Goal: Transaction & Acquisition: Book appointment/travel/reservation

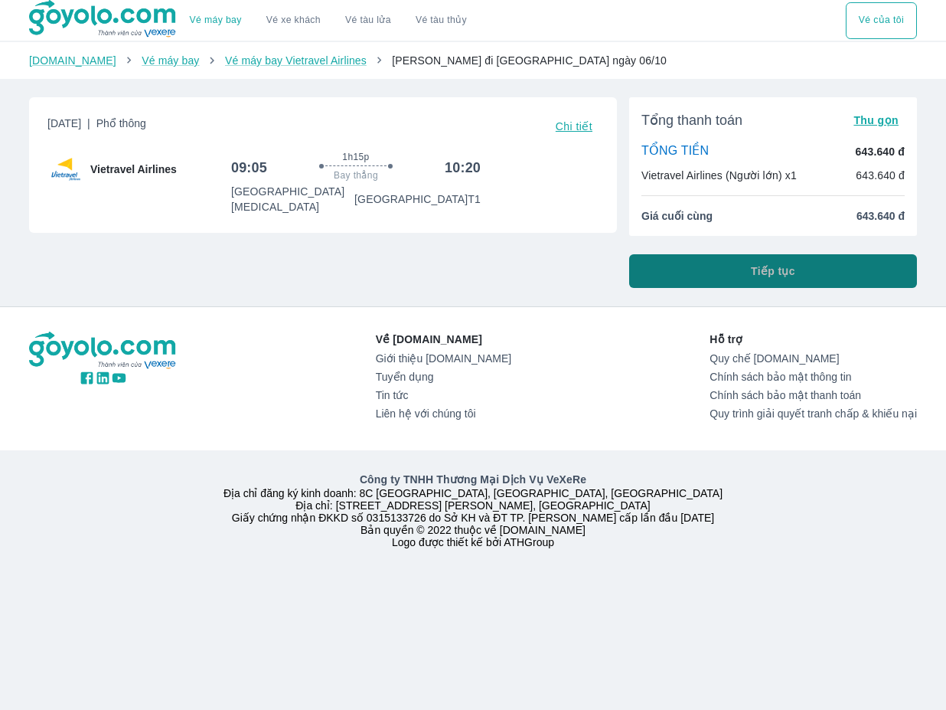
click at [743, 272] on button "Tiếp tục" at bounding box center [773, 271] width 288 height 34
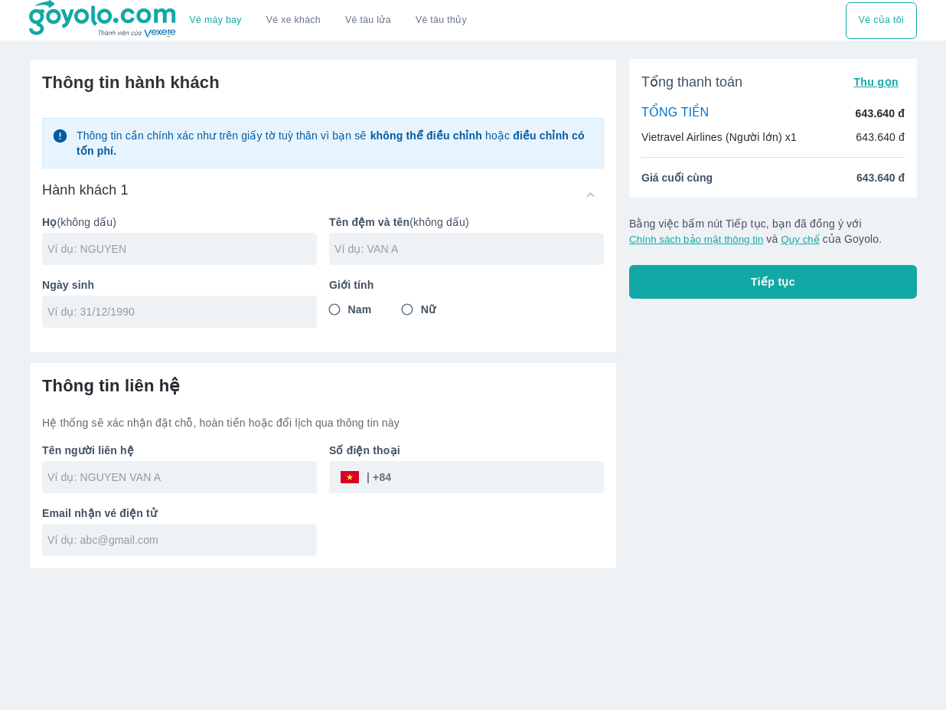
click at [199, 246] on input "text" at bounding box center [181, 248] width 269 height 15
type input "DFESDFDFESAGSE"
click at [370, 256] on input "text" at bounding box center [469, 248] width 269 height 15
type input "EDFGV"
click at [150, 293] on div "Ngày sinh" at bounding box center [173, 296] width 287 height 63
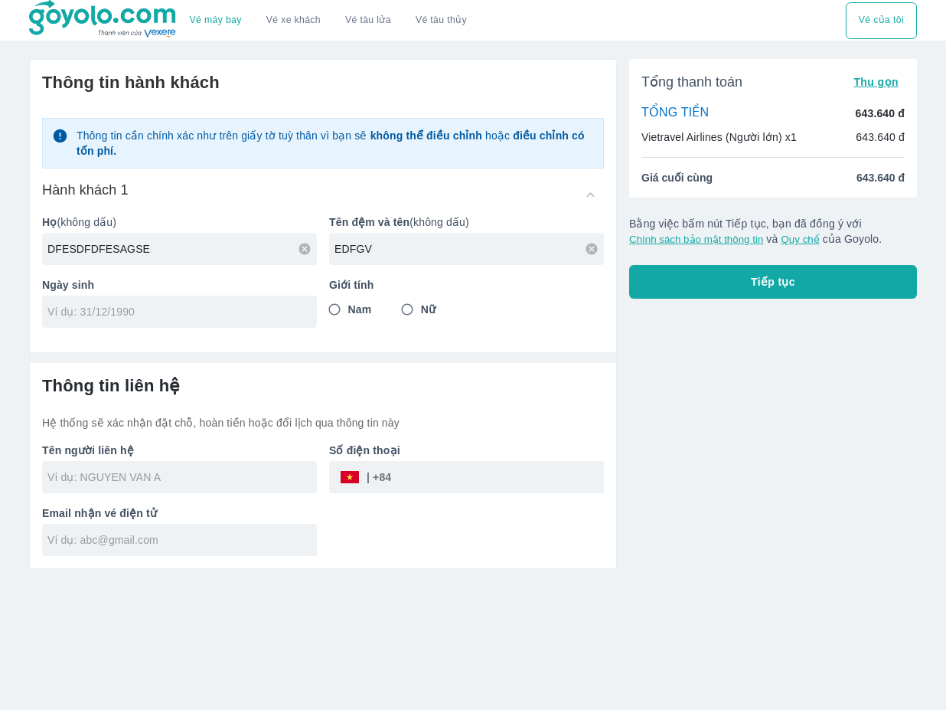
click at [145, 304] on div at bounding box center [179, 311] width 275 height 32
drag, startPoint x: 109, startPoint y: 310, endPoint x: 90, endPoint y: 312, distance: 19.3
click at [90, 312] on input "12/31/11" at bounding box center [174, 311] width 254 height 15
type input "12/31/1911"
click at [336, 312] on input "Nam" at bounding box center [335, 309] width 28 height 28
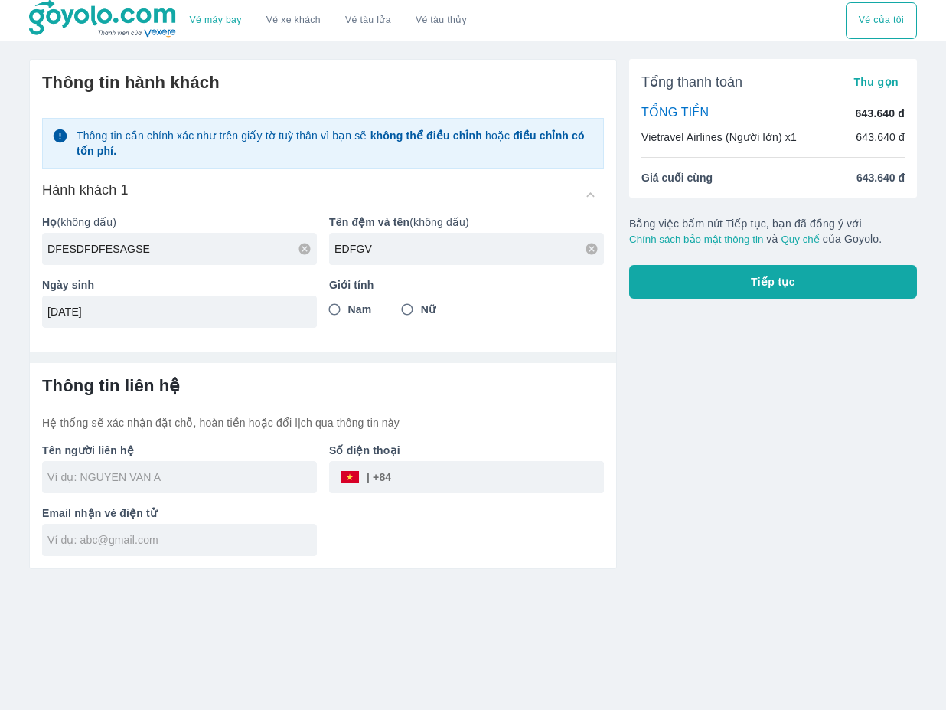
radio input "true"
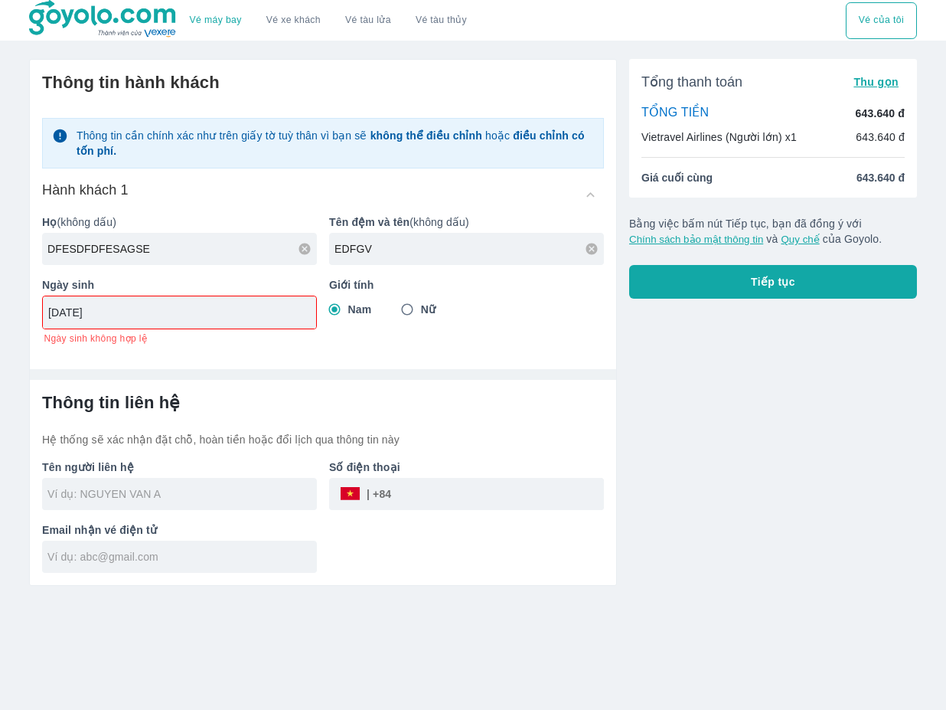
click at [71, 314] on input "12/31/1911" at bounding box center [174, 312] width 253 height 15
type input "12/1/1911"
click at [90, 508] on div "Tên người liên hệ Số điện thoại ​ Email nhận vé điện tử" at bounding box center [317, 510] width 574 height 126
type input "DFESDFDFESAGSE EDFGV"
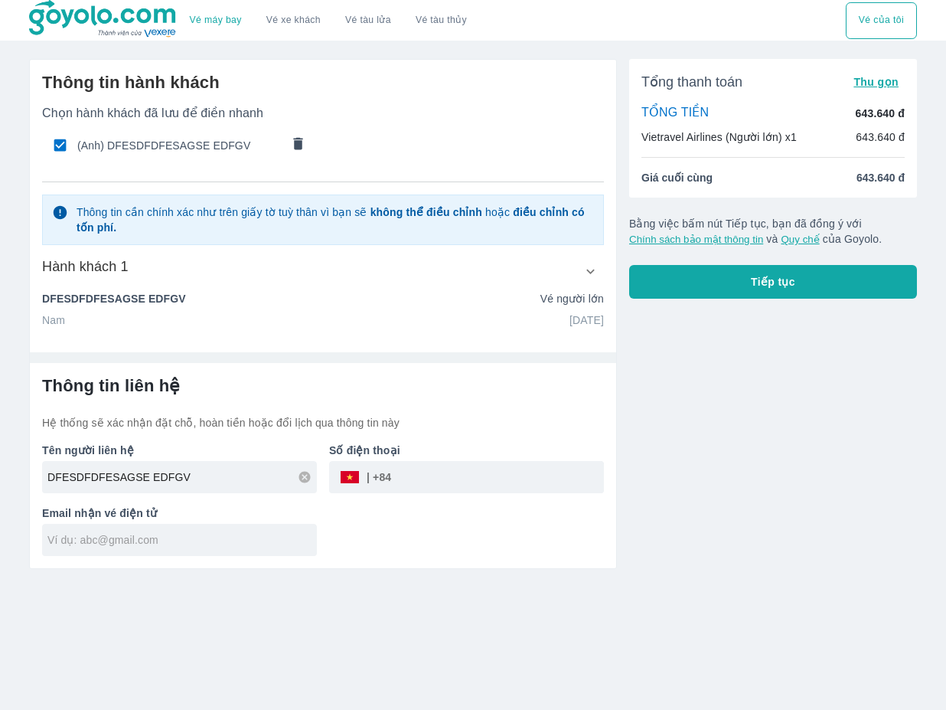
click at [447, 484] on input "tel" at bounding box center [497, 477] width 213 height 37
type input "0768564533"
click at [165, 540] on input "text" at bounding box center [181, 539] width 269 height 15
type input "dsfdgd@gmail.com"
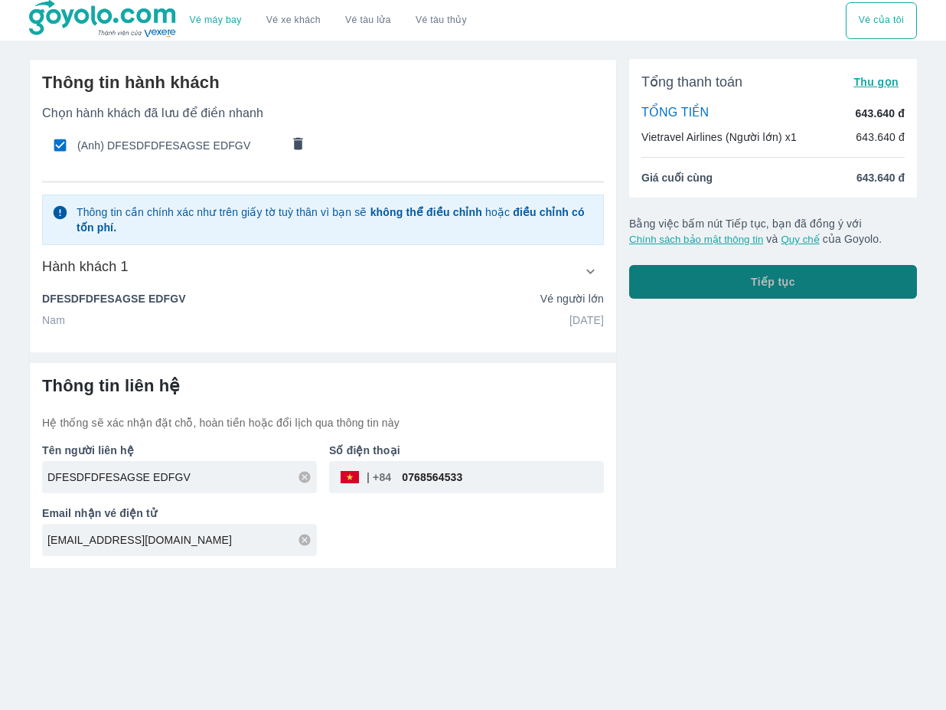
click at [774, 274] on button "Tiếp tục" at bounding box center [773, 282] width 288 height 34
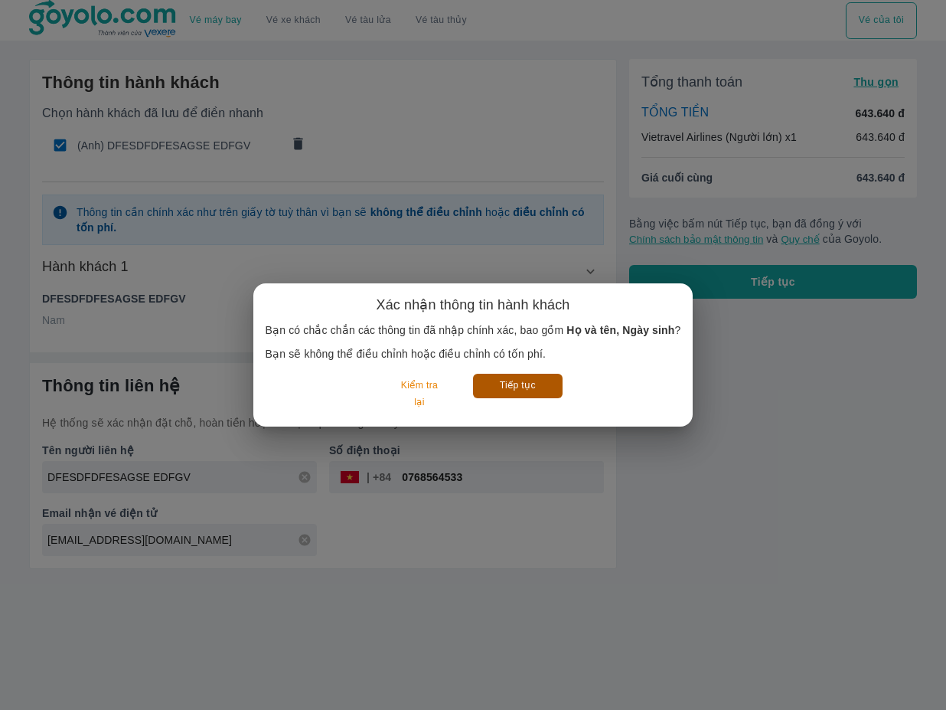
click at [505, 391] on button "Tiếp tục" at bounding box center [518, 386] width 90 height 24
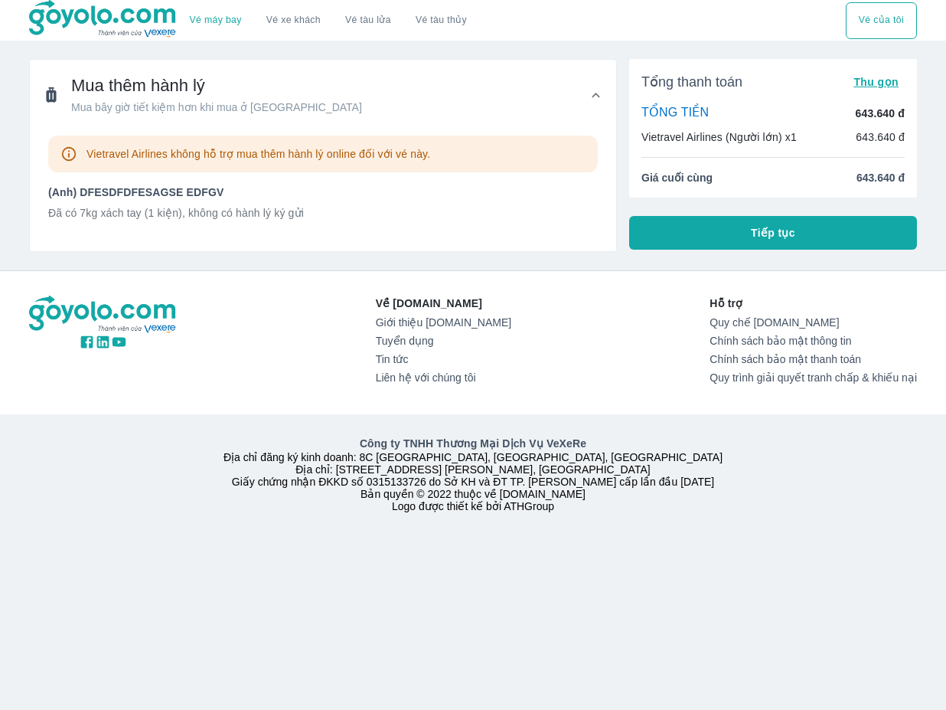
click at [196, 217] on p "Đã có 7kg xách tay (1 kiện), không có hành lý ký gửi" at bounding box center [323, 212] width 550 height 15
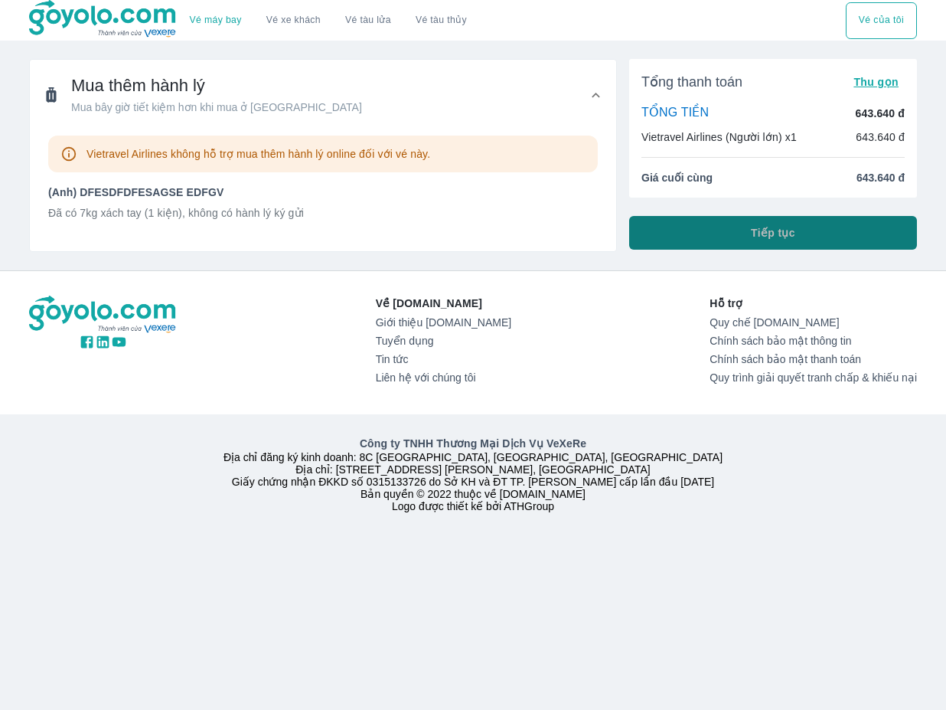
click at [716, 240] on button "Tiếp tục" at bounding box center [773, 233] width 288 height 34
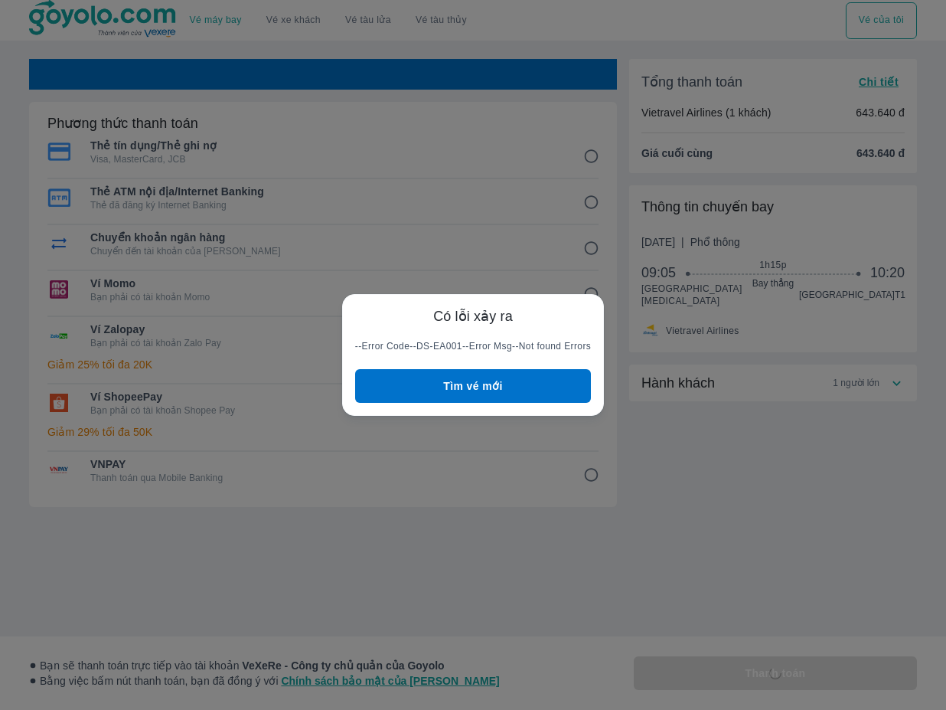
click at [440, 237] on div "Có lỗi xảy ra --Error Code--DS-EA001--Error Msg--Not found Errors Tìm vé mới" at bounding box center [473, 355] width 946 height 710
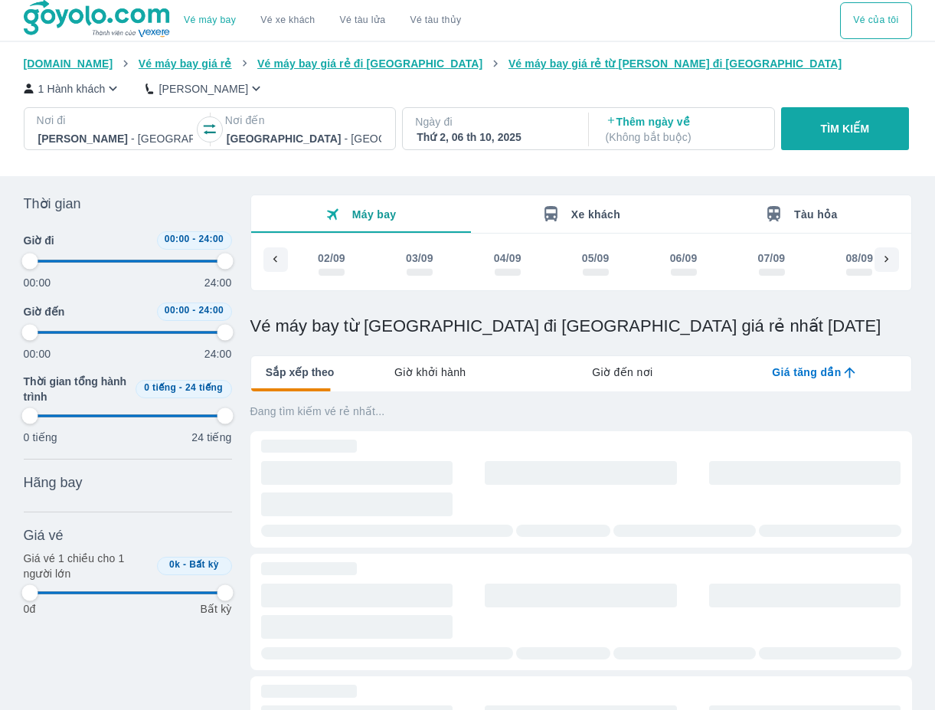
scroll to position [0, 2701]
type input "97.9166666666667"
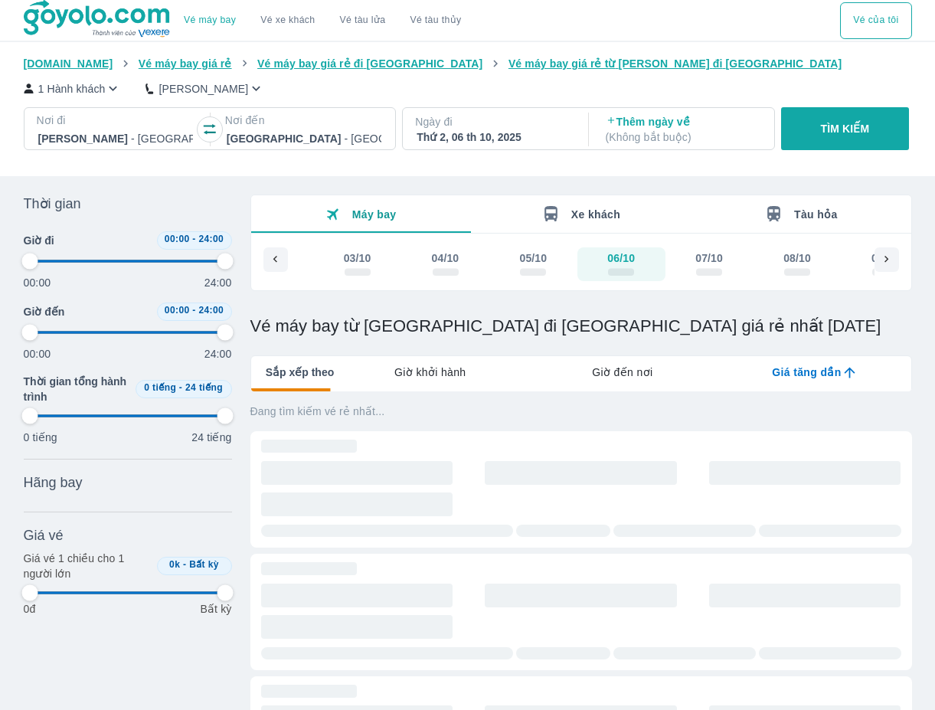
type input "97.9166666666667"
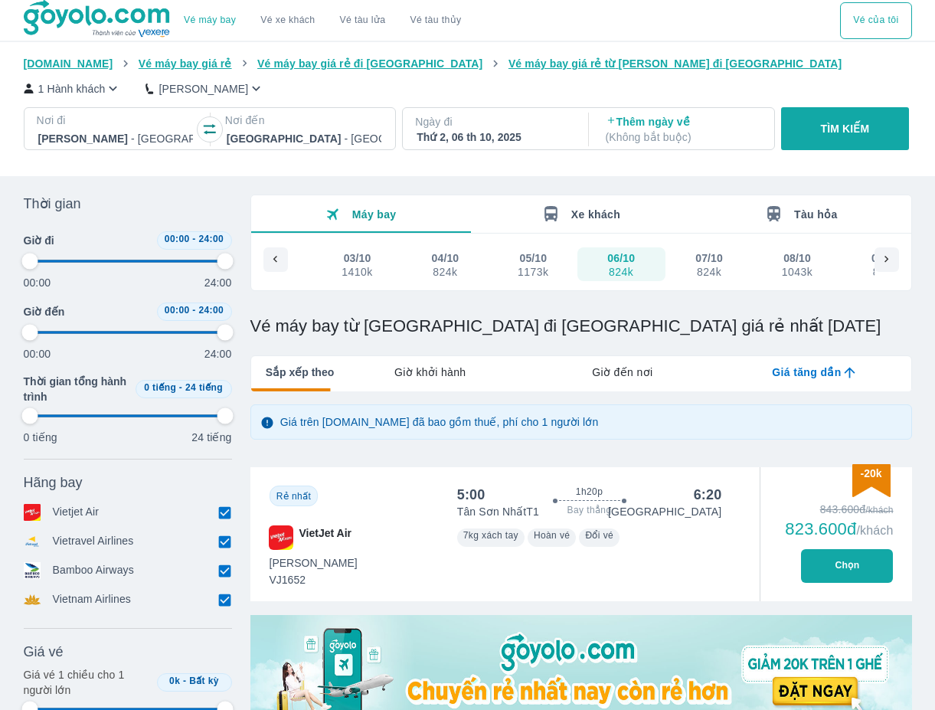
type input "97.9166666666667"
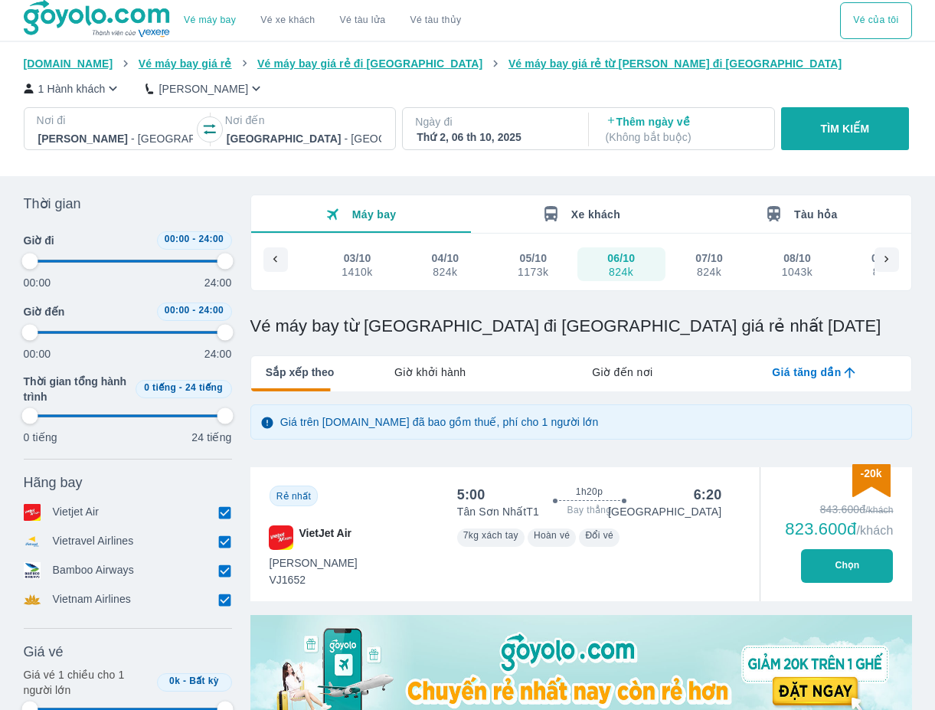
type input "97.9166666666667"
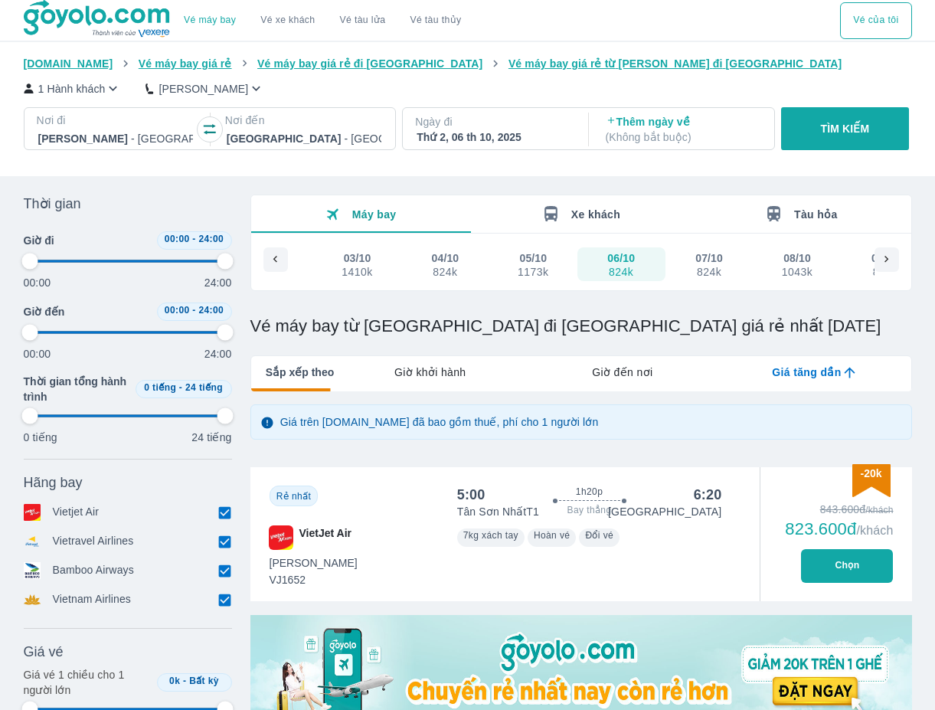
type input "97.9166666666667"
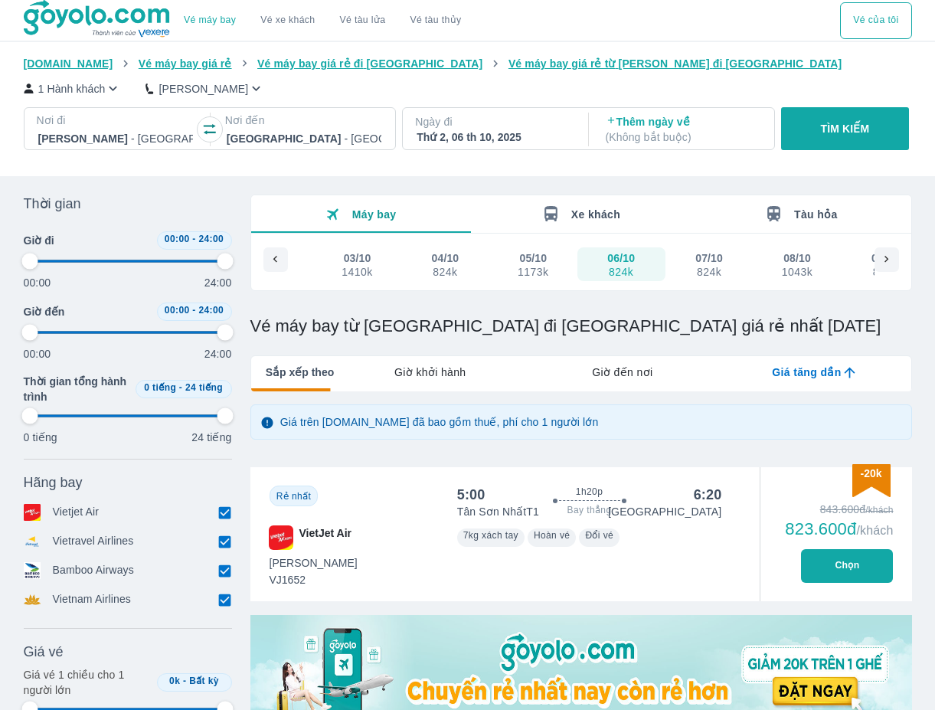
type input "97.9166666666667"
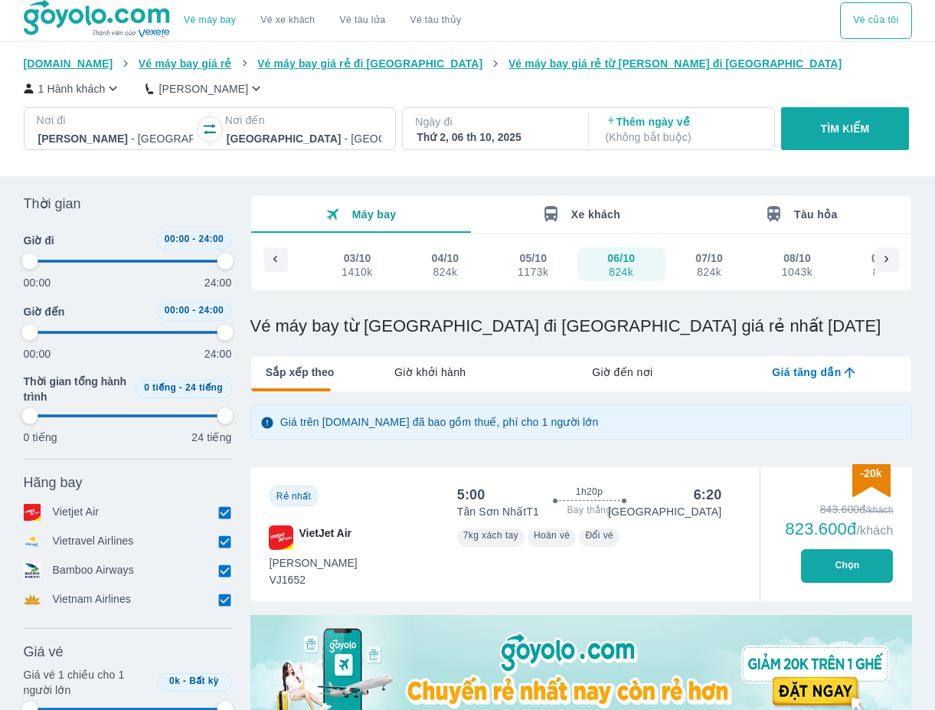
type input "97.9166666666667"
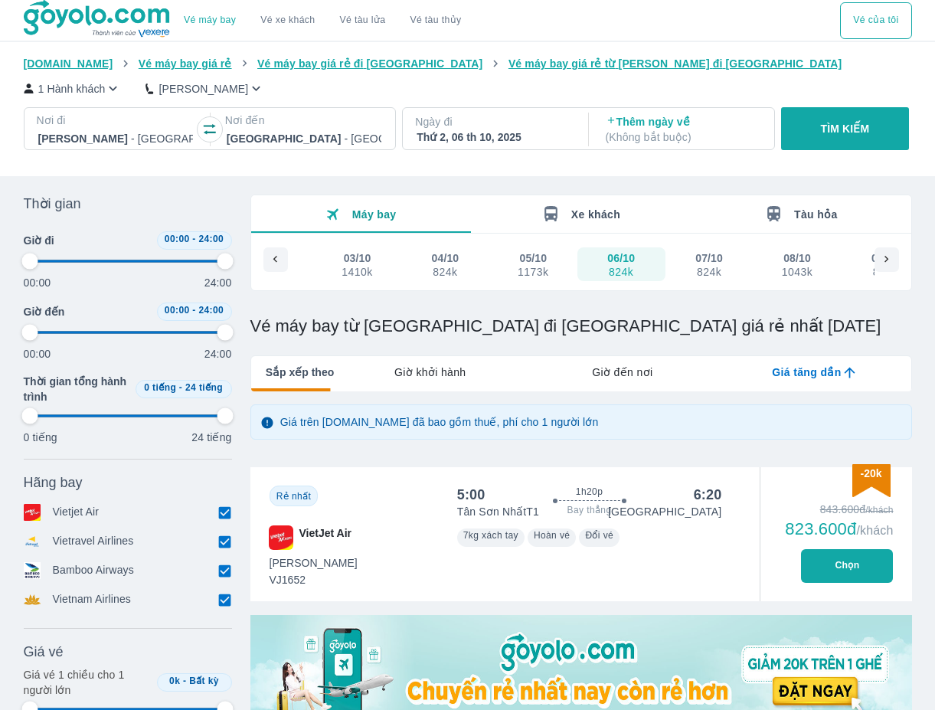
type input "97.9166666666667"
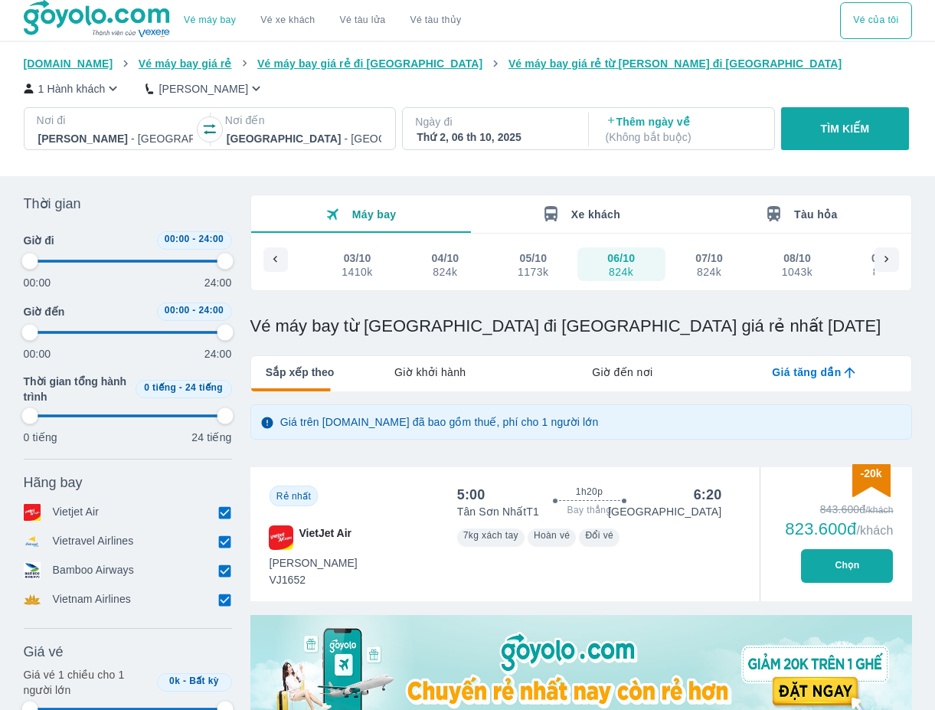
type input "97.9166666666667"
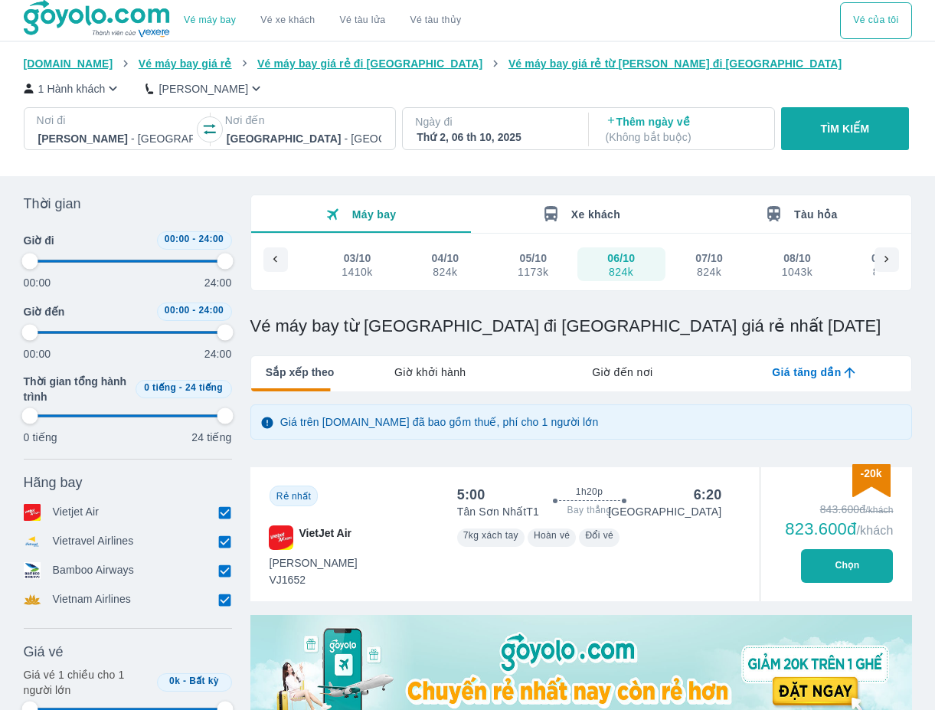
type input "97.9166666666667"
click at [213, 126] on icon "button" at bounding box center [209, 129] width 15 height 15
type input "97.9166666666667"
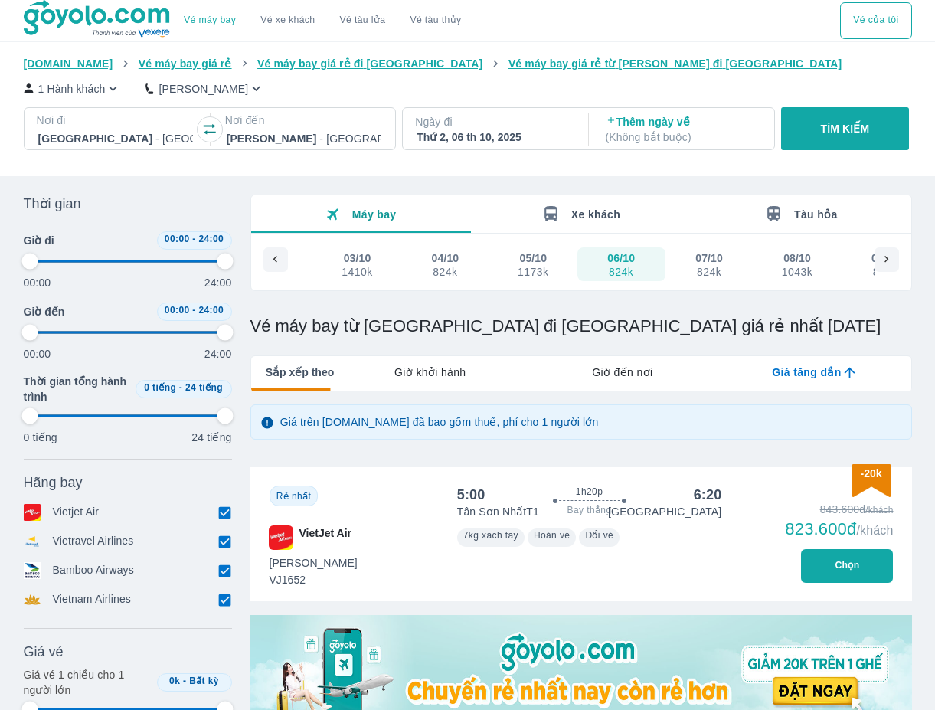
type input "97.9166666666667"
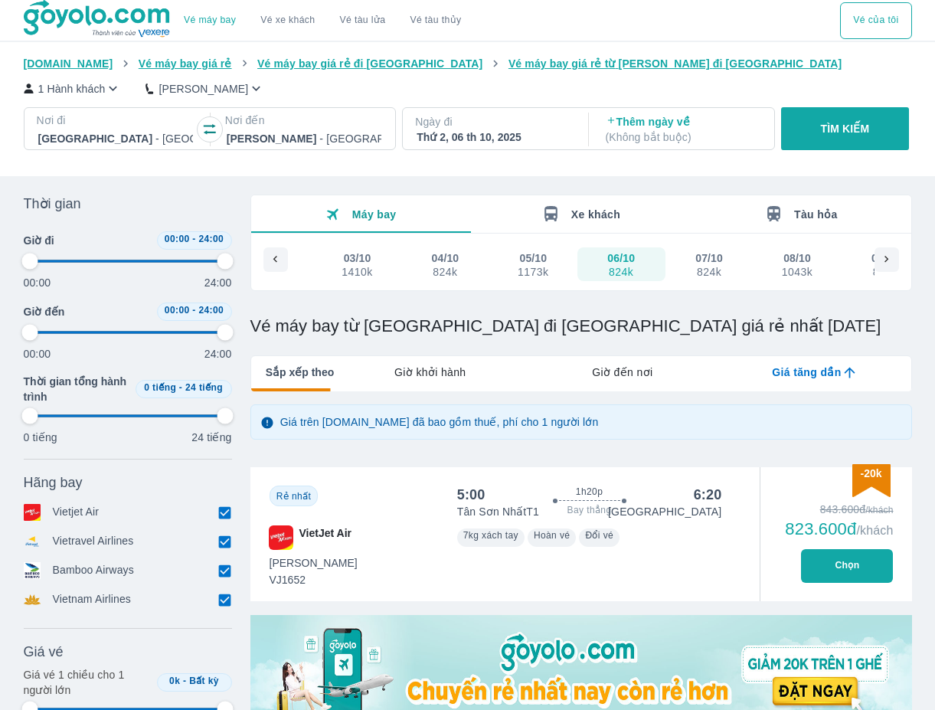
type input "97.9166666666667"
click at [217, 130] on button "button" at bounding box center [209, 129] width 24 height 24
type input "97.9166666666667"
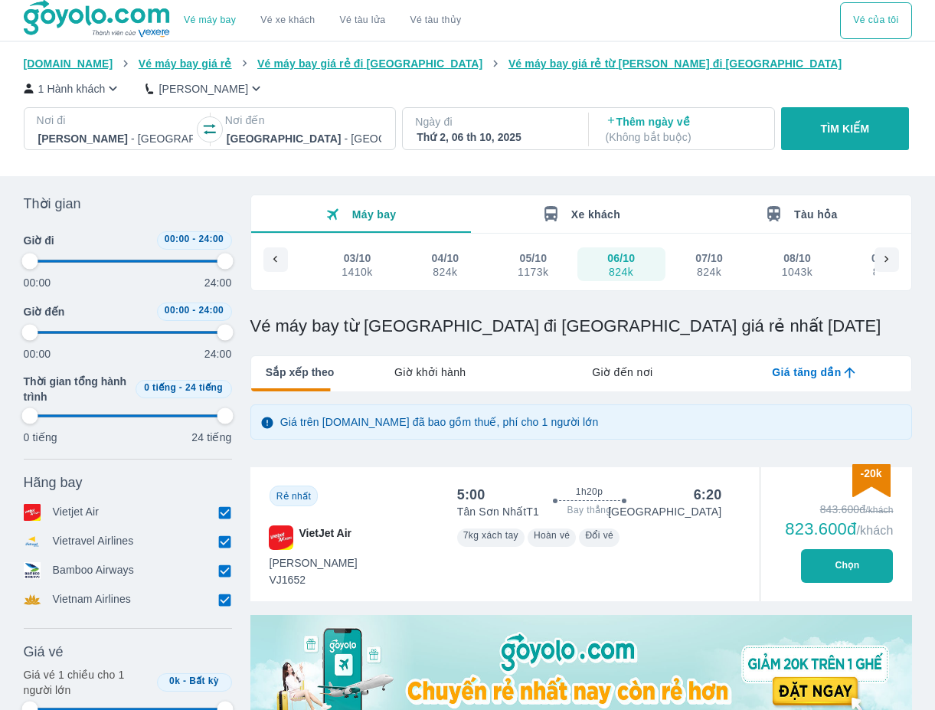
type input "97.9166666666667"
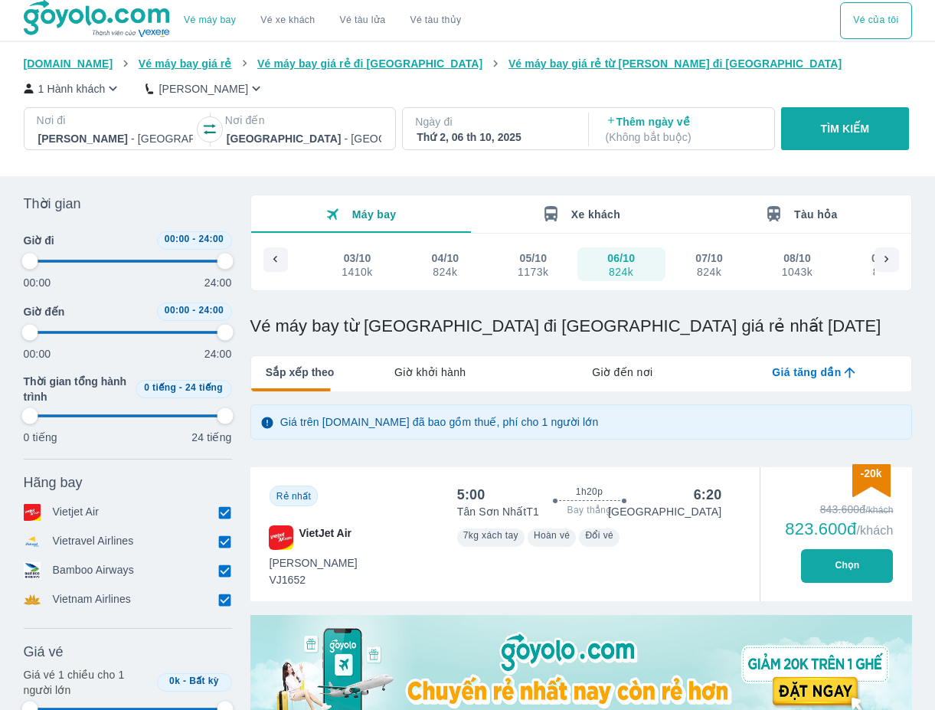
type input "97.9166666666667"
click at [222, 135] on div at bounding box center [210, 129] width 26 height 26
click at [212, 126] on icon "button" at bounding box center [210, 129] width 12 height 11
type input "97.9166666666667"
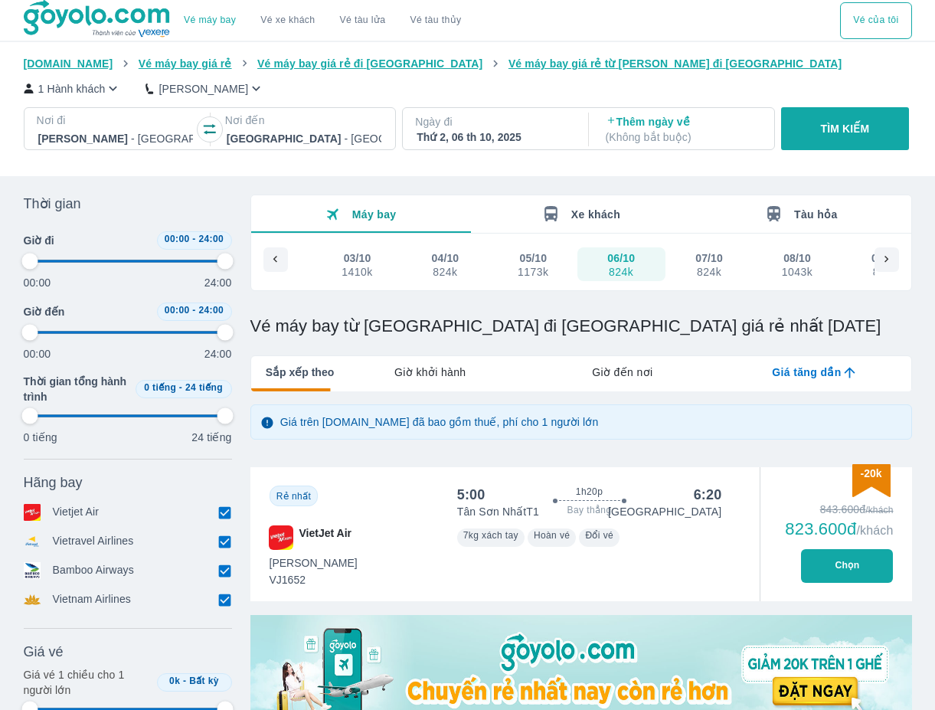
type input "97.9166666666667"
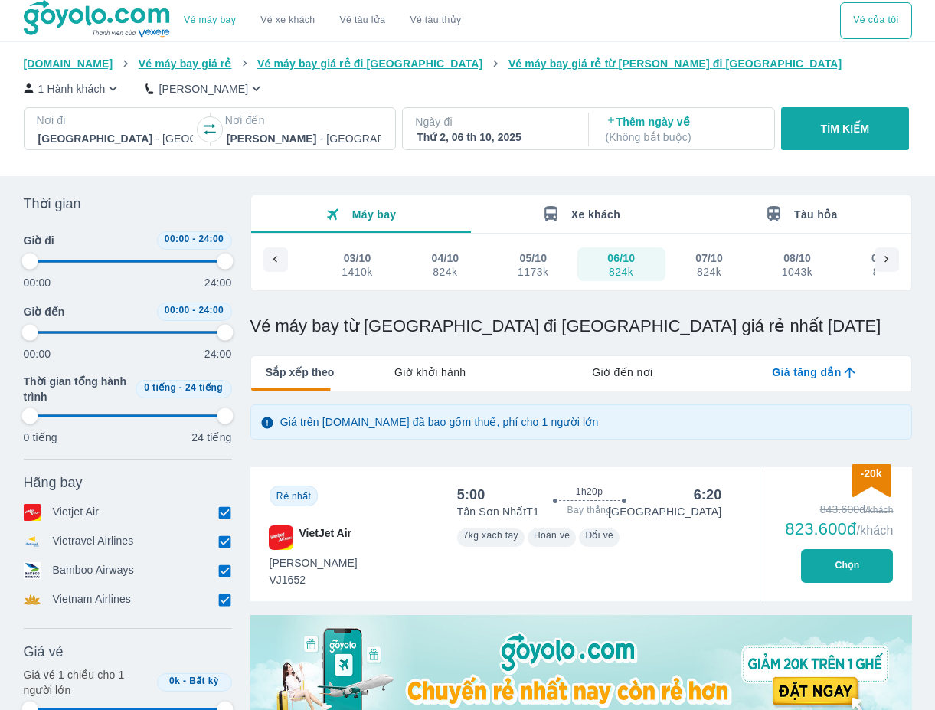
type input "97.9166666666667"
click at [857, 134] on p "TÌM KIẾM" at bounding box center [845, 128] width 49 height 15
type input "97.9166666666667"
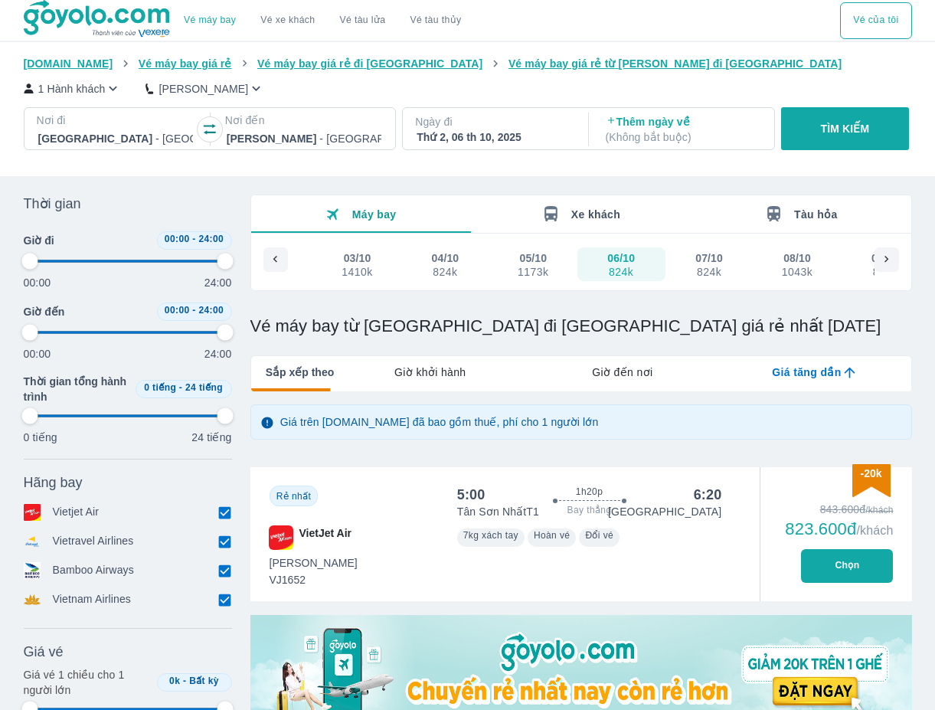
type input "97.9166666666667"
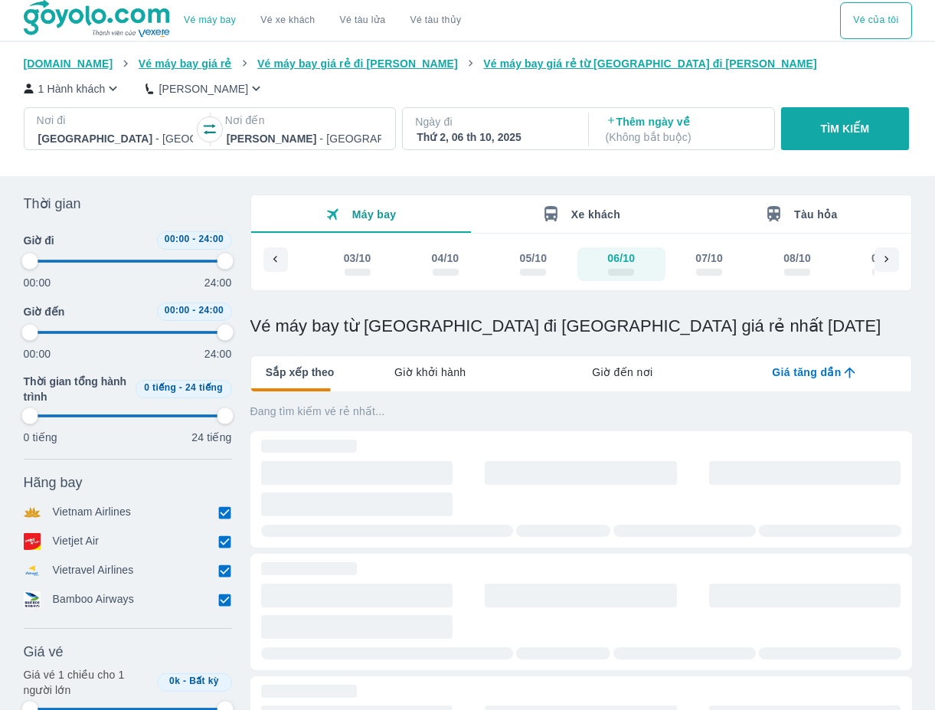
type input "97.9166666666667"
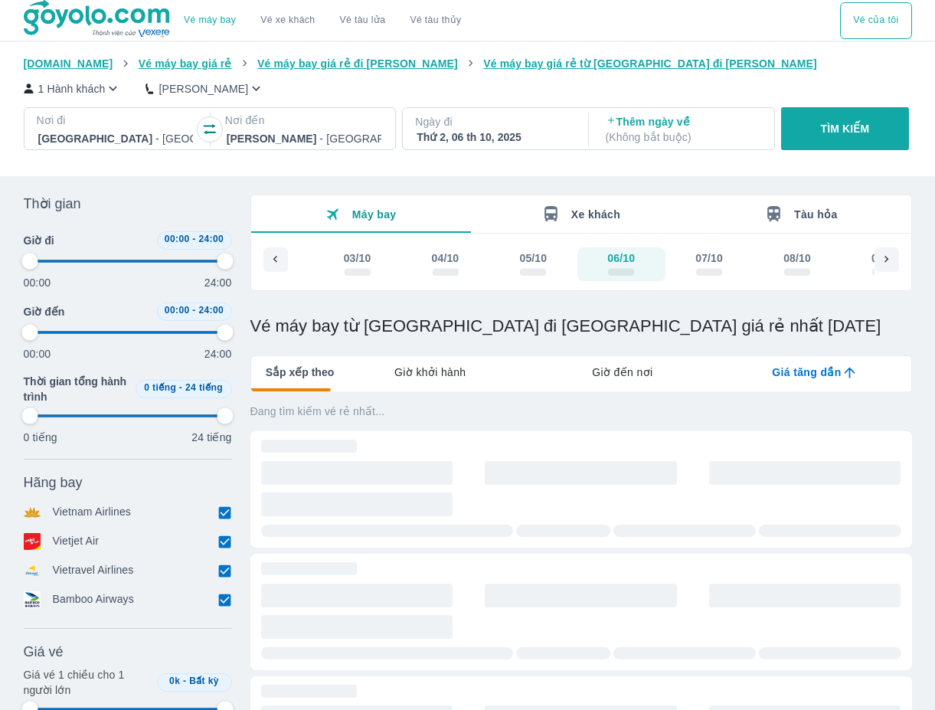
type input "97.9166666666667"
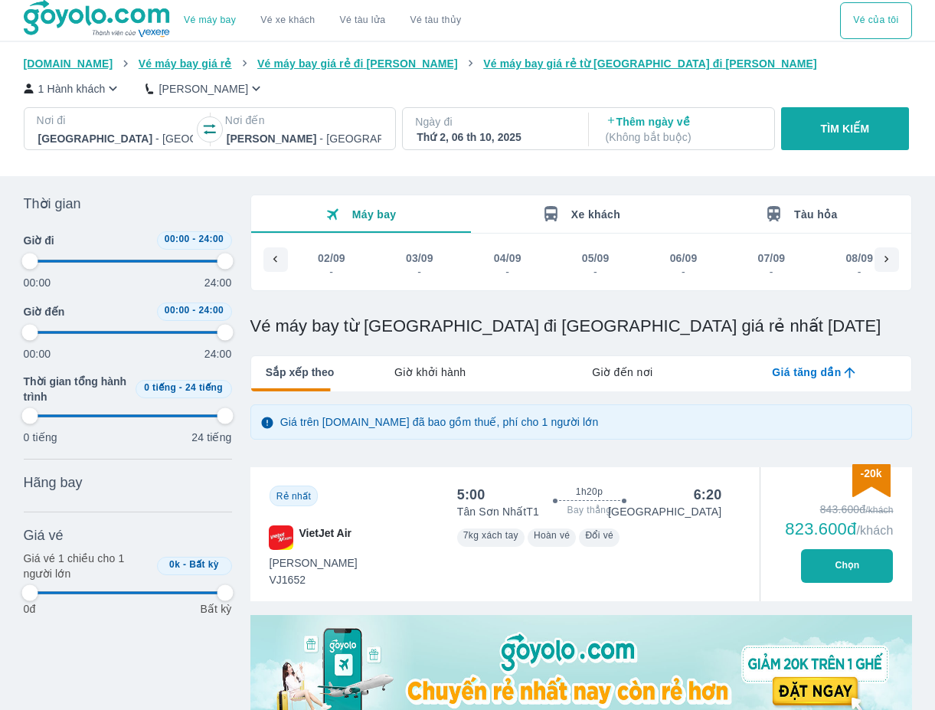
scroll to position [0, 2701]
type input "97.9166666666667"
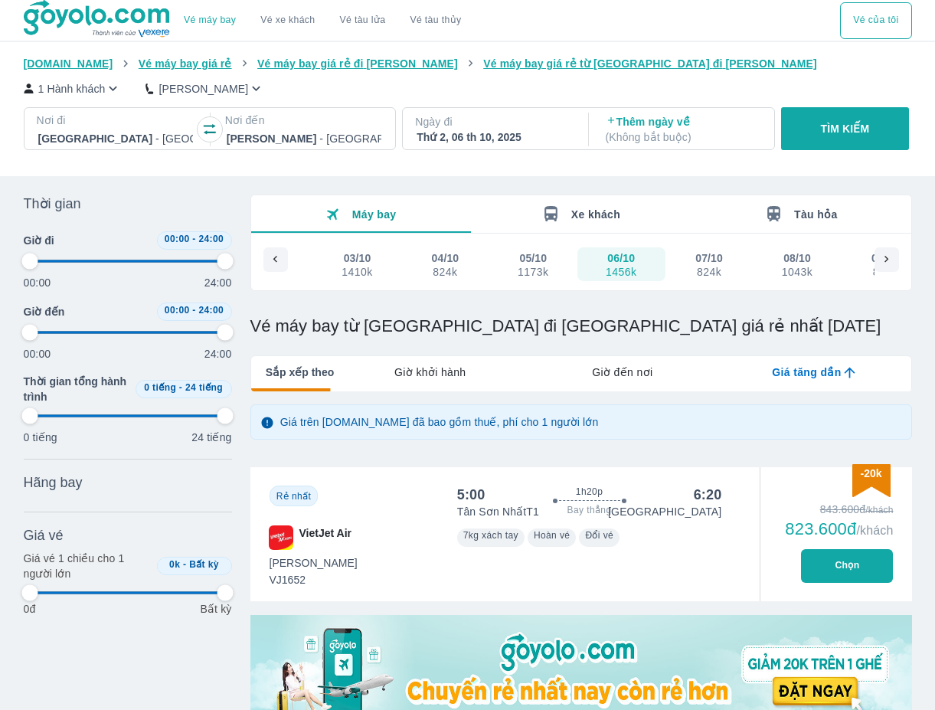
type input "97.9166666666667"
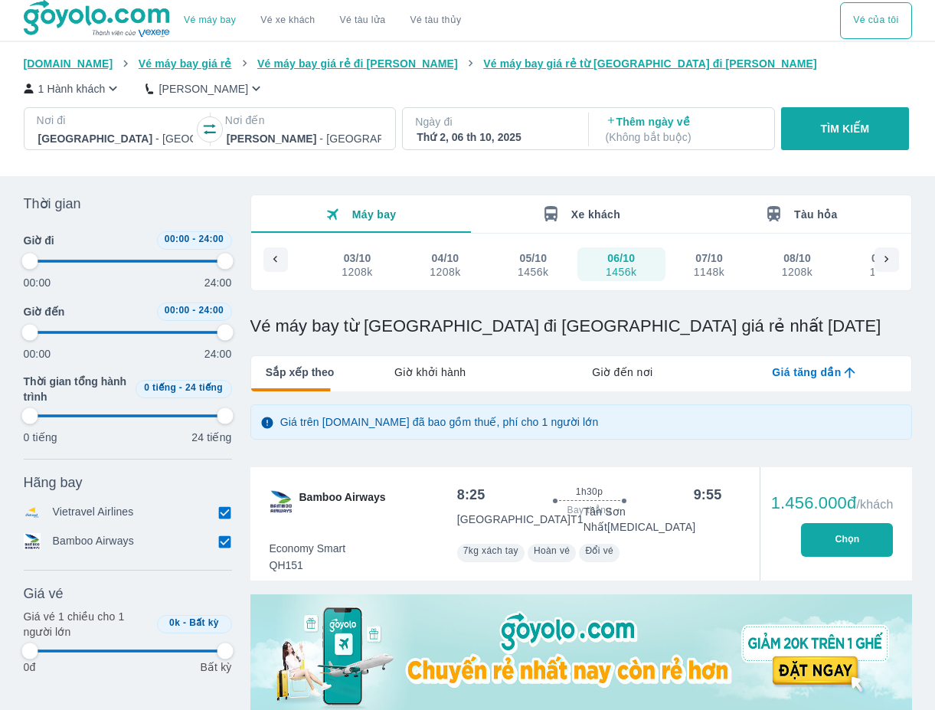
type input "97.9166666666667"
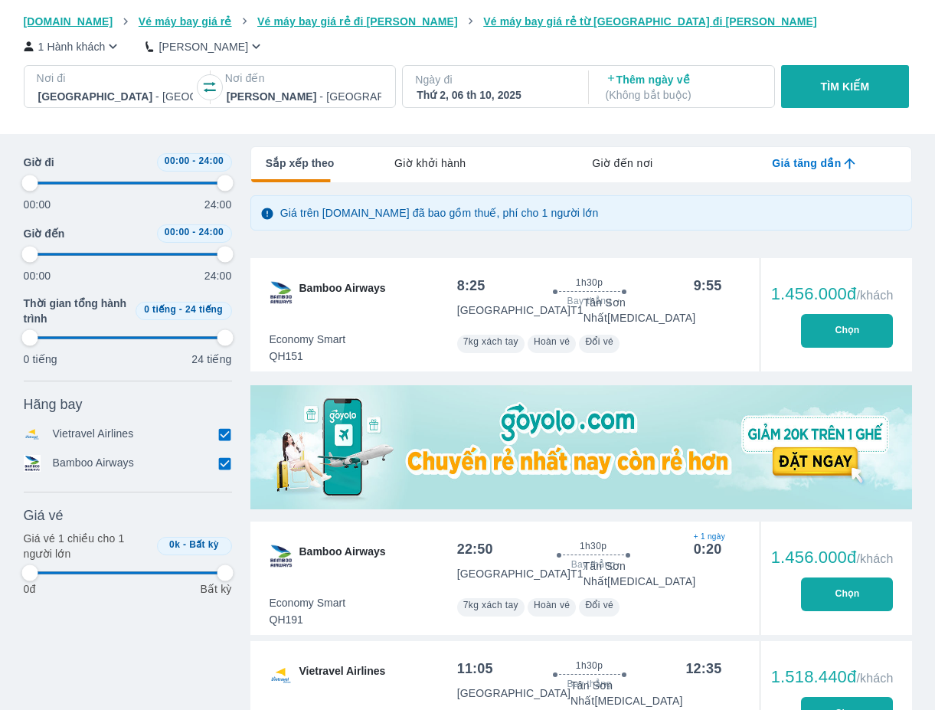
type input "97.9166666666667"
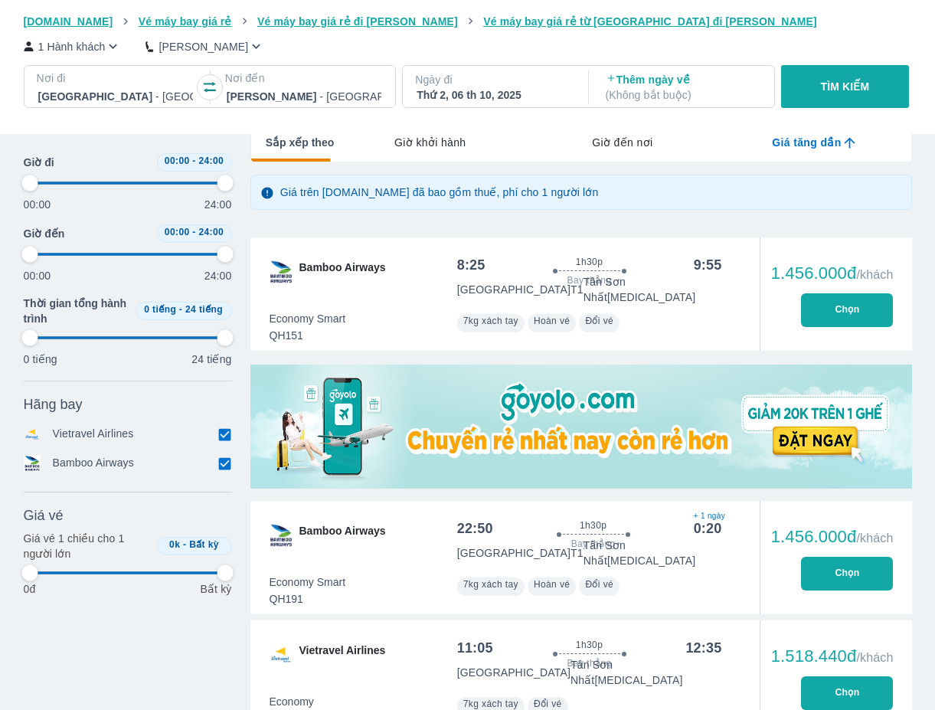
type input "97.9166666666667"
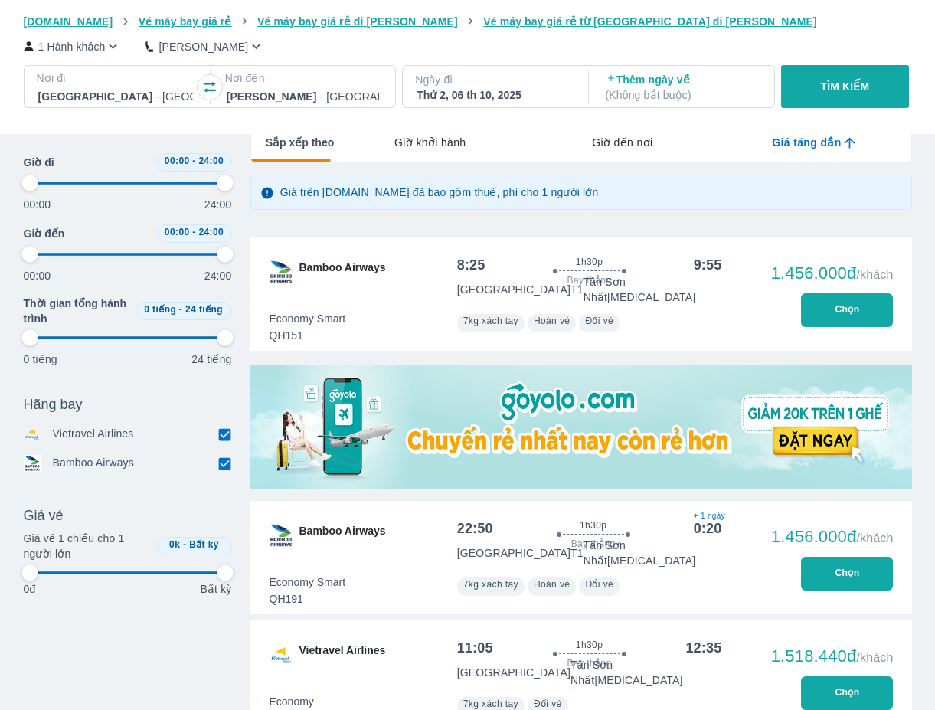
type input "97.9166666666667"
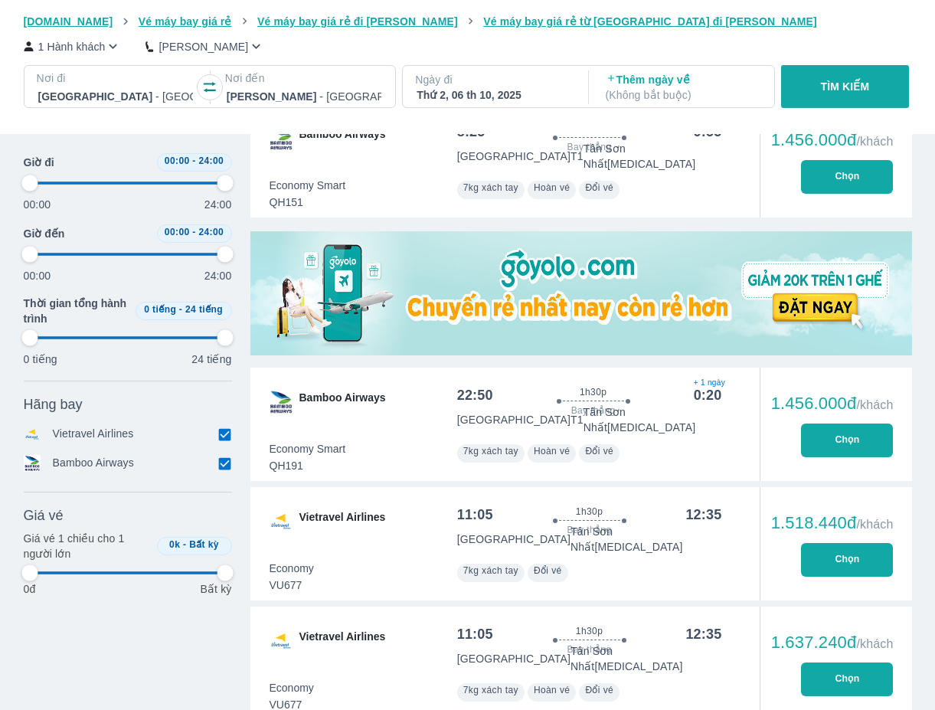
scroll to position [383, 0]
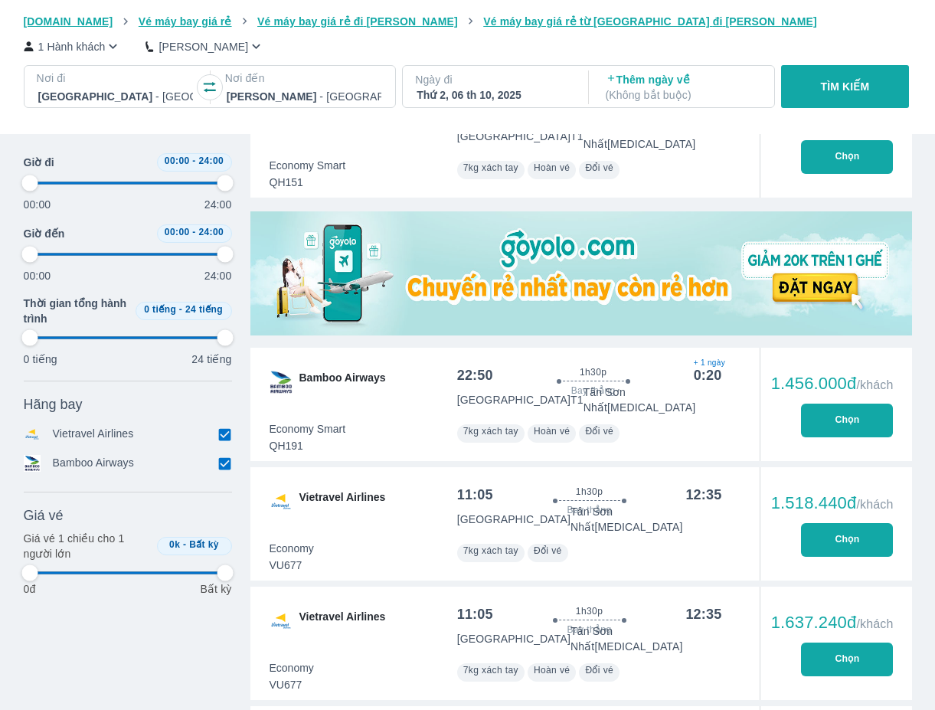
type input "97.9166666666667"
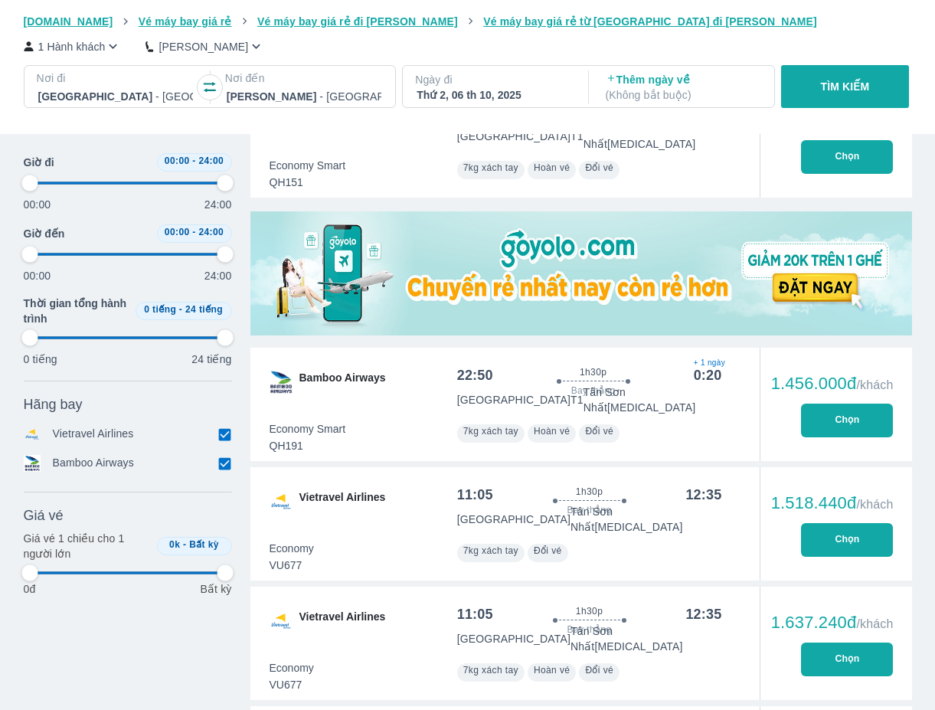
type input "97.9166666666667"
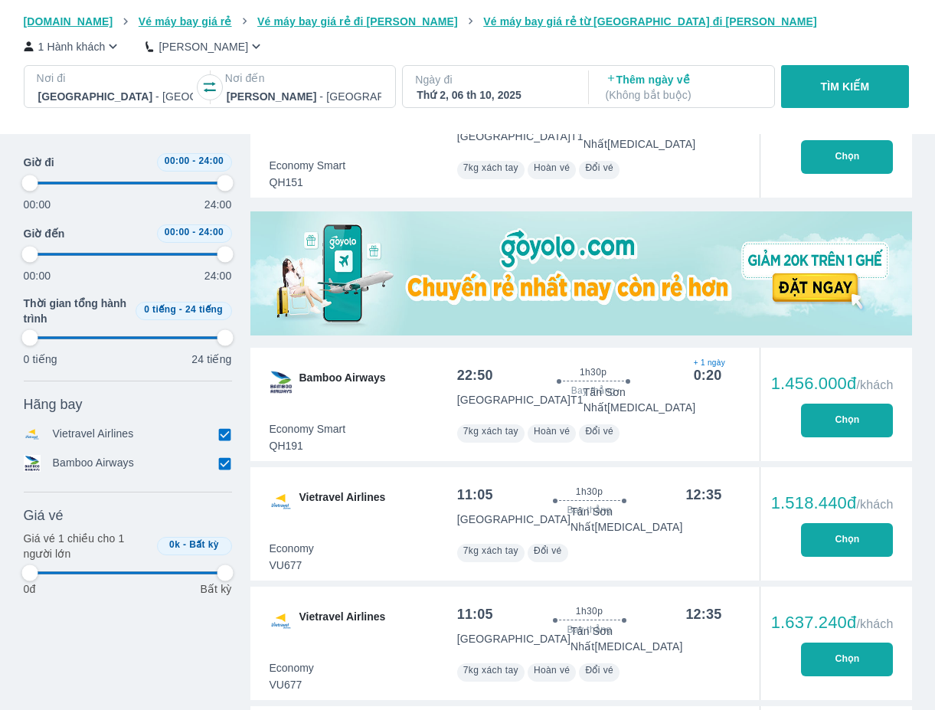
type input "97.9166666666667"
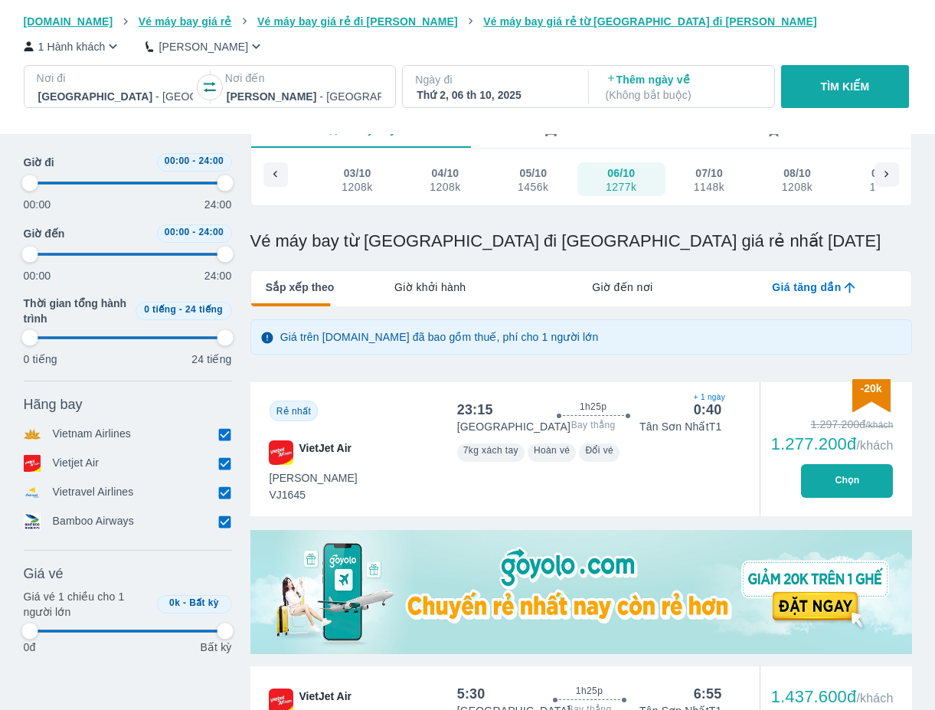
scroll to position [77, 0]
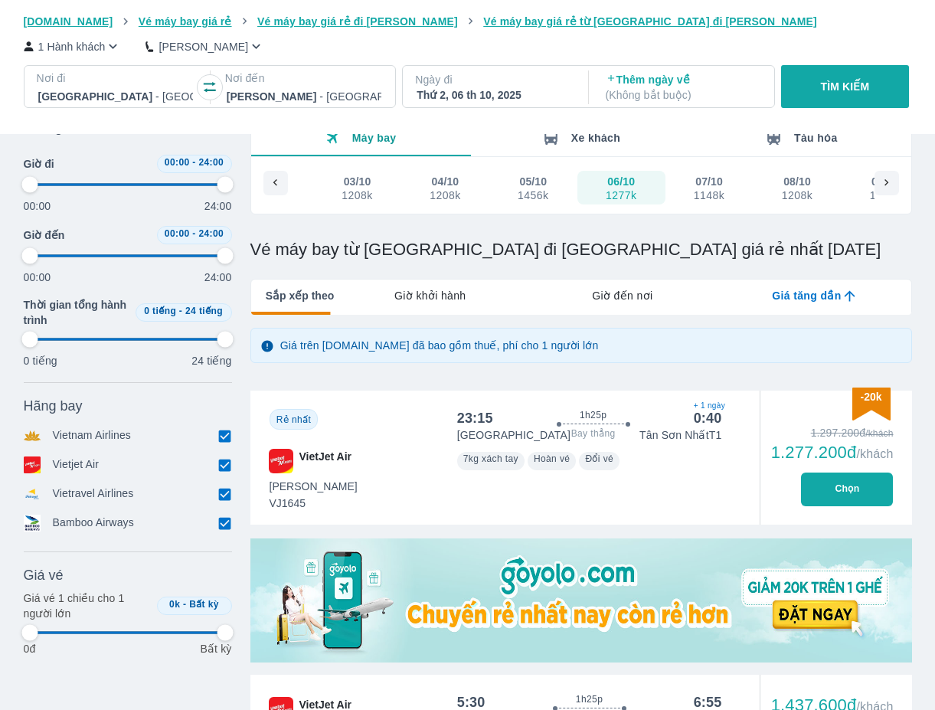
type input "97.9166666666667"
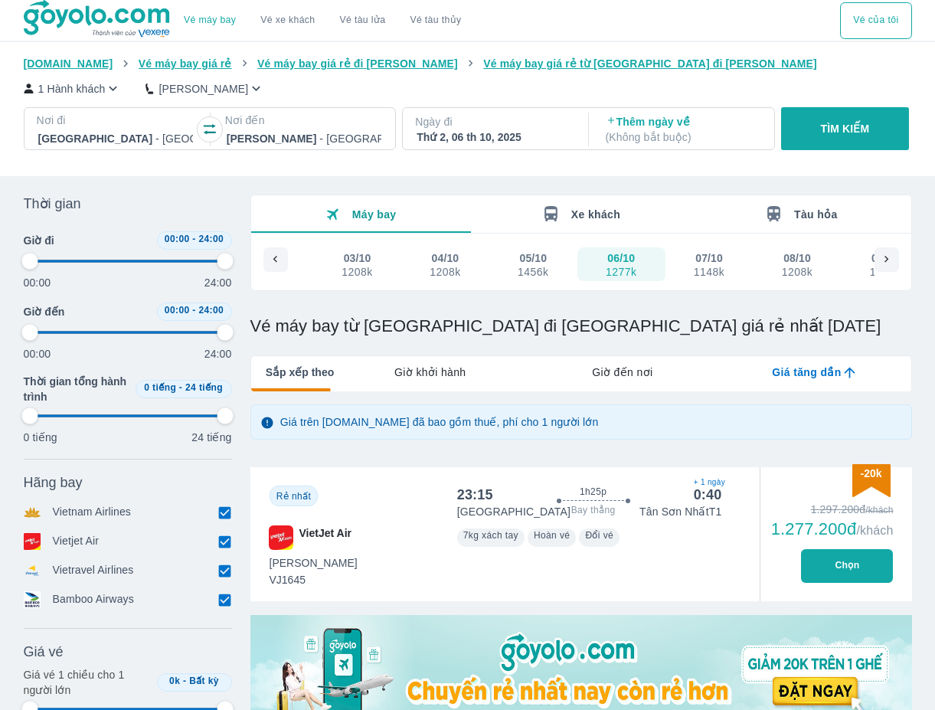
type input "97.9166666666667"
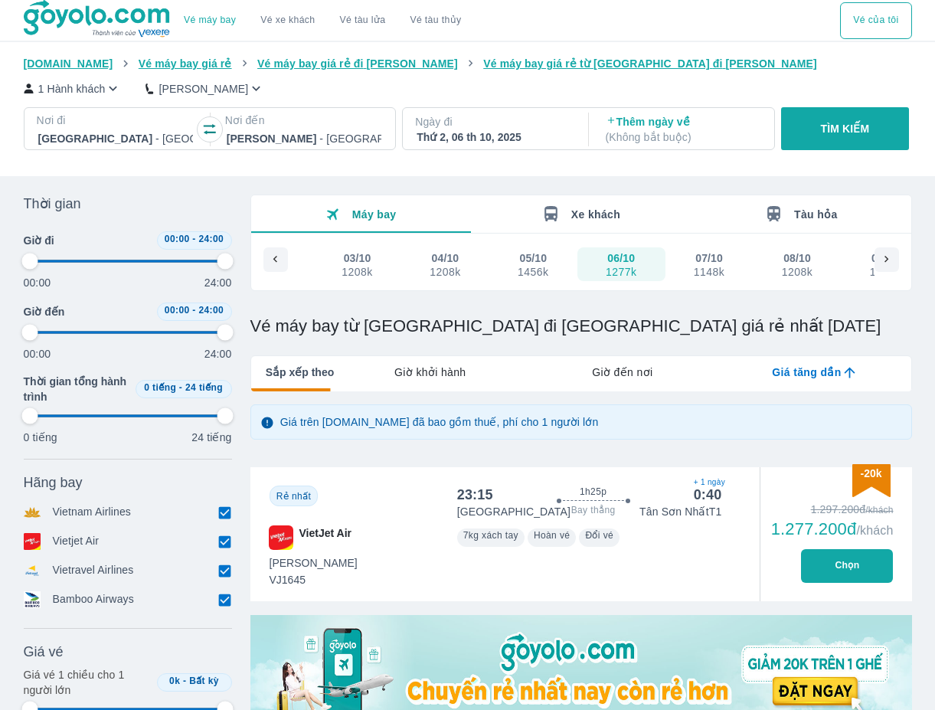
type input "97.9166666666667"
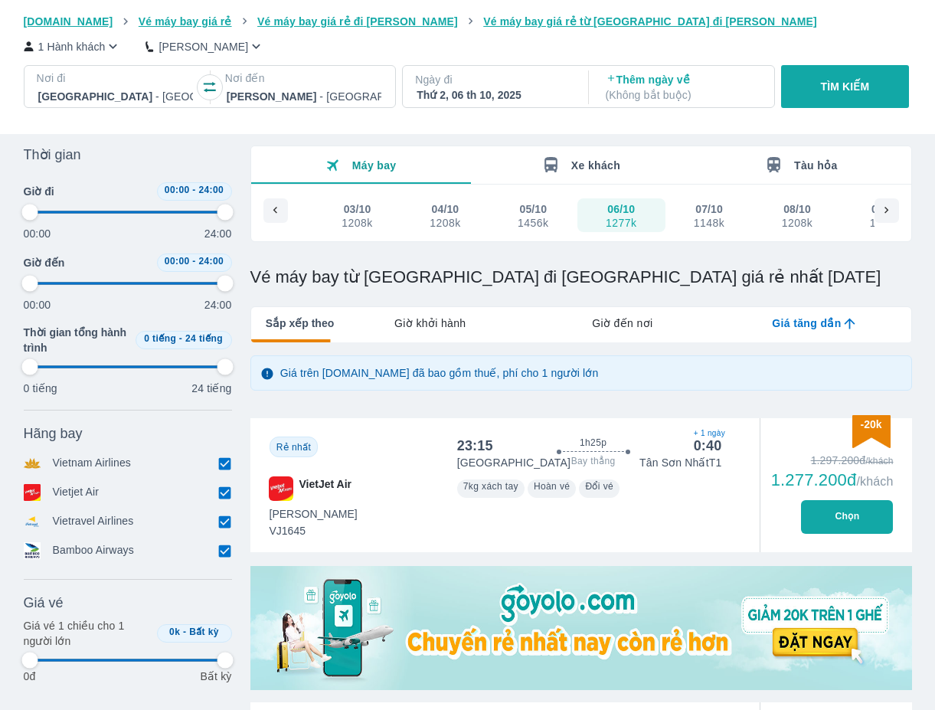
scroll to position [77, 0]
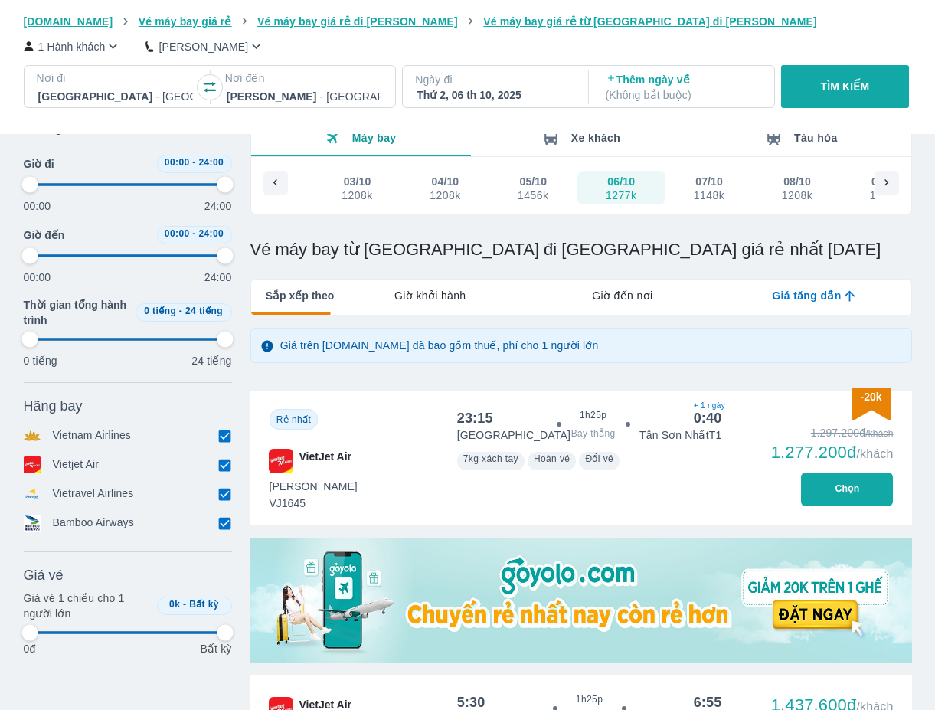
type input "97.9166666666667"
click at [883, 178] on icon at bounding box center [887, 183] width 14 height 14
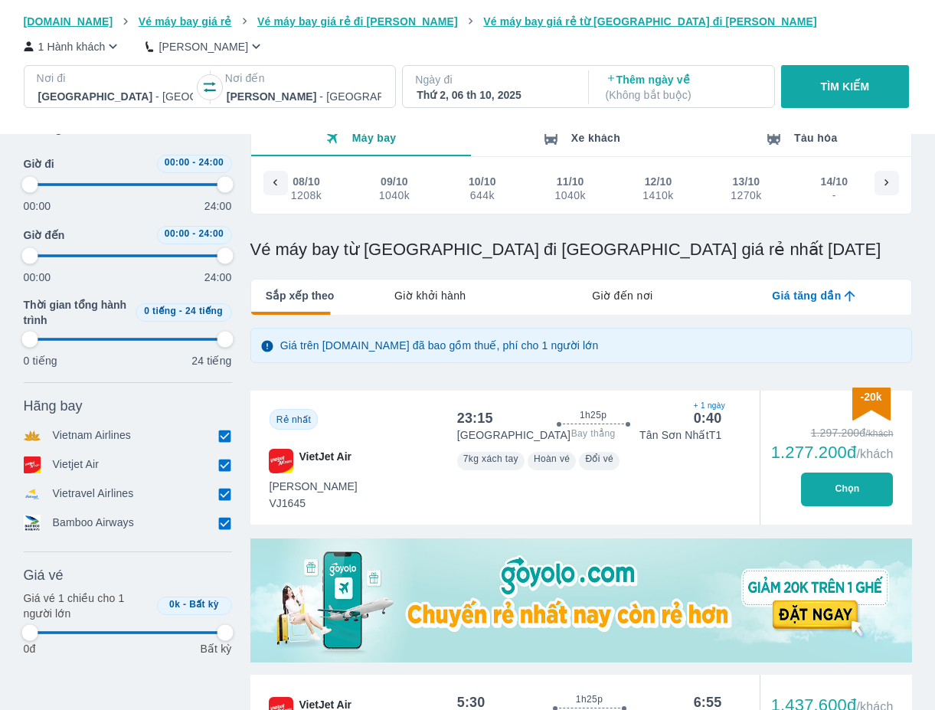
type input "97.9166666666667"
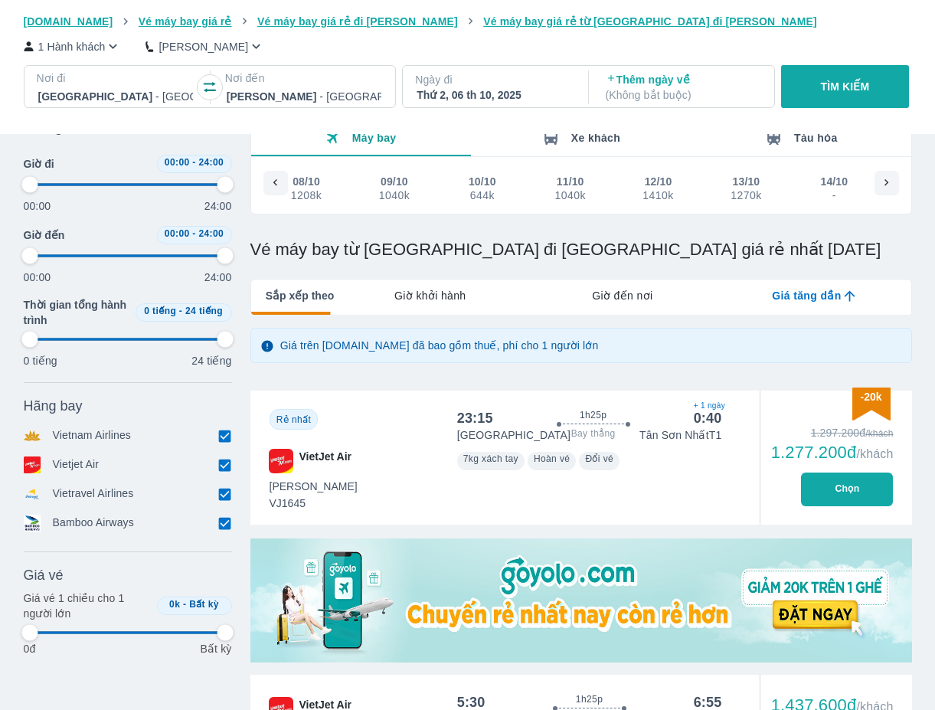
type input "97.9166666666667"
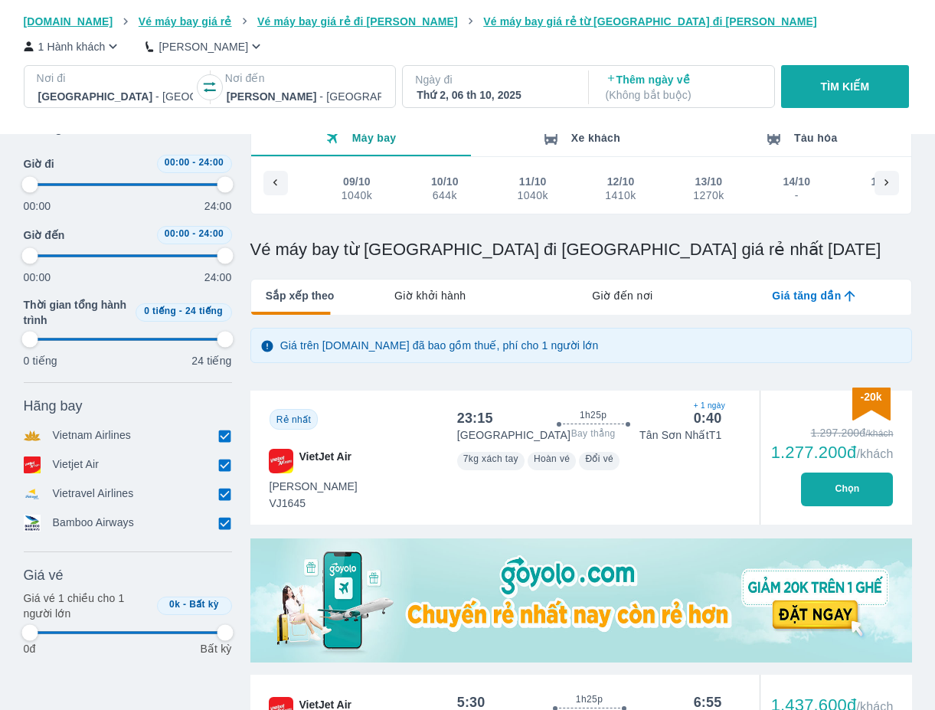
click at [500, 112] on div "Nơi đi Đà Nẵng - Sân bay Đà Nẵng Nơi đến Hồ Chí Minh - Sân bay Tân Sơn Nhất Ngà…" at bounding box center [471, 89] width 894 height 49
type input "97.9166666666667"
click at [495, 96] on div "Thứ 2, 06 th 10, 2025" at bounding box center [493, 94] width 155 height 15
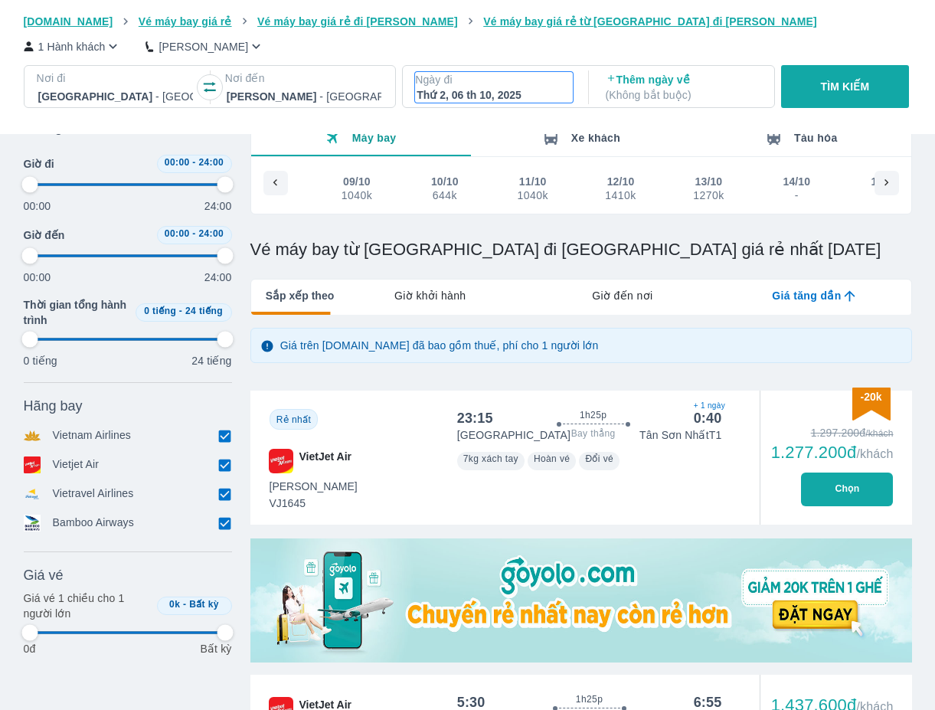
type input "97.9166666666667"
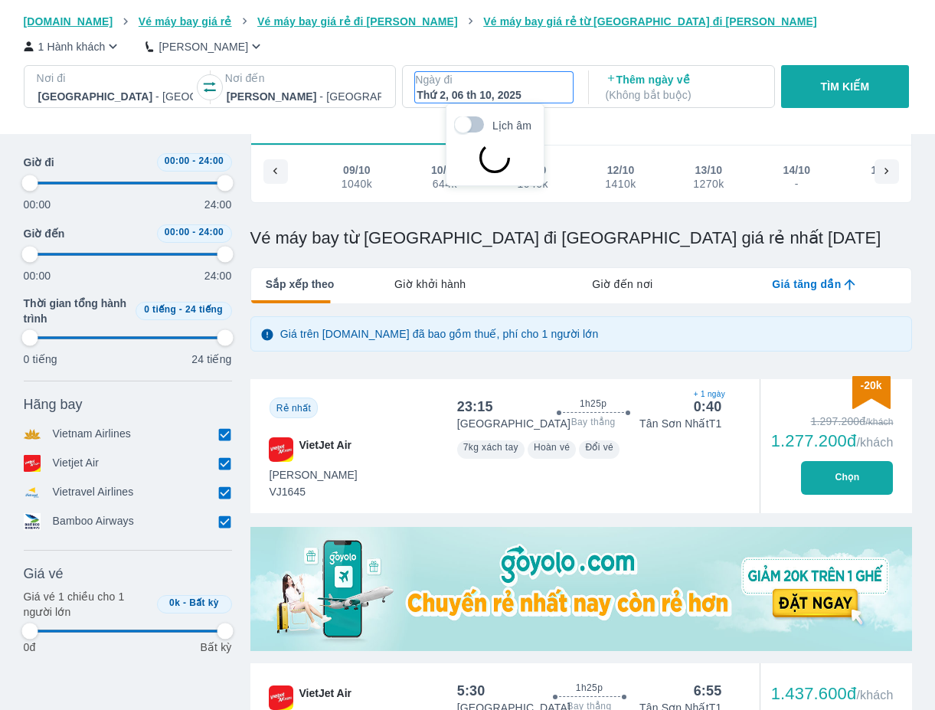
type input "97.9166666666667"
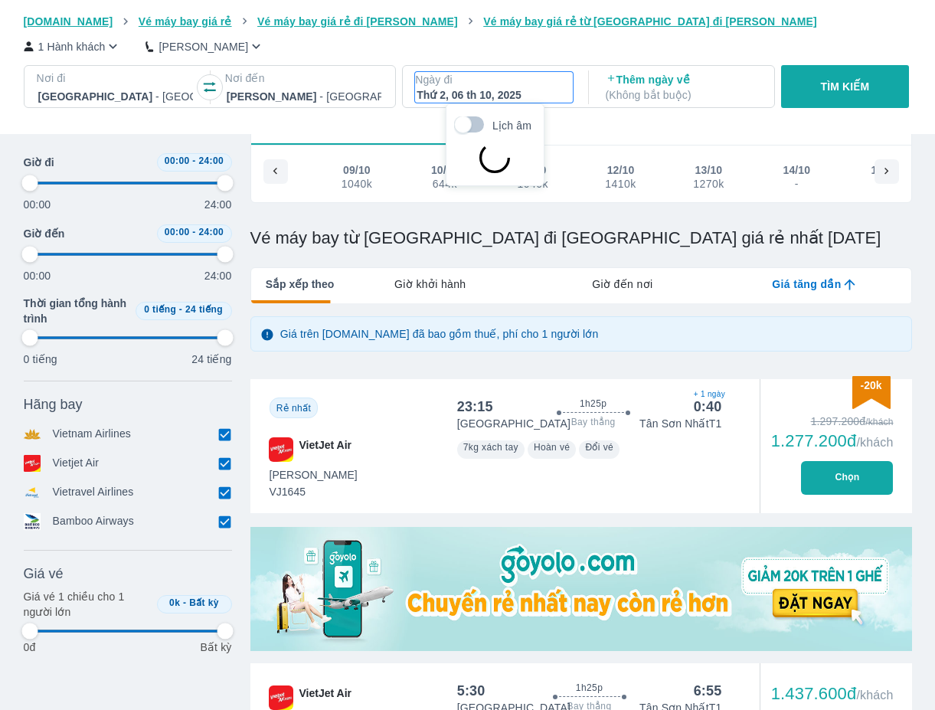
type input "97.9166666666667"
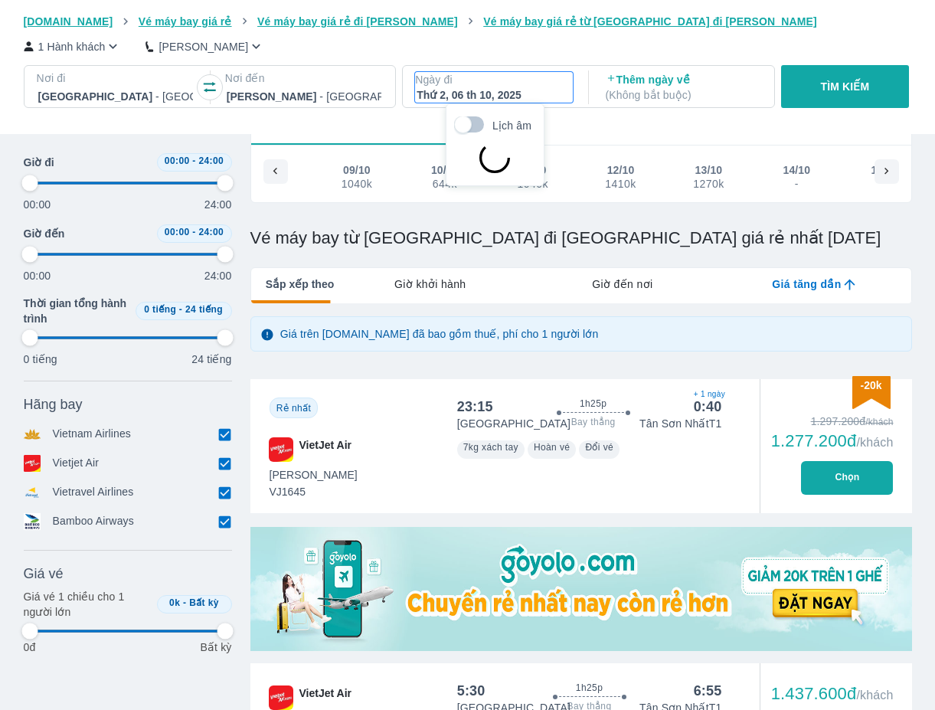
type input "97.9166666666667"
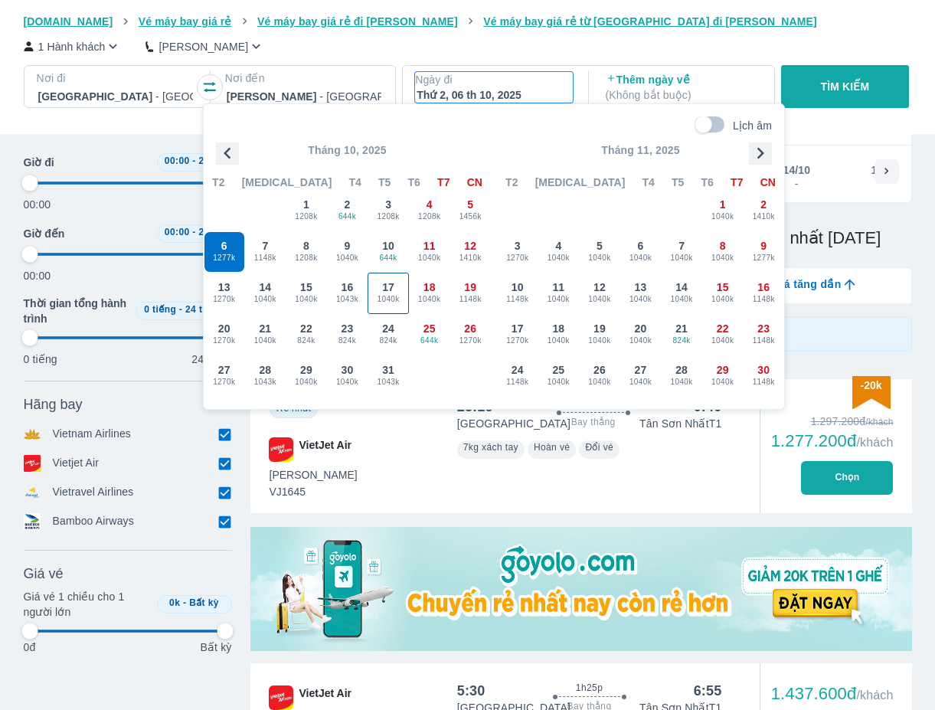
type input "97.9166666666667"
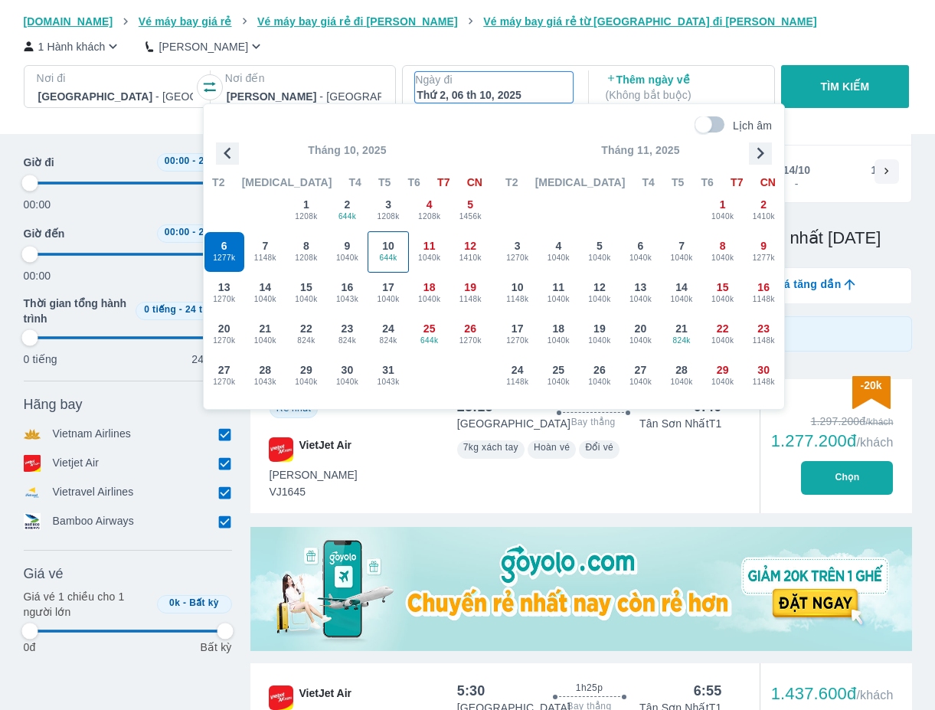
type input "97.9166666666667"
click at [389, 253] on span "644k" at bounding box center [388, 258] width 40 height 12
type input "97.9166666666667"
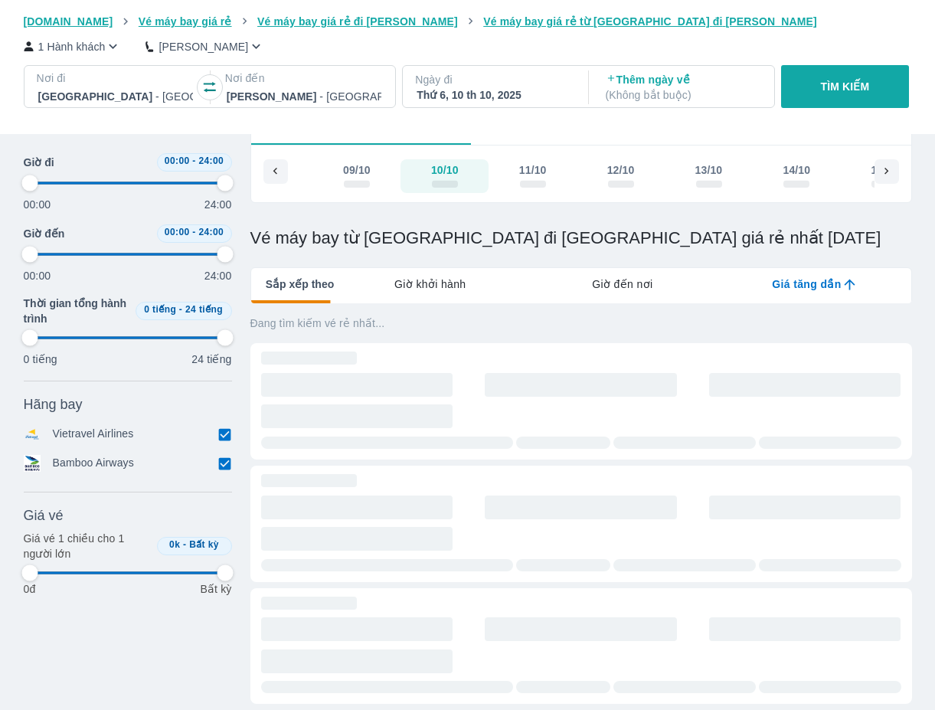
type input "97.9166666666667"
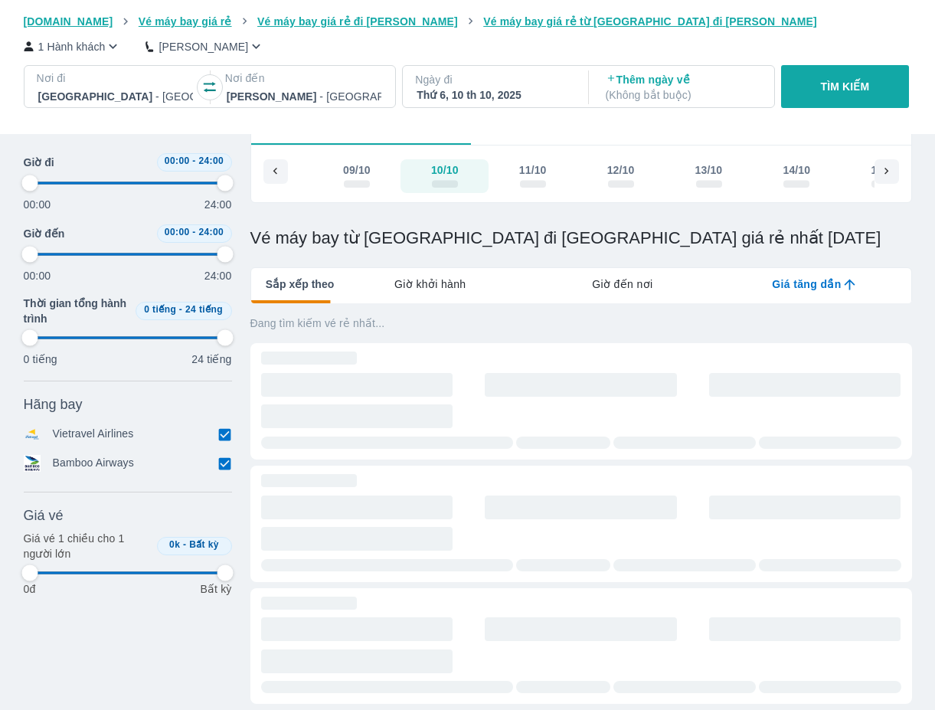
type input "97.9166666666667"
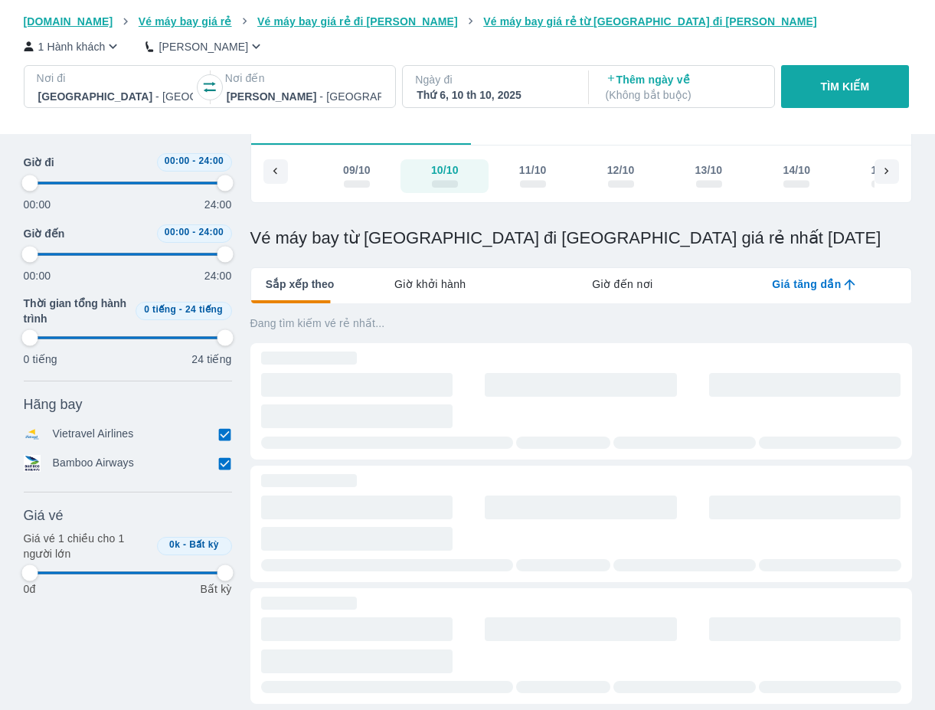
type input "97.9166666666667"
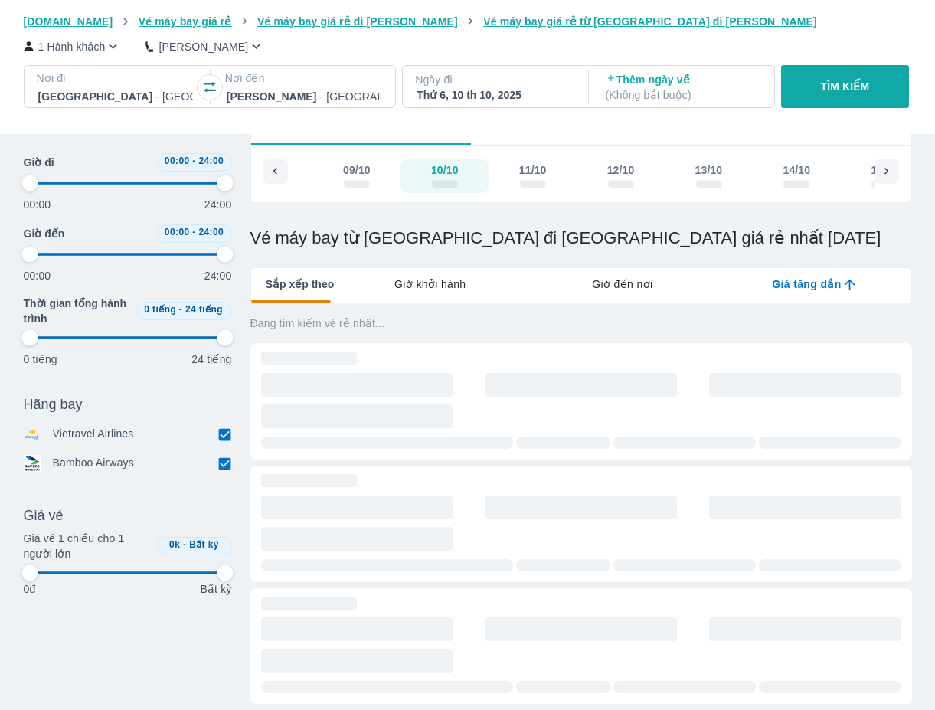
type input "97.9166666666667"
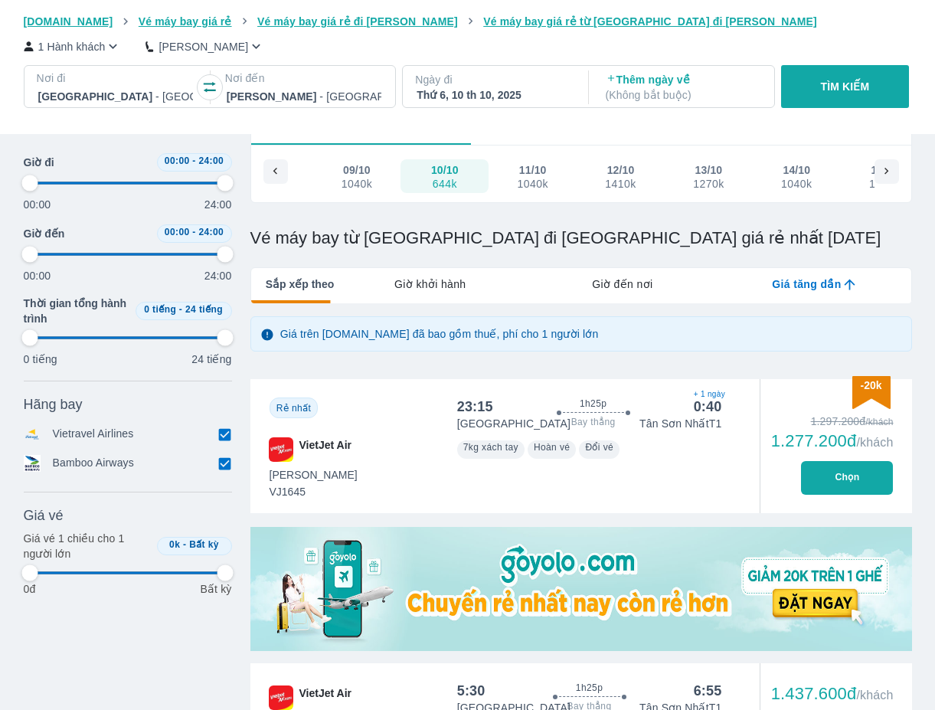
type input "97.9166666666667"
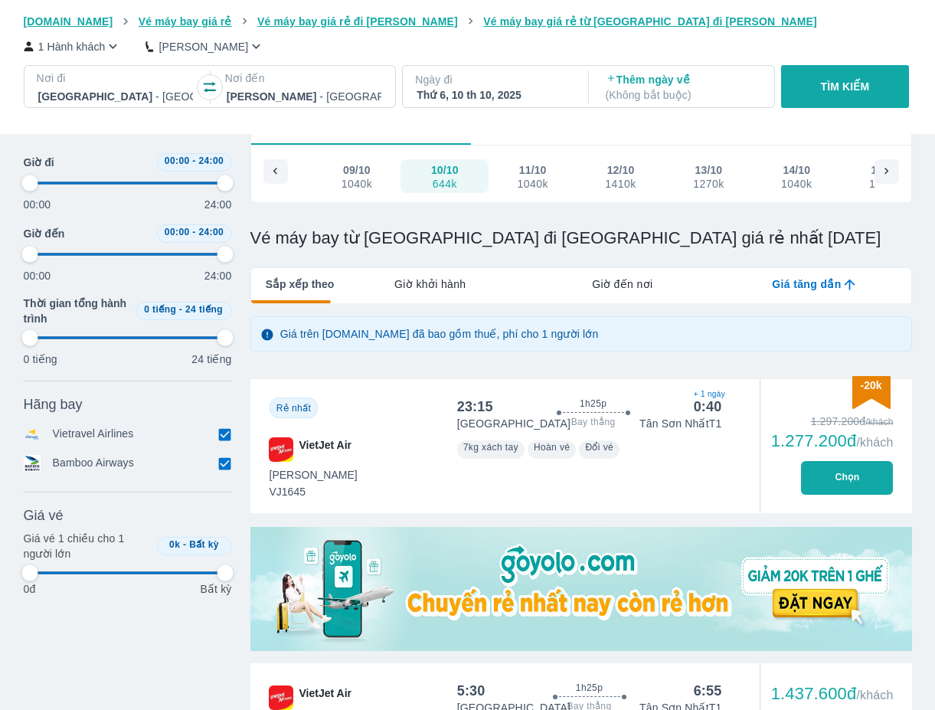
type input "97.9166666666667"
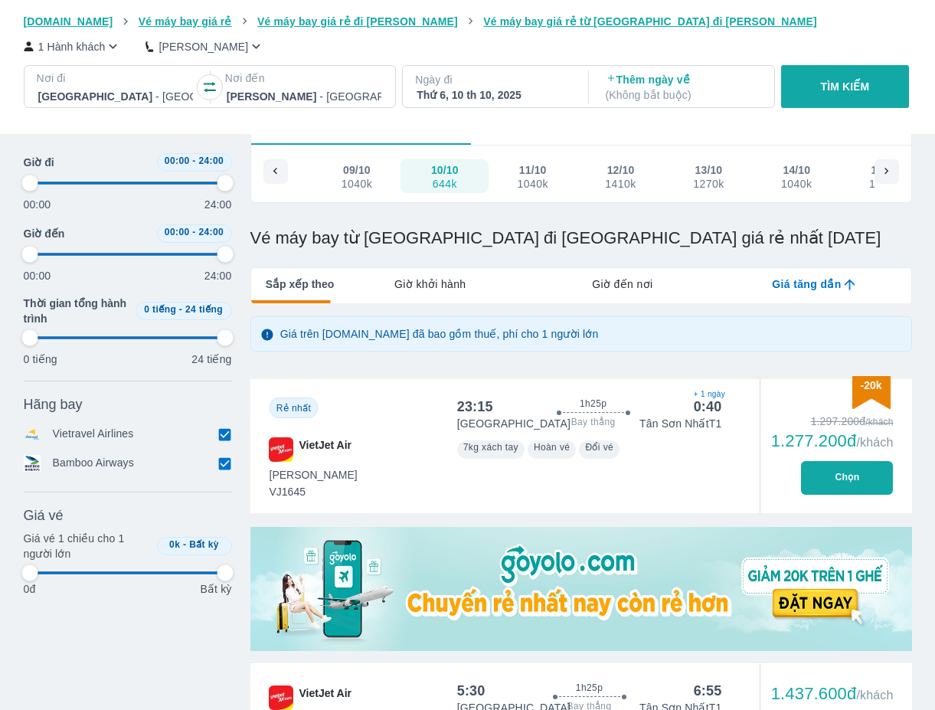
type input "97.9166666666667"
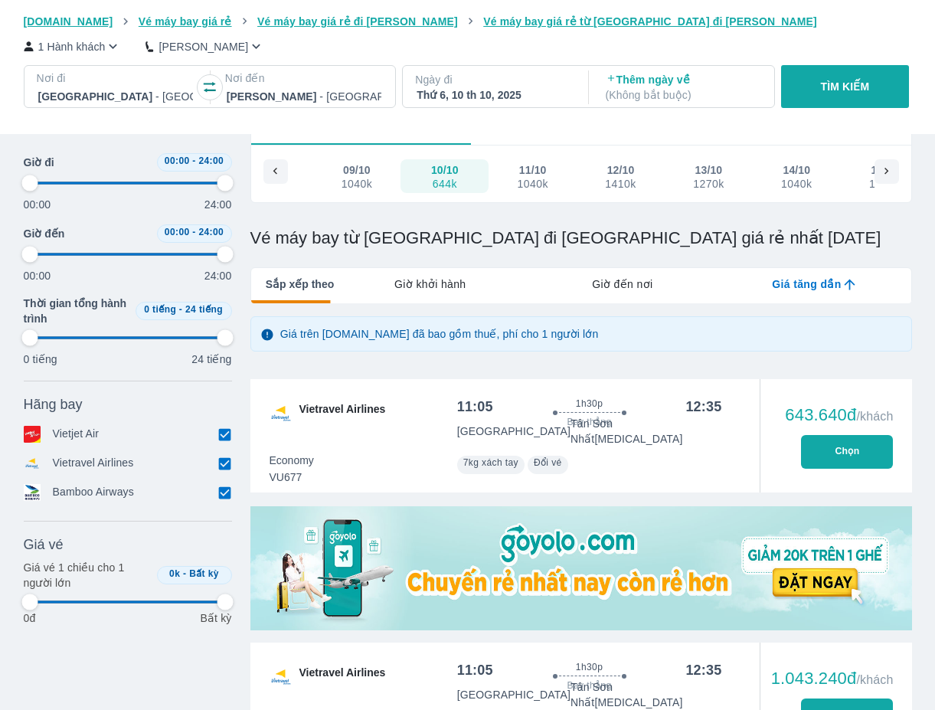
type input "97.9166666666667"
click at [836, 452] on button "Chọn" at bounding box center [847, 452] width 92 height 34
type input "97.9166666666667"
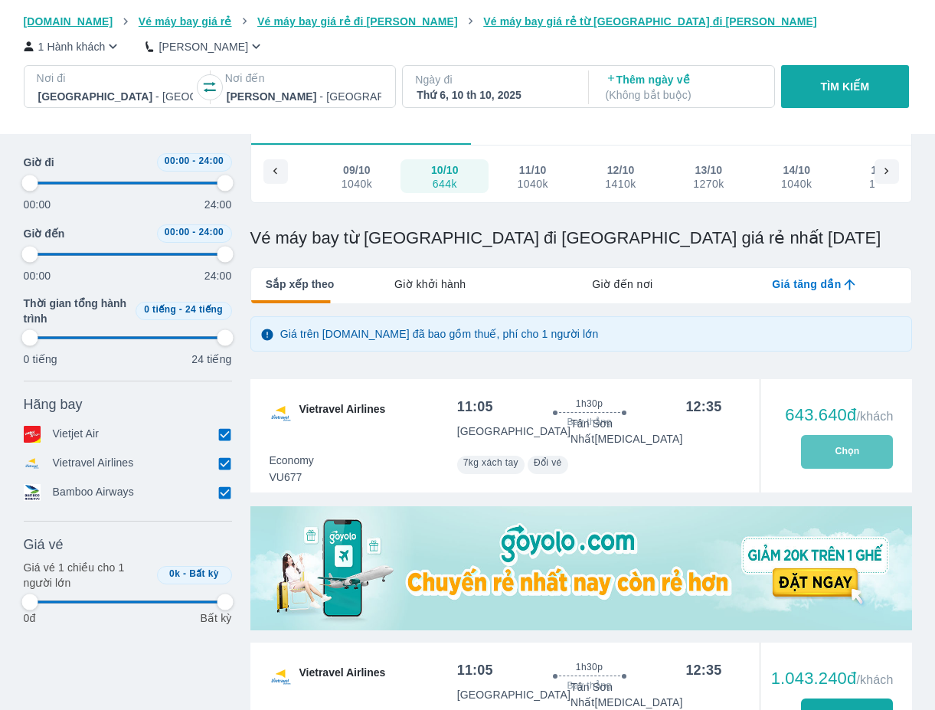
type input "97.9166666666667"
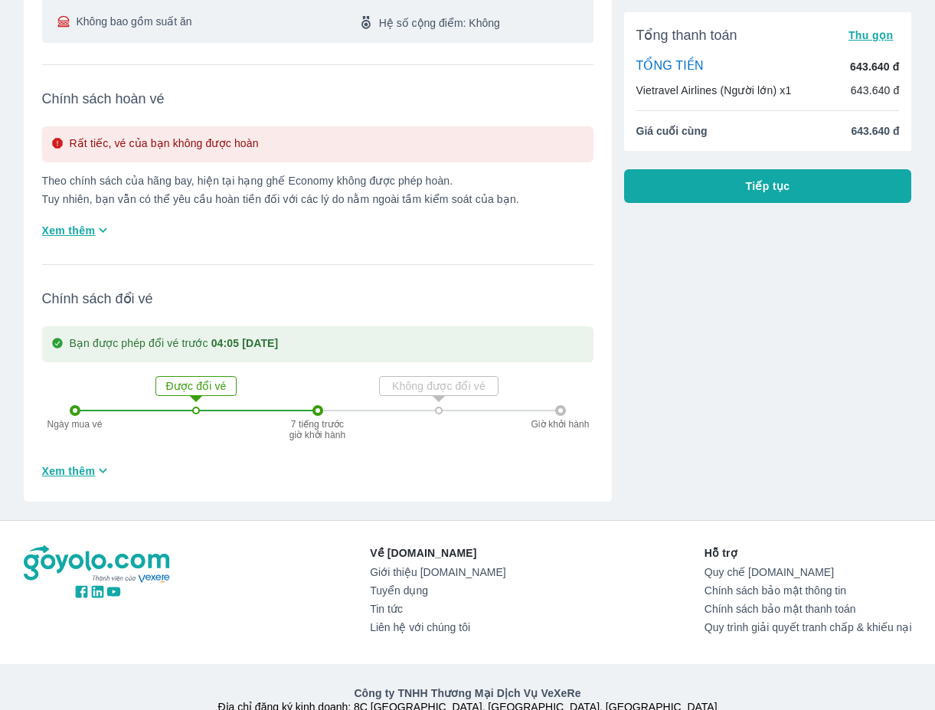
scroll to position [383, 0]
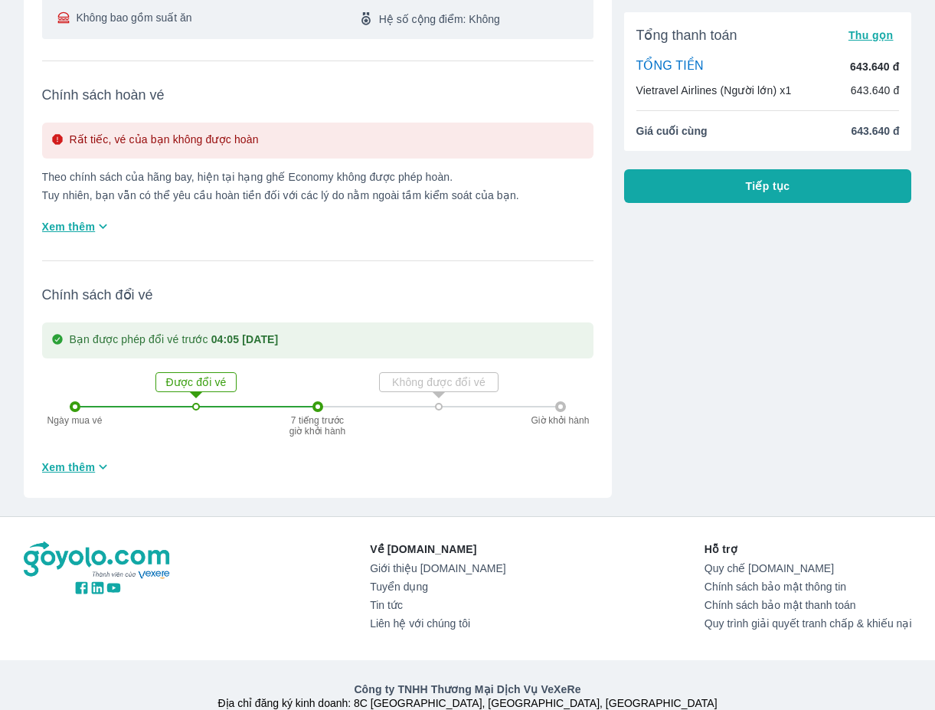
click at [736, 196] on button "Tiếp tục" at bounding box center [768, 186] width 288 height 34
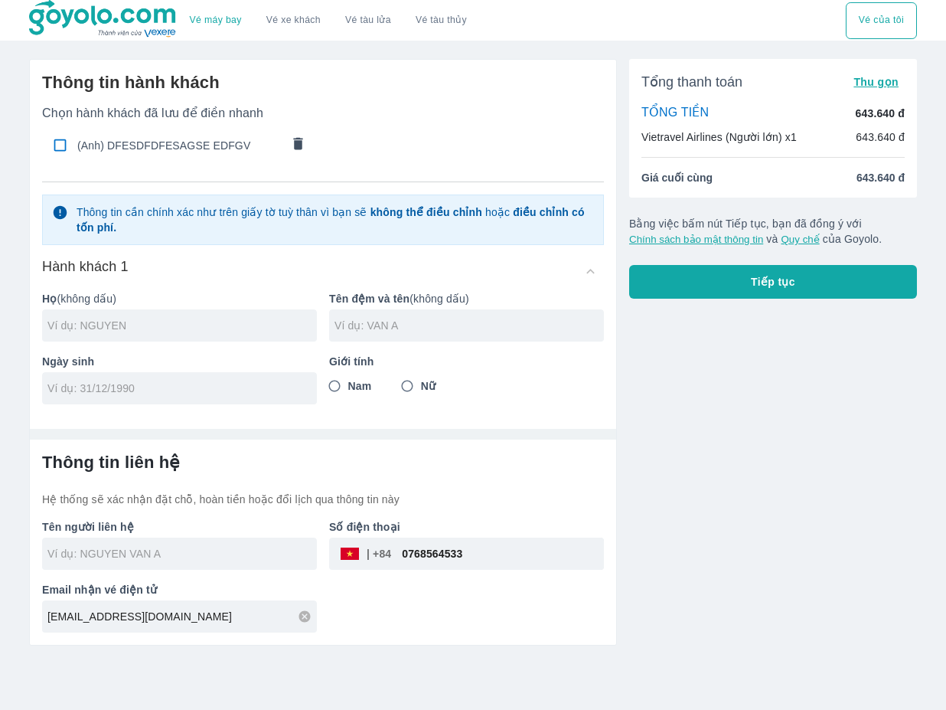
click at [126, 305] on p "Họ (không dấu)" at bounding box center [179, 298] width 275 height 15
click at [133, 322] on input "text" at bounding box center [181, 325] width 269 height 15
click at [377, 326] on input "text" at bounding box center [469, 325] width 269 height 15
click at [145, 402] on div at bounding box center [179, 388] width 275 height 32
click at [341, 392] on input "Nam" at bounding box center [335, 386] width 28 height 28
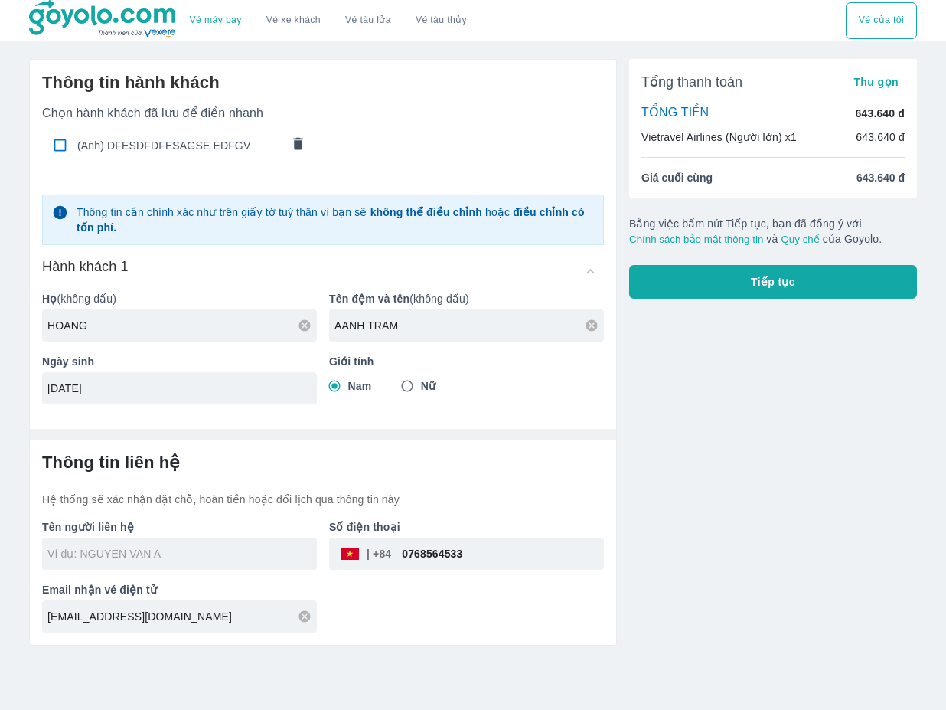
click at [416, 389] on input "Nữ" at bounding box center [407, 386] width 28 height 28
click at [171, 560] on input "text" at bounding box center [181, 553] width 269 height 15
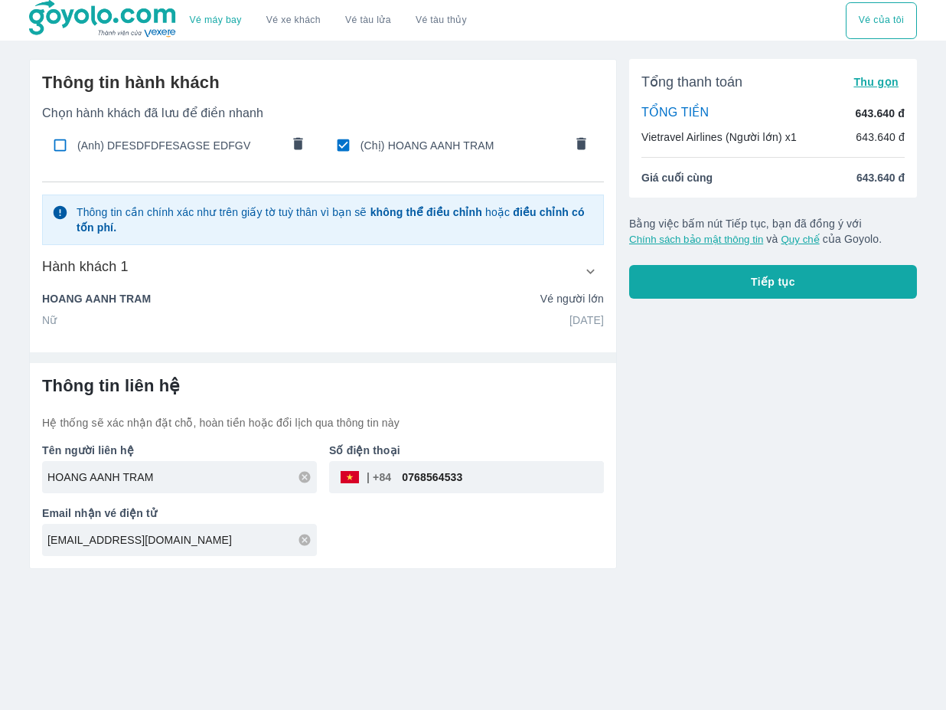
click at [768, 263] on div "Tổng thanh toán Thu gọn TỔNG TIỀN 643.640 đ Vietravel Airlines (Người lớn) x1 6…" at bounding box center [773, 179] width 288 height 240
click at [765, 278] on span "Tiếp tục" at bounding box center [773, 281] width 44 height 15
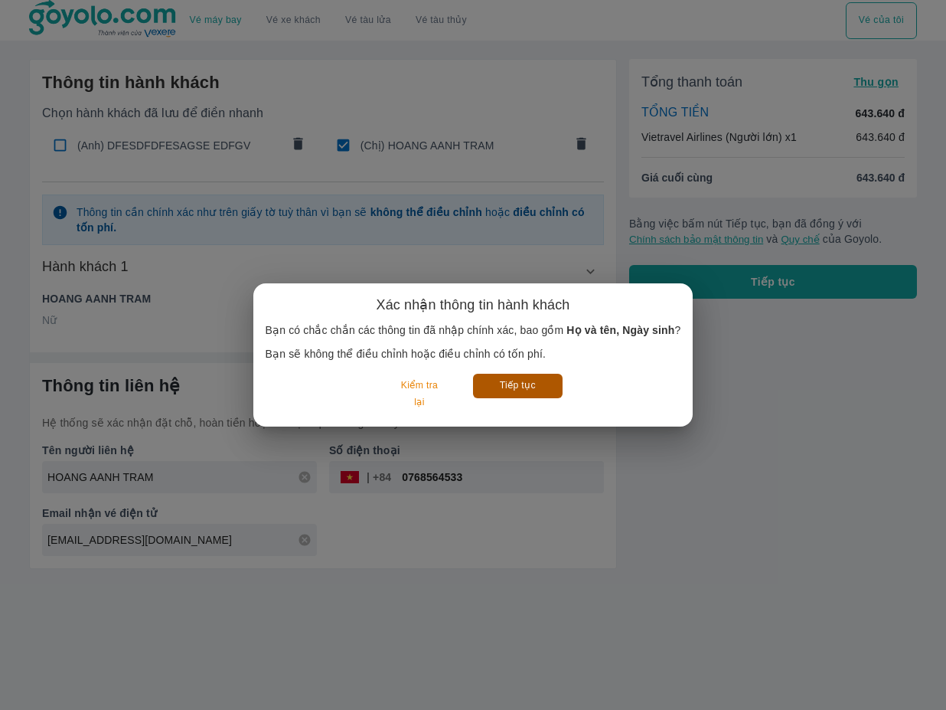
click at [530, 386] on button "Tiếp tục" at bounding box center [518, 386] width 90 height 24
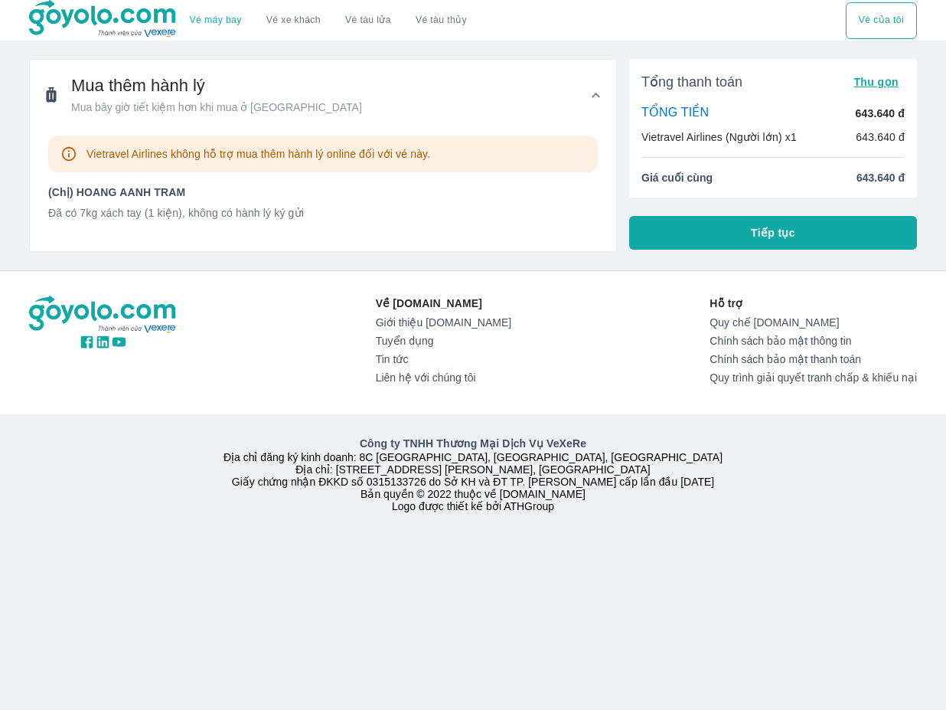
click at [715, 238] on button "Tiếp tục" at bounding box center [773, 233] width 288 height 34
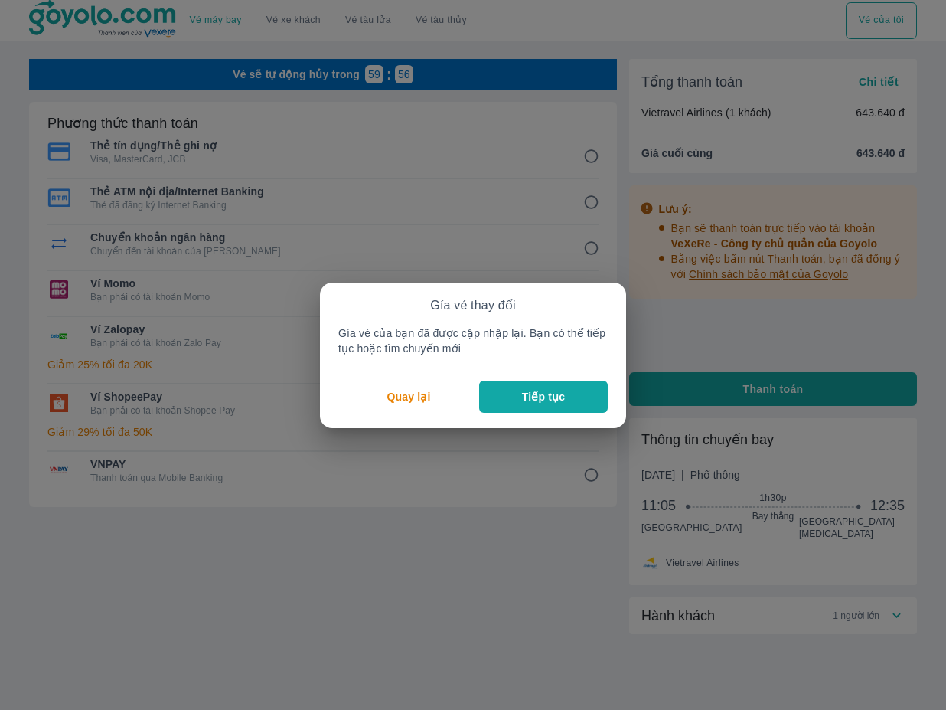
click at [508, 398] on button "Tiếp tục" at bounding box center [543, 396] width 129 height 32
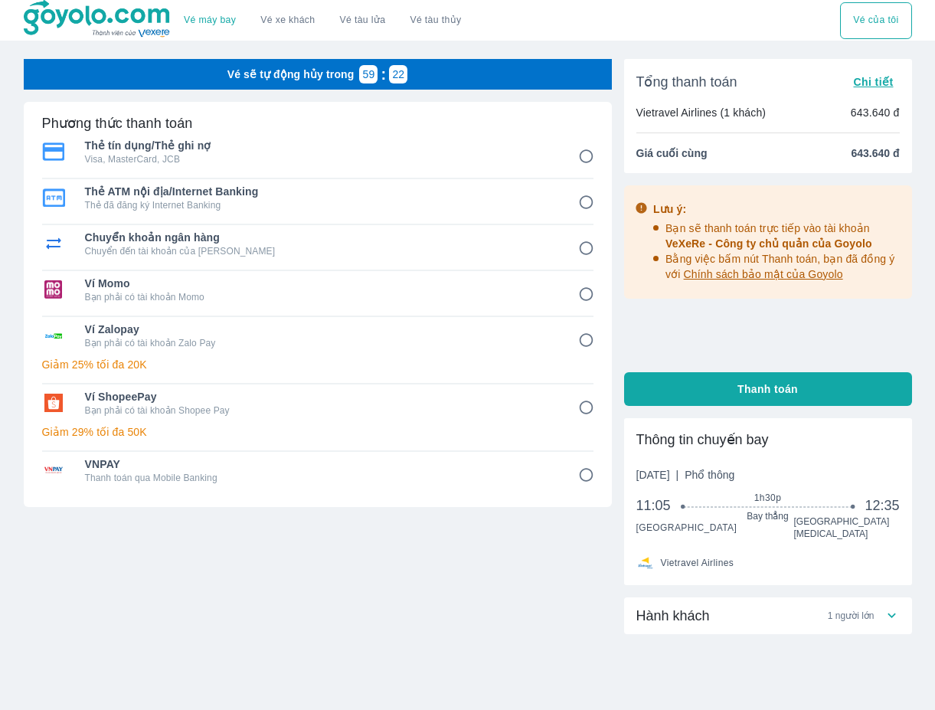
click at [284, 389] on div "Ví ShopeePay Bạn phải có tài khoản Shopee Pay" at bounding box center [317, 402] width 551 height 37
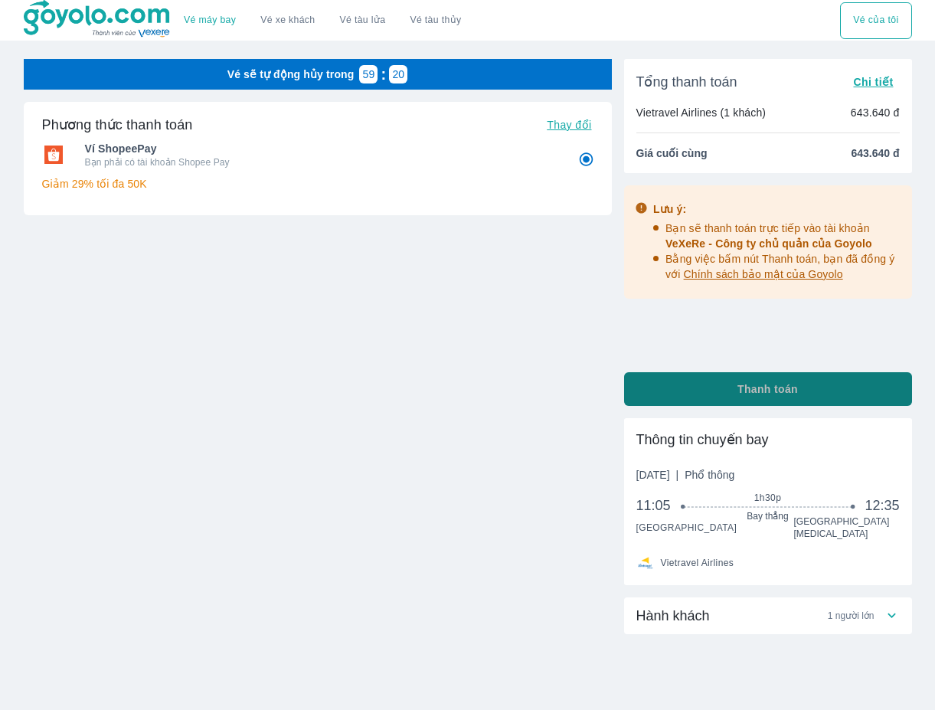
click at [719, 400] on button "Thanh toán" at bounding box center [768, 389] width 288 height 34
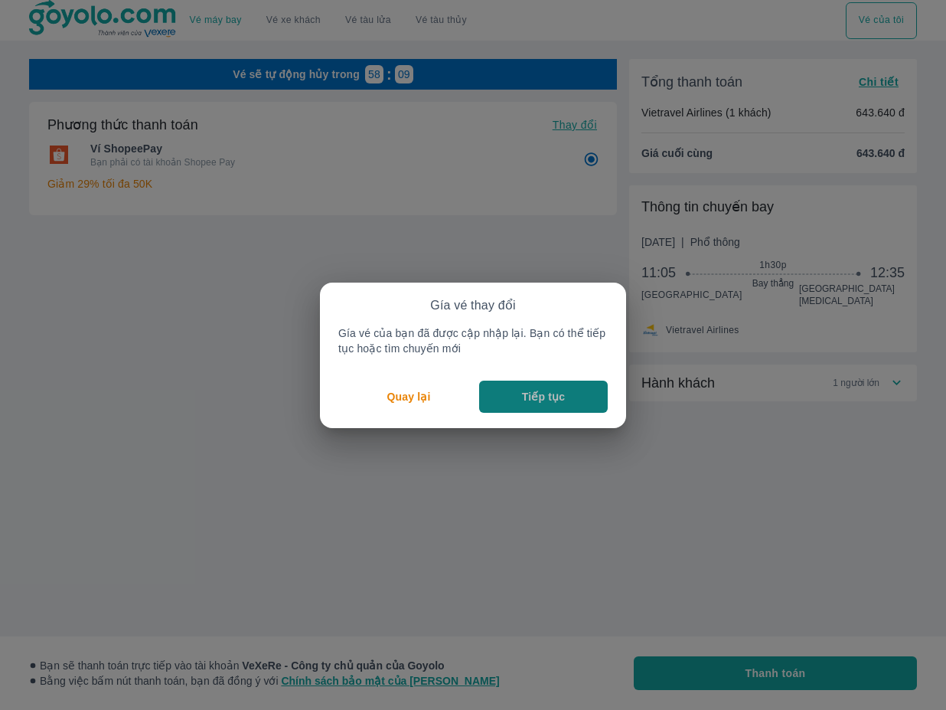
click at [521, 393] on button "Tiếp tục" at bounding box center [543, 396] width 129 height 32
radio input "false"
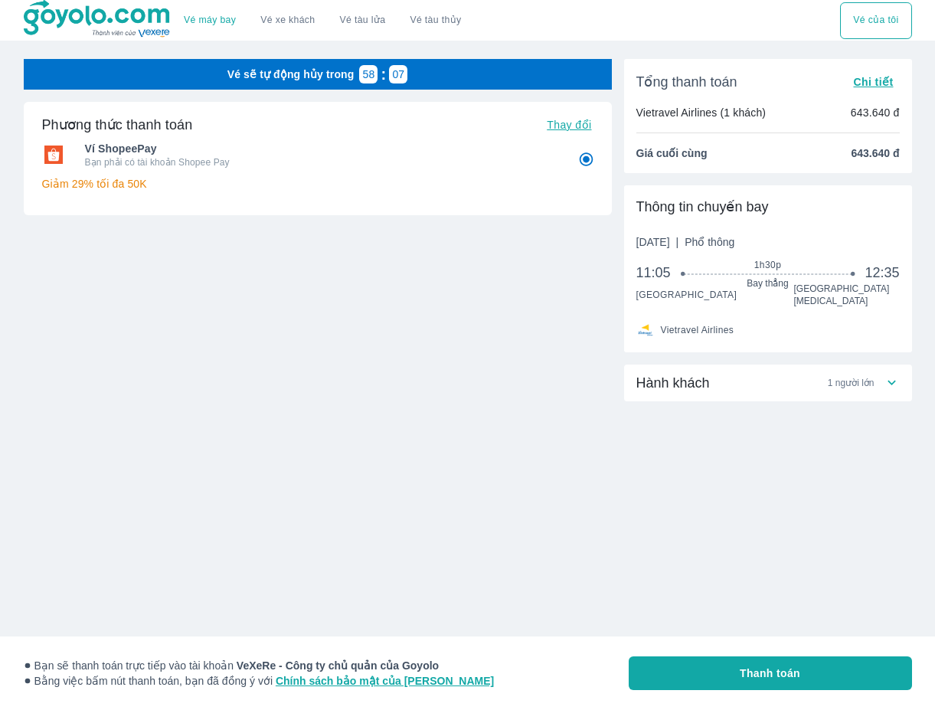
click at [881, 379] on div "Hành khách 1 người lớn" at bounding box center [759, 383] width 247 height 18
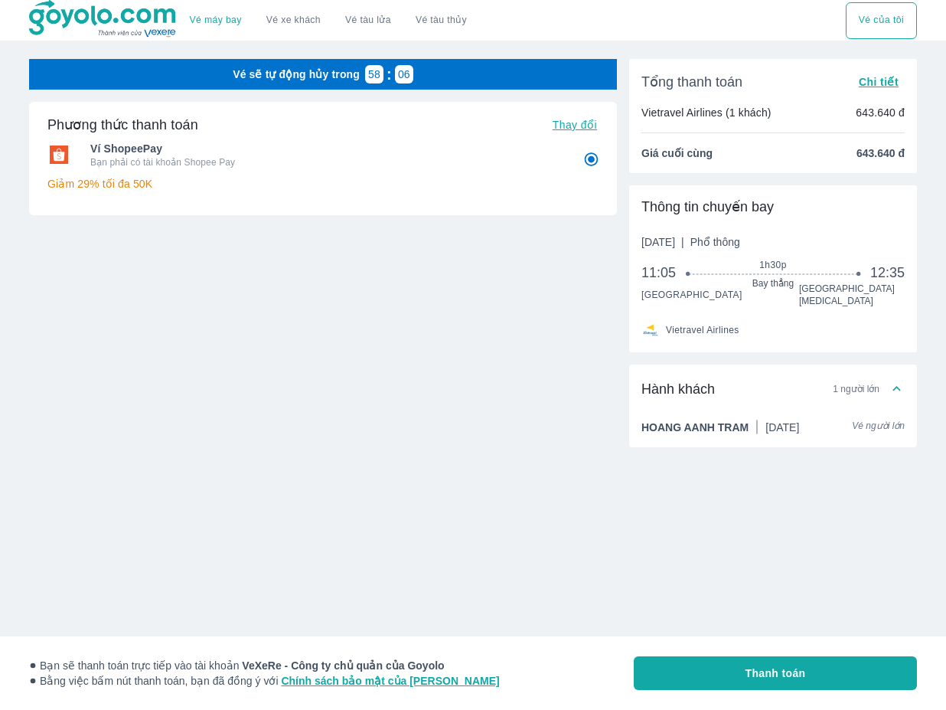
click at [891, 380] on icon at bounding box center [897, 388] width 16 height 16
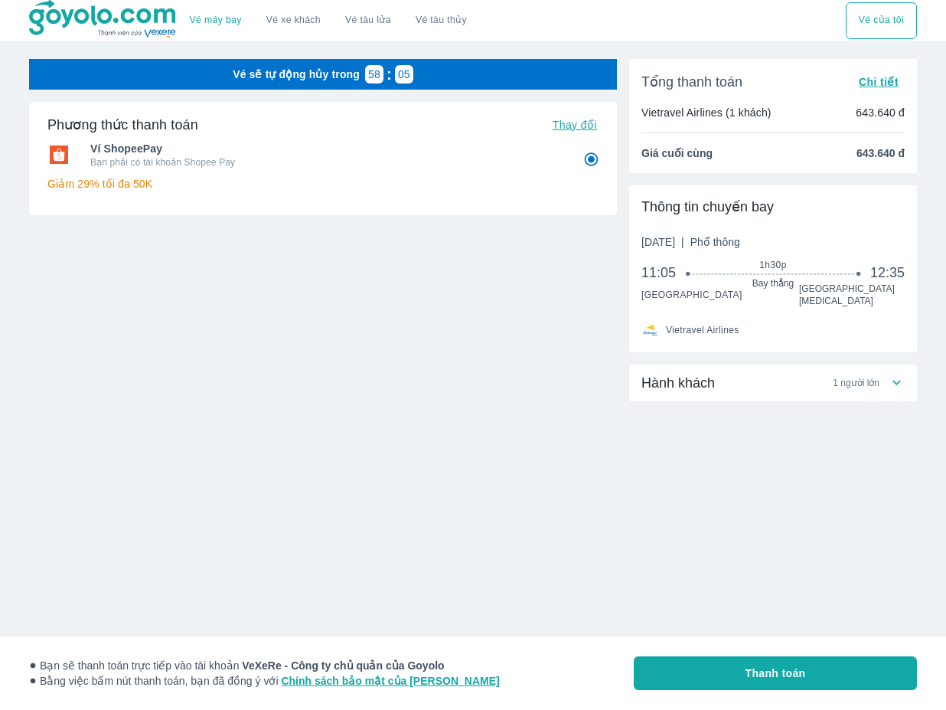
click at [891, 376] on icon at bounding box center [897, 382] width 16 height 16
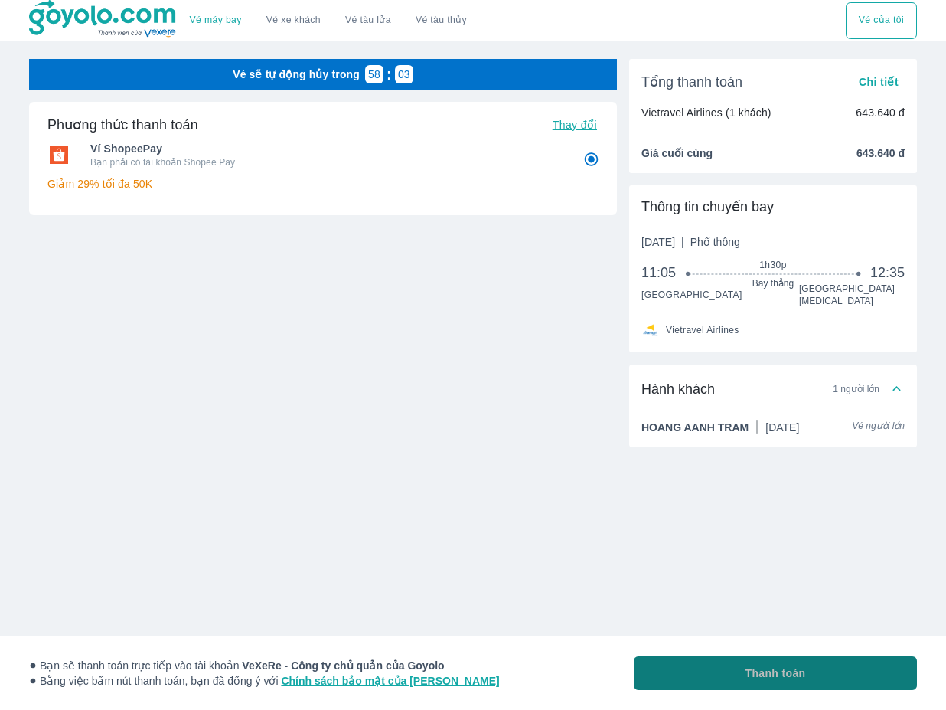
click at [757, 662] on button "Thanh toán" at bounding box center [775, 673] width 283 height 34
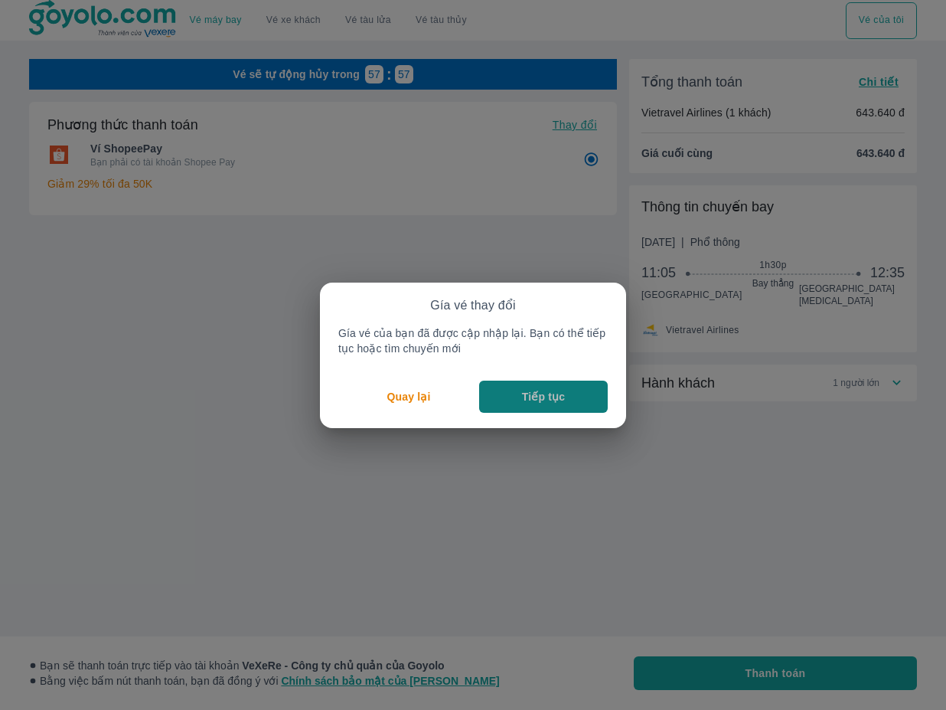
click at [530, 402] on p "Tiếp tục" at bounding box center [543, 396] width 43 height 15
radio input "false"
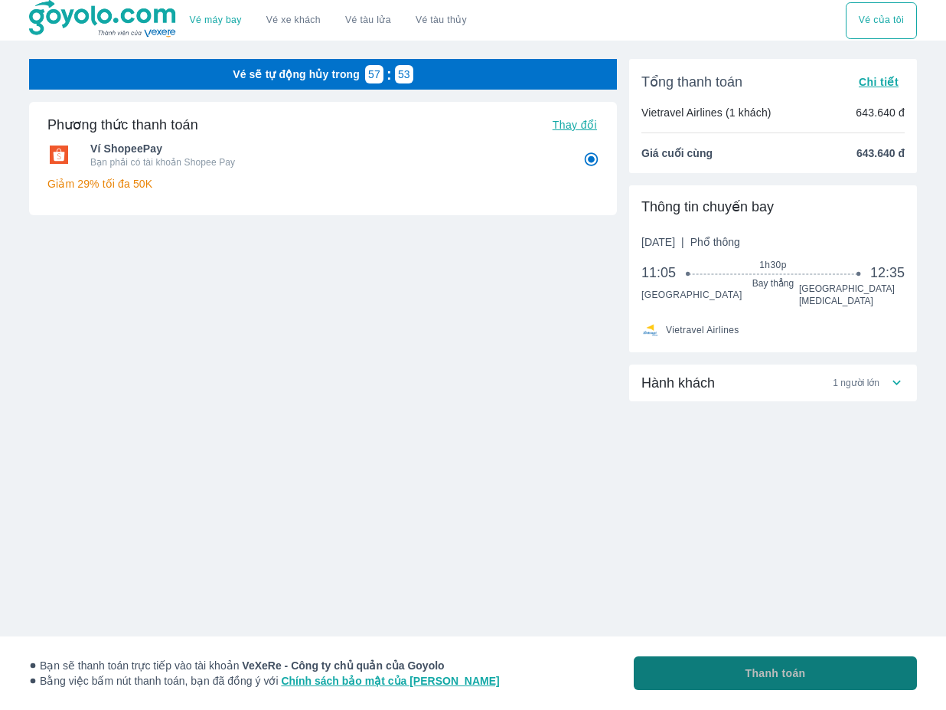
drag, startPoint x: 699, startPoint y: 687, endPoint x: 687, endPoint y: 677, distance: 15.8
click at [698, 684] on button "Thanh toán" at bounding box center [775, 673] width 283 height 34
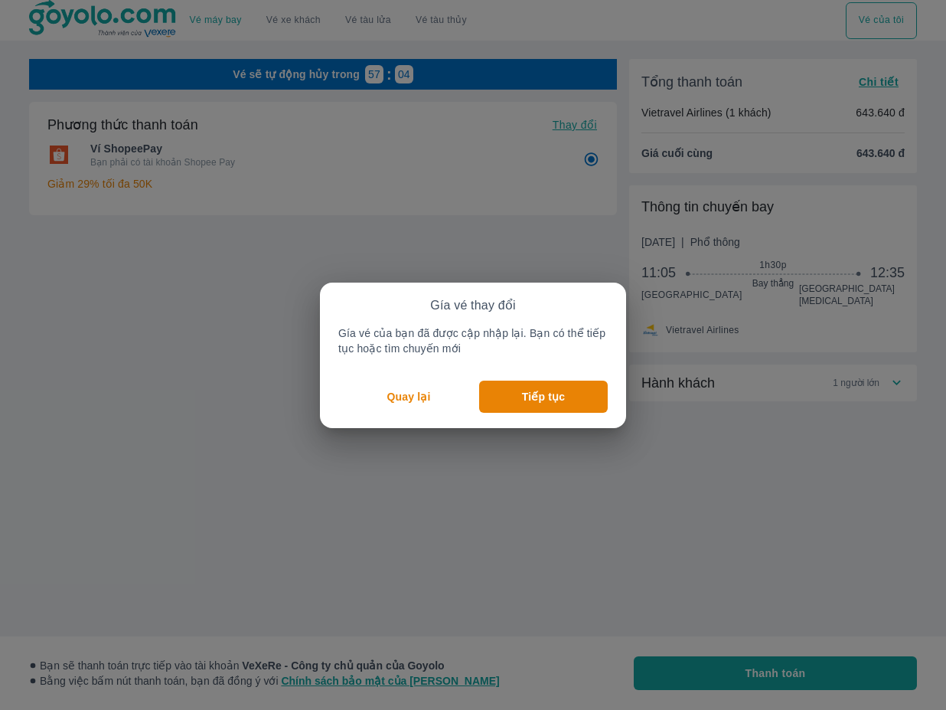
click at [410, 400] on p "Quay lại" at bounding box center [409, 396] width 44 height 15
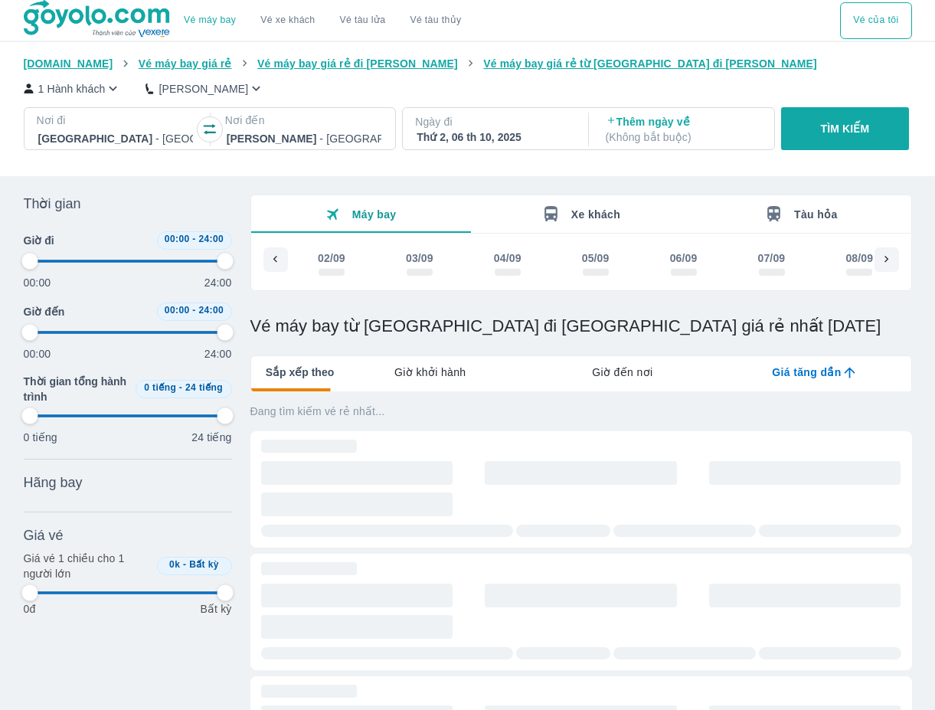
scroll to position [0, 2701]
type input "97.9166666666667"
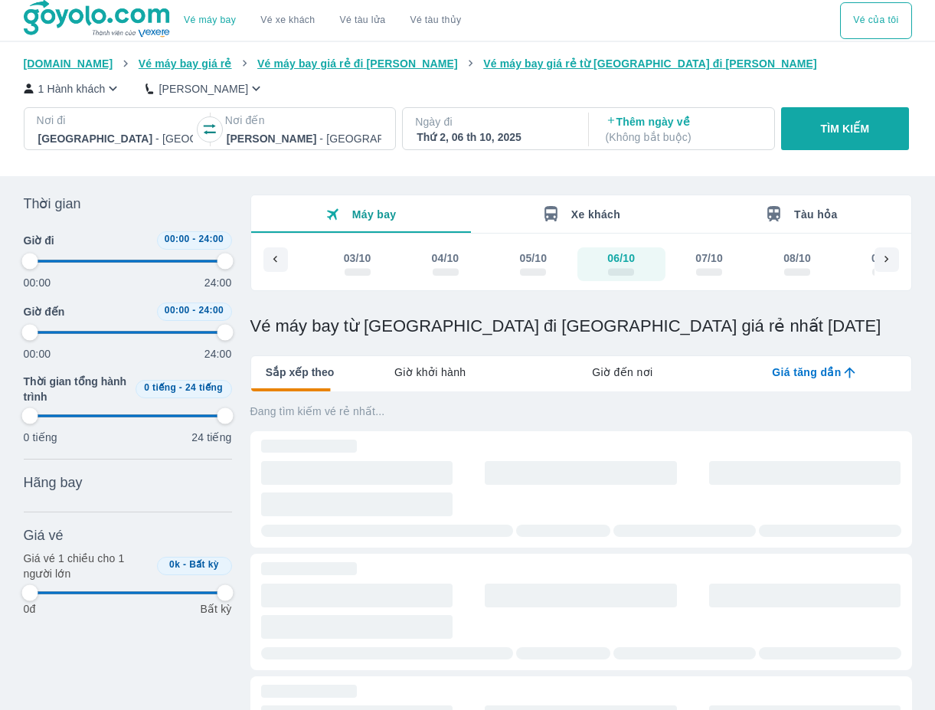
type input "97.9166666666667"
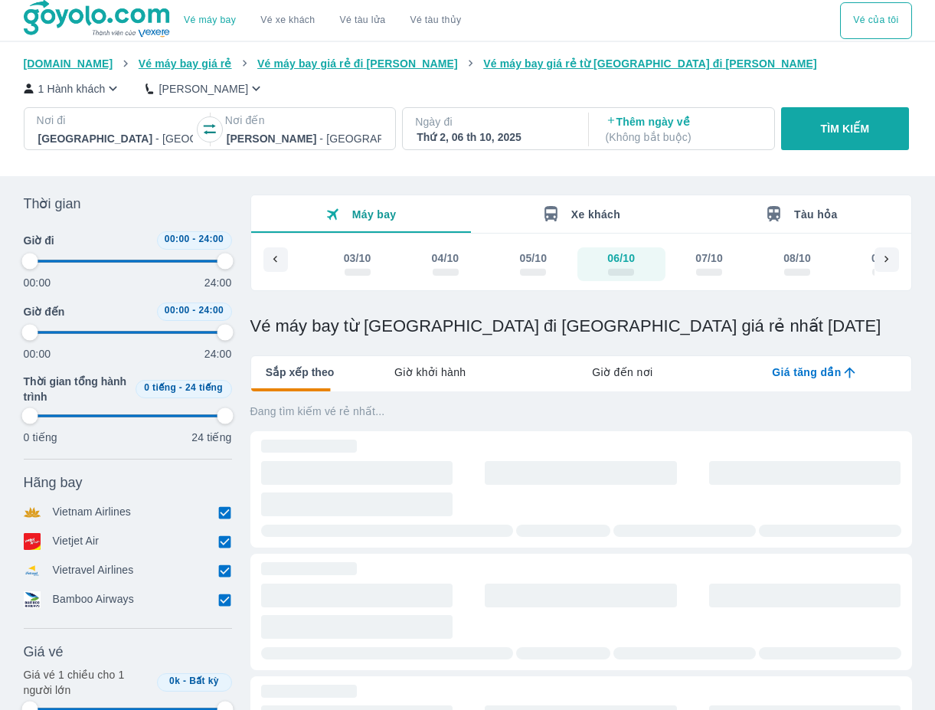
type input "97.9166666666667"
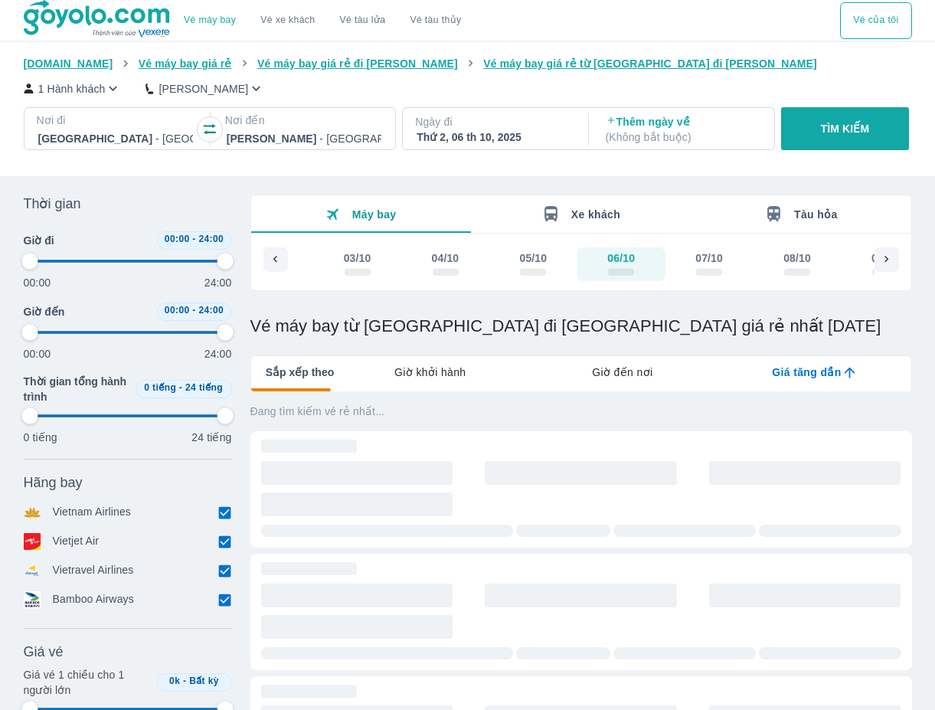
type input "97.9166666666667"
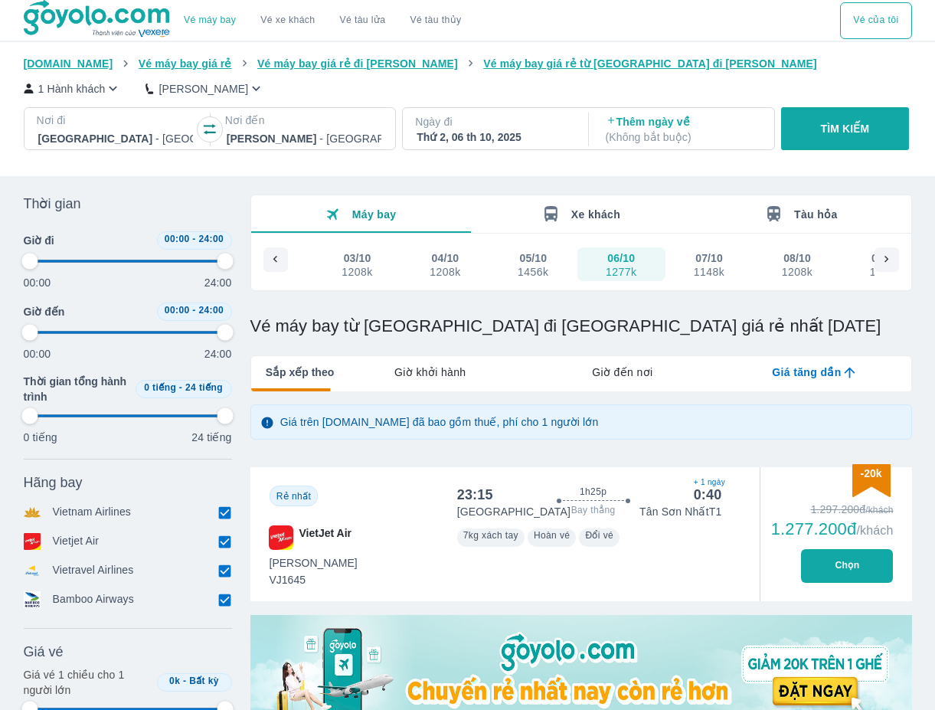
type input "97.9166666666667"
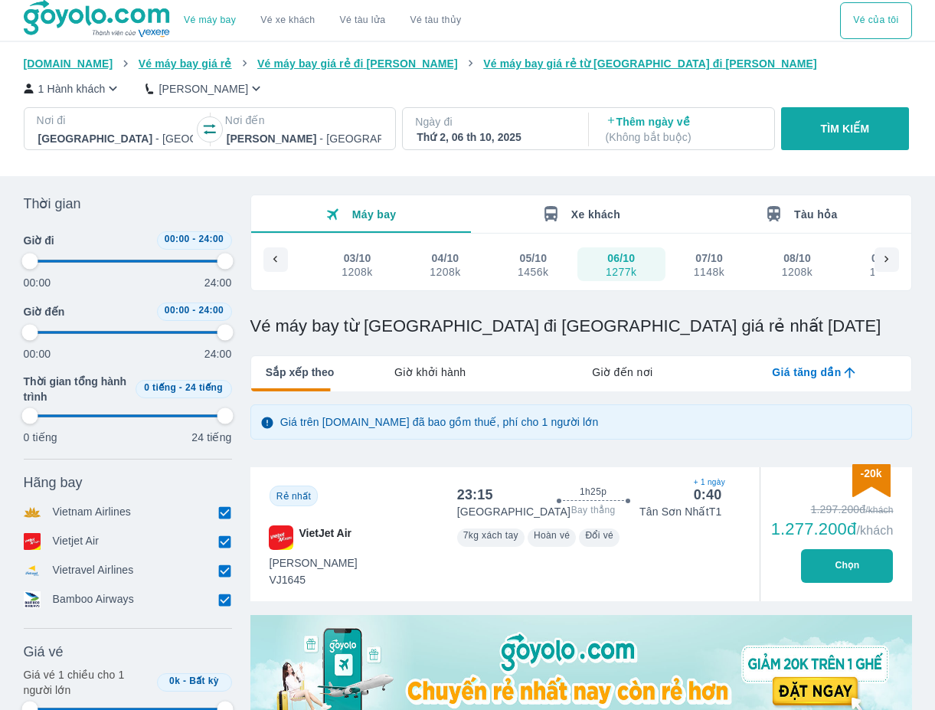
type input "97.9166666666667"
click at [276, 259] on icon at bounding box center [275, 259] width 4 height 7
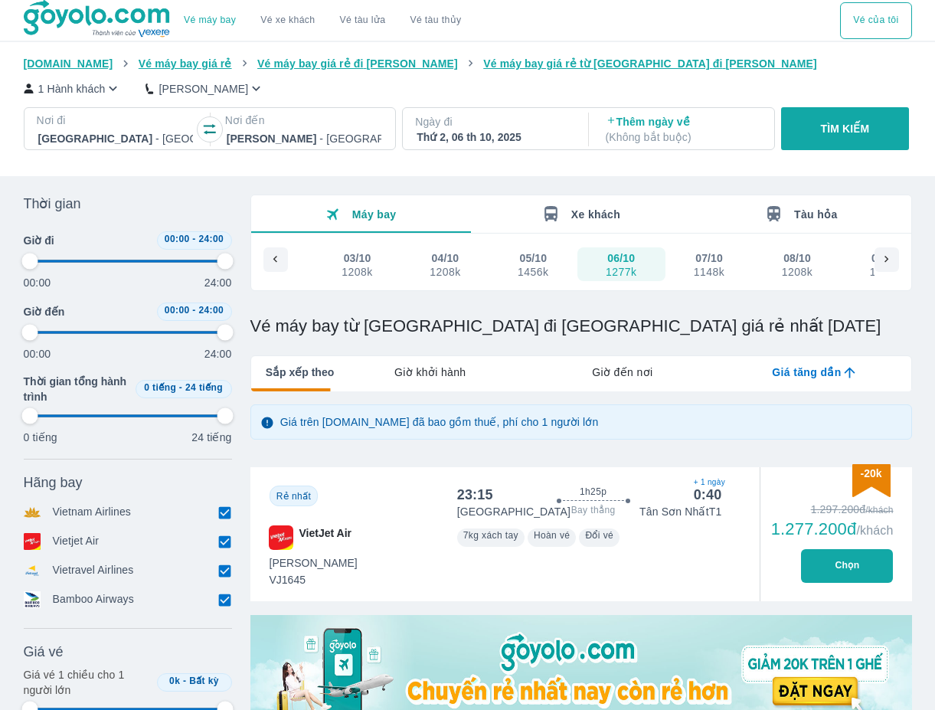
scroll to position [0, 2172]
type input "97.9166666666667"
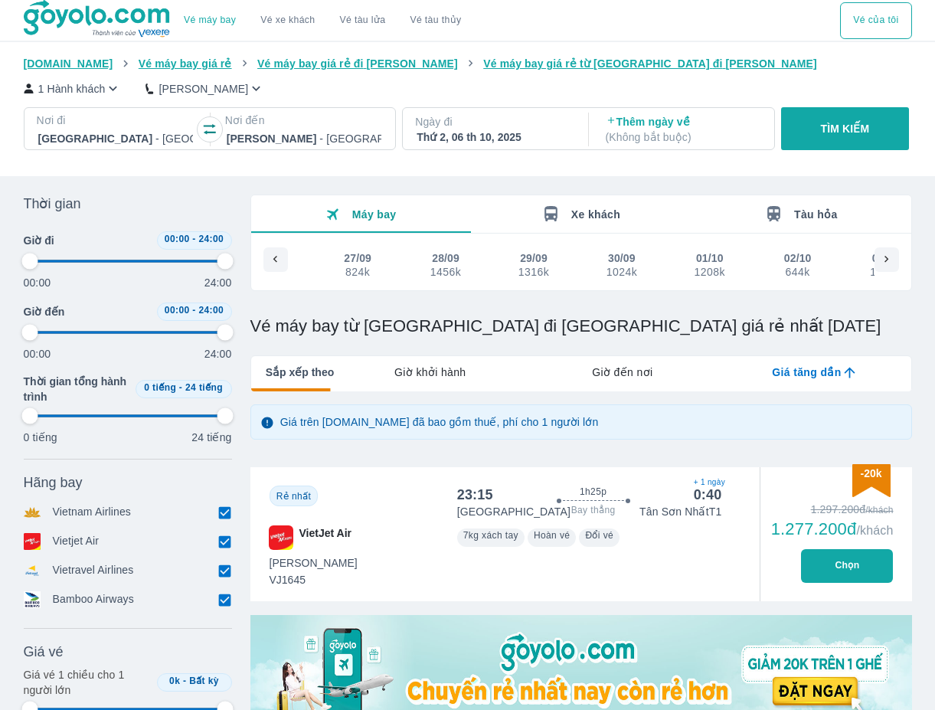
type input "97.9166666666667"
click at [275, 256] on icon at bounding box center [276, 260] width 14 height 14
type input "97.9166666666667"
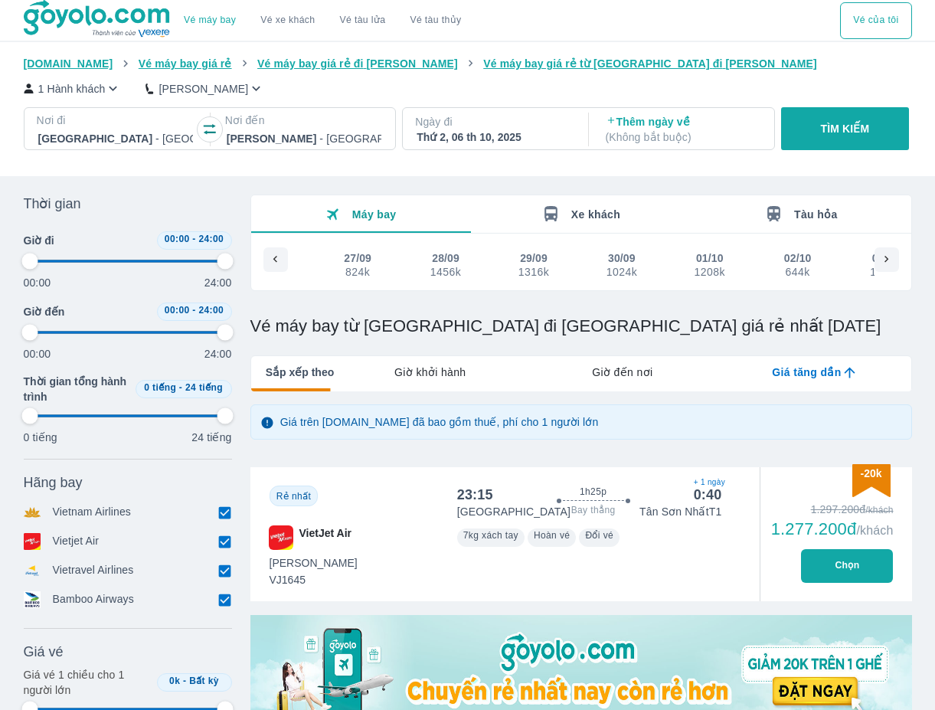
type input "97.9166666666667"
click at [449, 134] on div "Thứ 2, 06 th 10, 2025" at bounding box center [493, 136] width 155 height 15
type input "97.9166666666667"
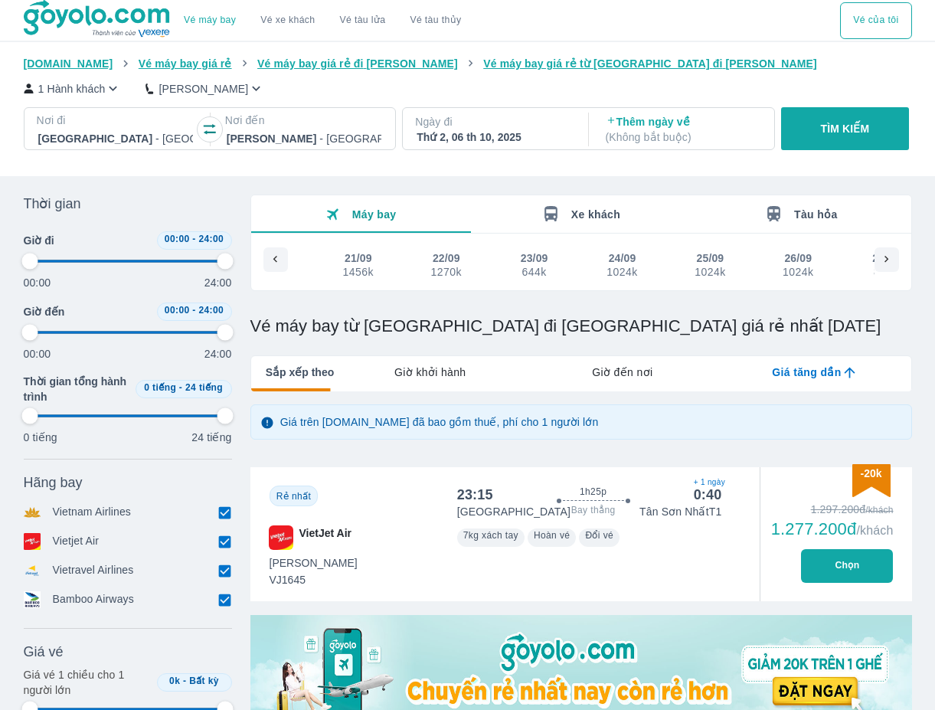
type input "97.9166666666667"
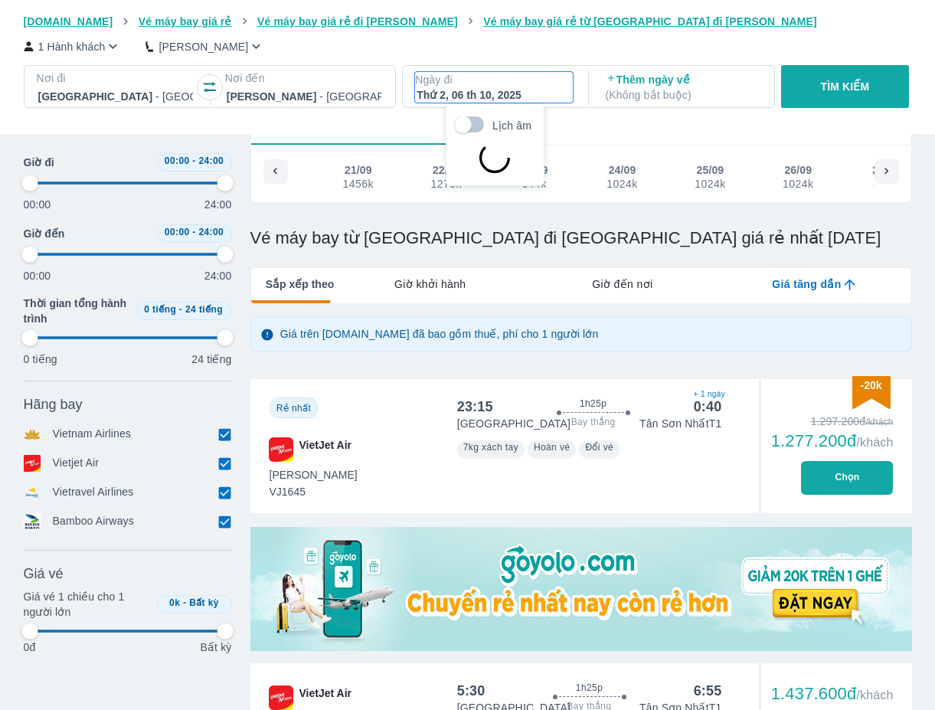
type input "97.9166666666667"
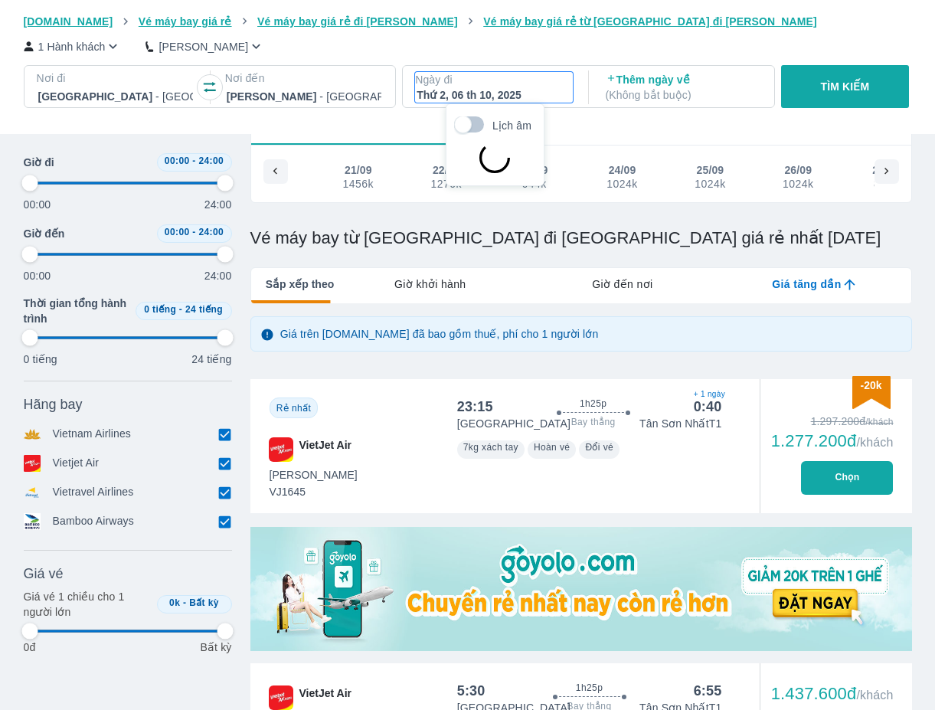
type input "97.9166666666667"
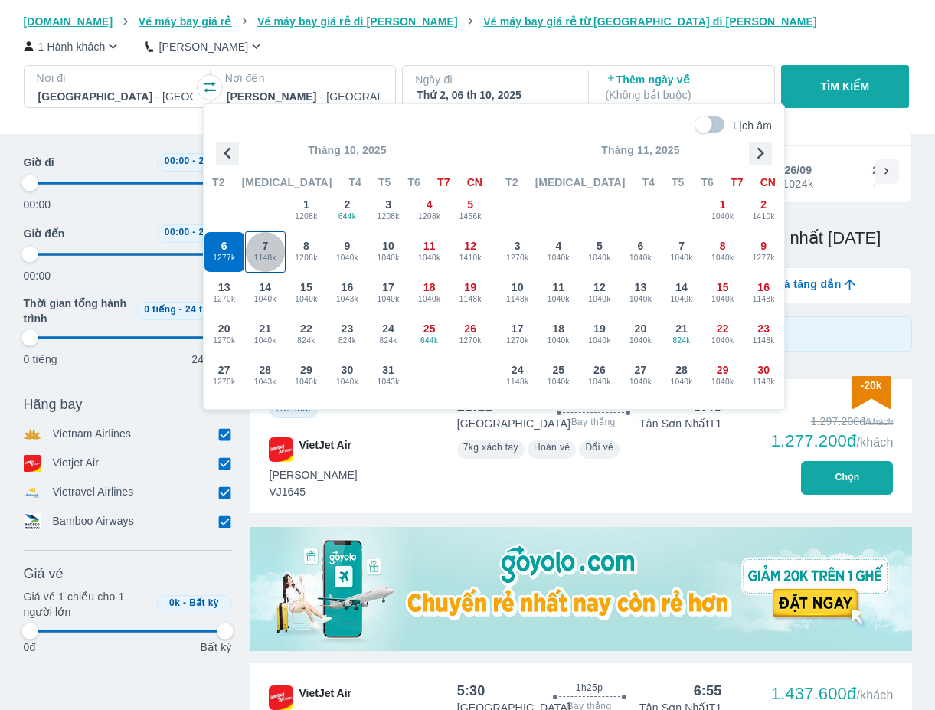
scroll to position [87, 0]
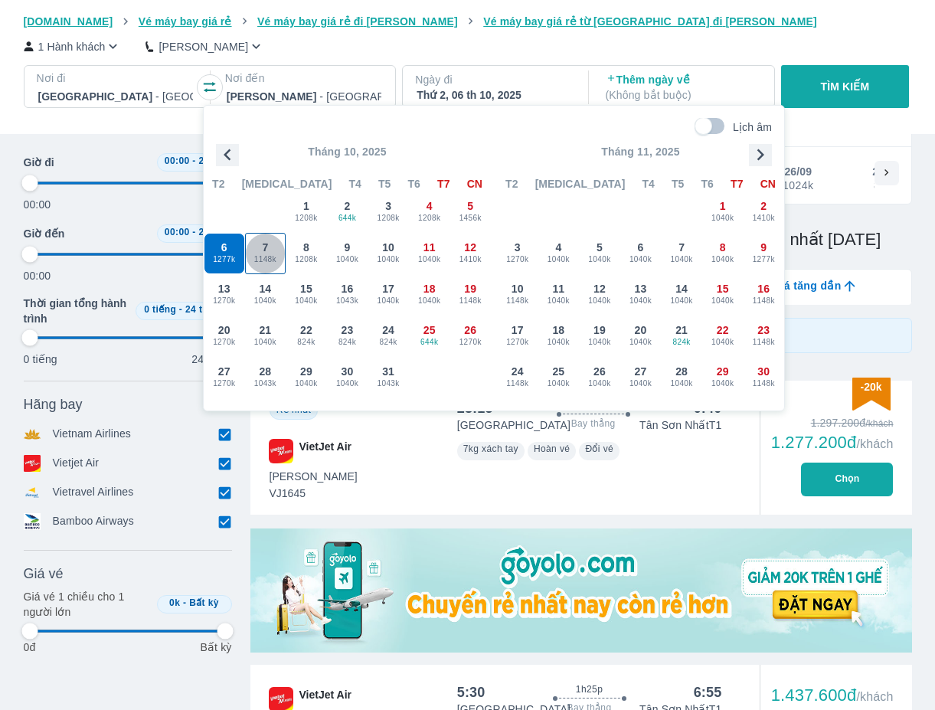
type input "97.9166666666667"
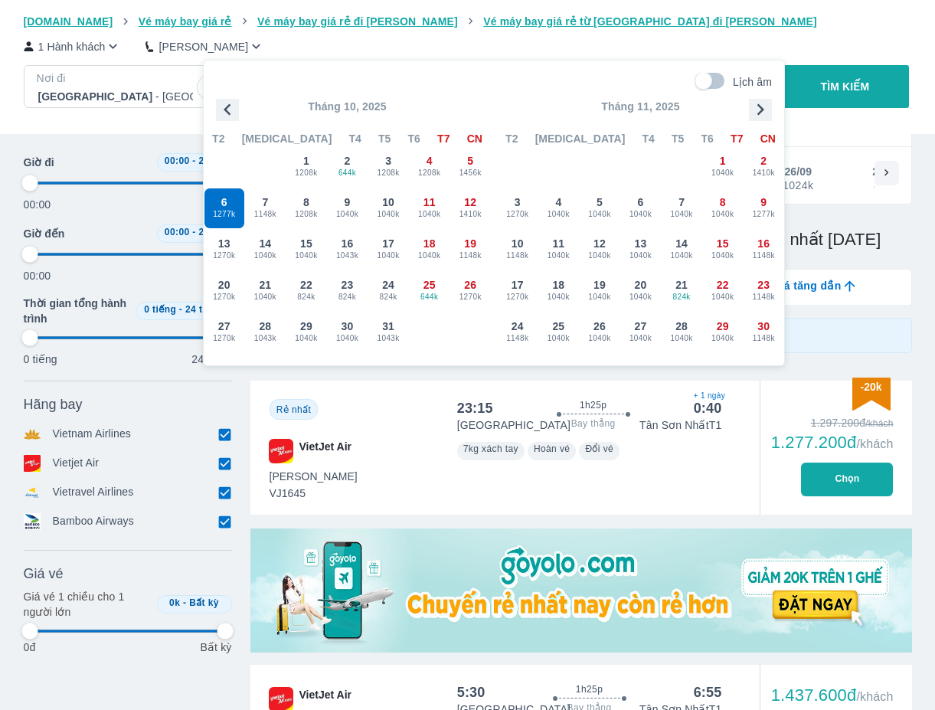
type input "97.9166666666667"
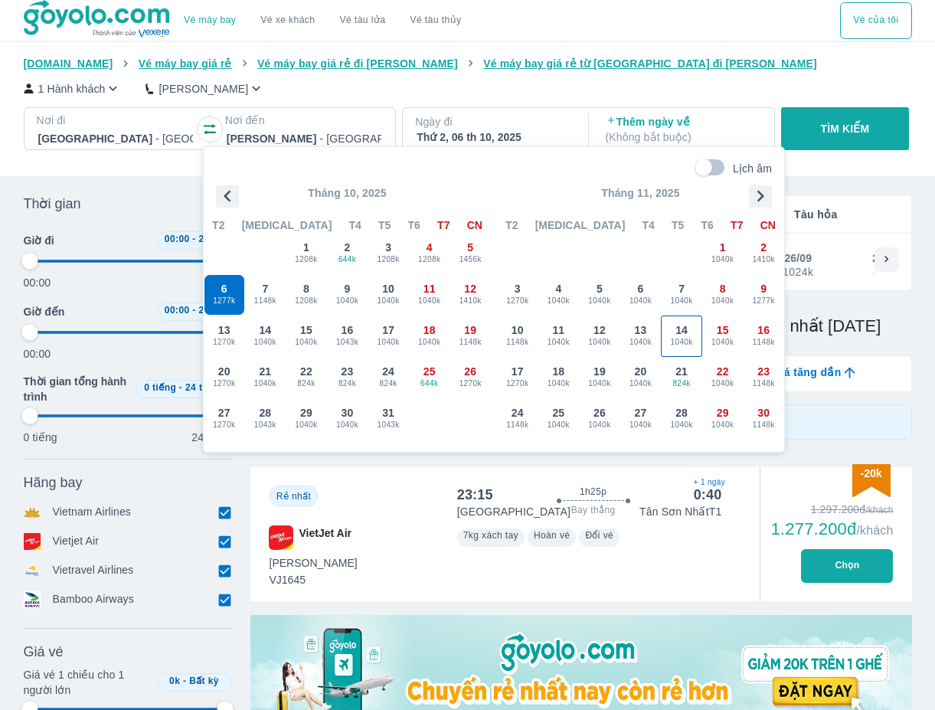
type input "97.9166666666667"
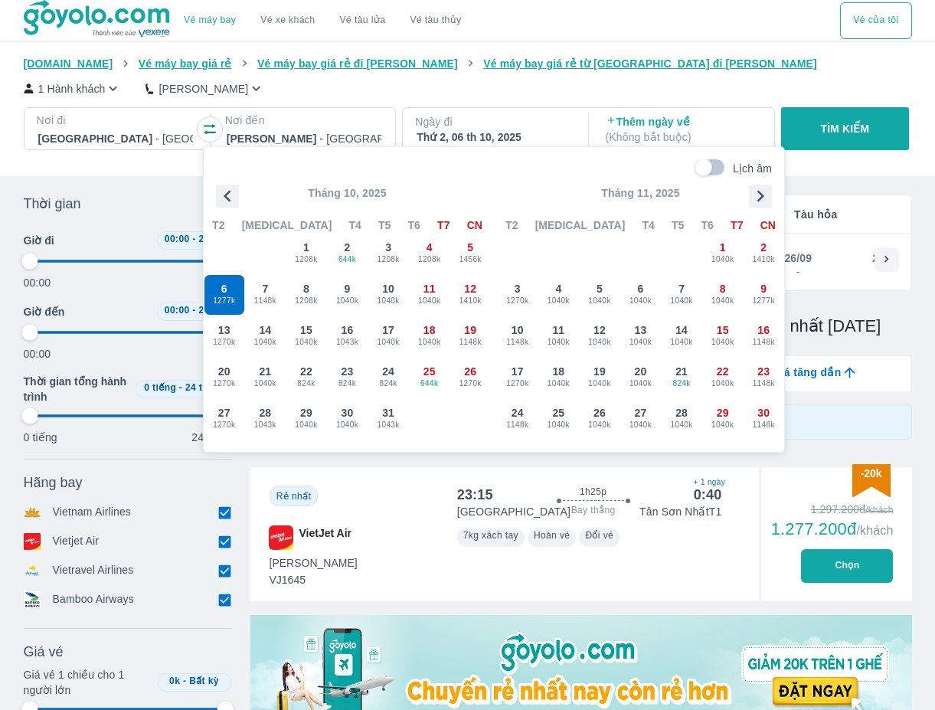
type input "97.9166666666667"
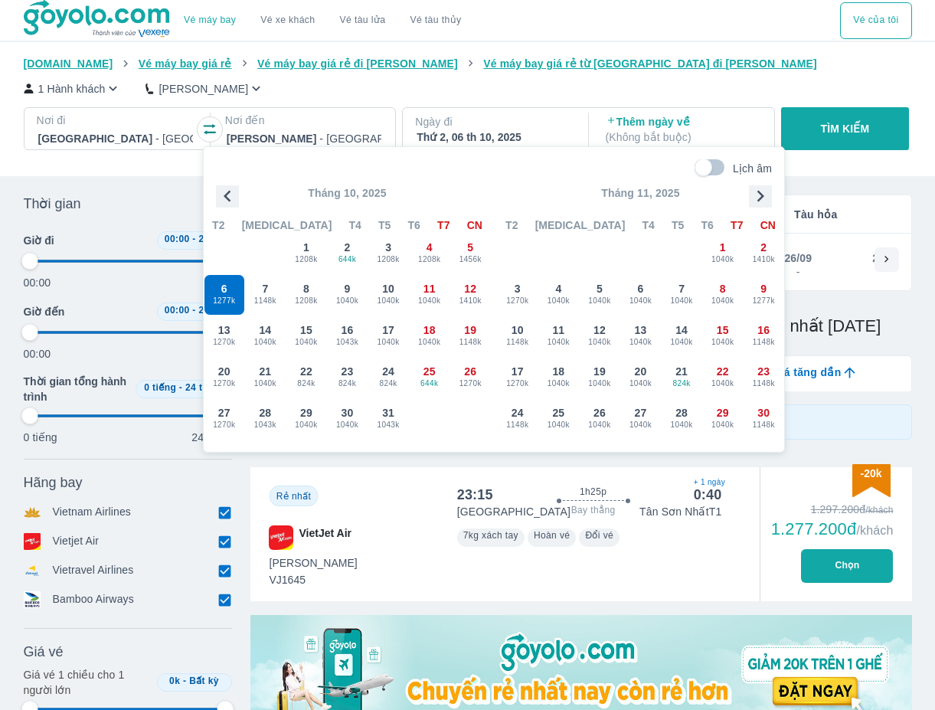
type input "97.9166666666667"
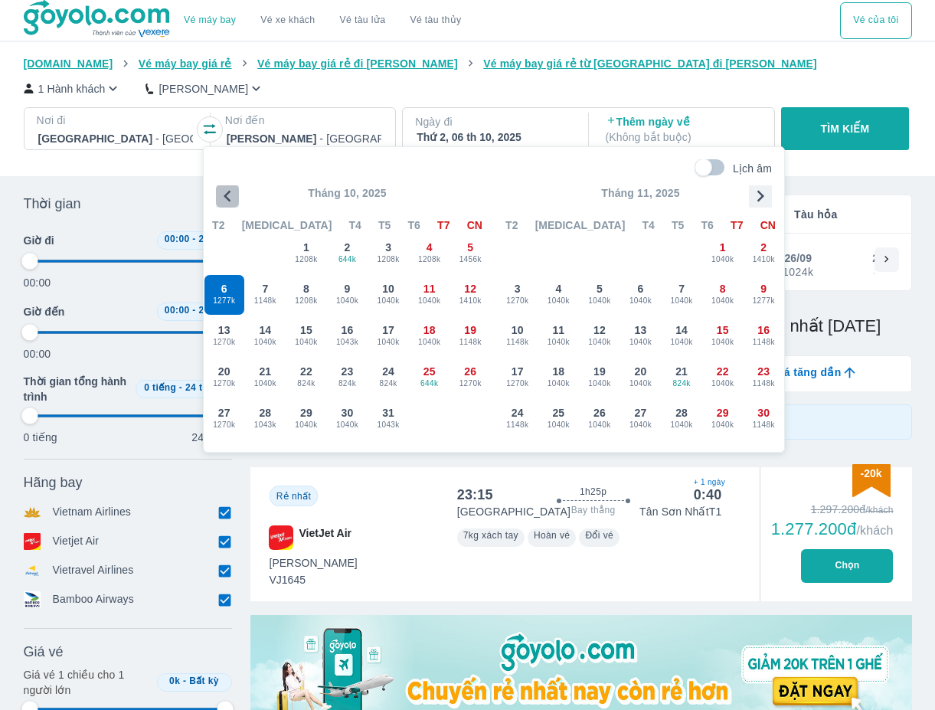
click at [233, 204] on icon "button" at bounding box center [227, 195] width 23 height 23
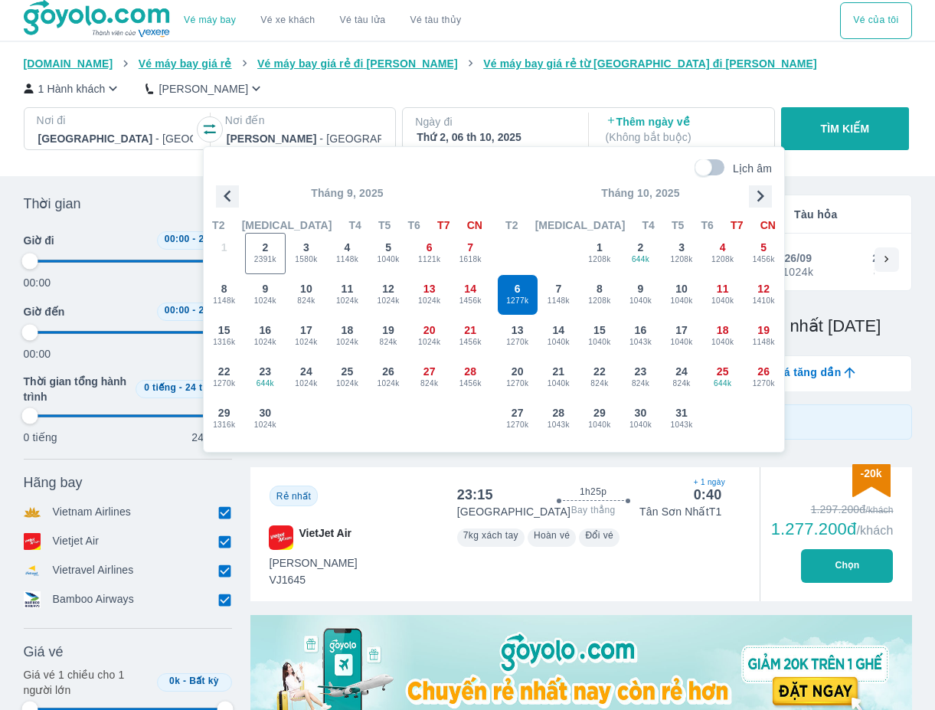
type input "97.9166666666667"
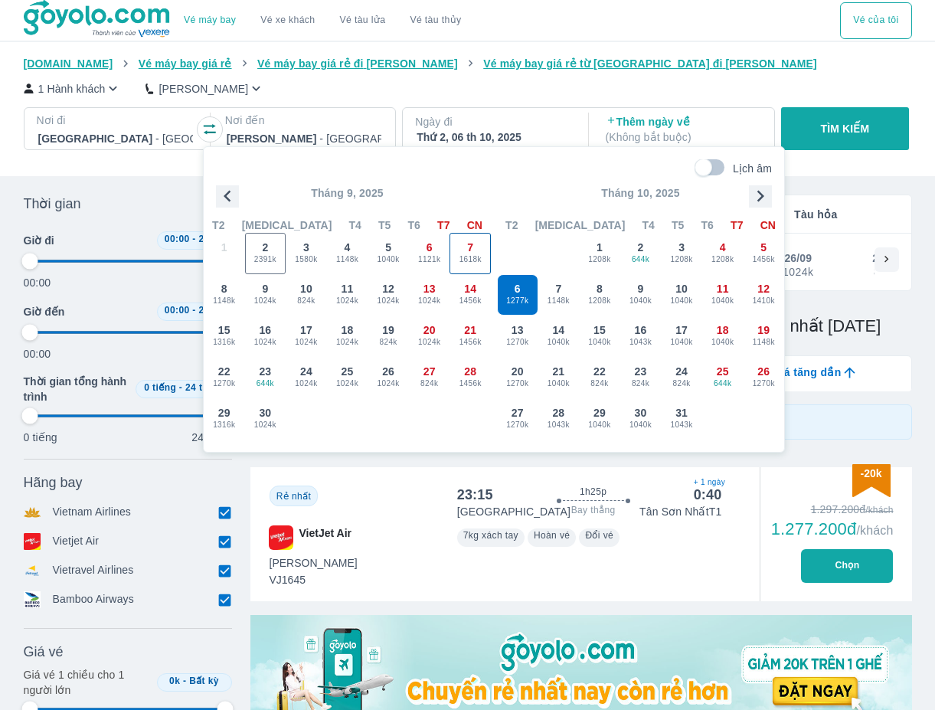
type input "97.9166666666667"
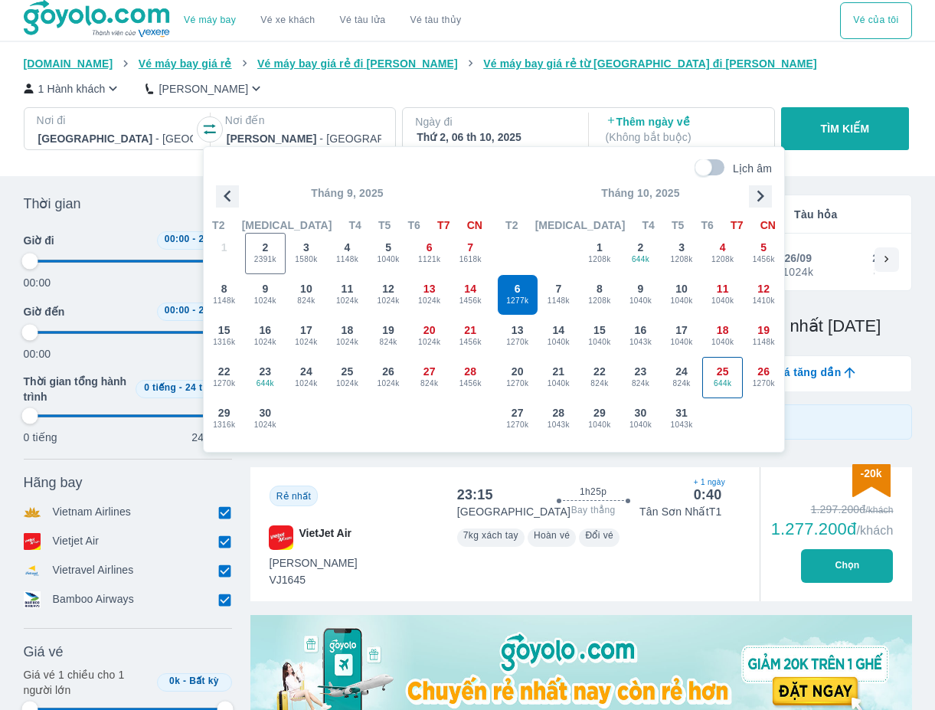
type input "97.9166666666667"
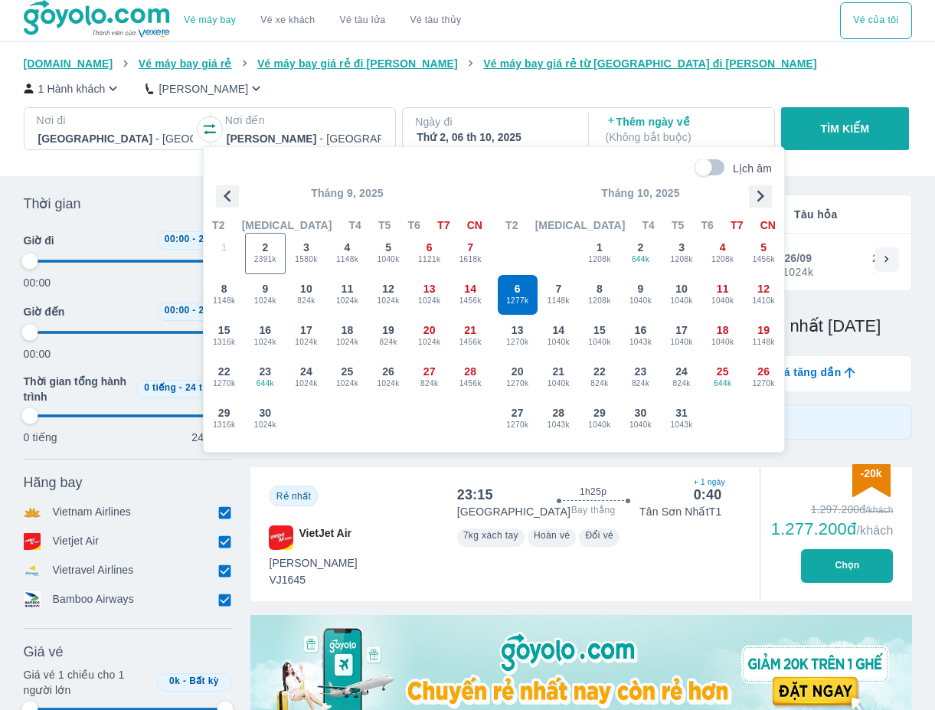
checkbox input "false"
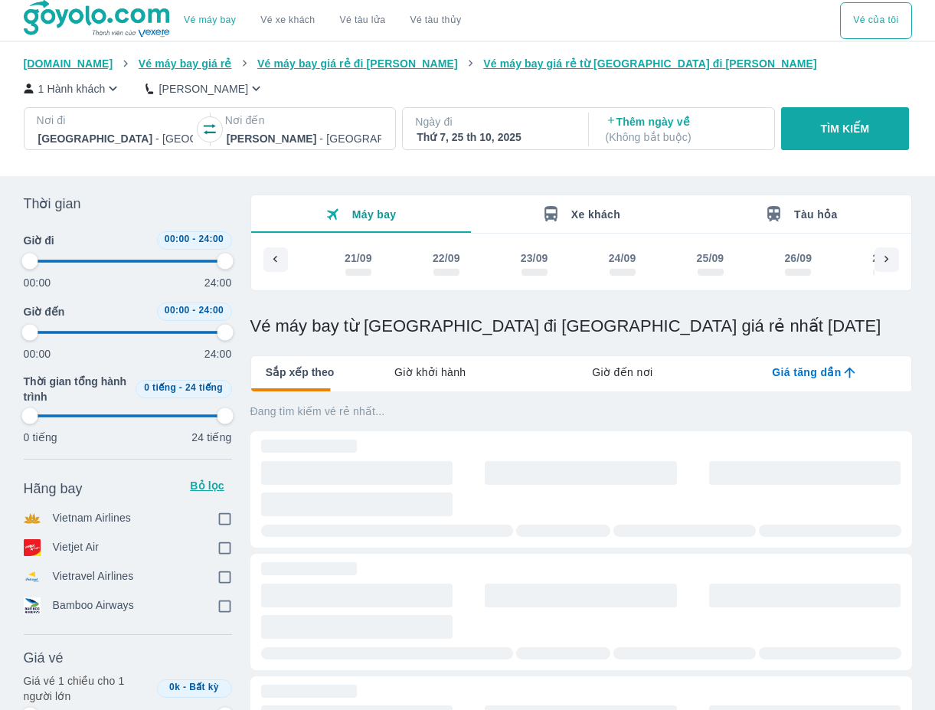
scroll to position [0, 4163]
type input "97.9166666666667"
checkbox input "true"
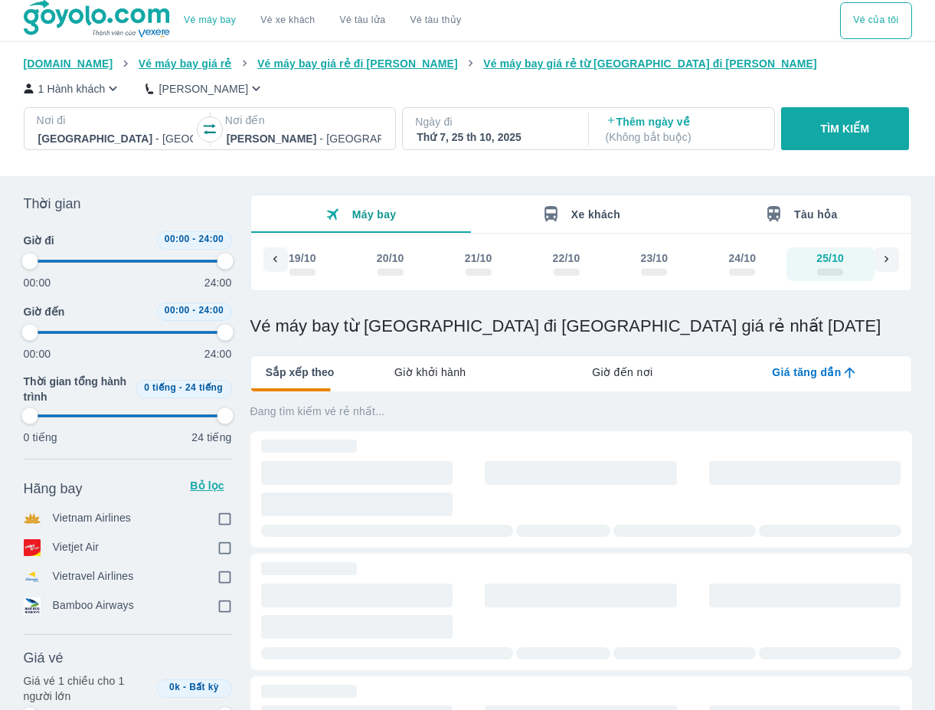
checkbox input "true"
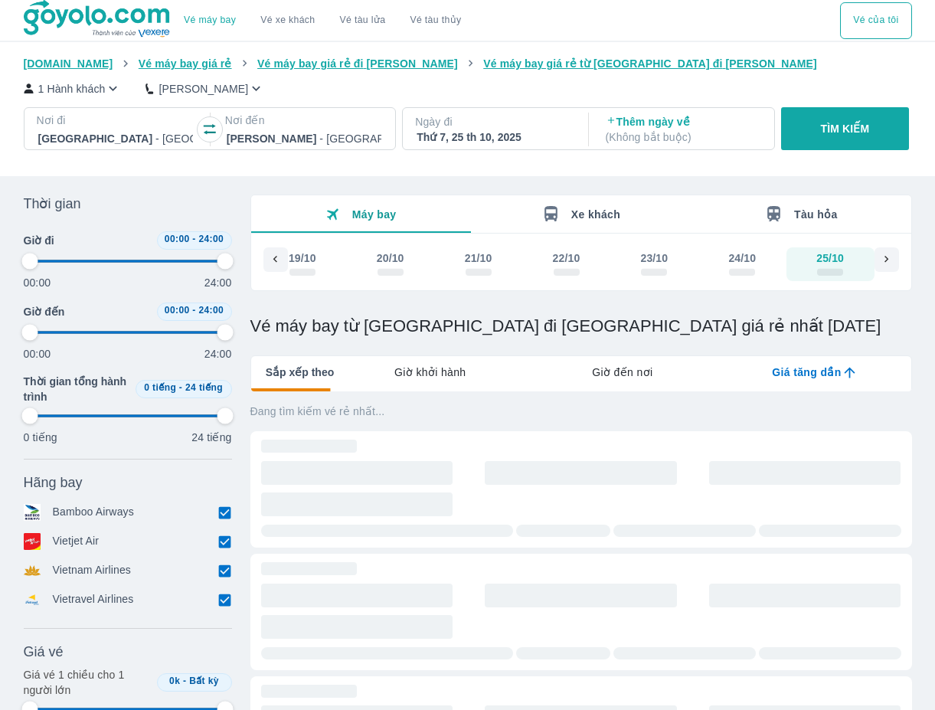
type input "97.9166666666667"
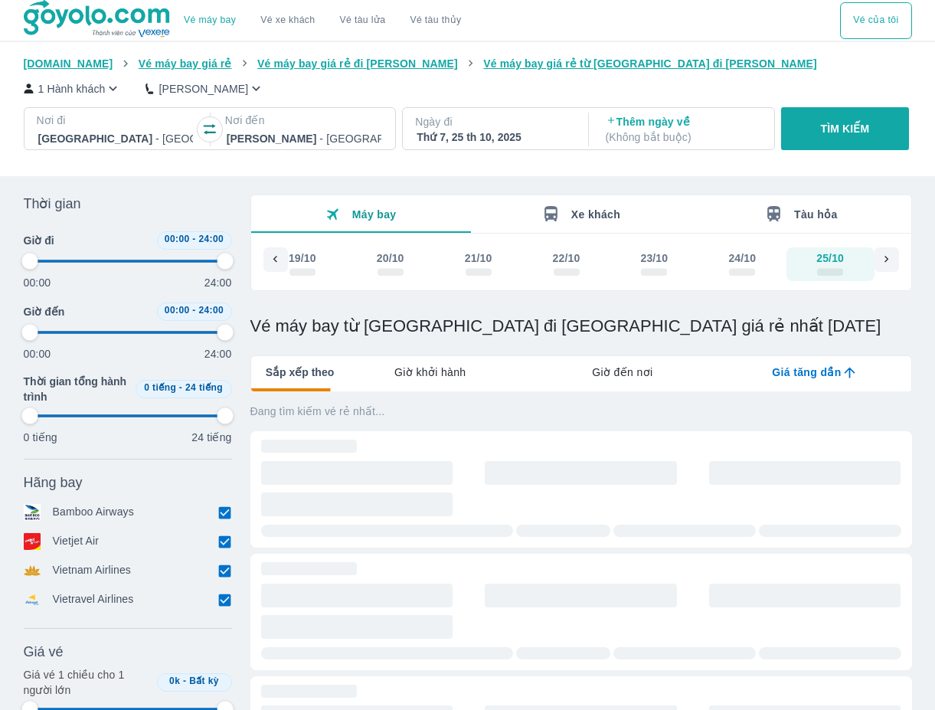
type input "97.9166666666667"
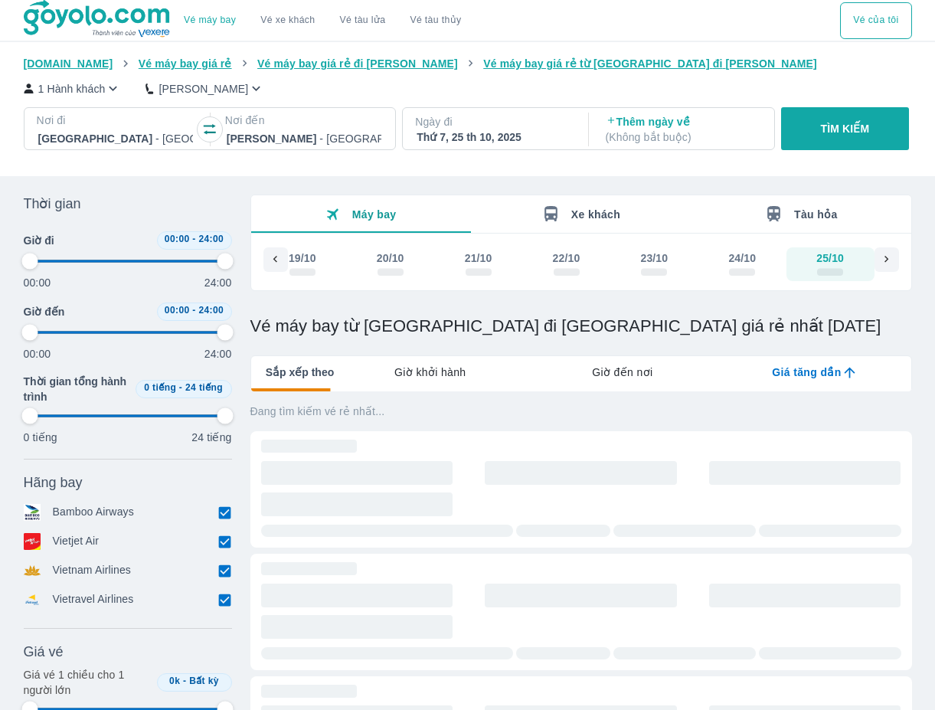
type input "97.9166666666667"
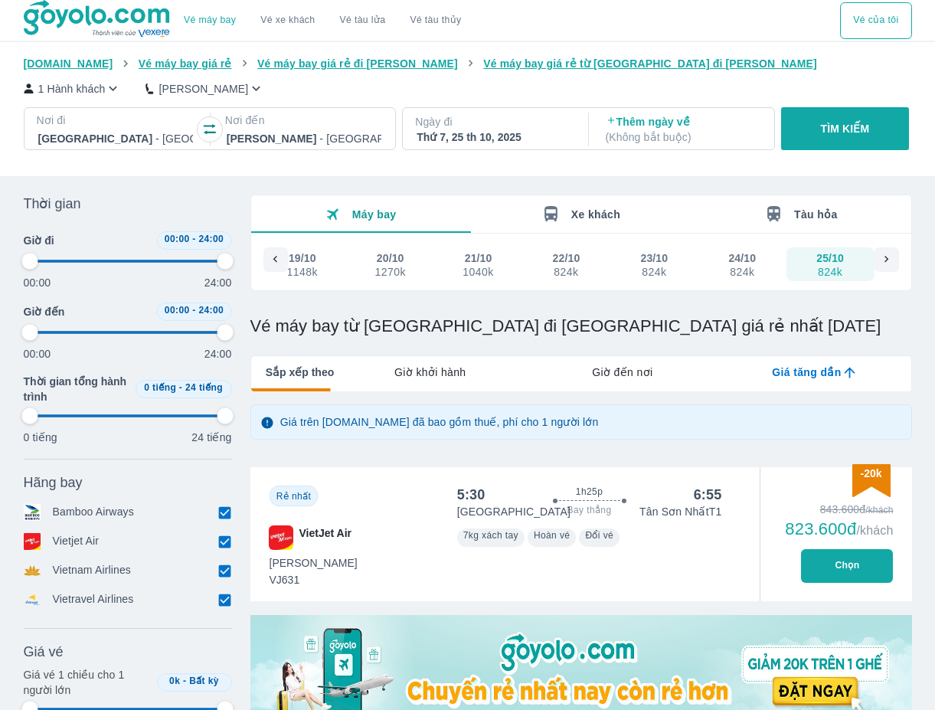
type input "97.9166666666667"
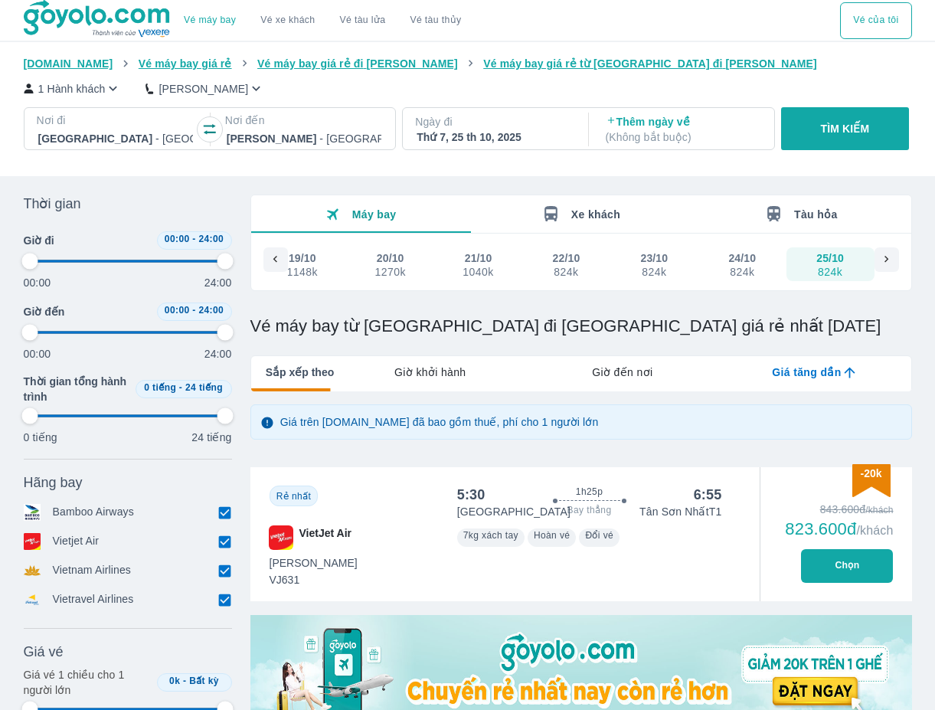
type input "97.9166666666667"
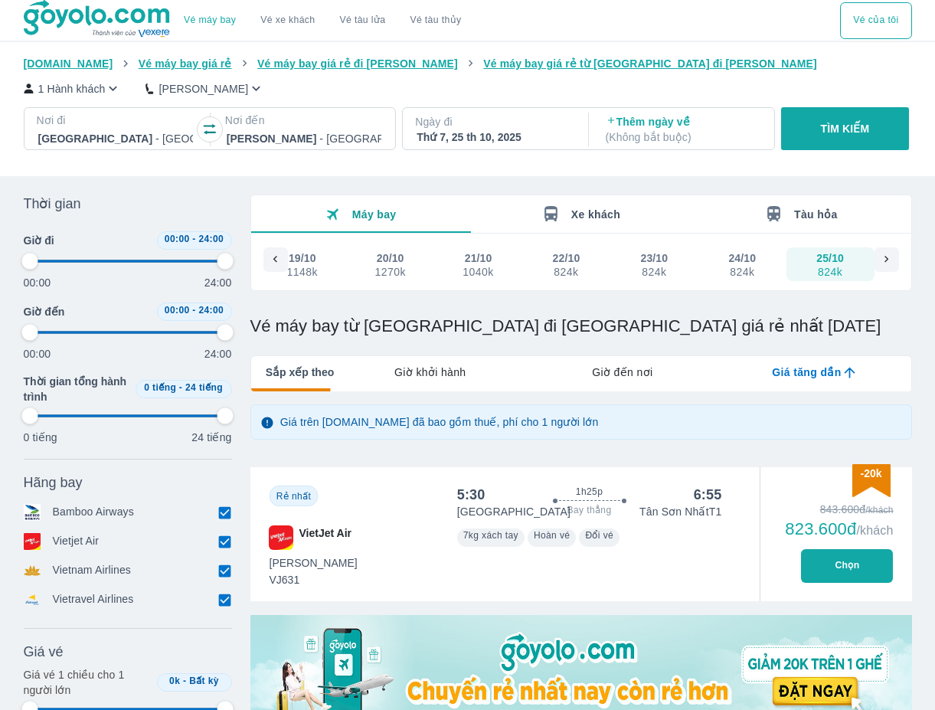
type input "97.9166666666667"
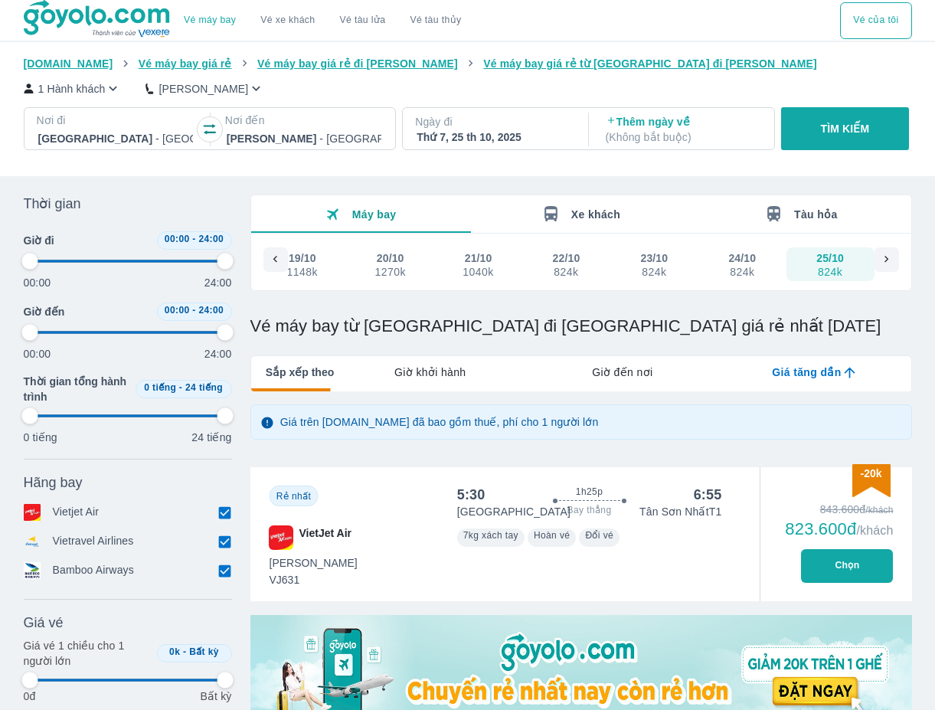
type input "97.9166666666667"
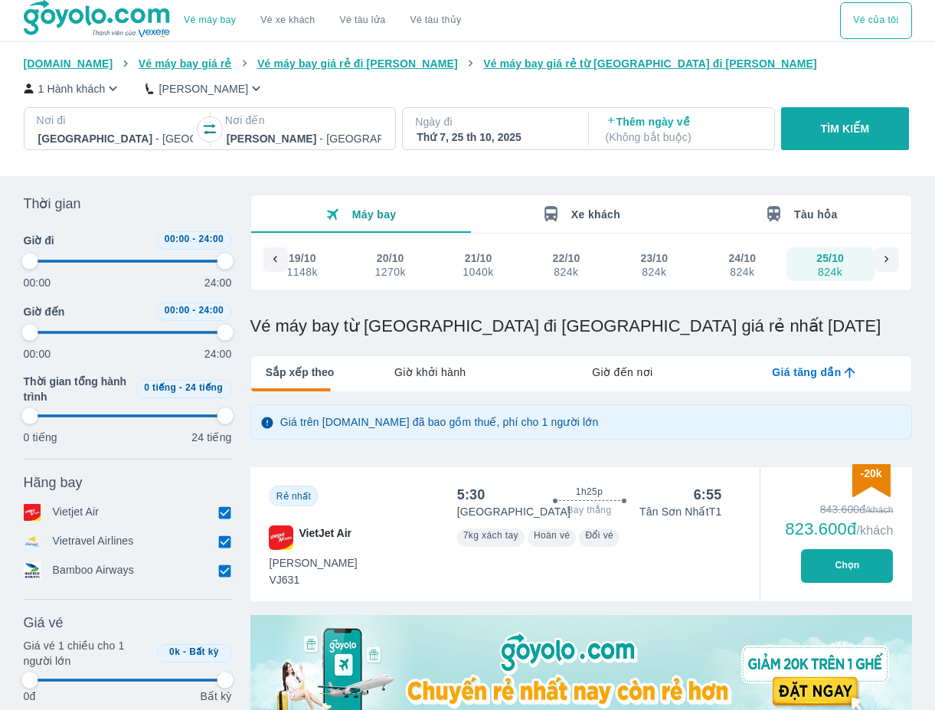
type input "97.9166666666667"
click at [886, 266] on icon at bounding box center [887, 260] width 14 height 14
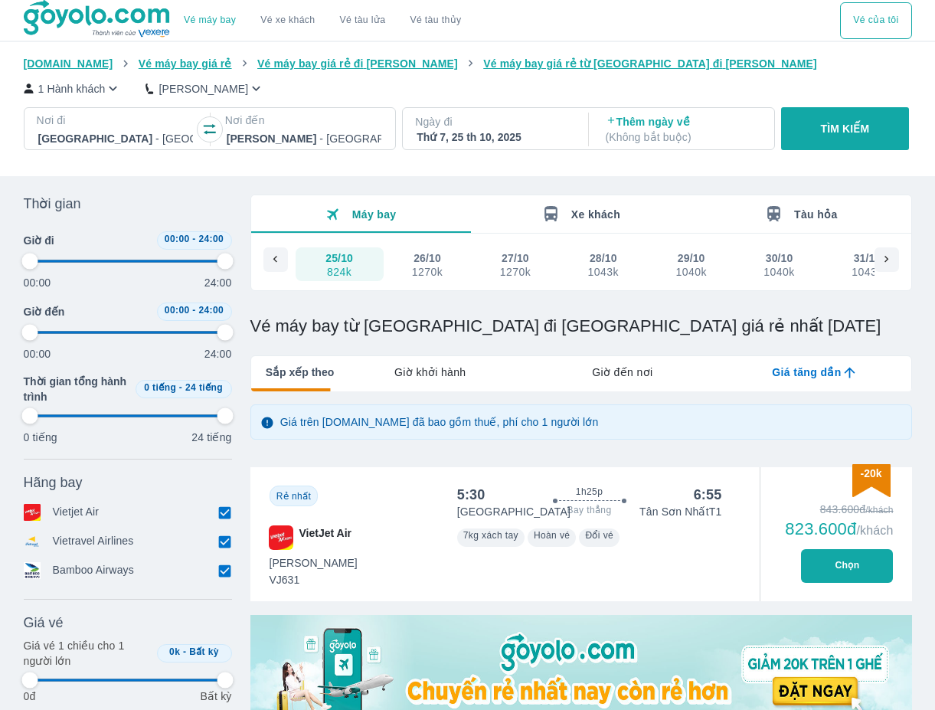
scroll to position [0, 4691]
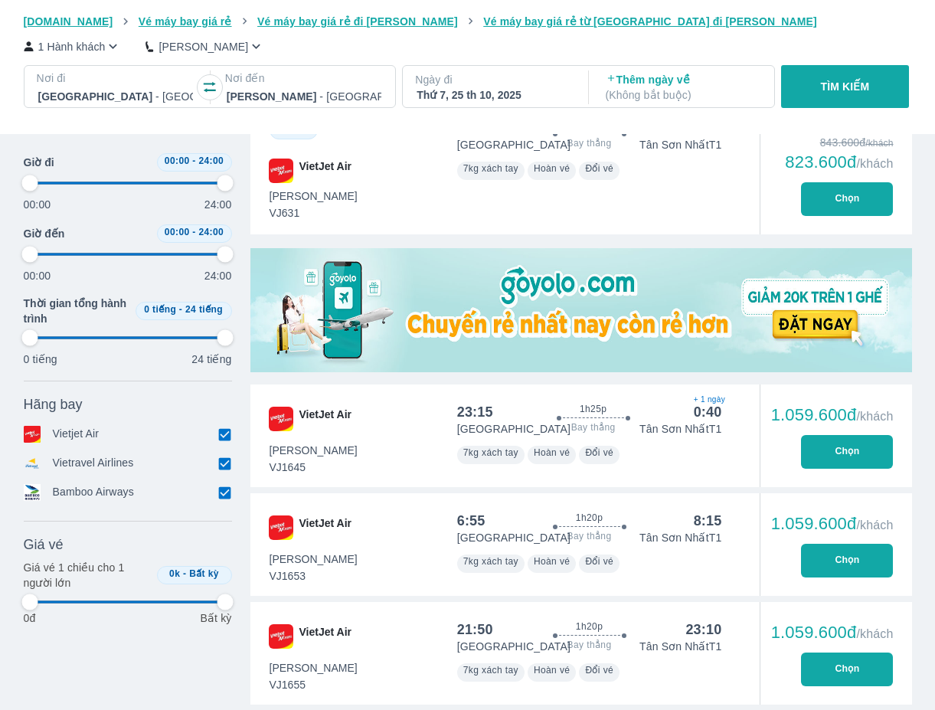
type input "97.9166666666667"
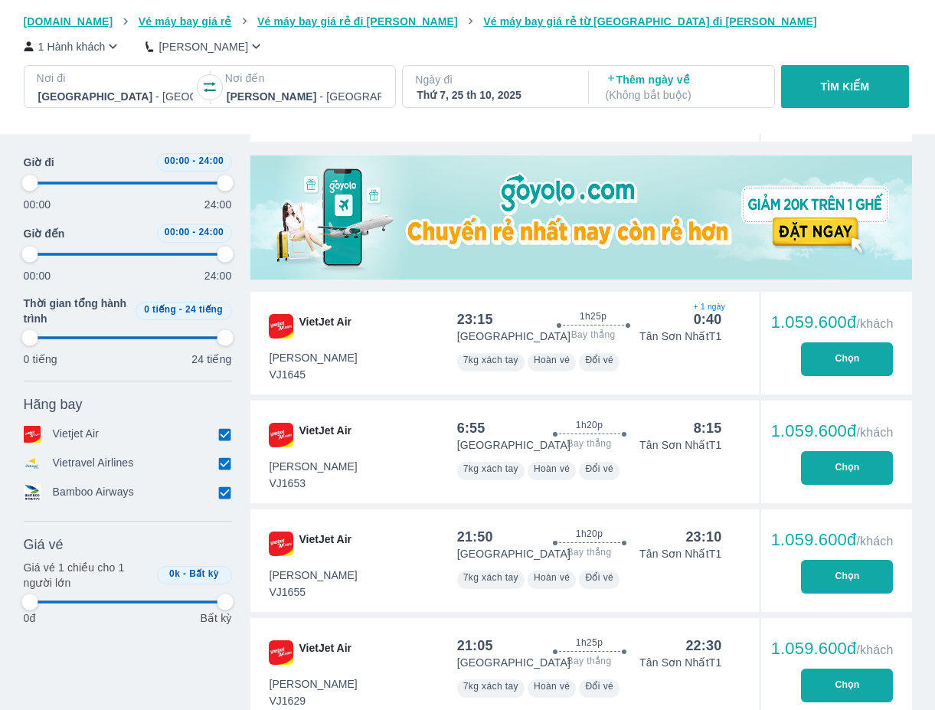
type input "97.9166666666667"
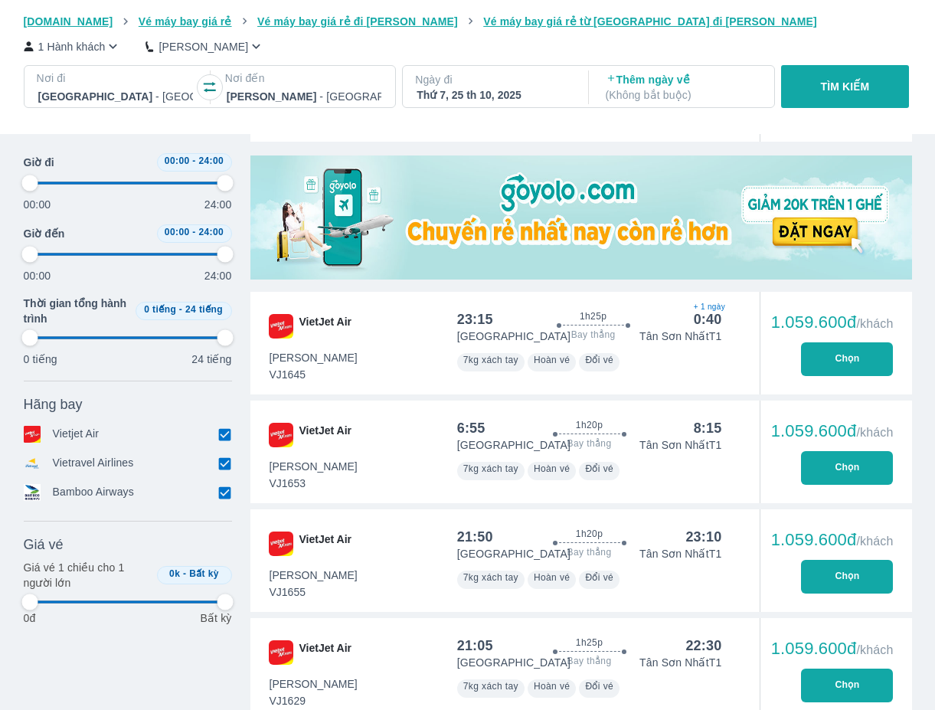
type input "97.9166666666667"
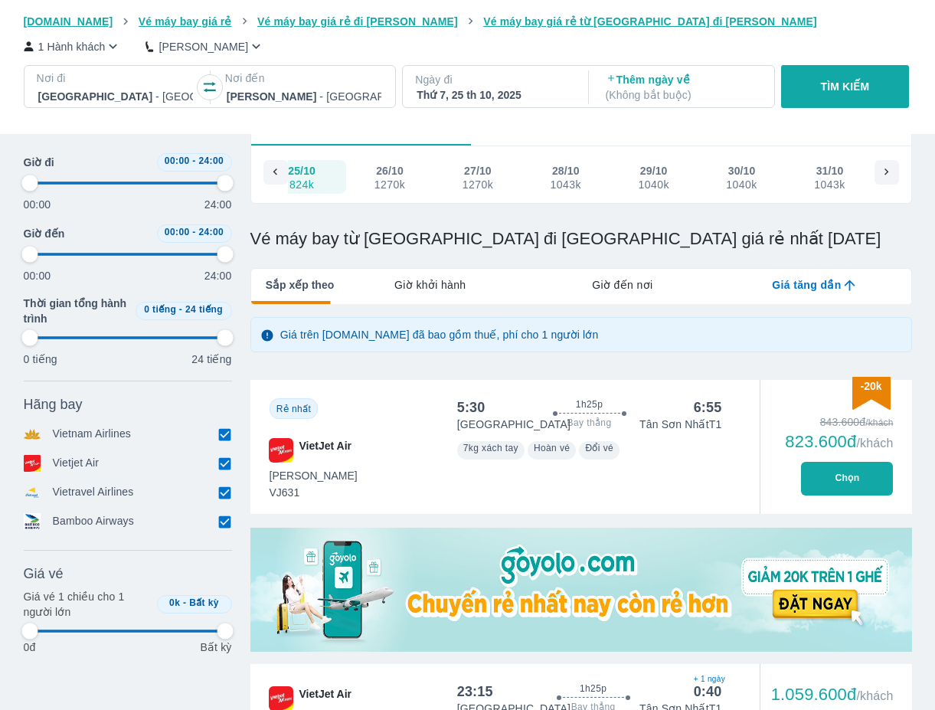
scroll to position [0, 0]
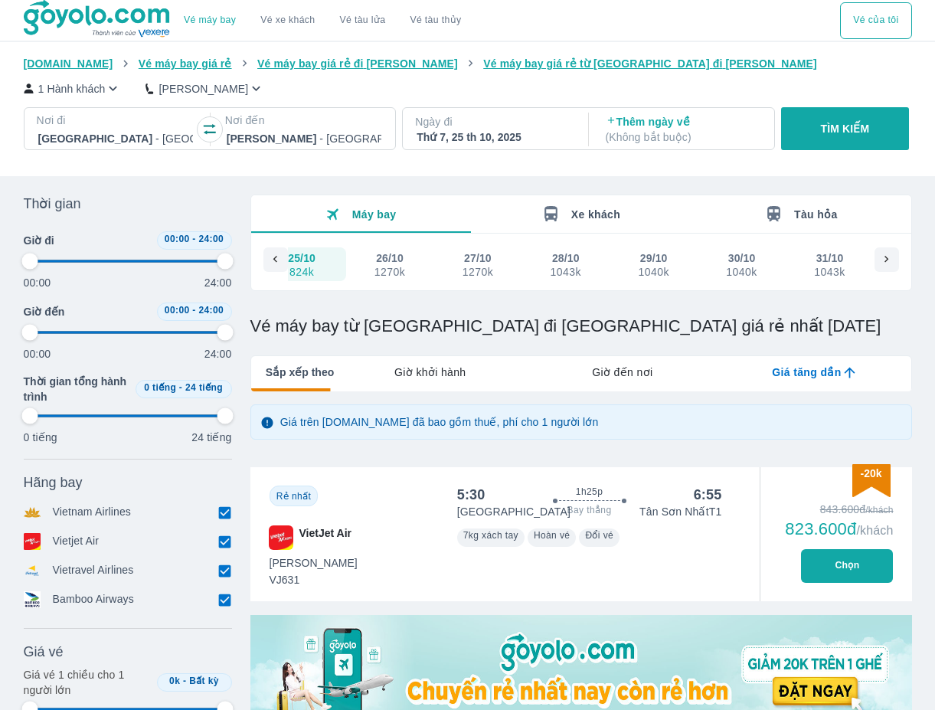
click at [480, 105] on div "1 Hành khách Phổ Thông Nơi đi Đà Nẵng - Sân bay Đà Nẵng Nơi đến Hồ Chí Minh - S…" at bounding box center [468, 116] width 888 height 91
drag, startPoint x: 481, startPoint y: 131, endPoint x: 491, endPoint y: 139, distance: 12.6
click at [482, 131] on div "Thứ 7, 25 th 10, 2025" at bounding box center [493, 136] width 155 height 15
type input "97.9166666666667"
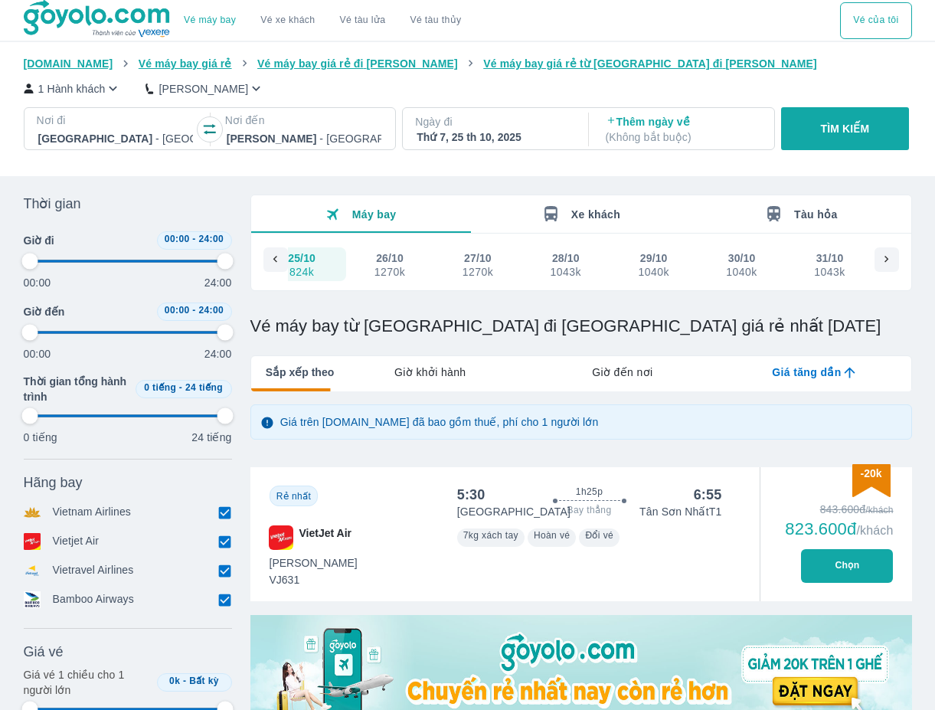
type input "97.9166666666667"
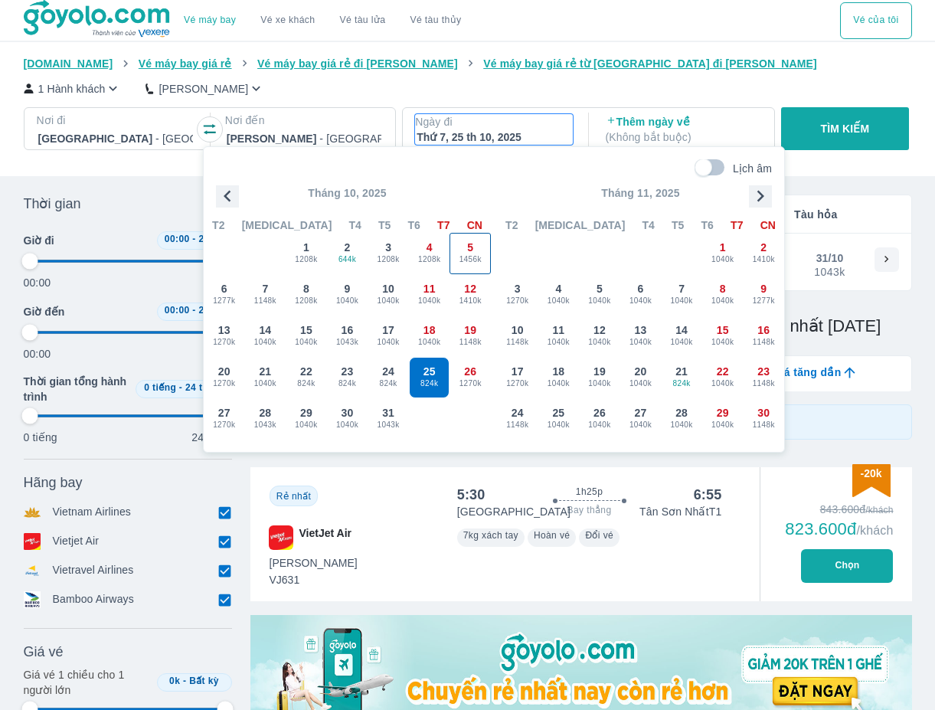
scroll to position [88, 0]
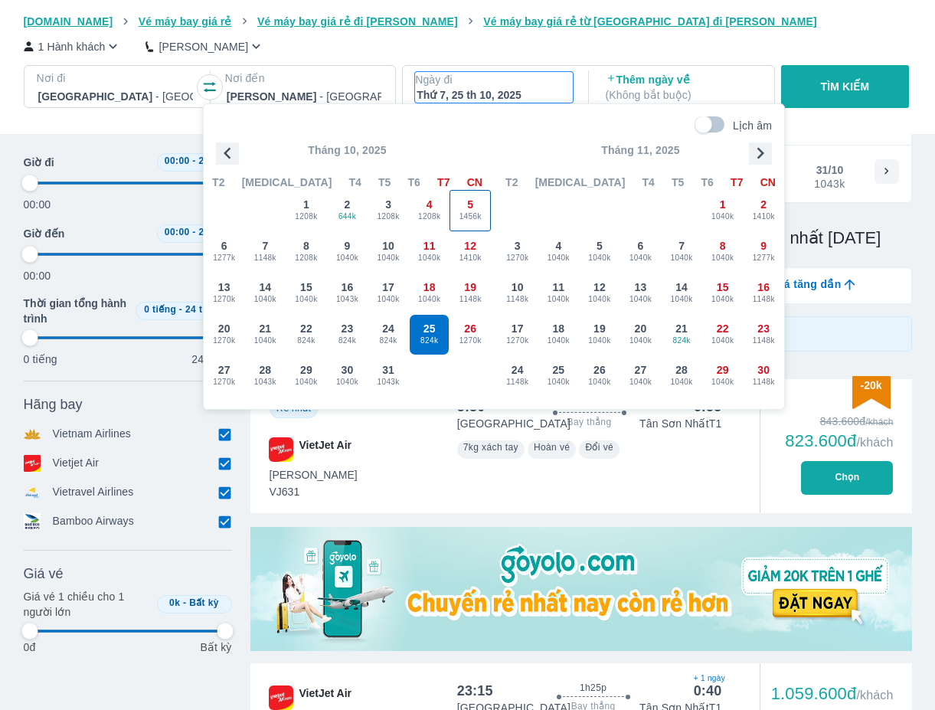
type input "97.9166666666667"
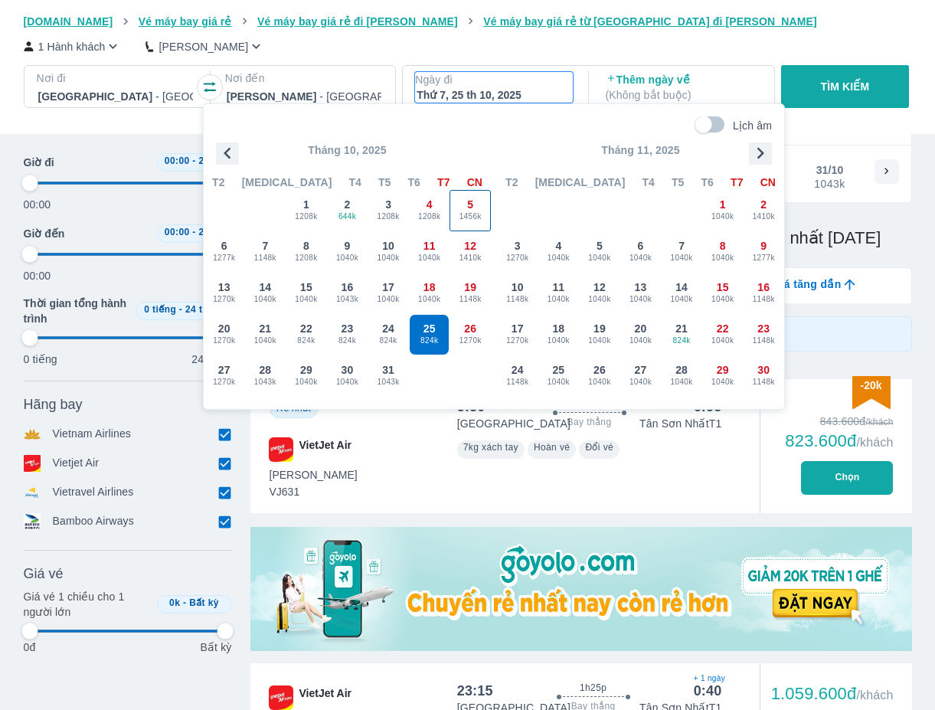
type input "97.9166666666667"
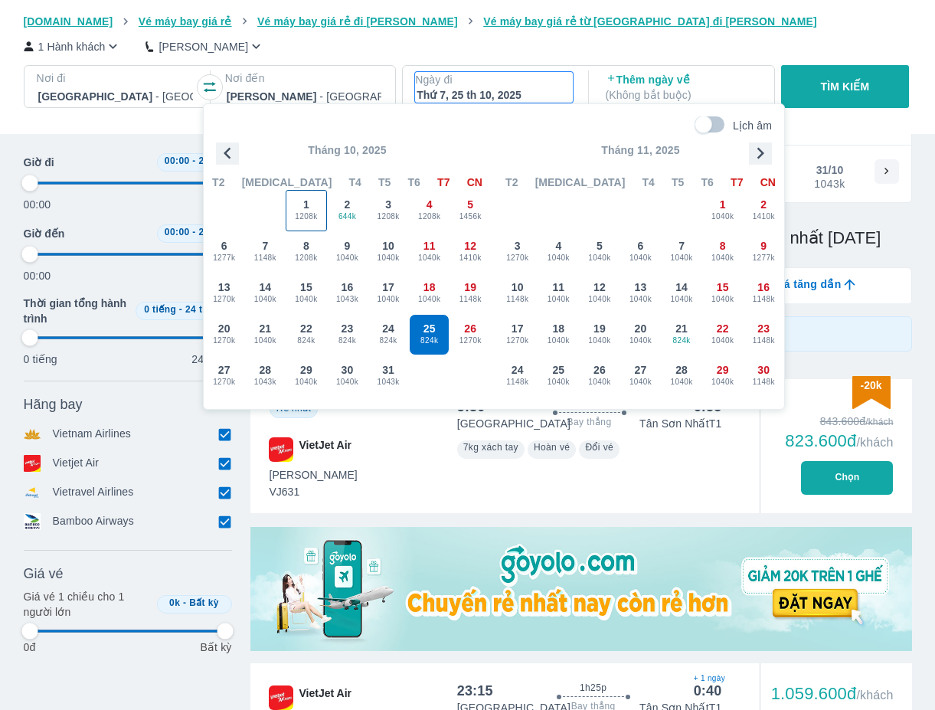
type input "97.9166666666667"
click at [339, 206] on div "2 644k" at bounding box center [348, 211] width 40 height 40
type input "97.9166666666667"
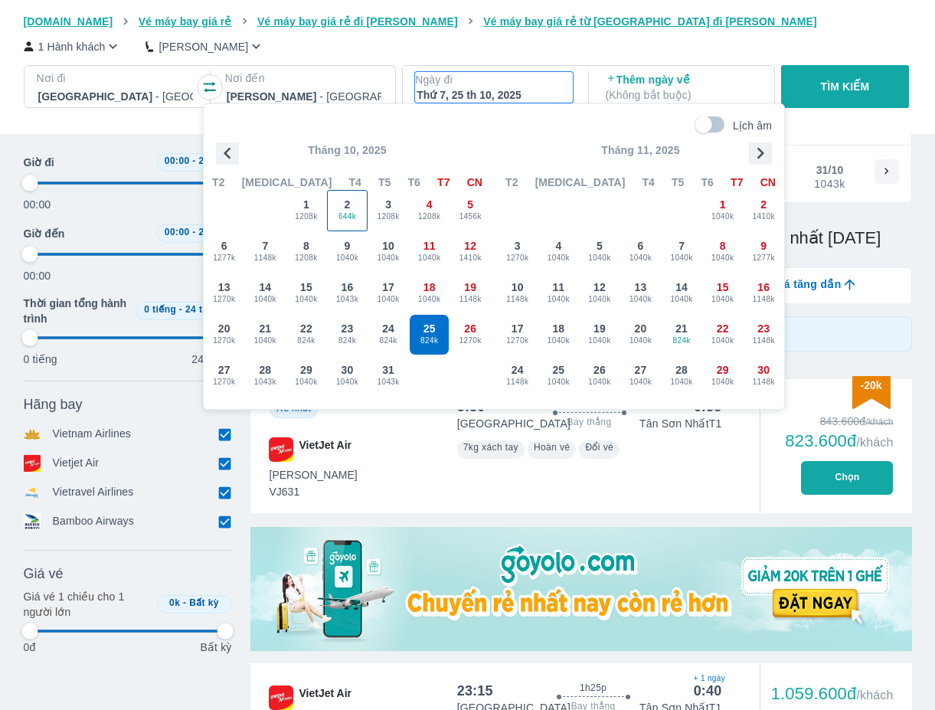
type input "97.9166666666667"
checkbox input "false"
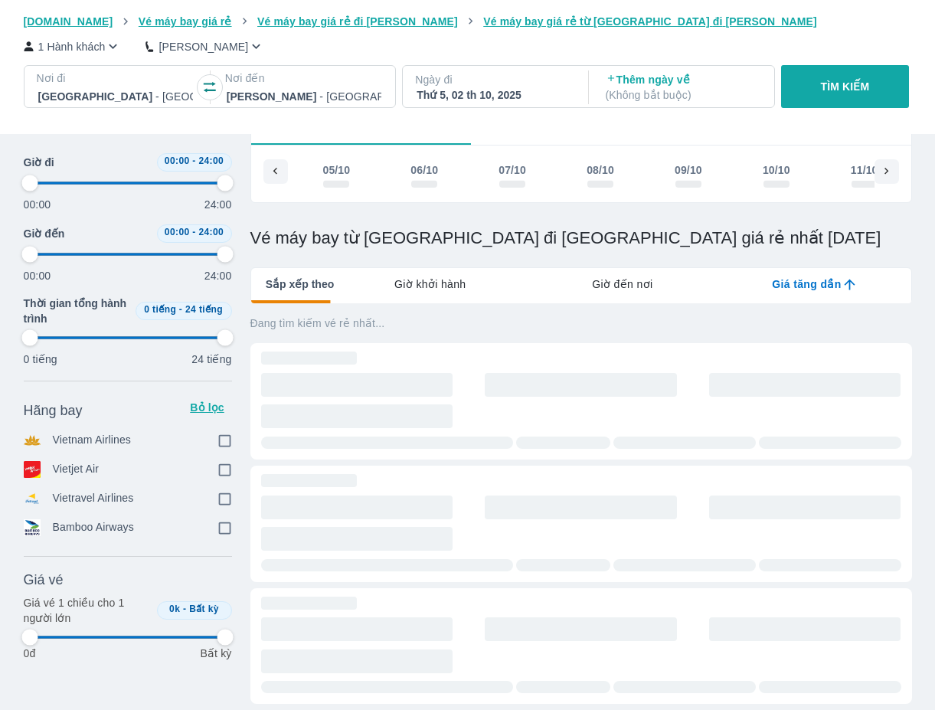
scroll to position [0, 2639]
type input "97.9166666666667"
checkbox input "true"
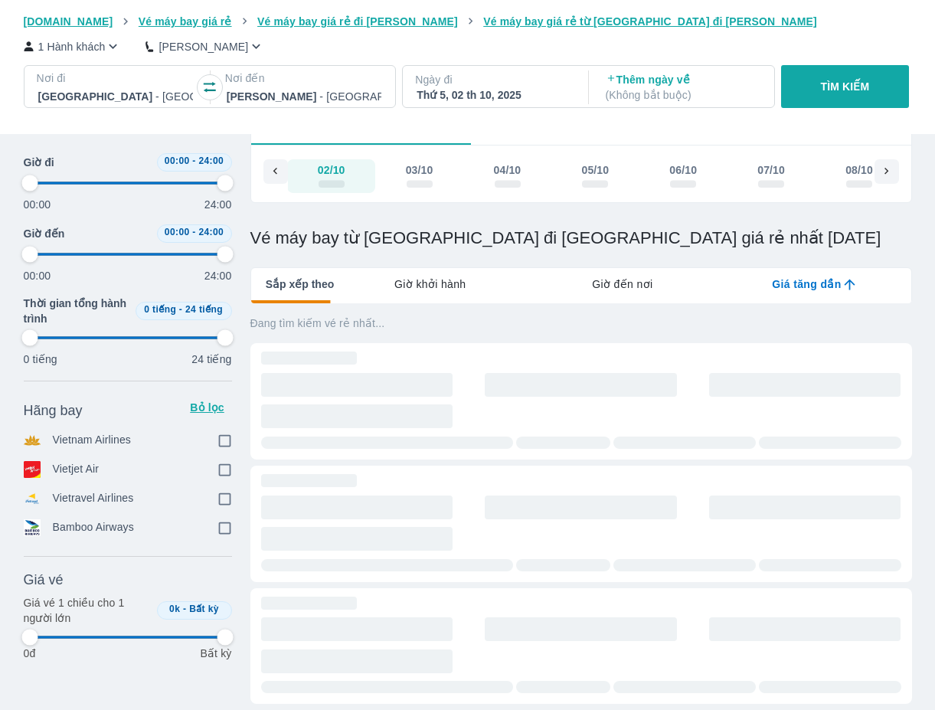
checkbox input "true"
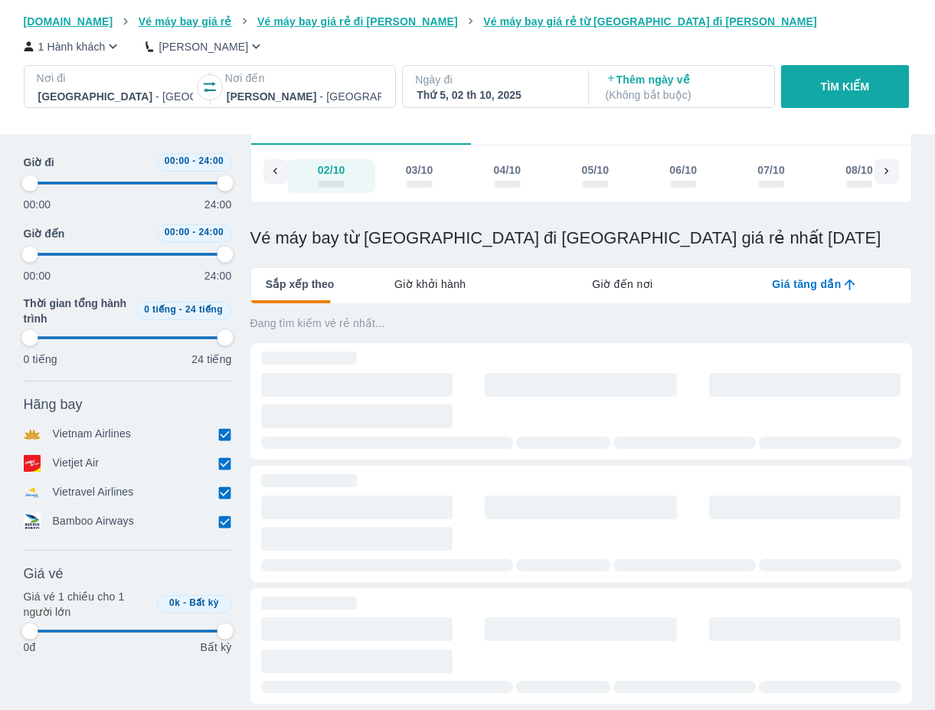
type input "97.9166666666667"
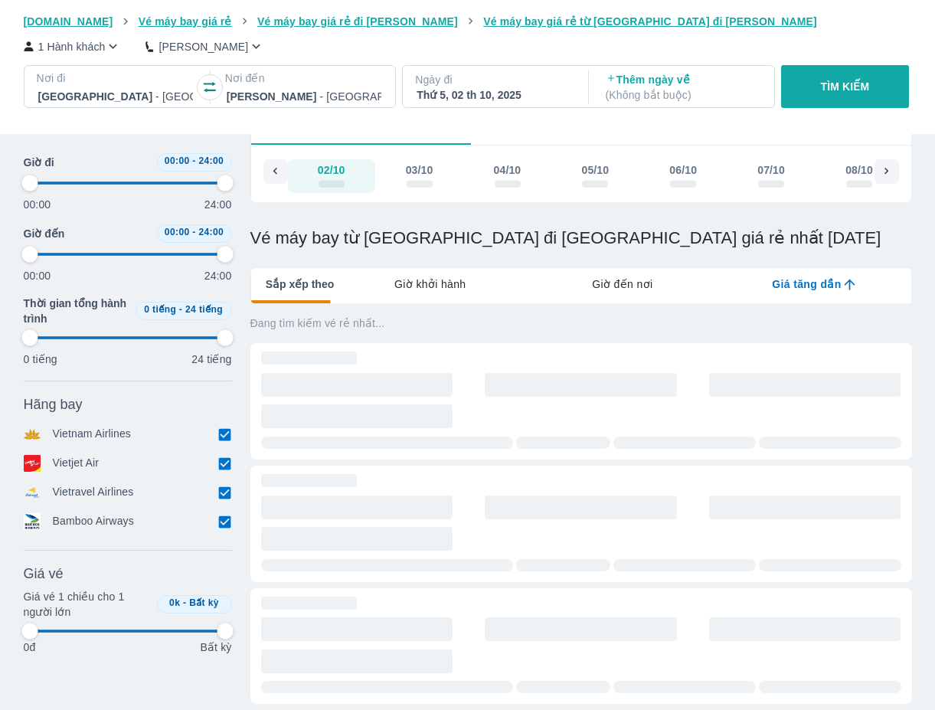
type input "97.9166666666667"
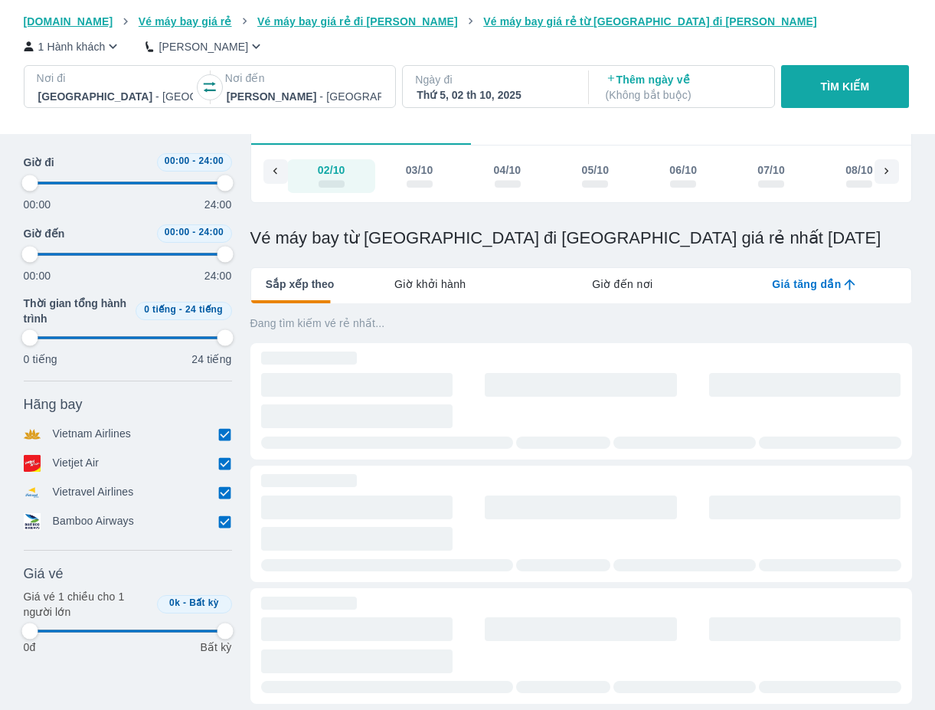
type input "97.9166666666667"
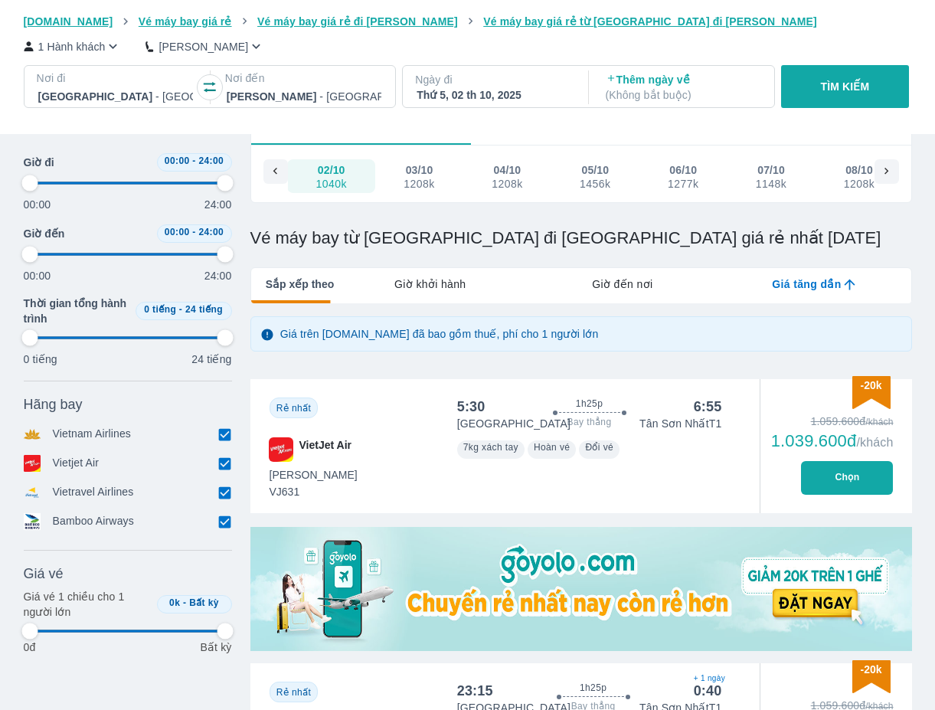
type input "97.9166666666667"
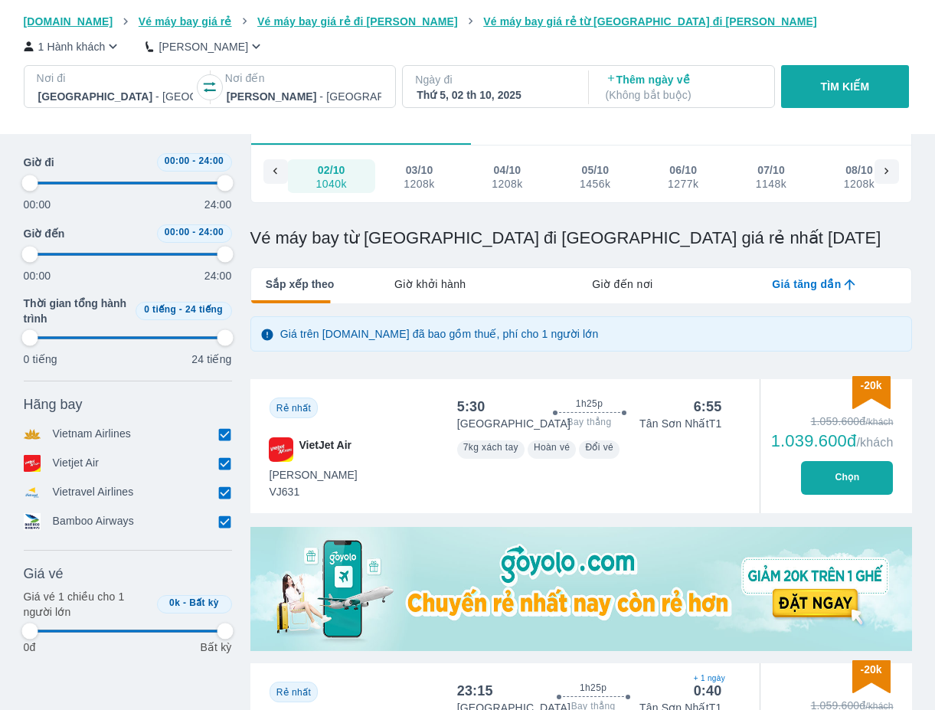
type input "97.9166666666667"
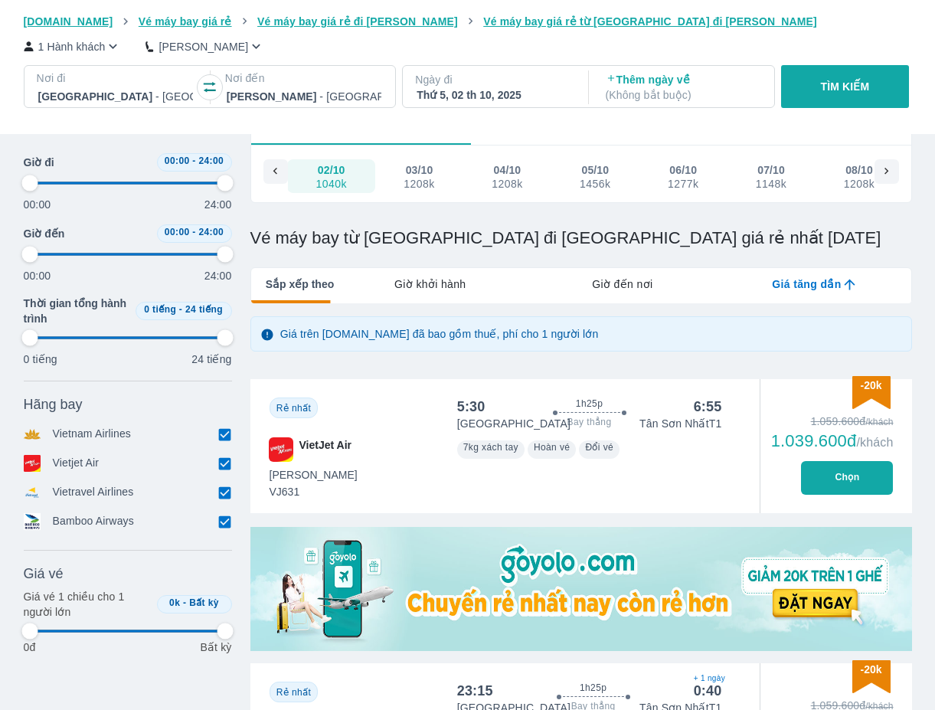
type input "97.9166666666667"
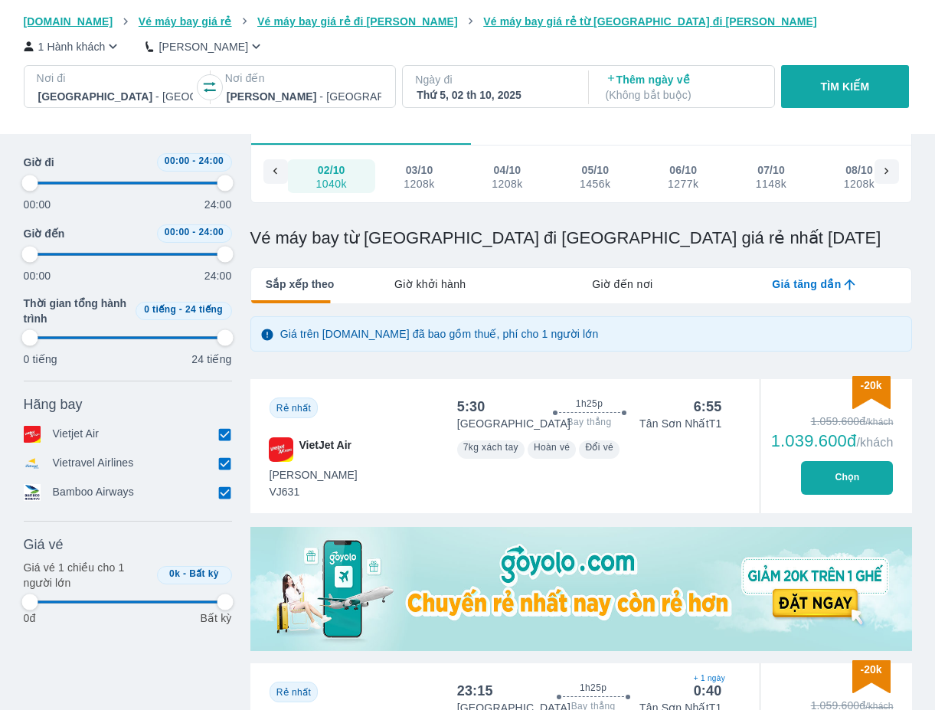
type input "97.9166666666667"
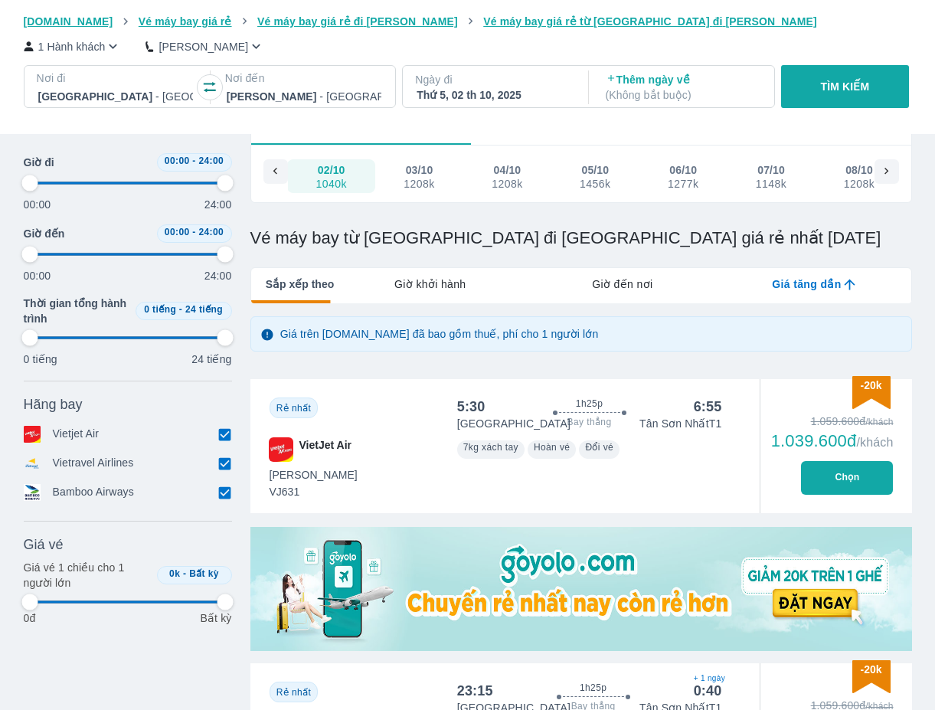
type input "97.9166666666667"
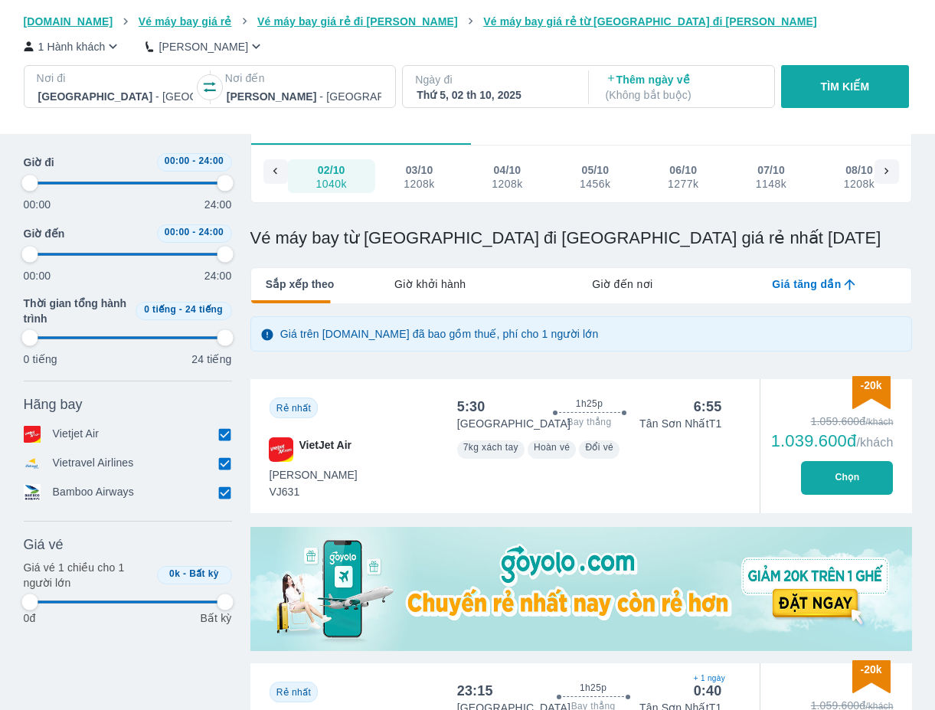
type input "97.9166666666667"
click at [633, 90] on p "( Không bắt buộc )" at bounding box center [683, 94] width 155 height 15
type input "97.9166666666667"
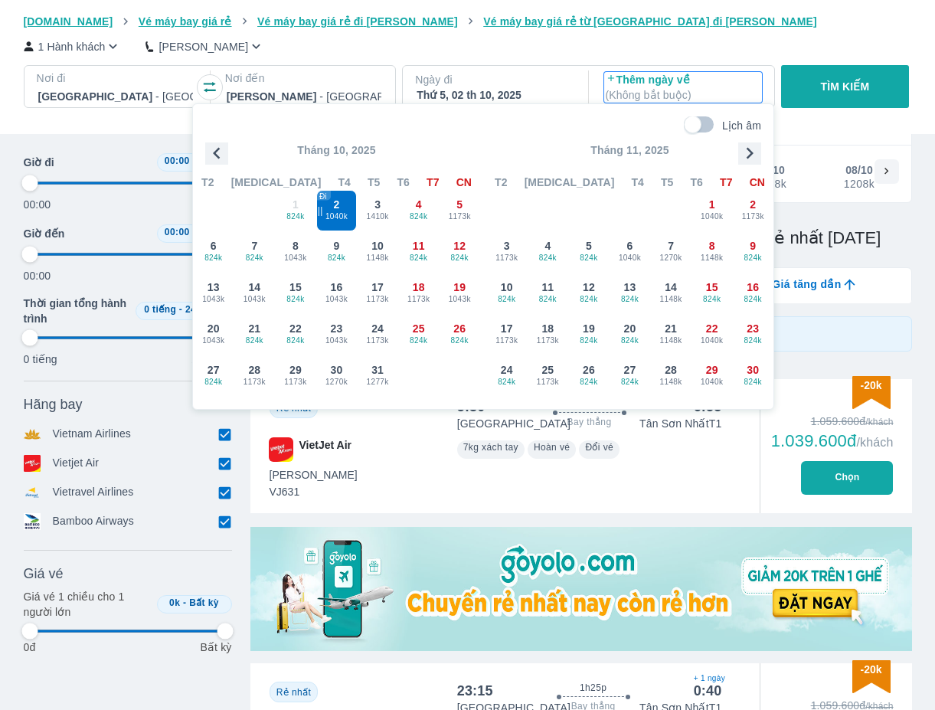
click at [214, 149] on icon "button" at bounding box center [216, 153] width 23 height 23
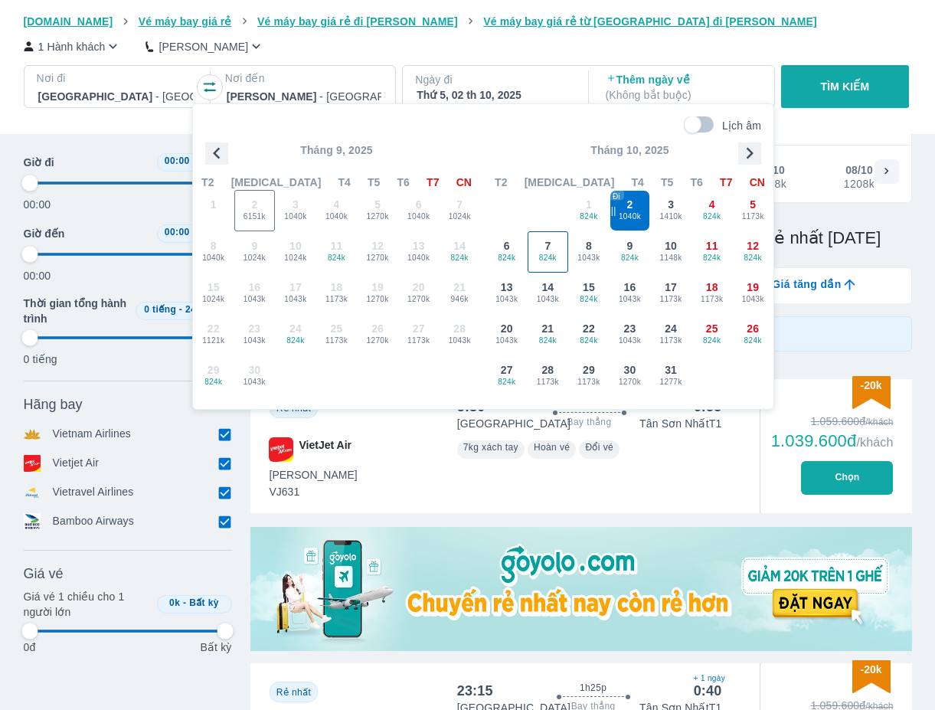
drag, startPoint x: 587, startPoint y: 255, endPoint x: 561, endPoint y: 254, distance: 26.0
click at [561, 254] on span "824k" at bounding box center [548, 258] width 40 height 12
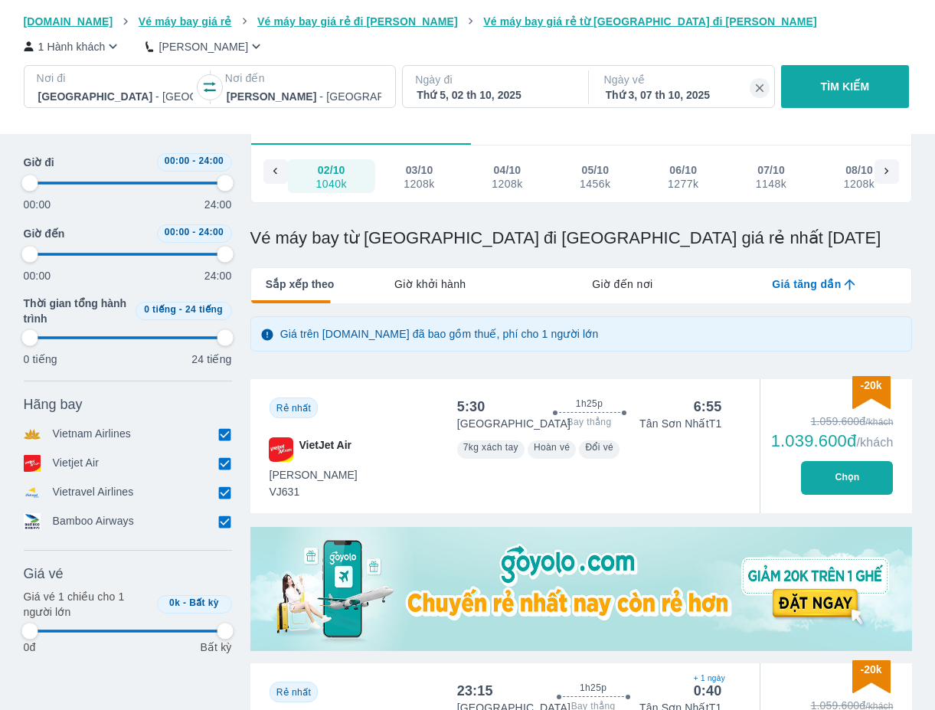
click at [827, 85] on p "TÌM KIẾM" at bounding box center [845, 86] width 49 height 15
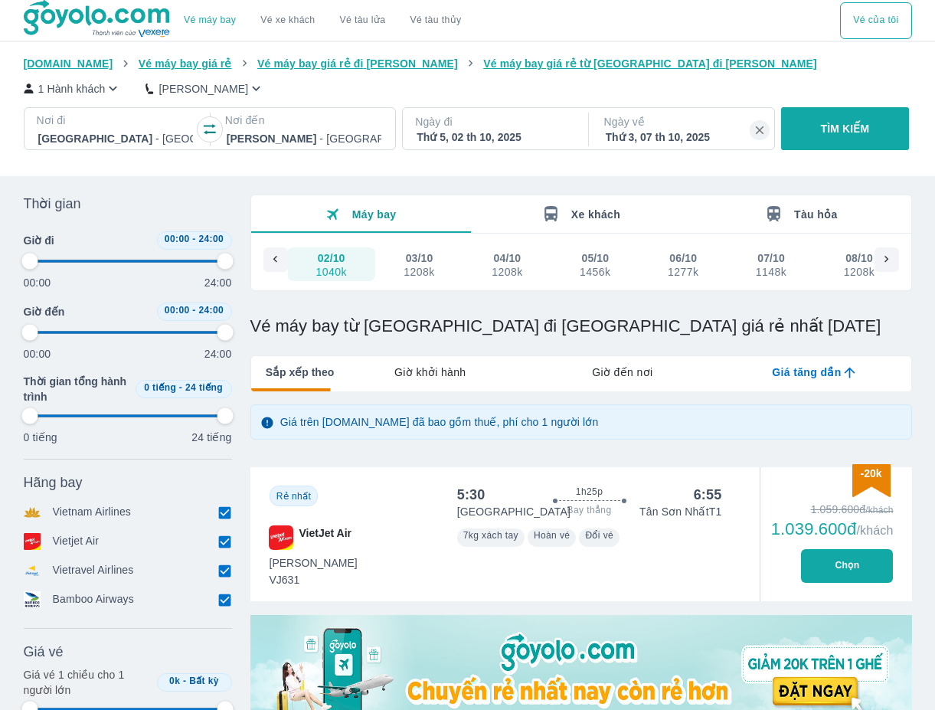
click at [167, 128] on p "Nơi đi" at bounding box center [116, 120] width 158 height 15
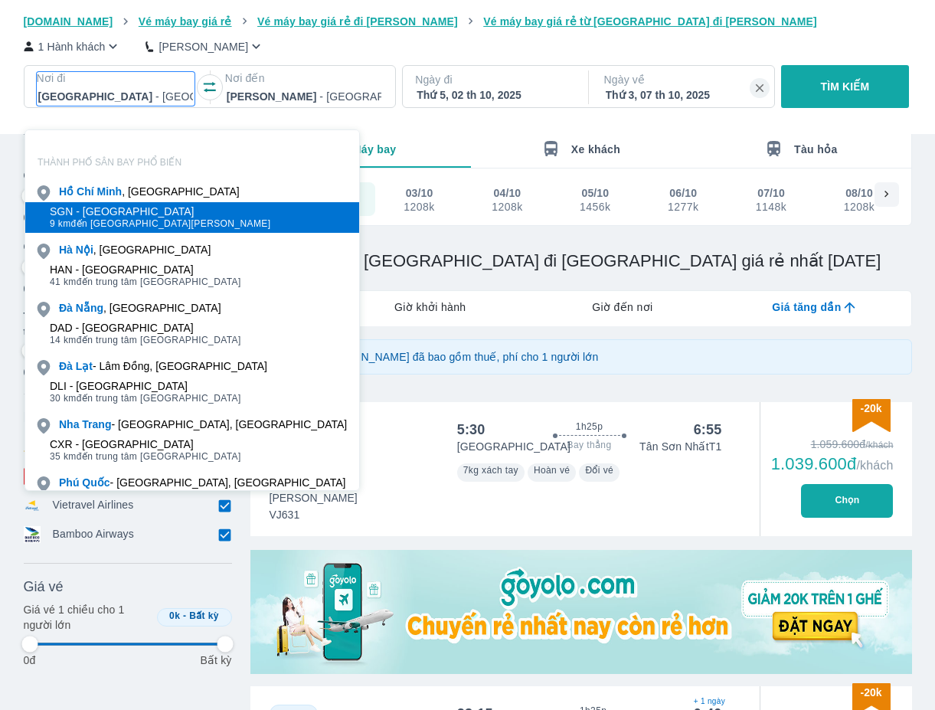
scroll to position [88, 0]
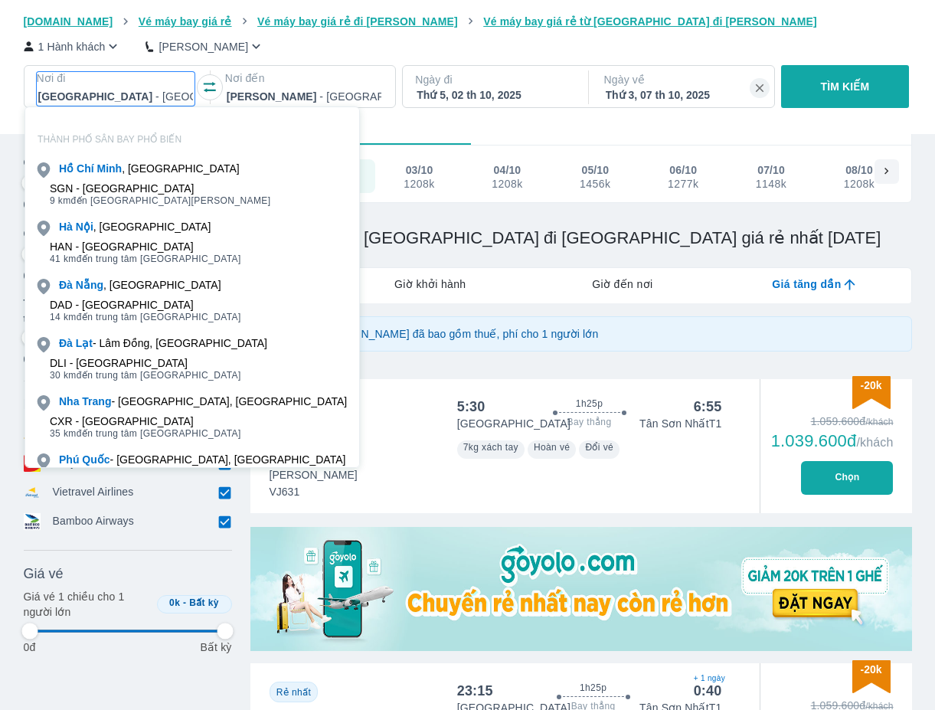
click at [442, 108] on div "Ngày đi Thứ 5, 02 th 10, 2025" at bounding box center [494, 87] width 182 height 43
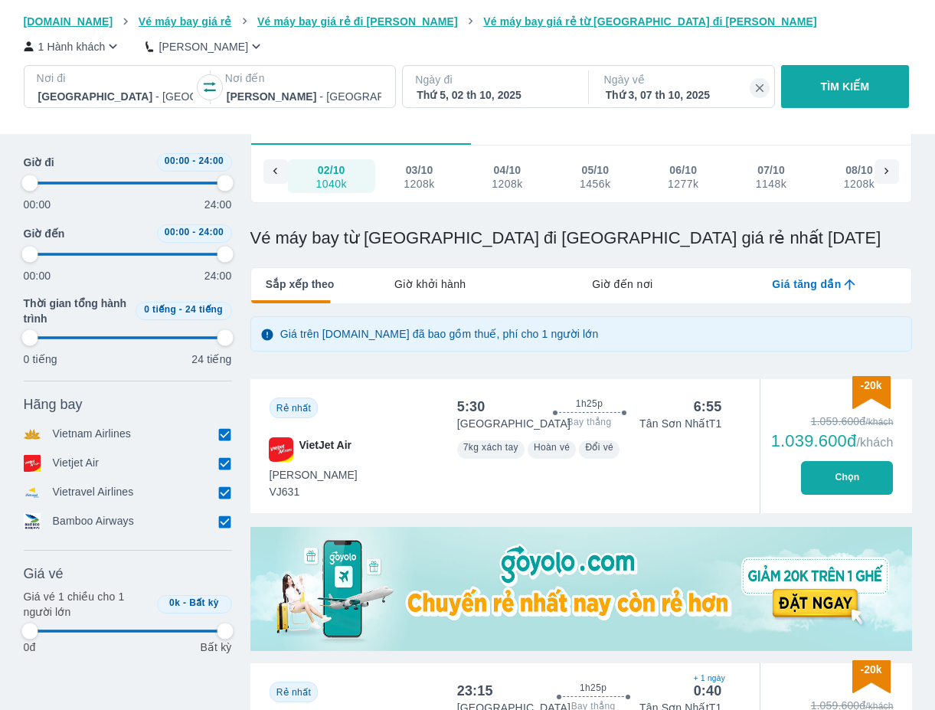
click at [462, 95] on div "Thứ 5, 02 th 10, 2025" at bounding box center [493, 94] width 155 height 15
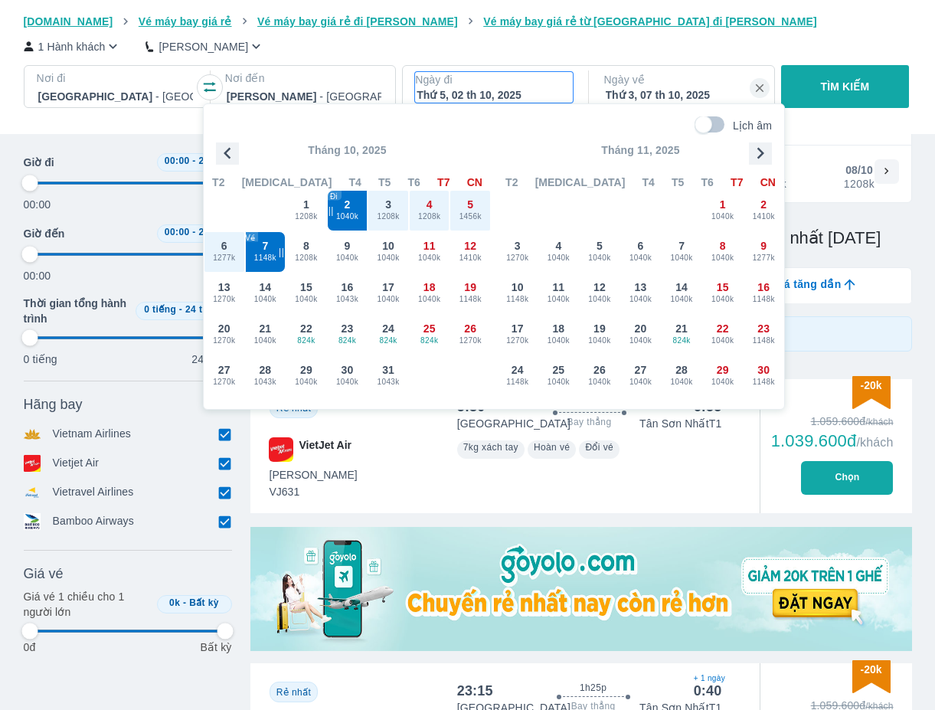
click at [641, 54] on div "1 Hành khách Phổ Thông" at bounding box center [468, 46] width 888 height 16
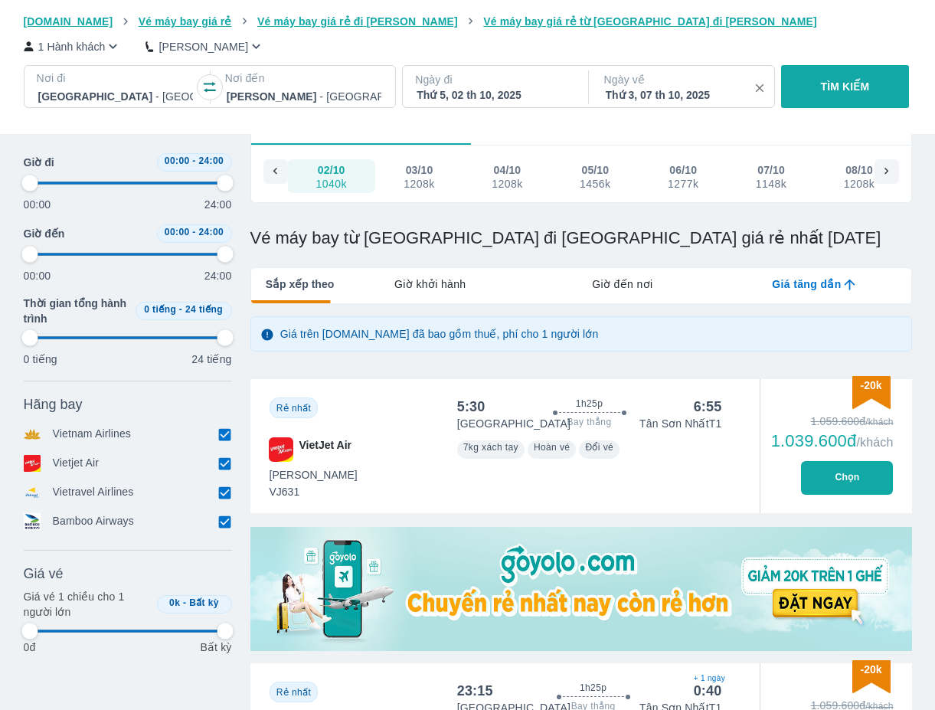
click at [762, 96] on button "button" at bounding box center [759, 88] width 20 height 20
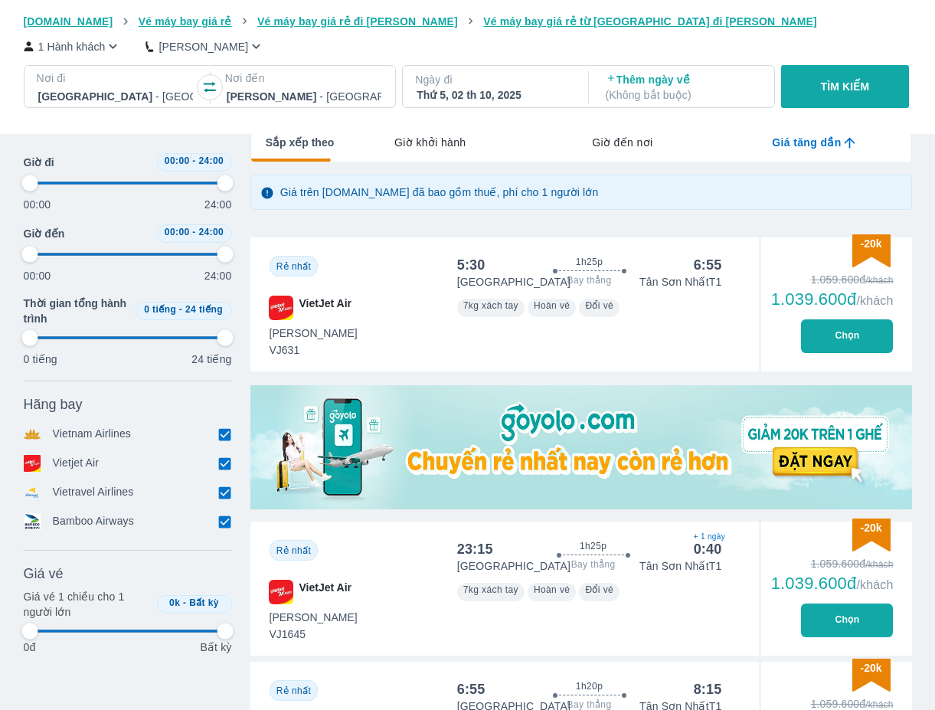
scroll to position [536, 0]
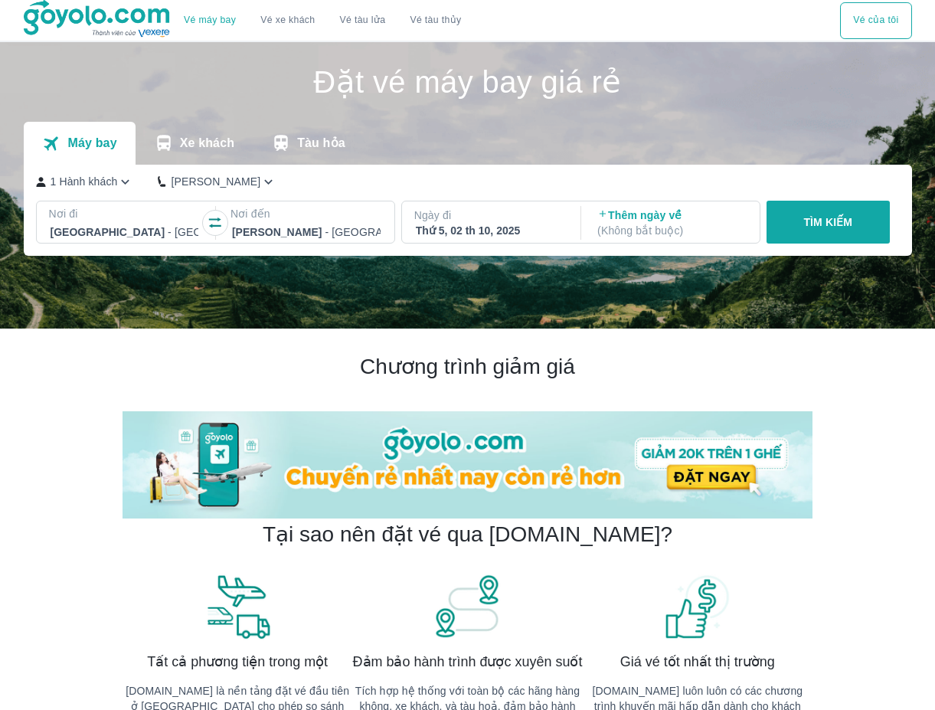
click at [455, 227] on div "Thứ 5, 02 th 10, 2025" at bounding box center [490, 230] width 149 height 15
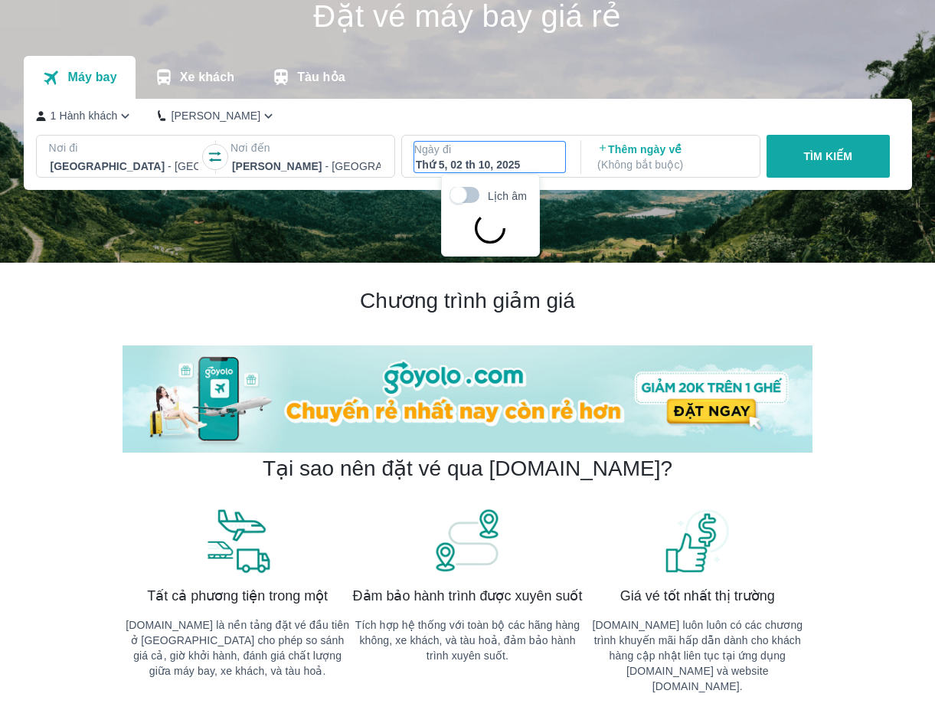
scroll to position [88, 0]
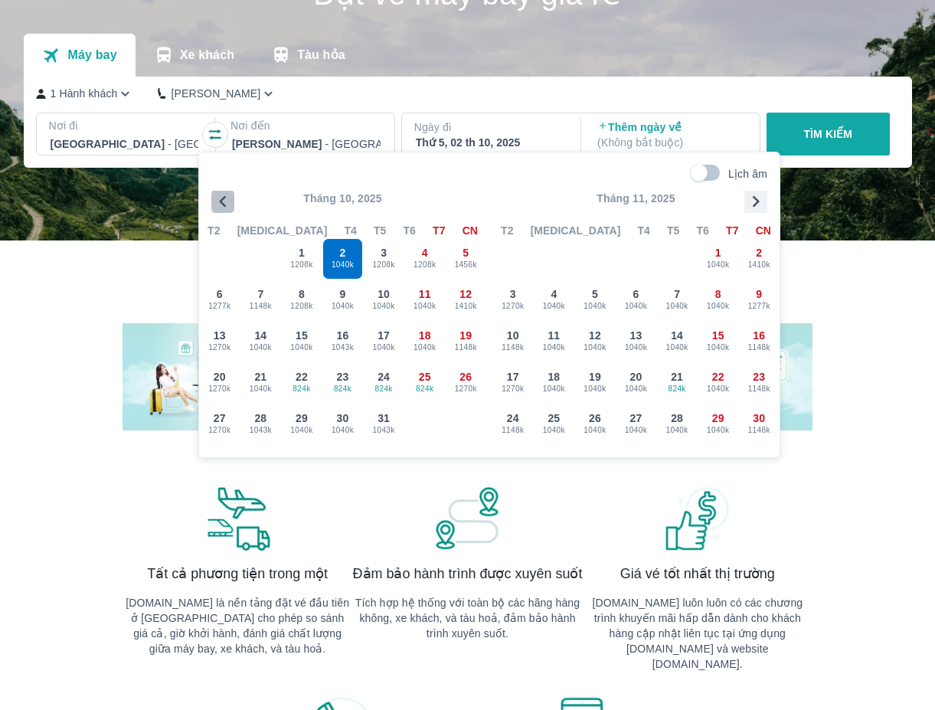
click at [213, 202] on icon "button" at bounding box center [222, 201] width 23 height 23
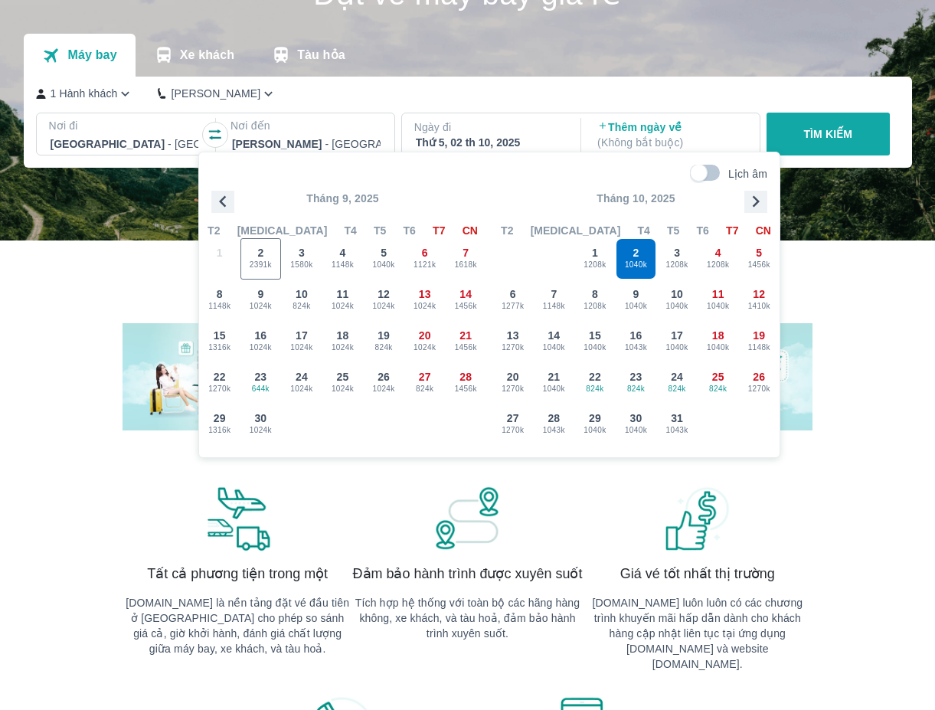
click at [757, 204] on icon "button" at bounding box center [755, 201] width 23 height 23
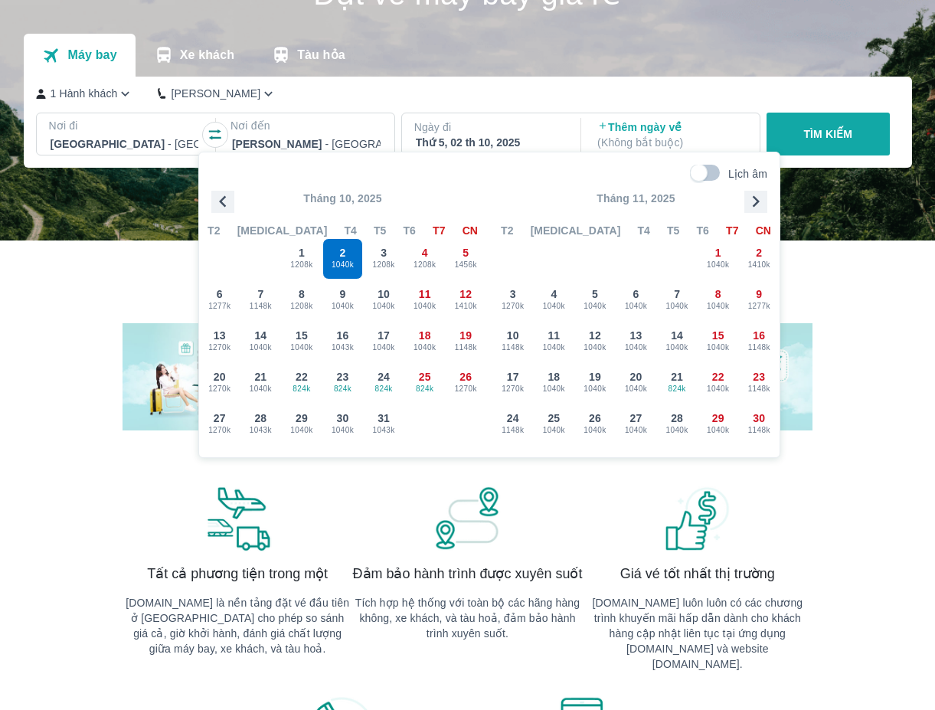
click at [226, 203] on icon "button" at bounding box center [222, 201] width 23 height 23
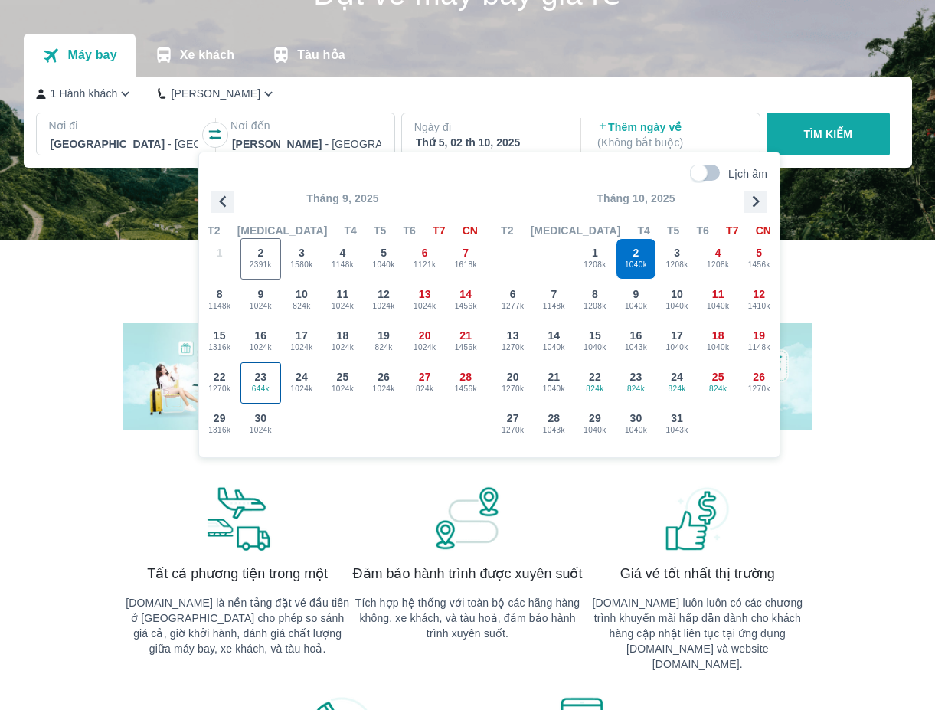
click at [265, 390] on span "644k" at bounding box center [261, 389] width 40 height 12
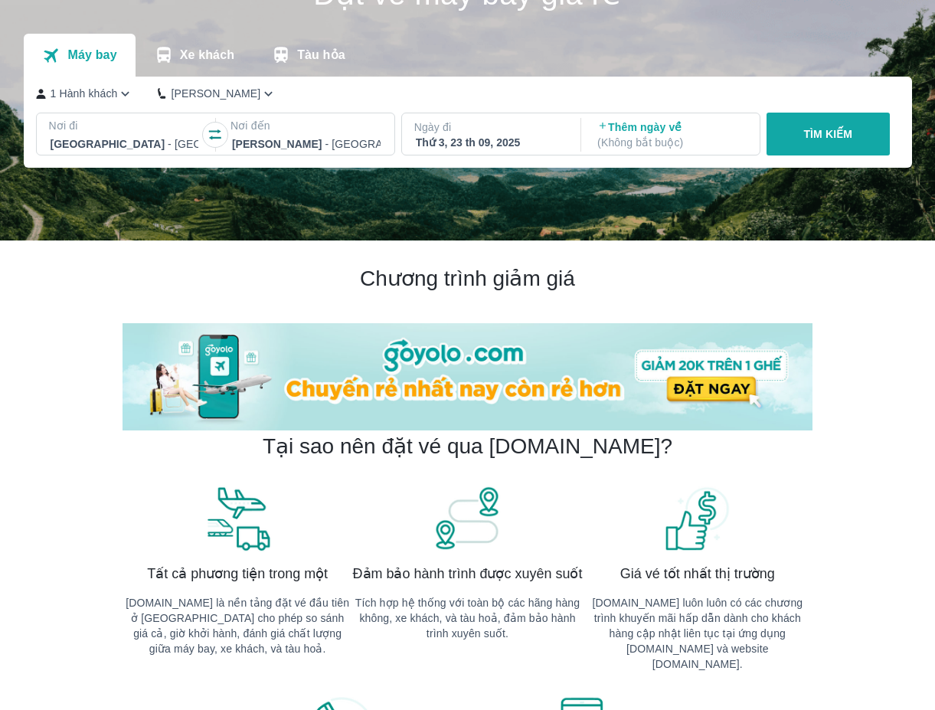
click at [824, 142] on p "TÌM KIẾM" at bounding box center [827, 133] width 49 height 15
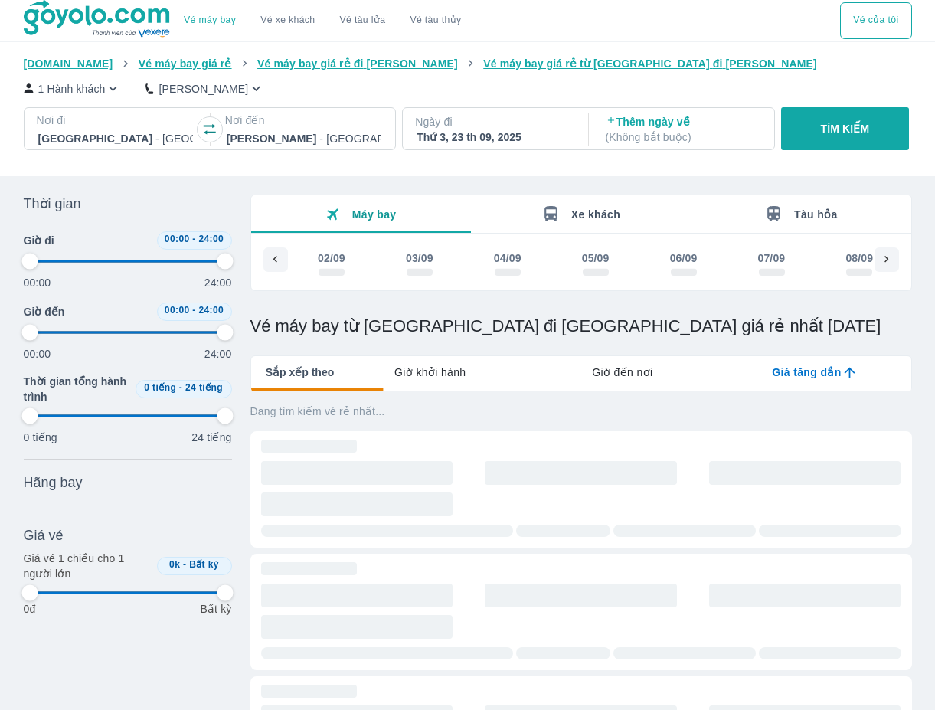
scroll to position [0, 1461]
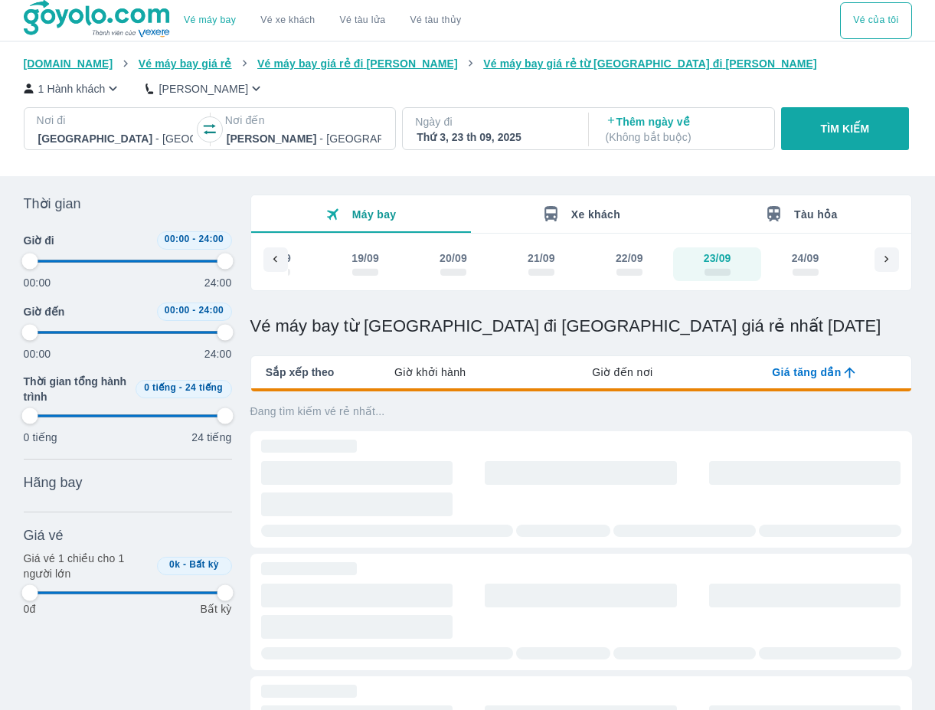
type input "97.9166666666667"
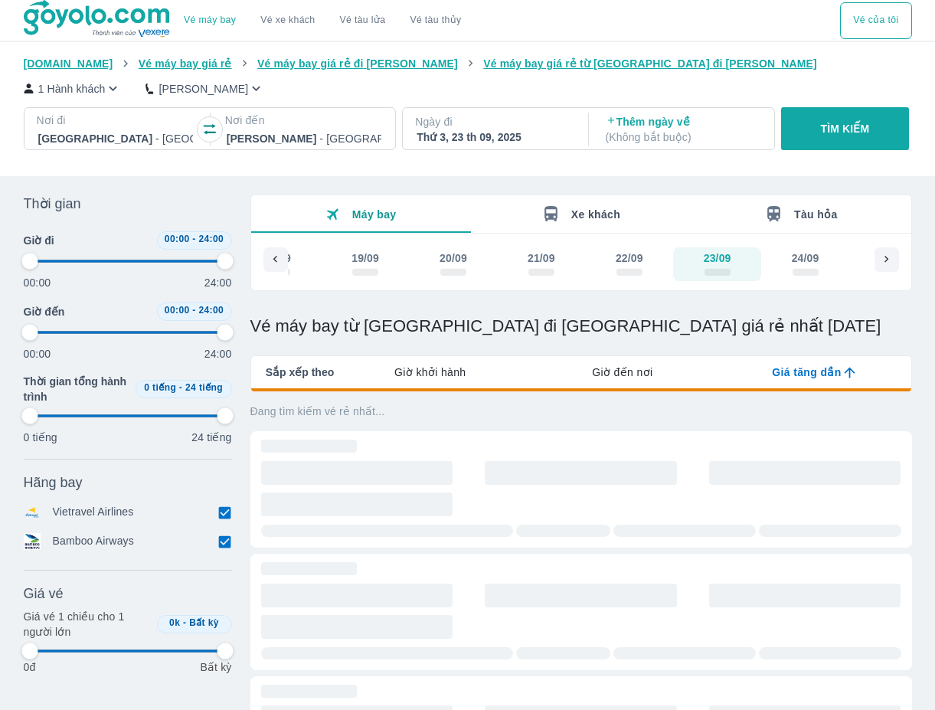
type input "97.9166666666667"
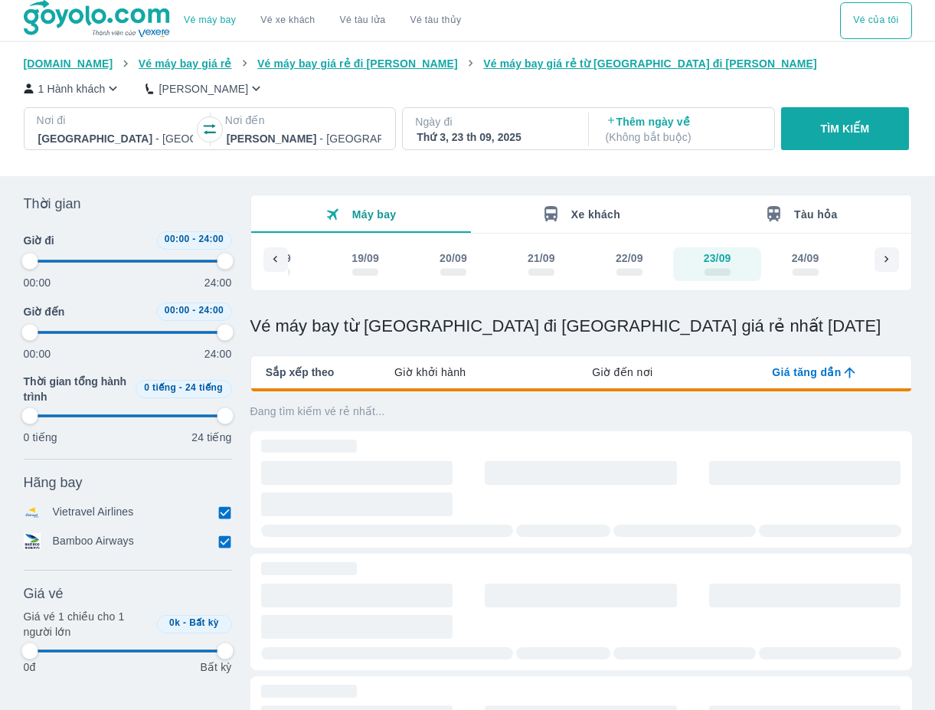
type input "97.9166666666667"
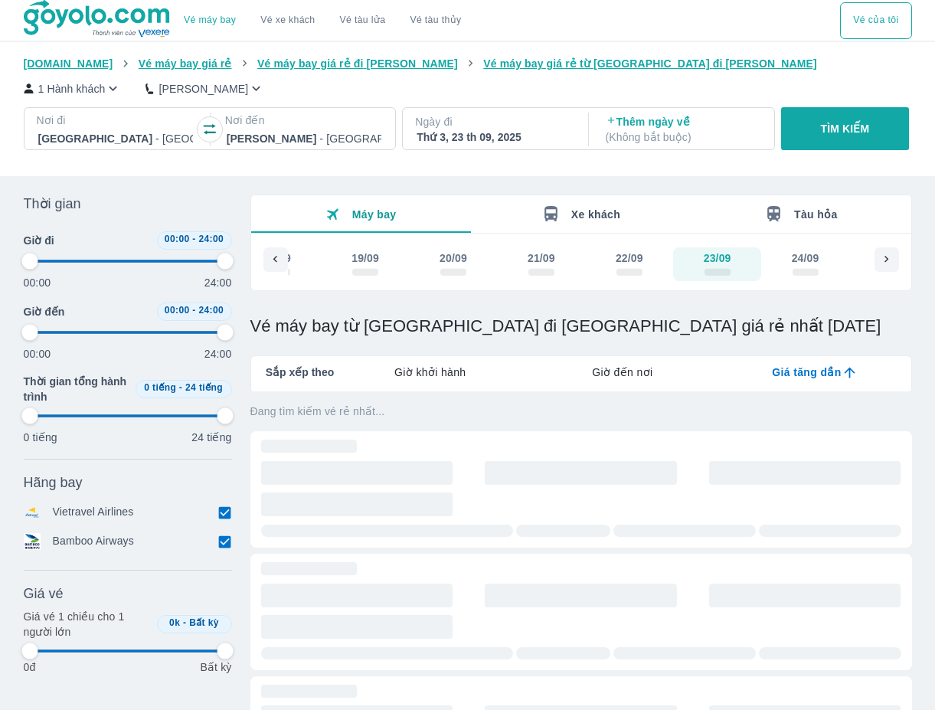
type input "97.9166666666667"
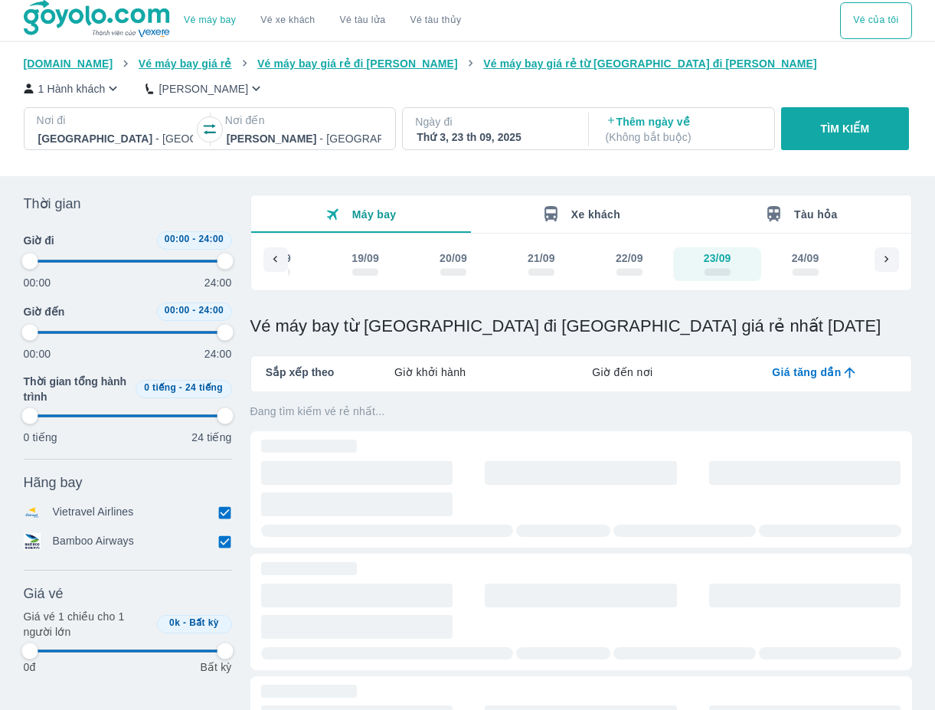
type input "97.9166666666667"
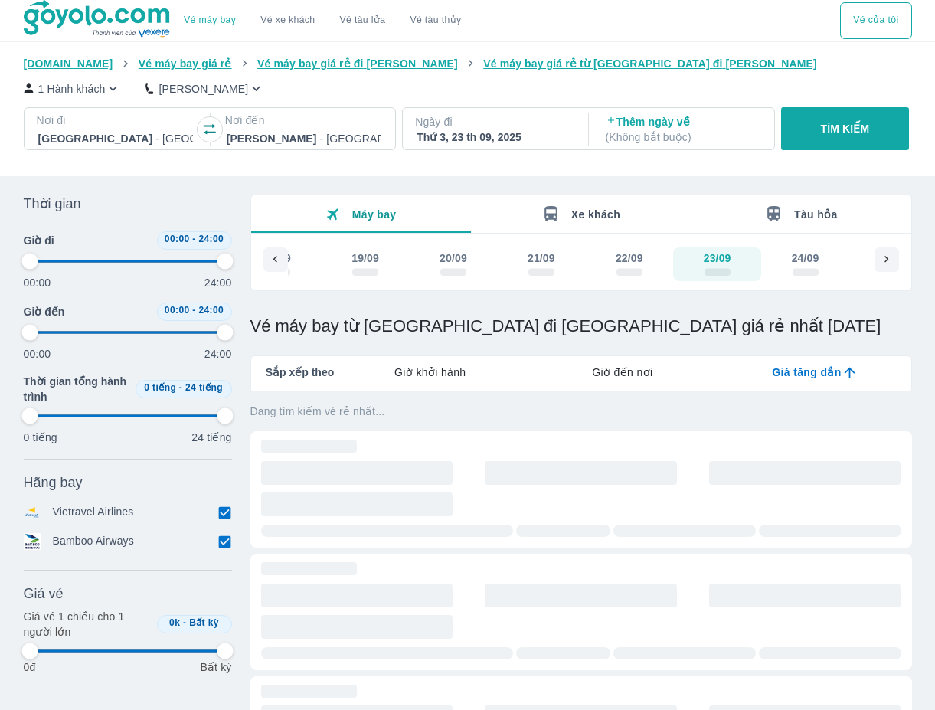
type input "97.9166666666667"
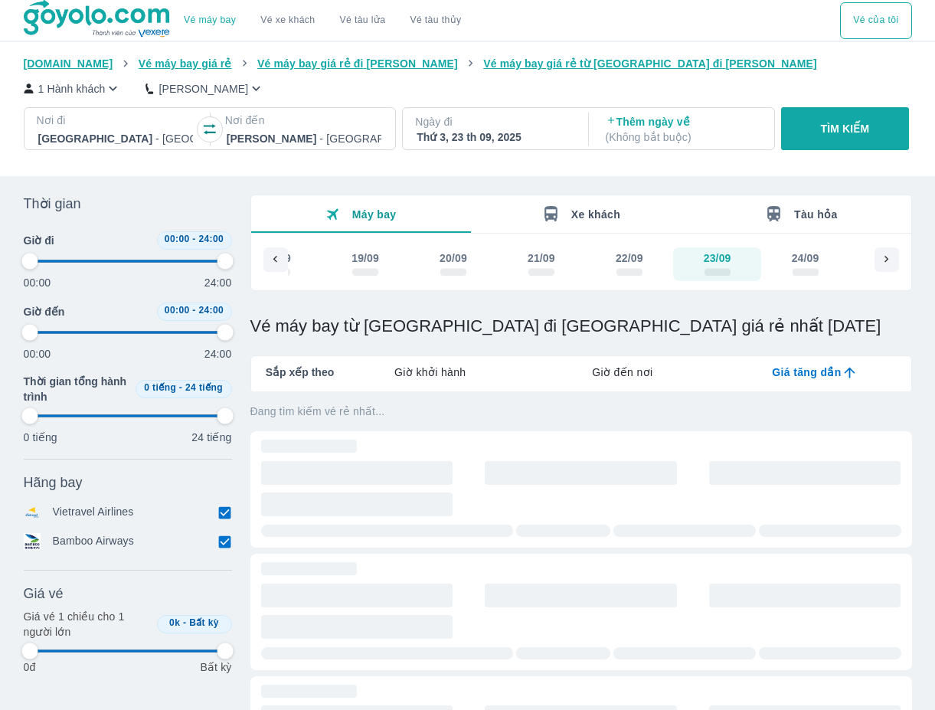
type input "97.9166666666667"
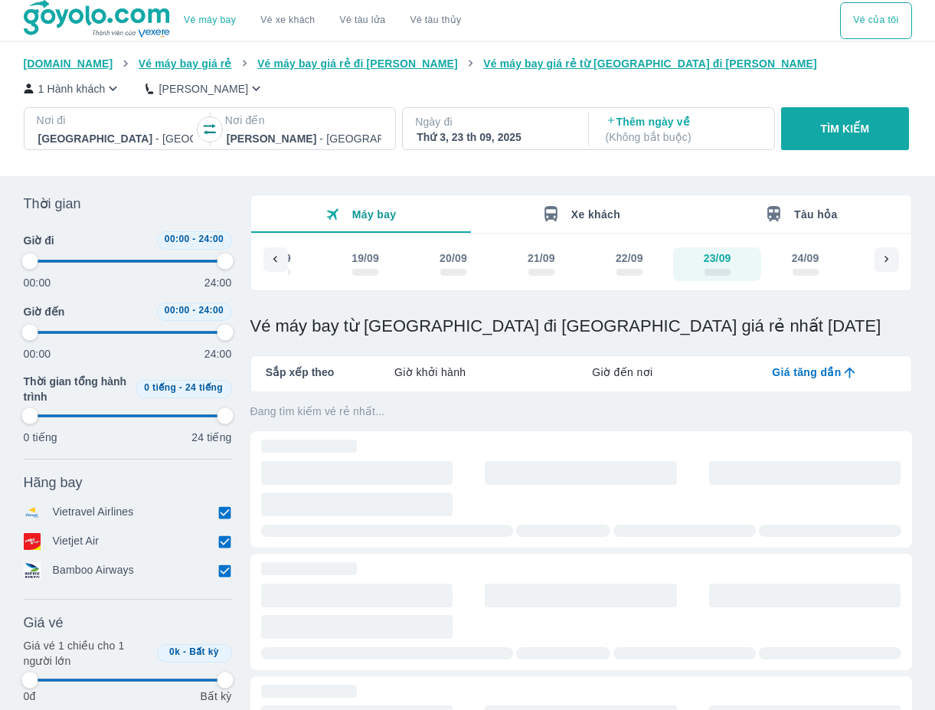
type input "97.9166666666667"
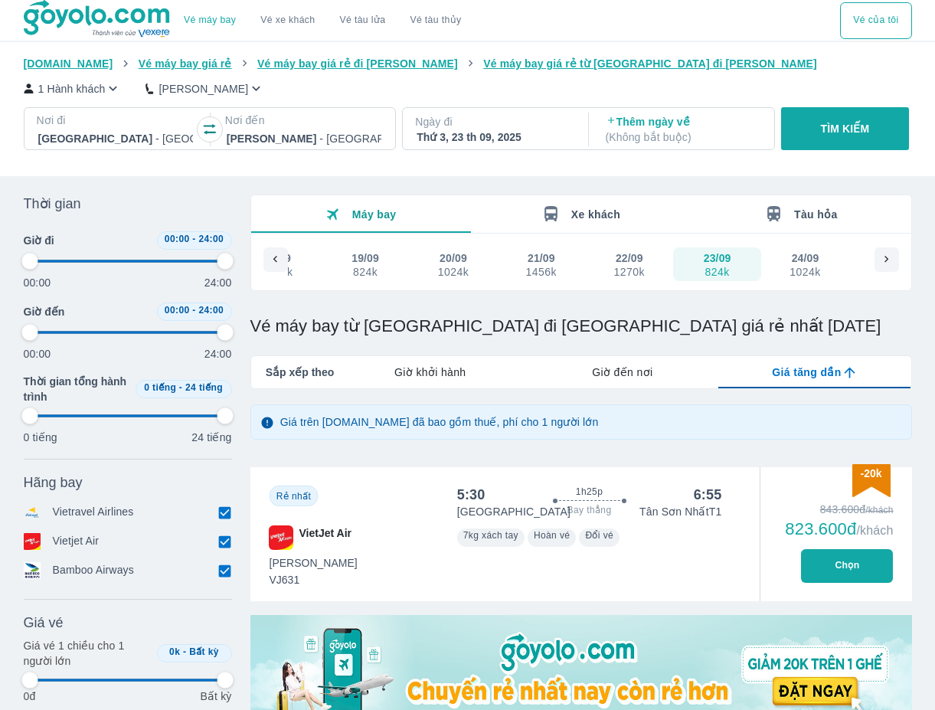
type input "97.9166666666667"
click at [888, 266] on icon at bounding box center [887, 260] width 14 height 14
type input "97.9166666666667"
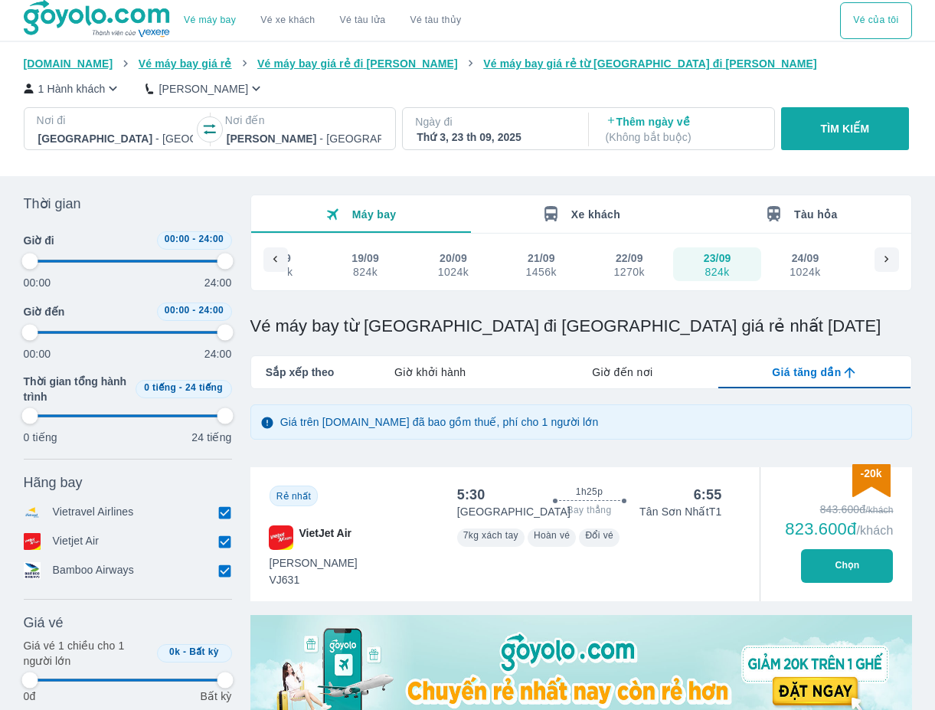
type input "97.9166666666667"
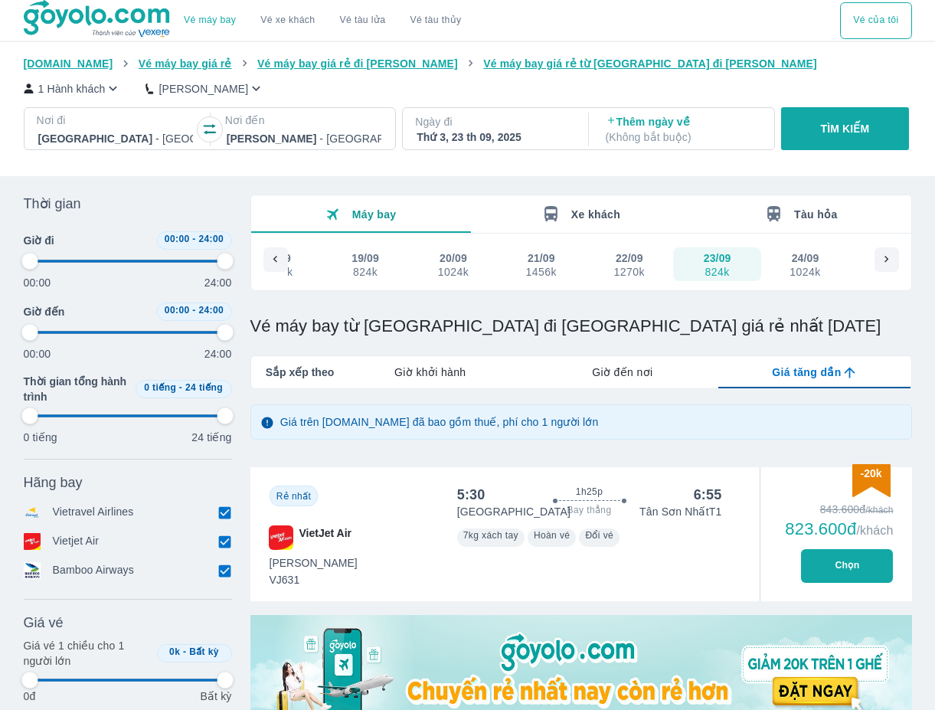
scroll to position [0, 1990]
click at [887, 264] on icon at bounding box center [887, 260] width 14 height 14
type input "97.9166666666667"
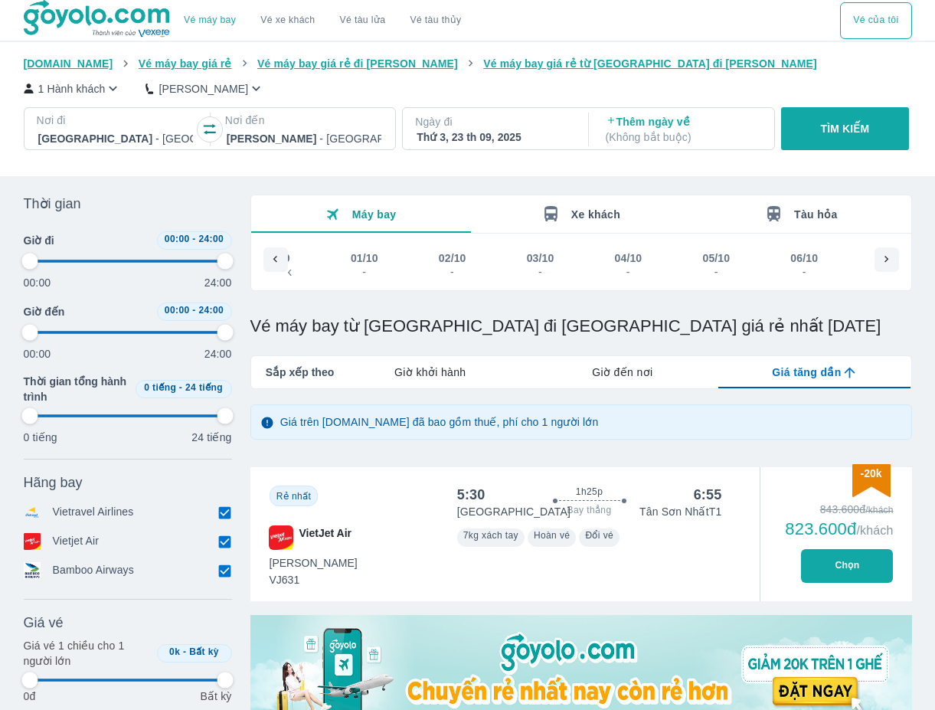
type input "97.9166666666667"
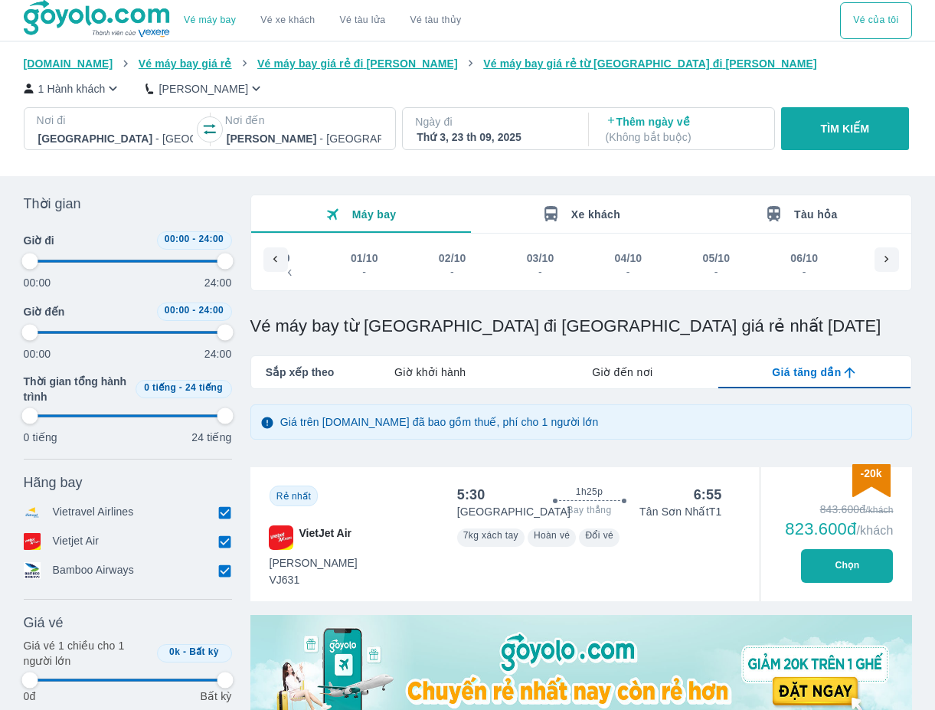
type input "97.9166666666667"
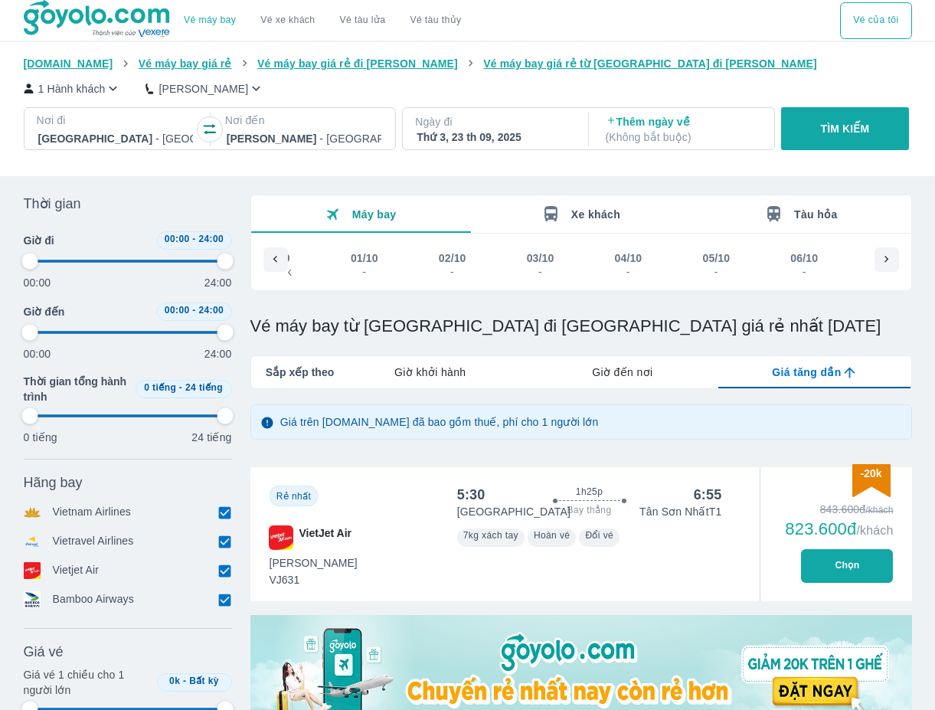
type input "97.9166666666667"
click at [529, 265] on div "03/10" at bounding box center [541, 257] width 28 height 15
type input "97.9166666666667"
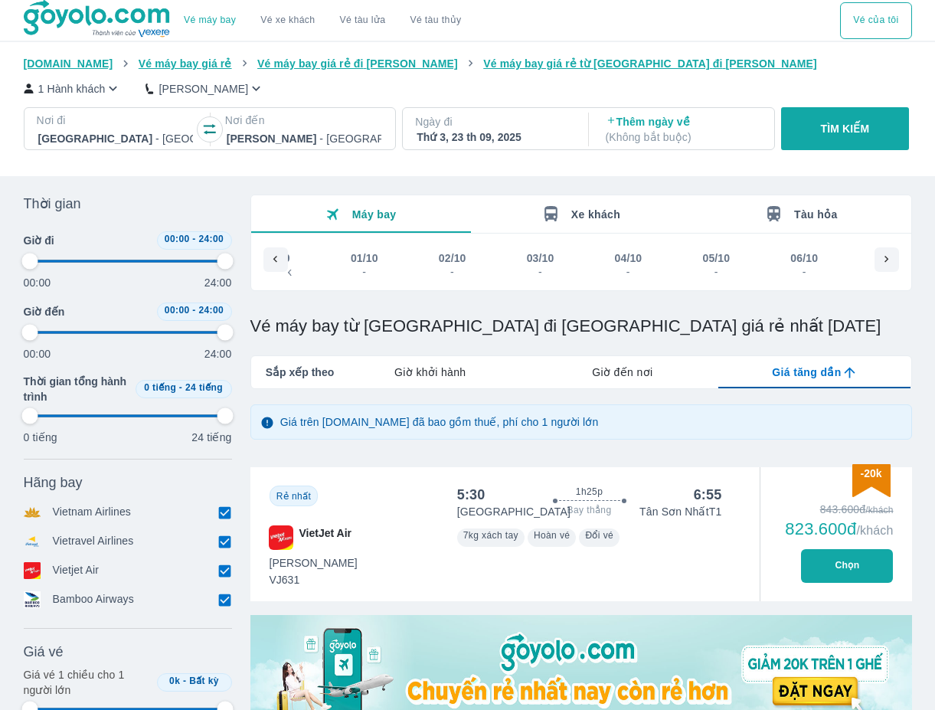
type input "97.9166666666667"
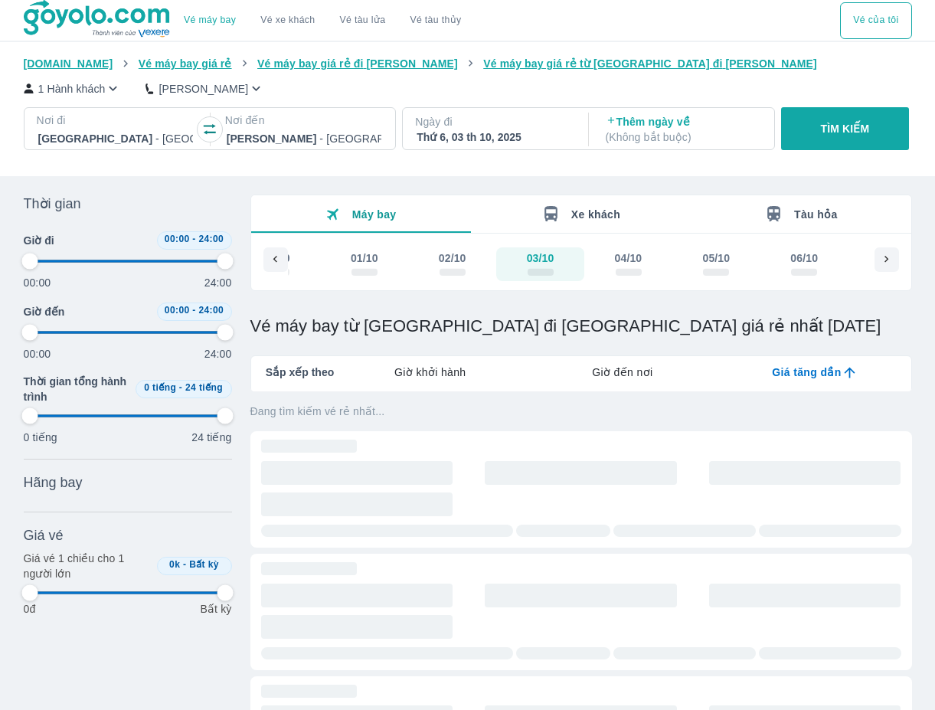
type input "97.9166666666667"
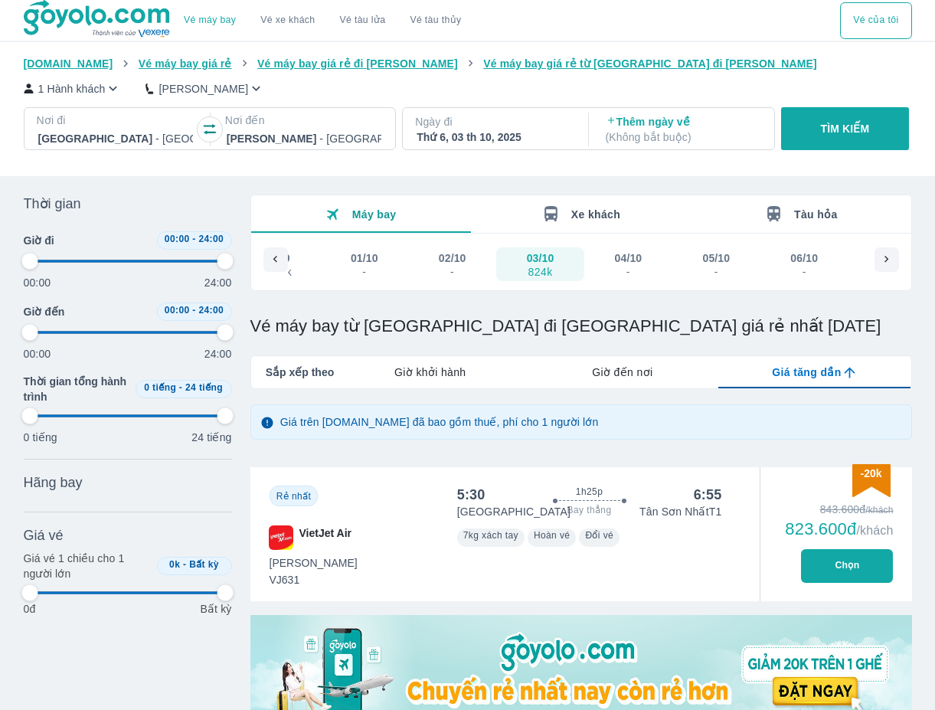
type input "97.9166666666667"
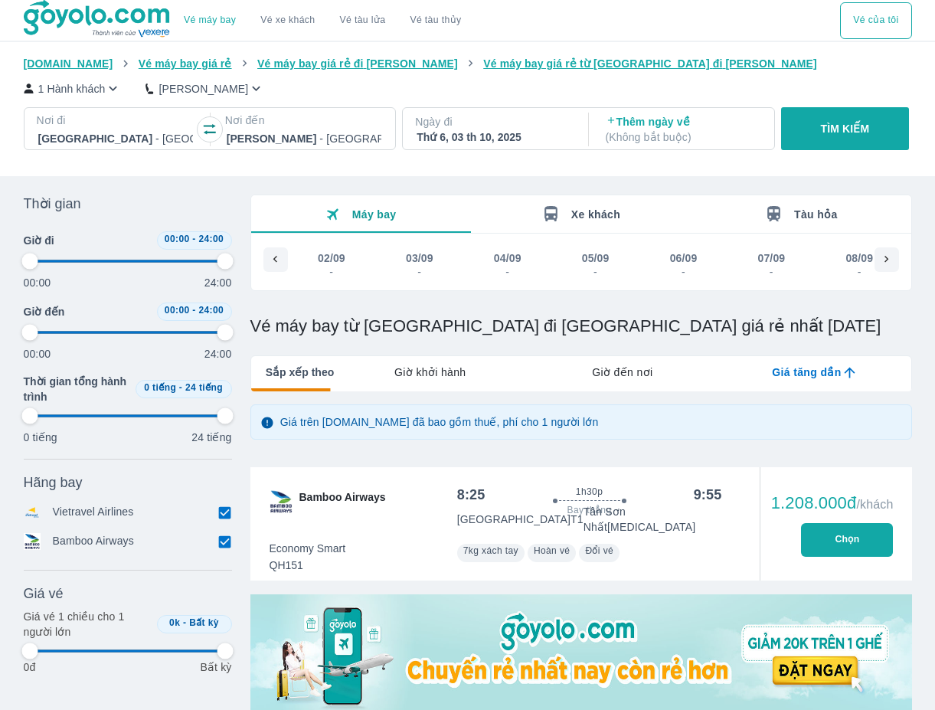
scroll to position [0, 2414]
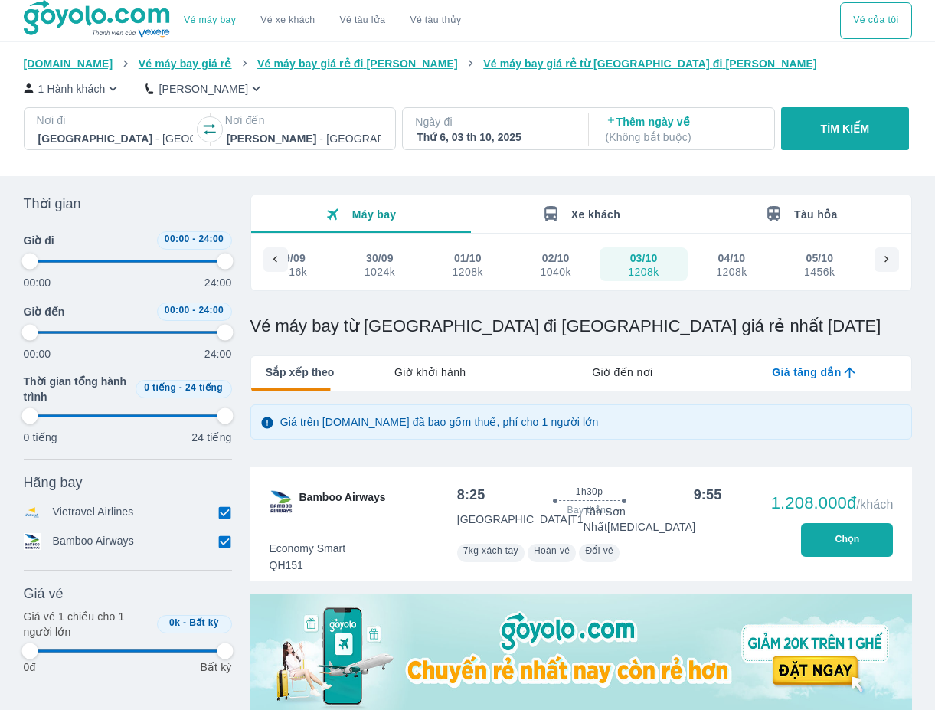
type input "97.9166666666667"
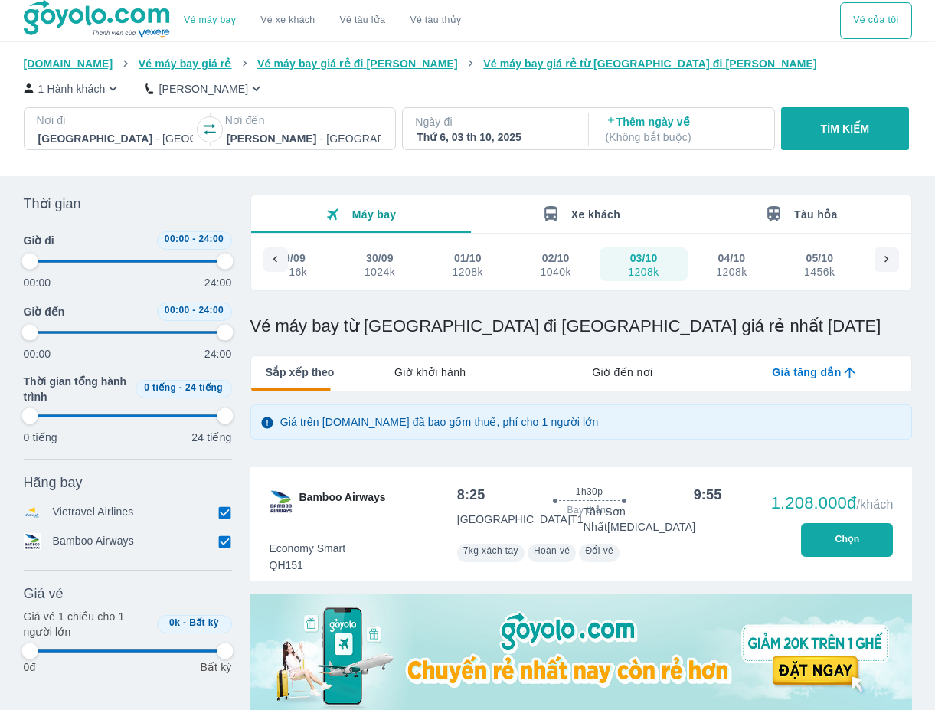
type input "97.9166666666667"
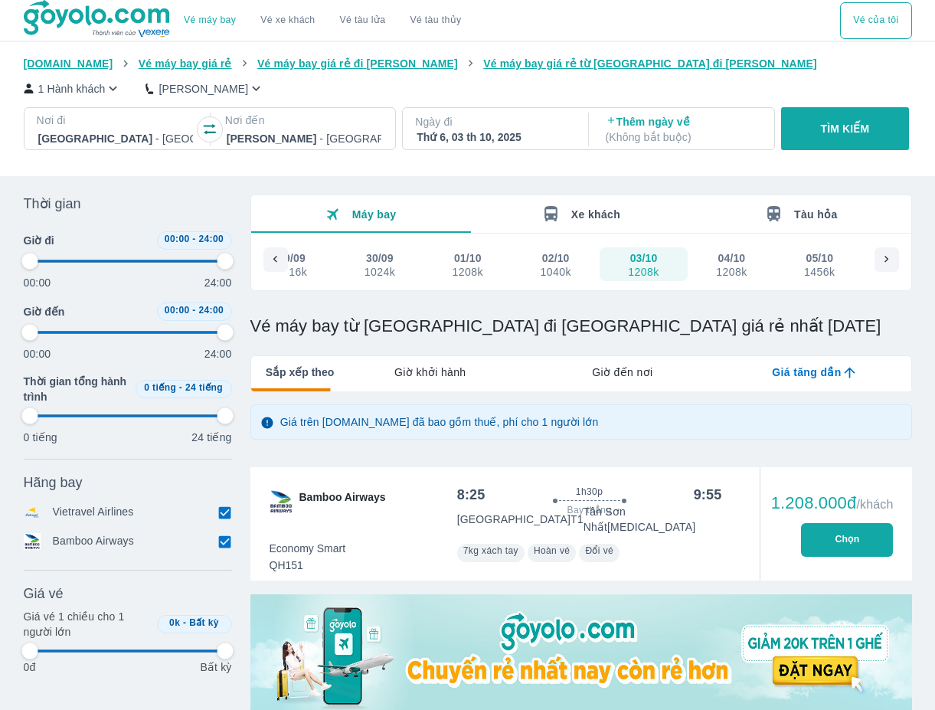
type input "97.9166666666667"
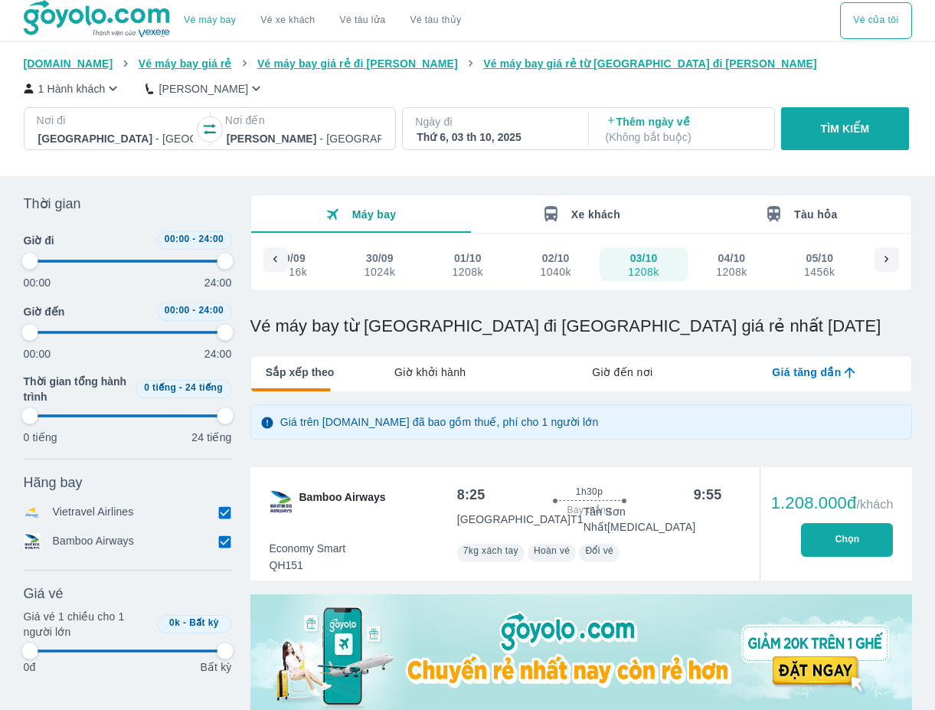
type input "97.9166666666667"
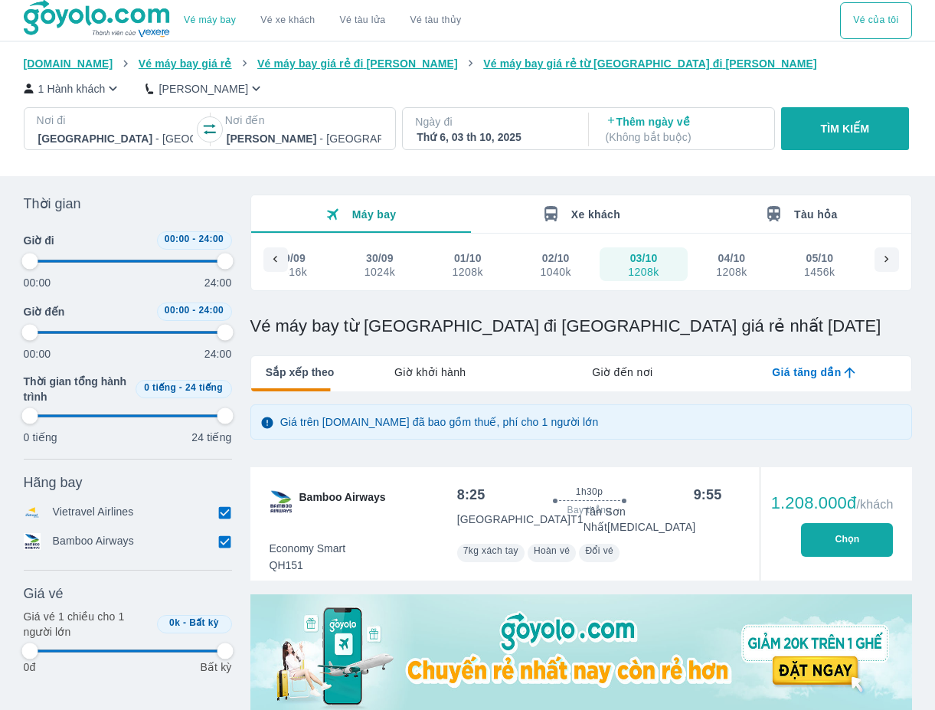
type input "97.9166666666667"
click at [874, 261] on div at bounding box center [886, 259] width 24 height 24
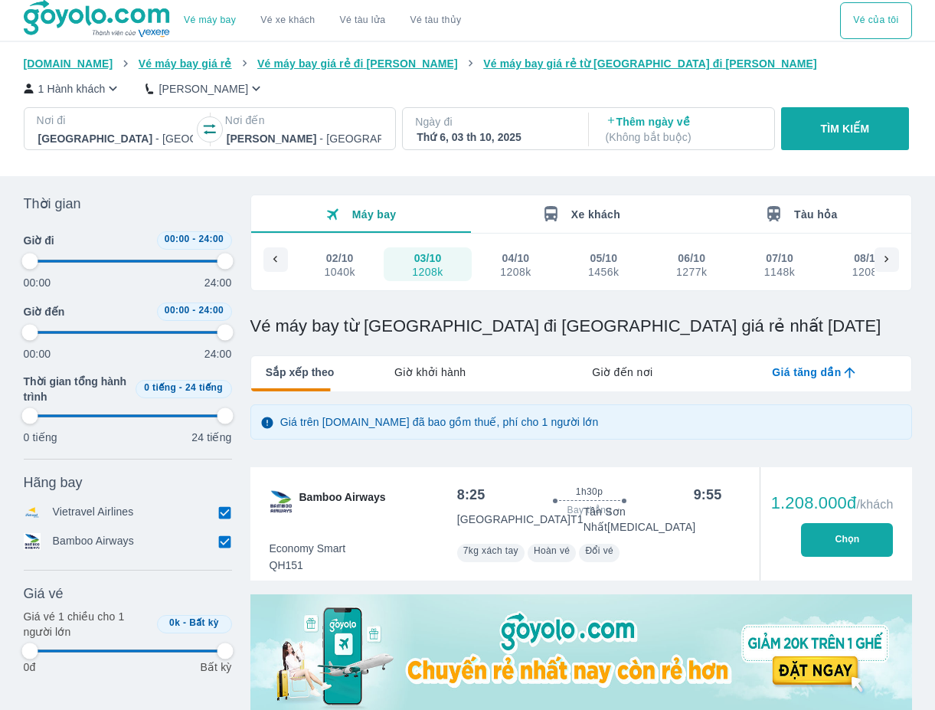
type input "97.9166666666667"
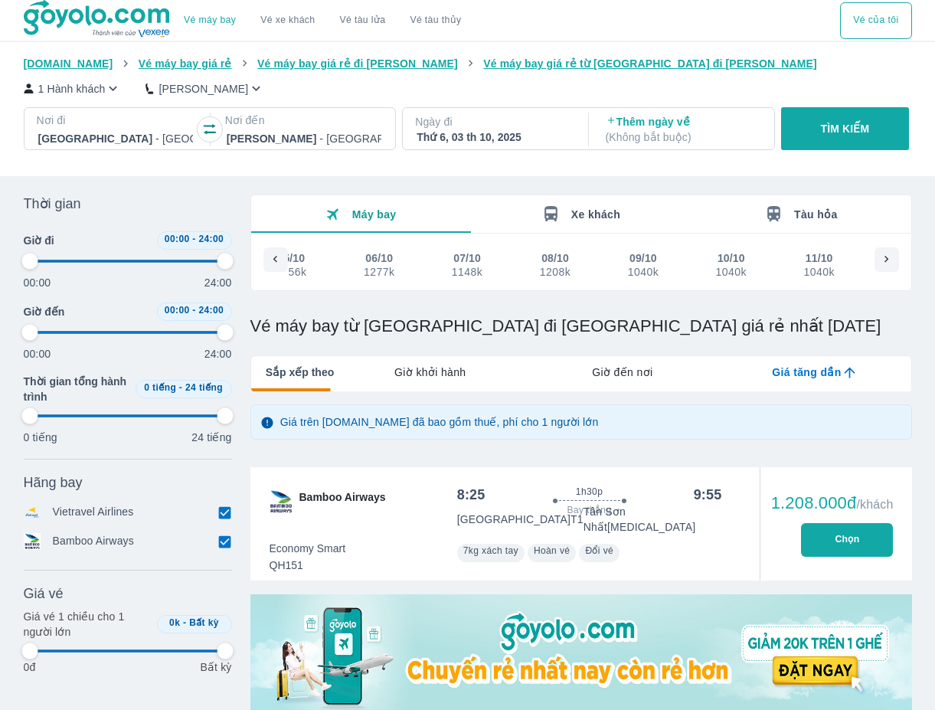
scroll to position [0, 2943]
type input "97.9166666666667"
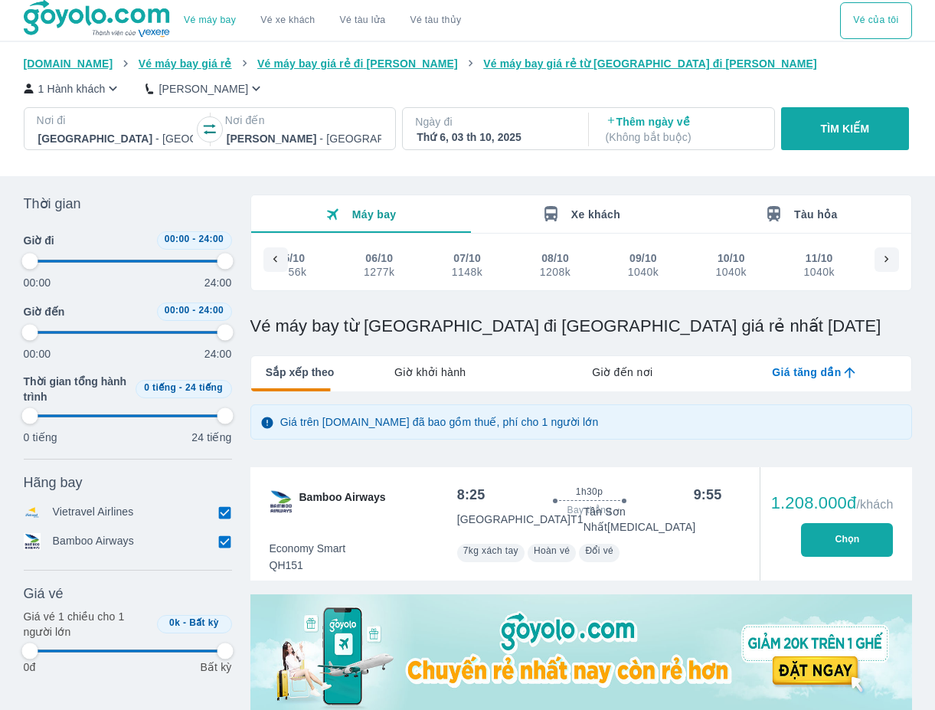
type input "97.9166666666667"
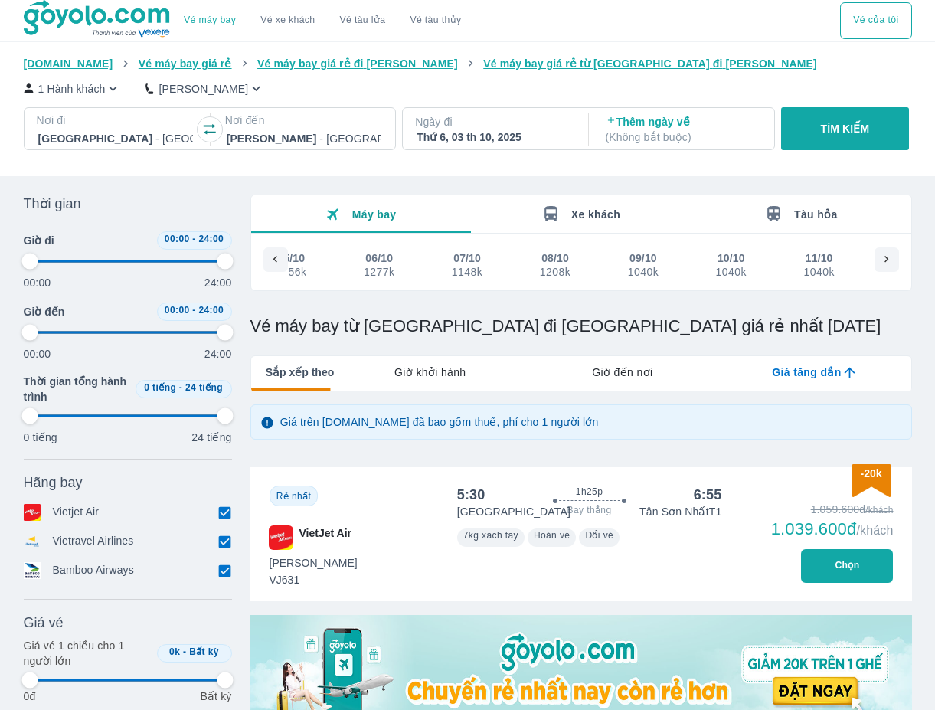
type input "97.9166666666667"
click at [874, 261] on div at bounding box center [886, 259] width 24 height 24
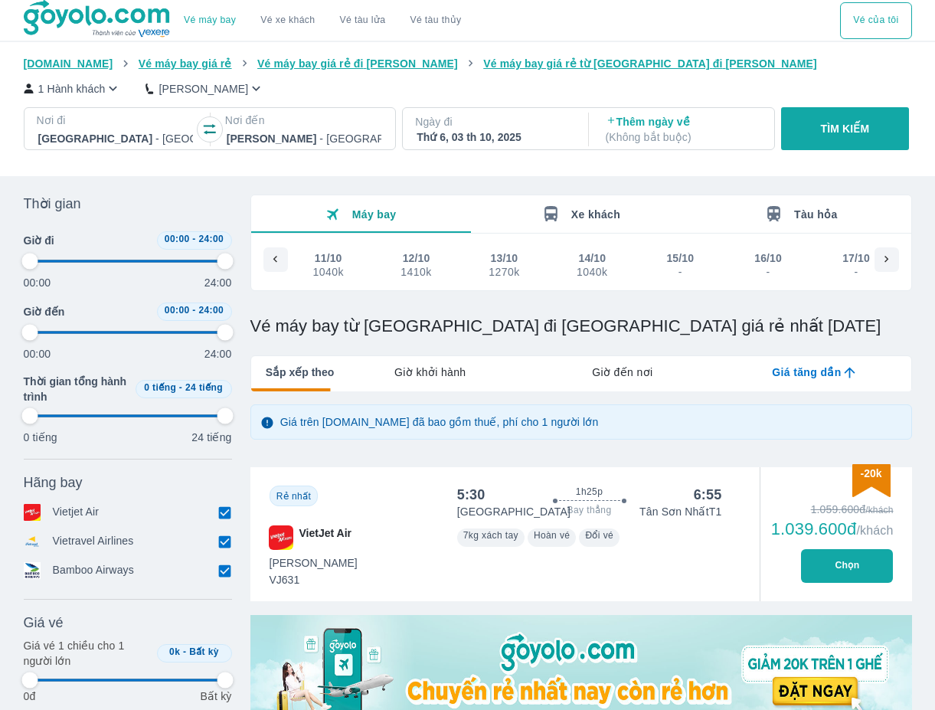
scroll to position [0, 3471]
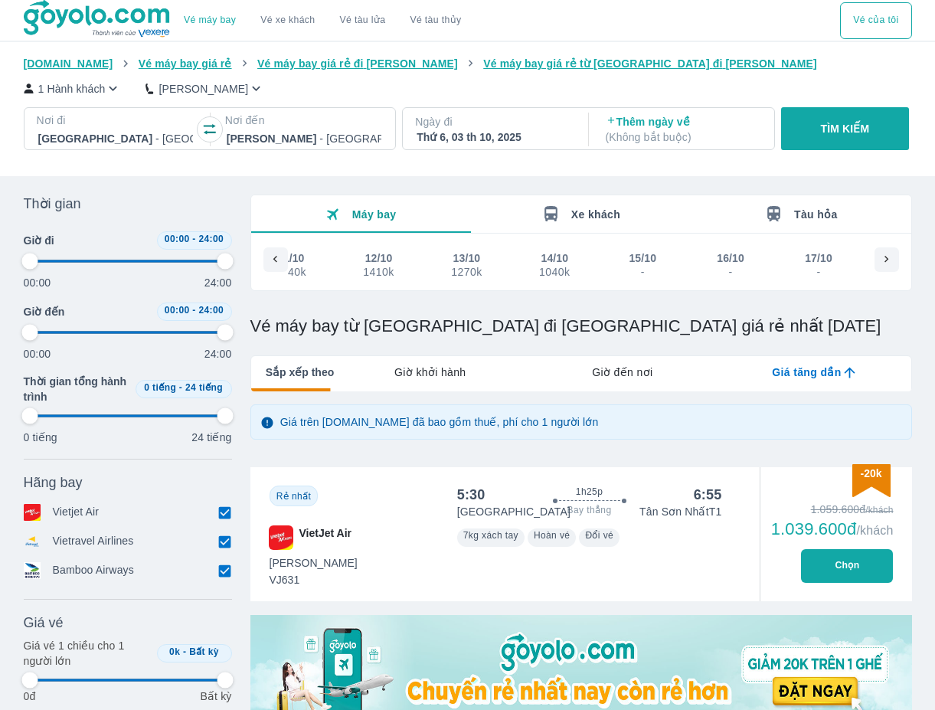
click at [874, 261] on div at bounding box center [886, 259] width 24 height 24
type input "97.9166666666667"
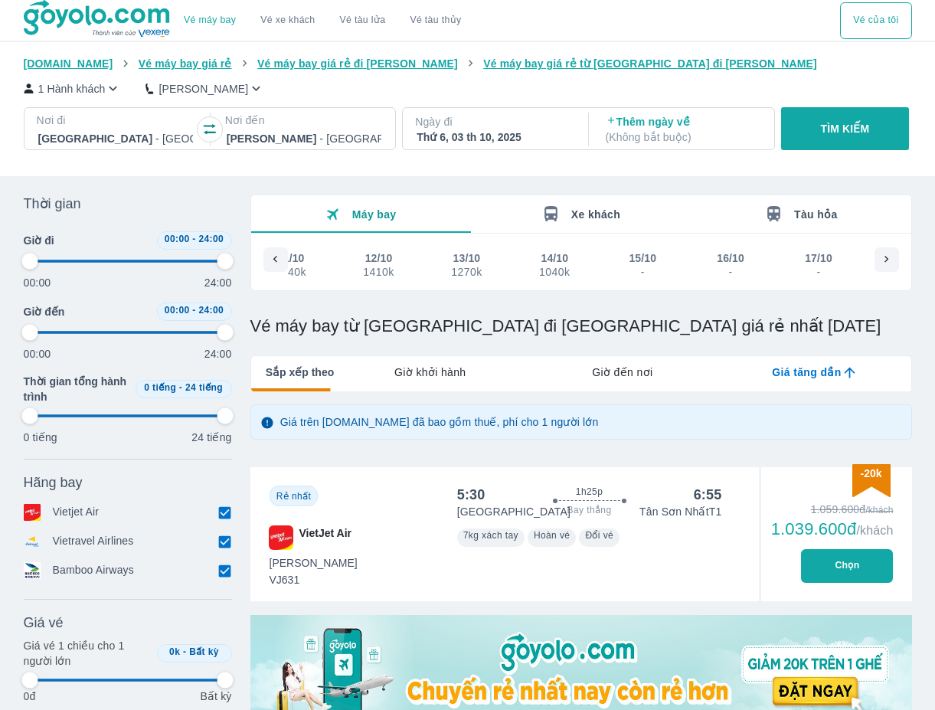
type input "97.9166666666667"
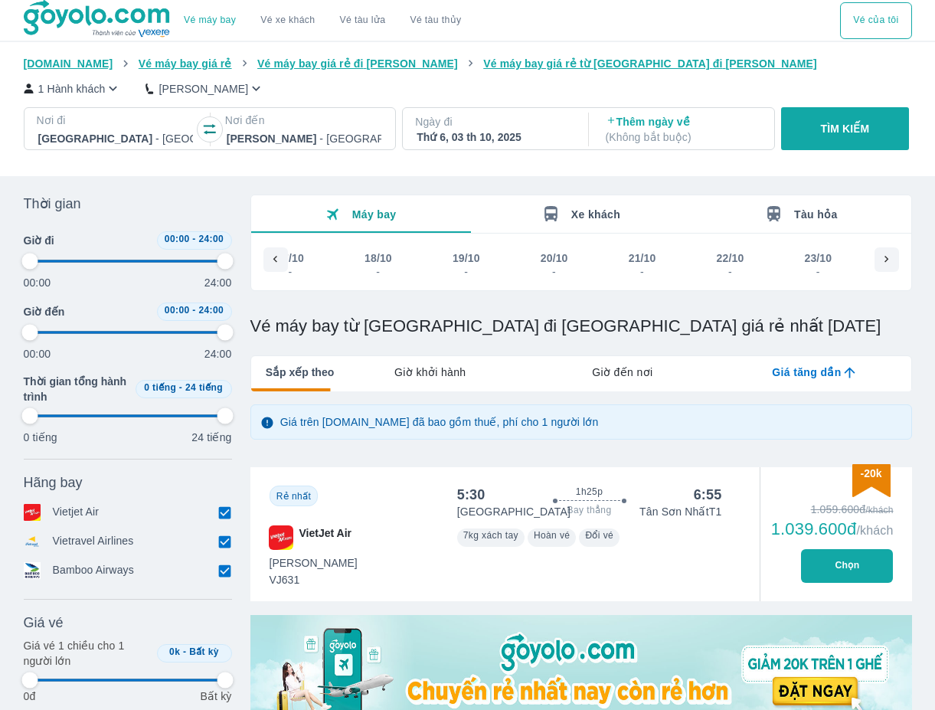
type input "97.9166666666667"
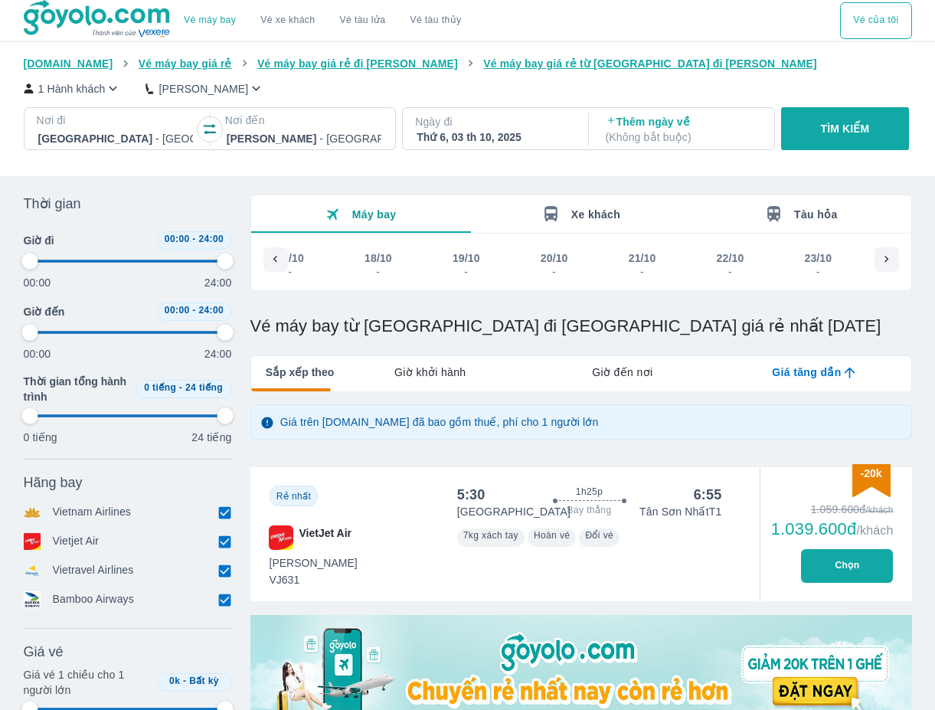
type input "97.9166666666667"
click at [579, 266] on button "20/10 -" at bounding box center [554, 264] width 88 height 34
type input "97.9166666666667"
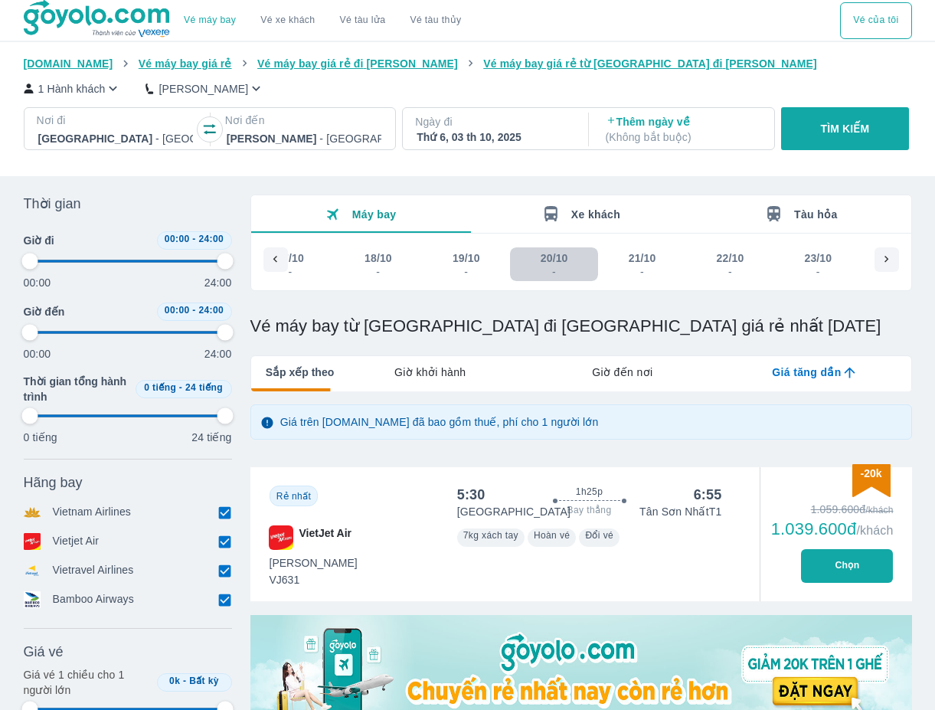
type input "97.9166666666667"
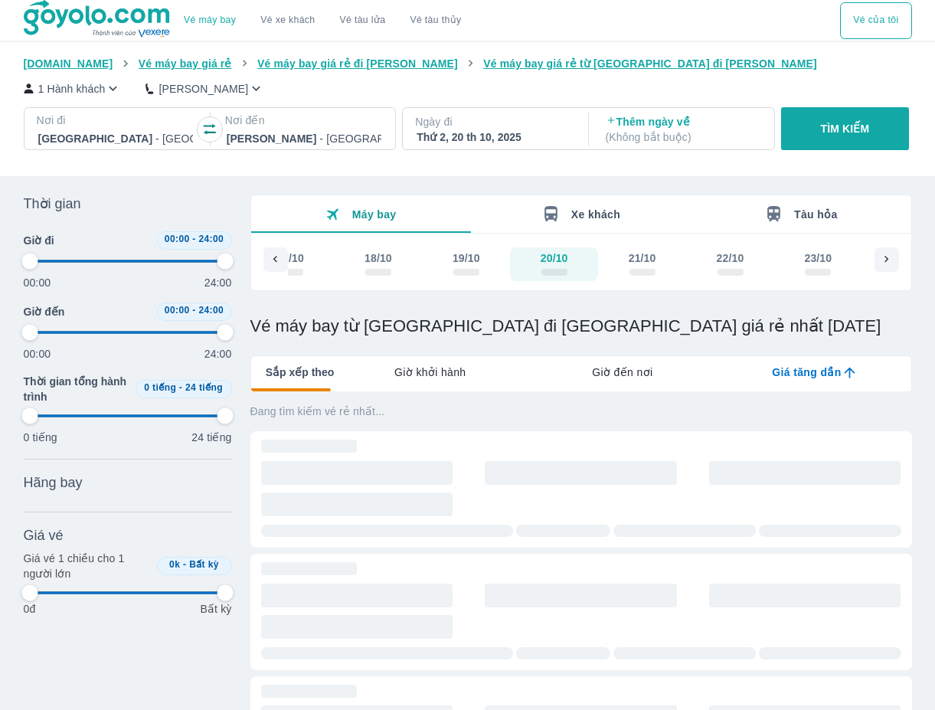
type input "97.9166666666667"
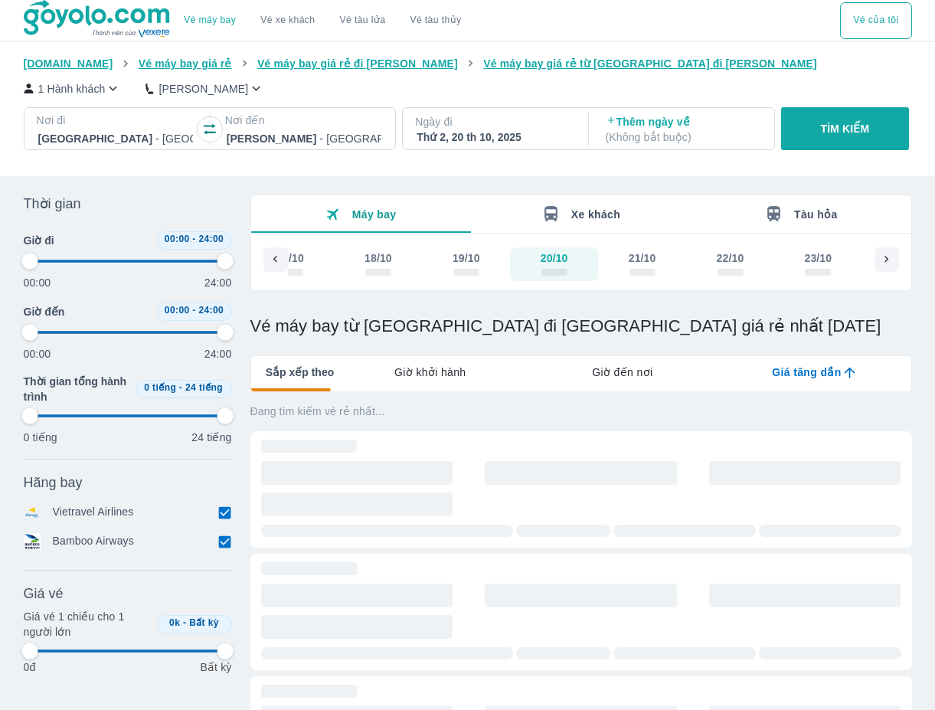
type input "97.9166666666667"
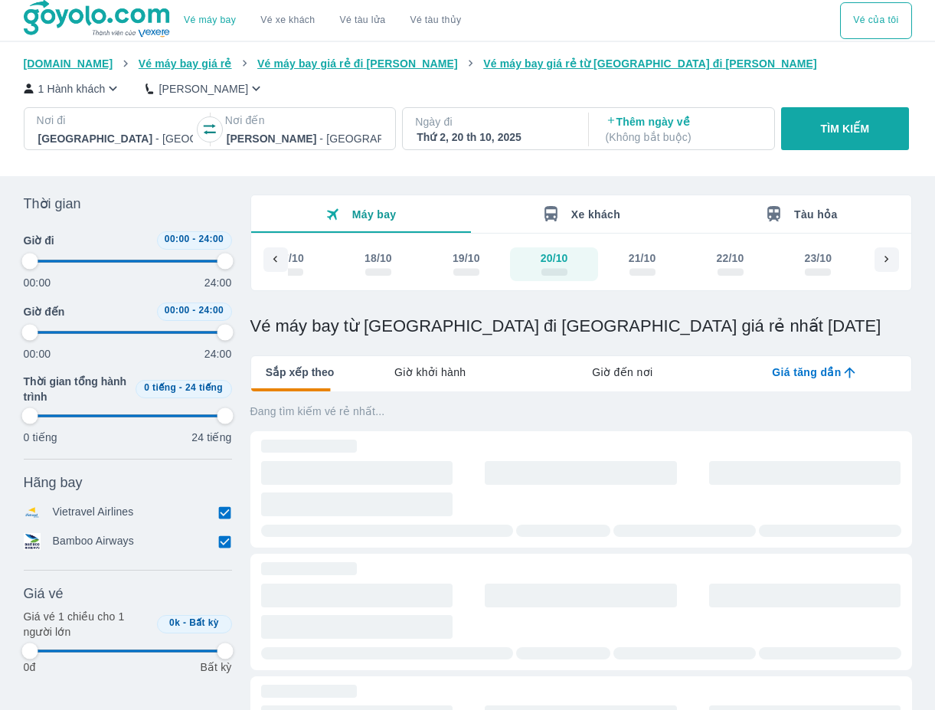
type input "97.9166666666667"
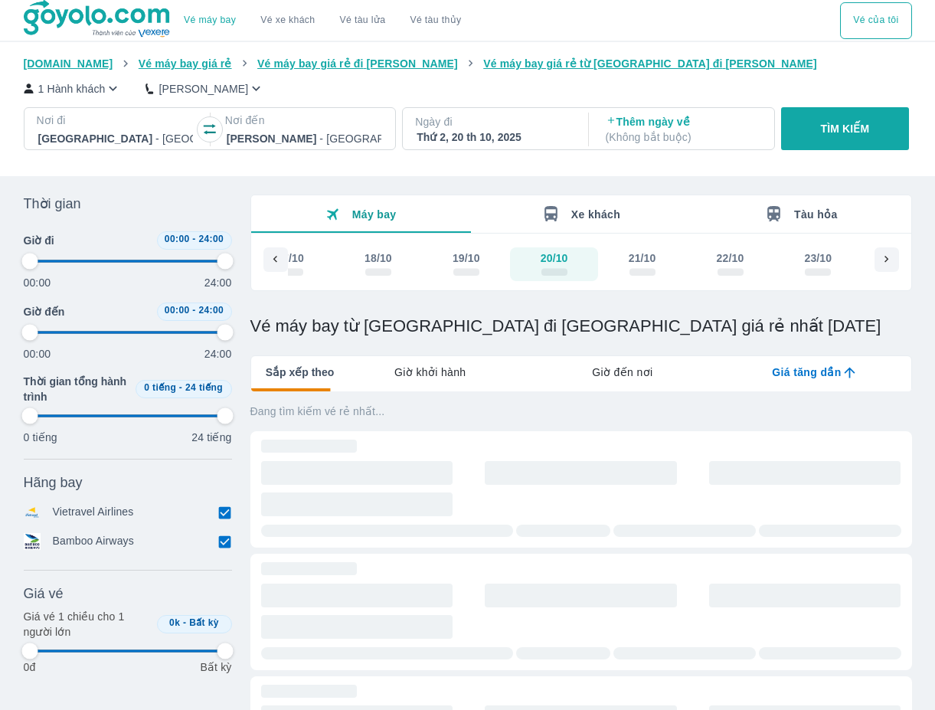
type input "97.9166666666667"
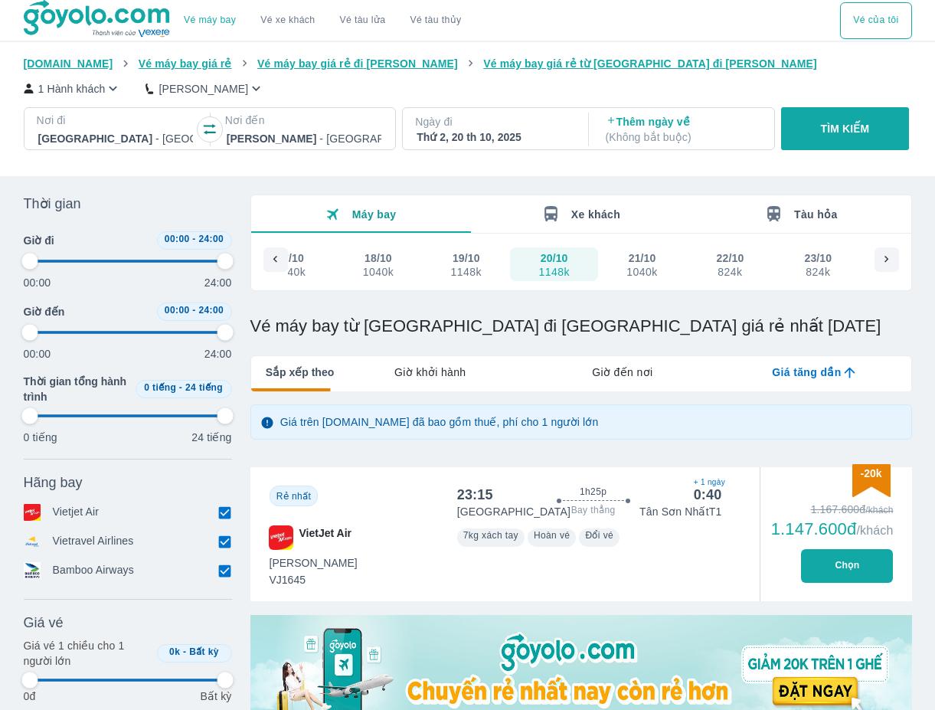
type input "97.9166666666667"
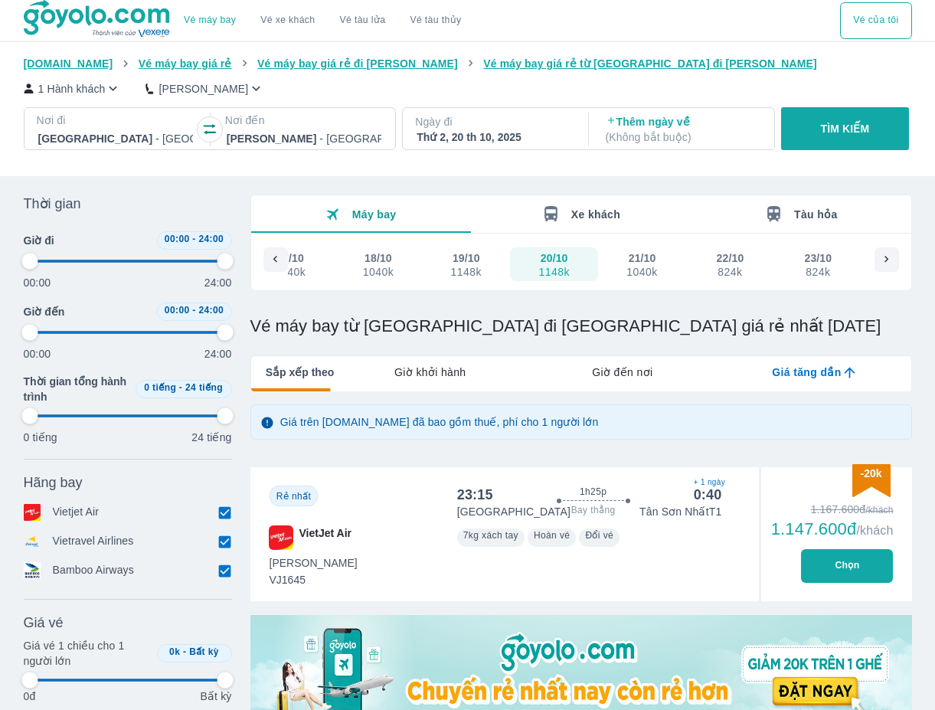
type input "97.9166666666667"
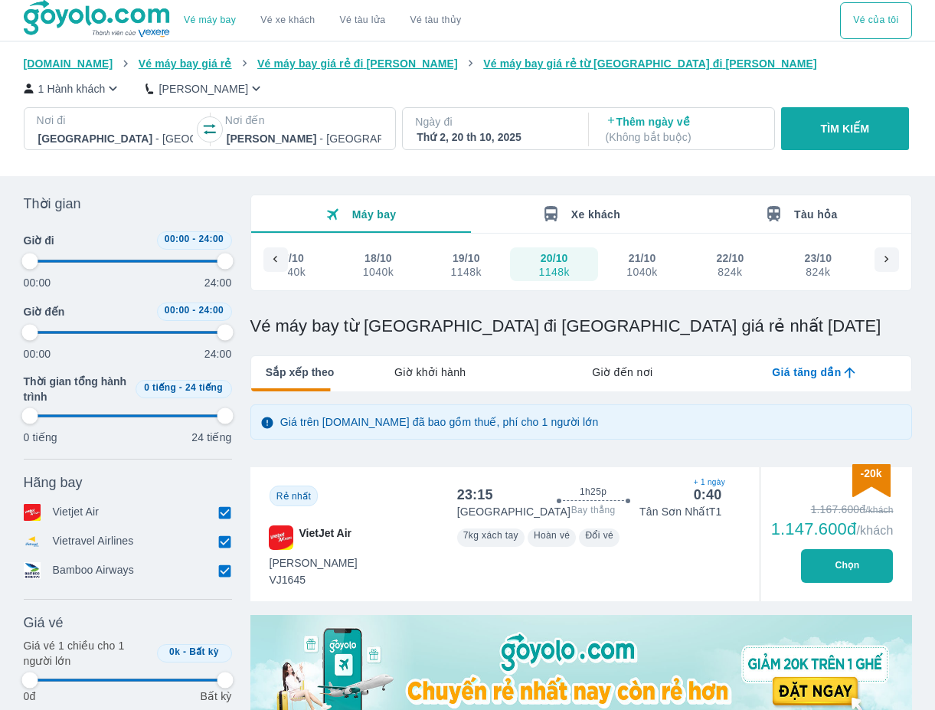
type input "97.9166666666667"
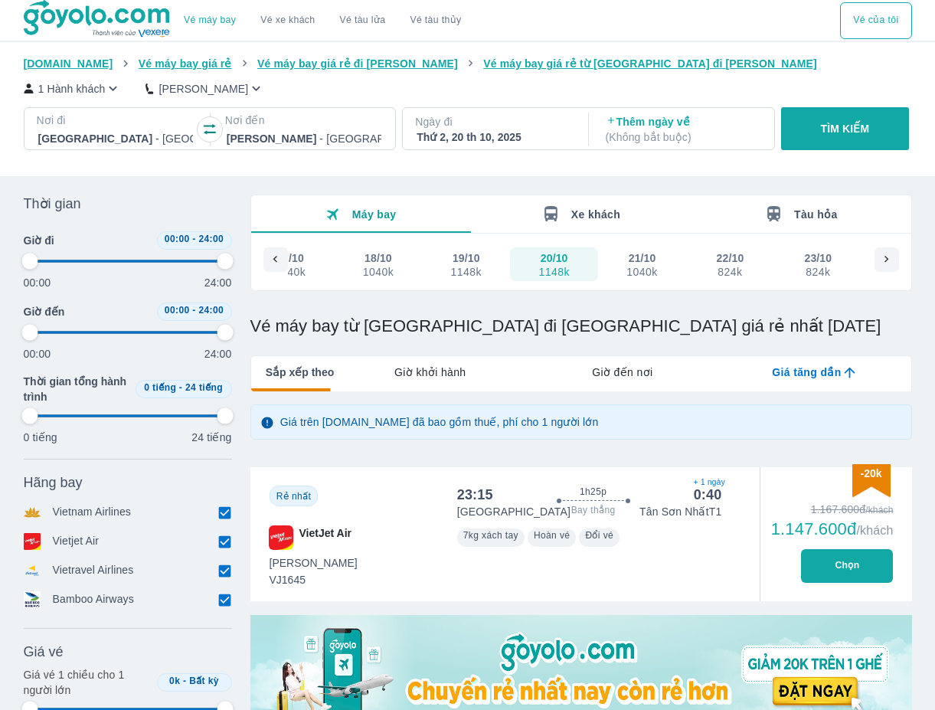
type input "97.9166666666667"
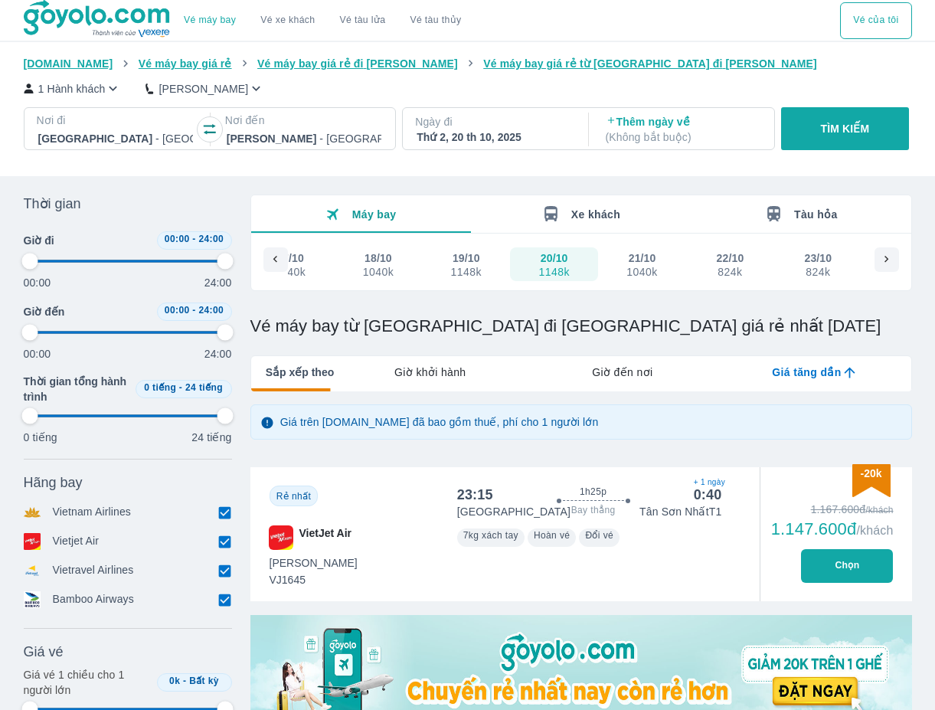
type input "97.9166666666667"
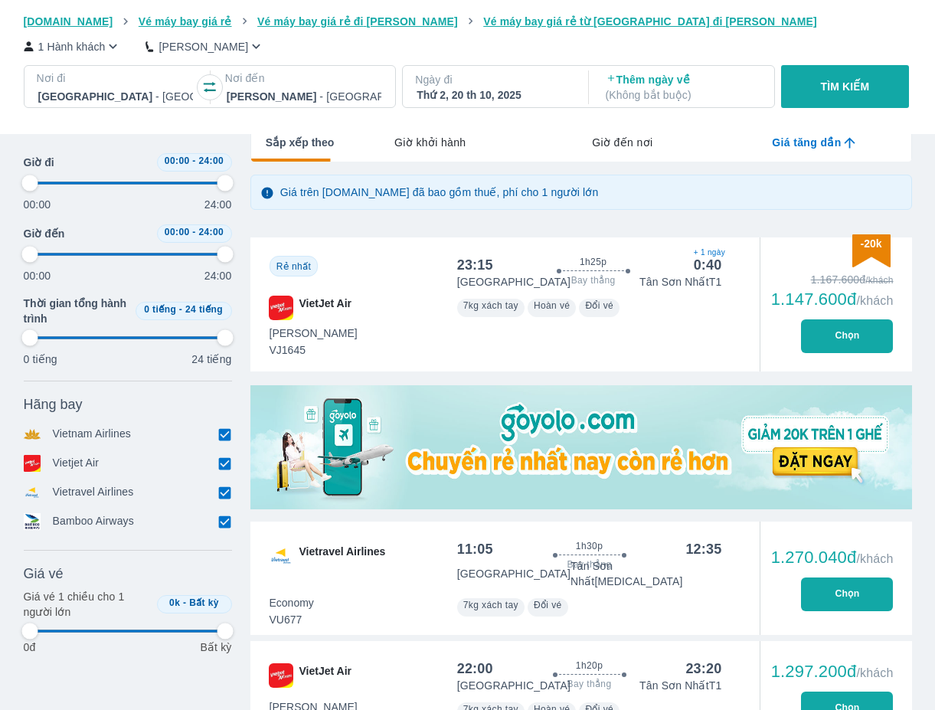
type input "97.9166666666667"
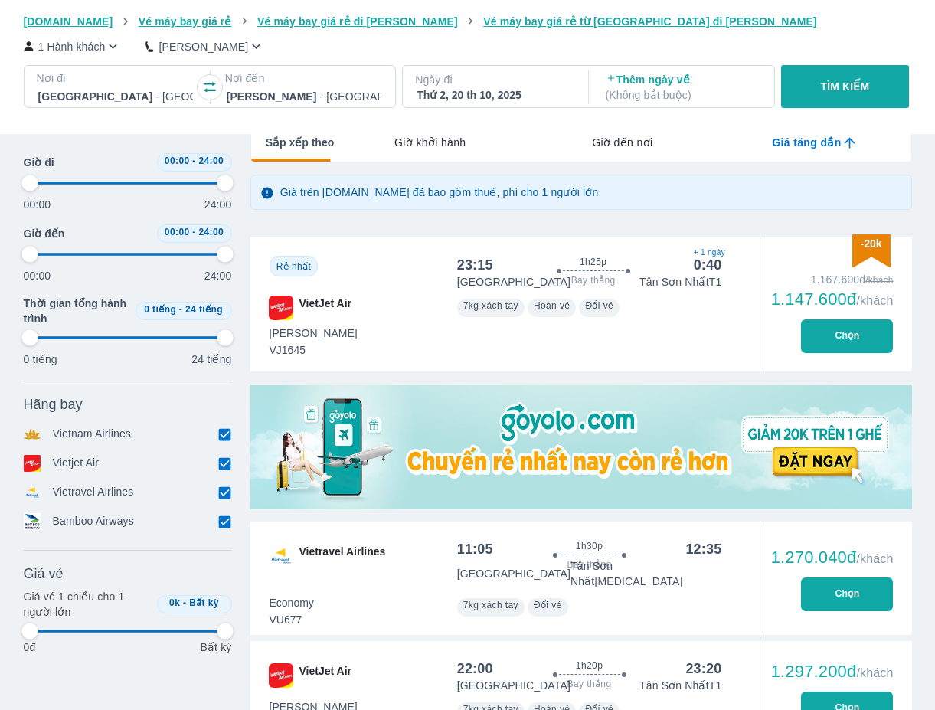
type input "97.9166666666667"
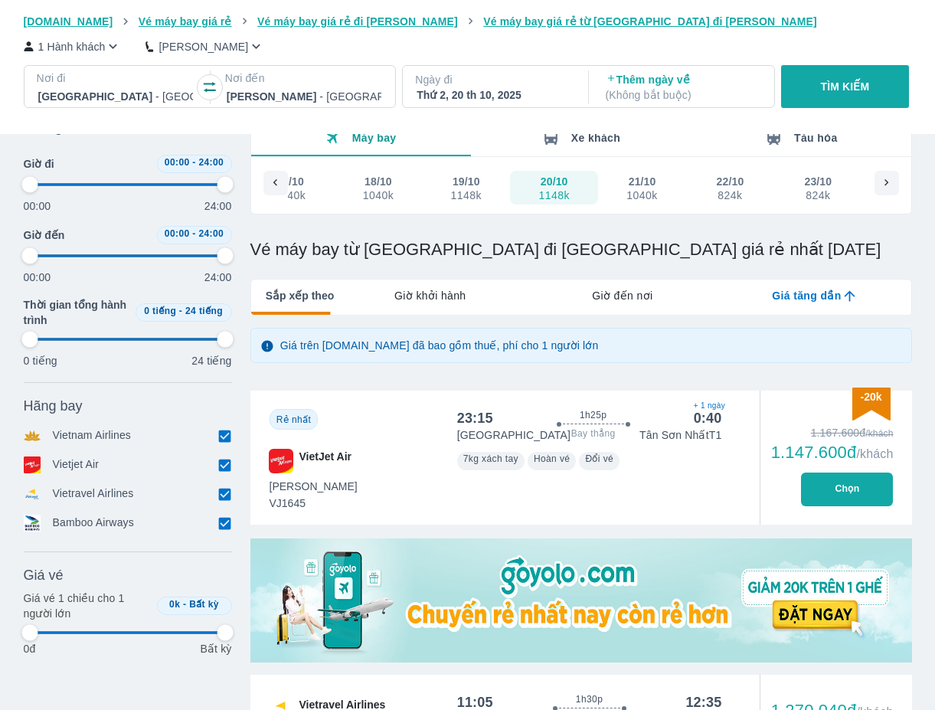
type input "97.9166666666667"
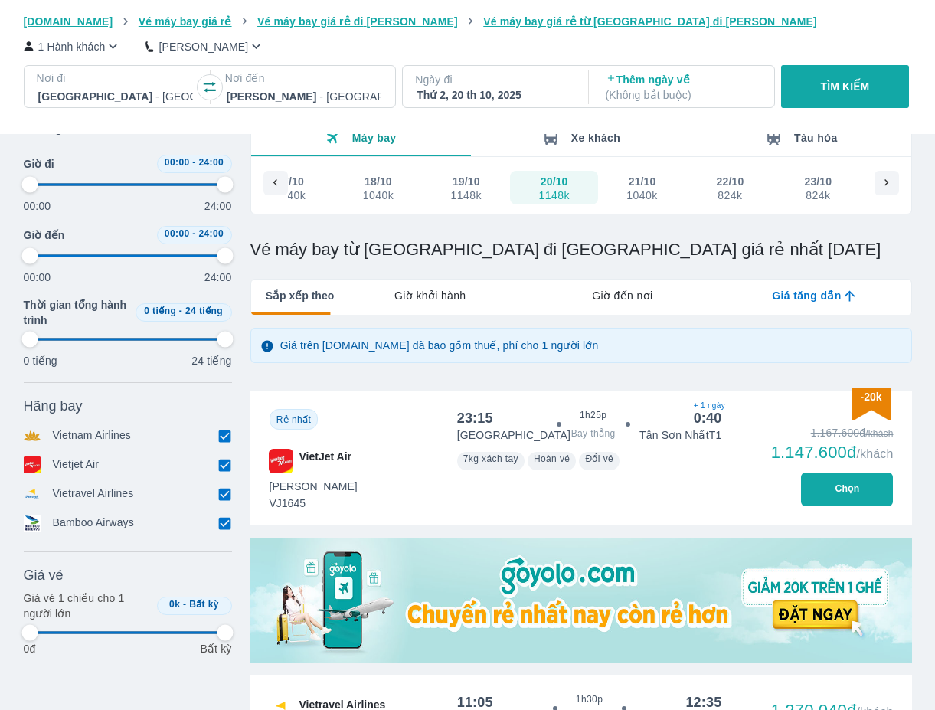
type input "97.9166666666667"
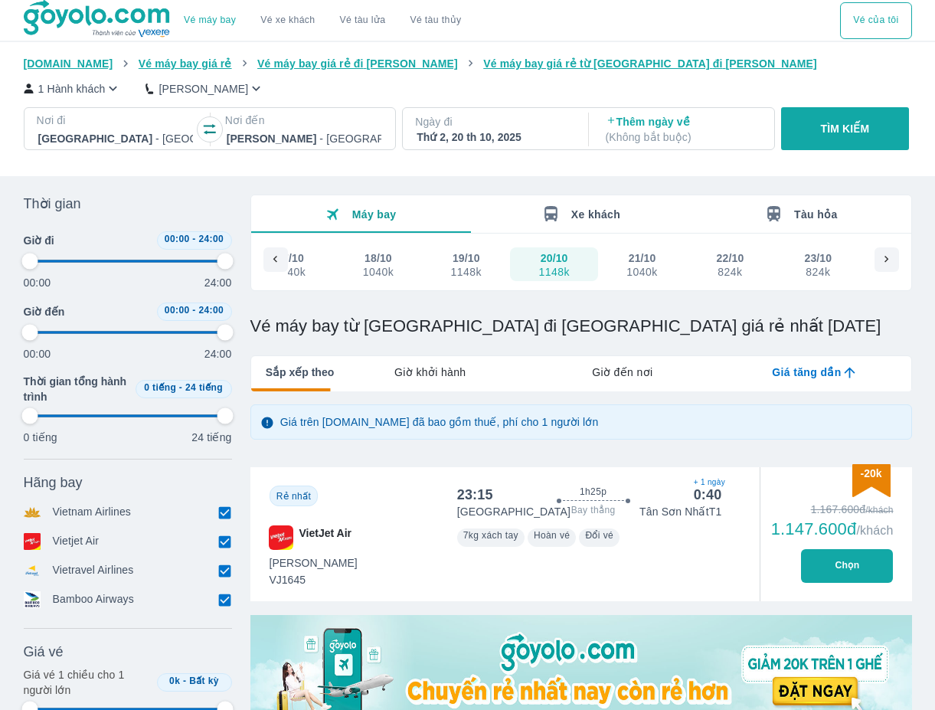
type input "97.9166666666667"
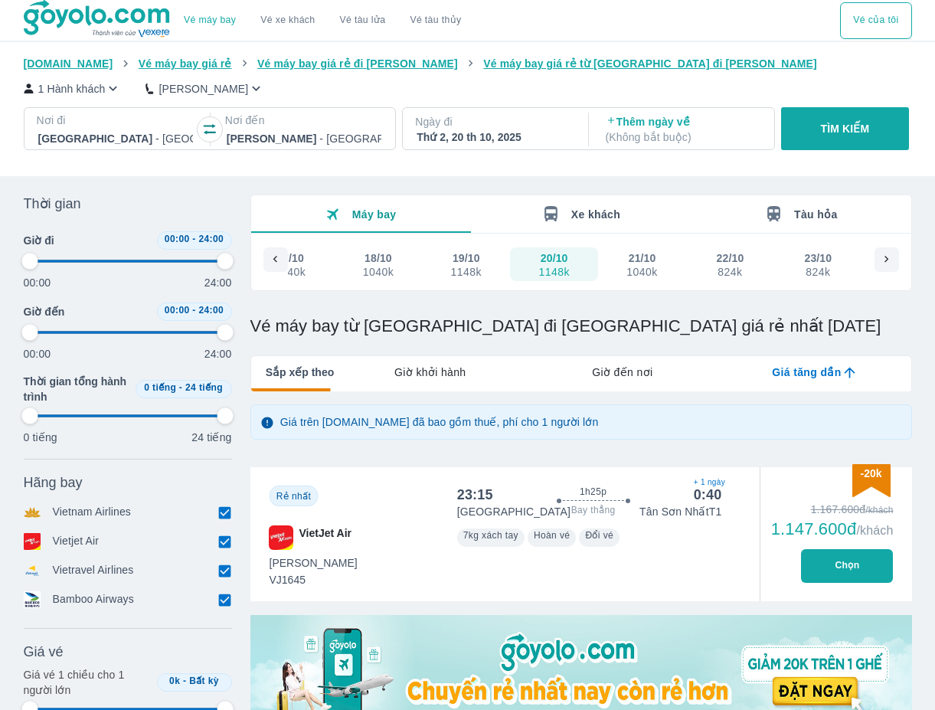
type input "97.9166666666667"
click at [797, 213] on span "Tàu hỏa" at bounding box center [816, 214] width 44 height 12
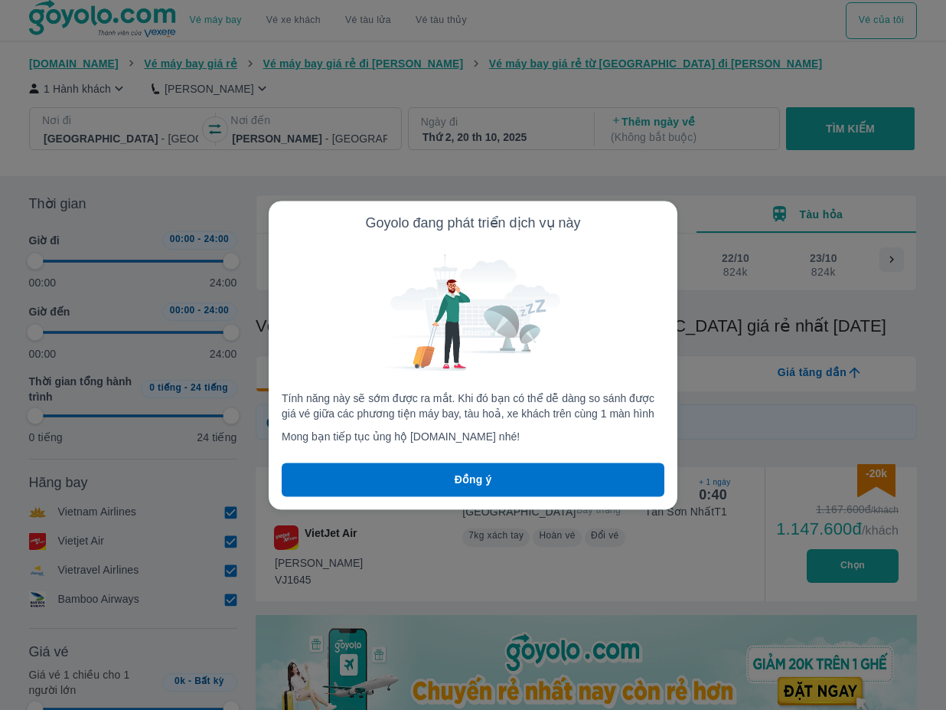
click at [522, 462] on button "Đồng ý" at bounding box center [473, 479] width 383 height 34
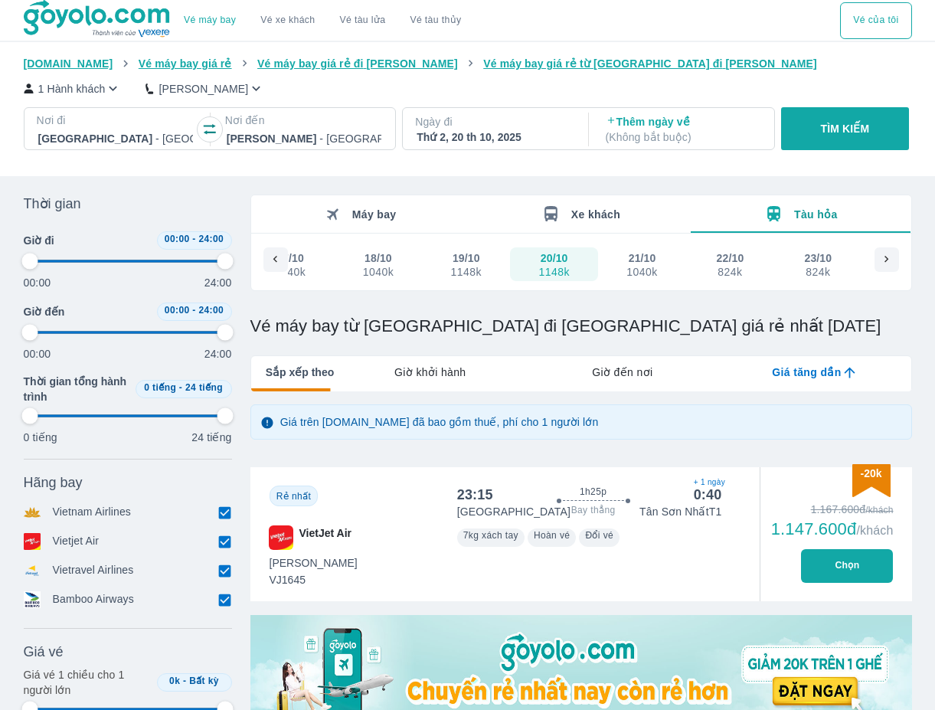
type input "97.9166666666667"
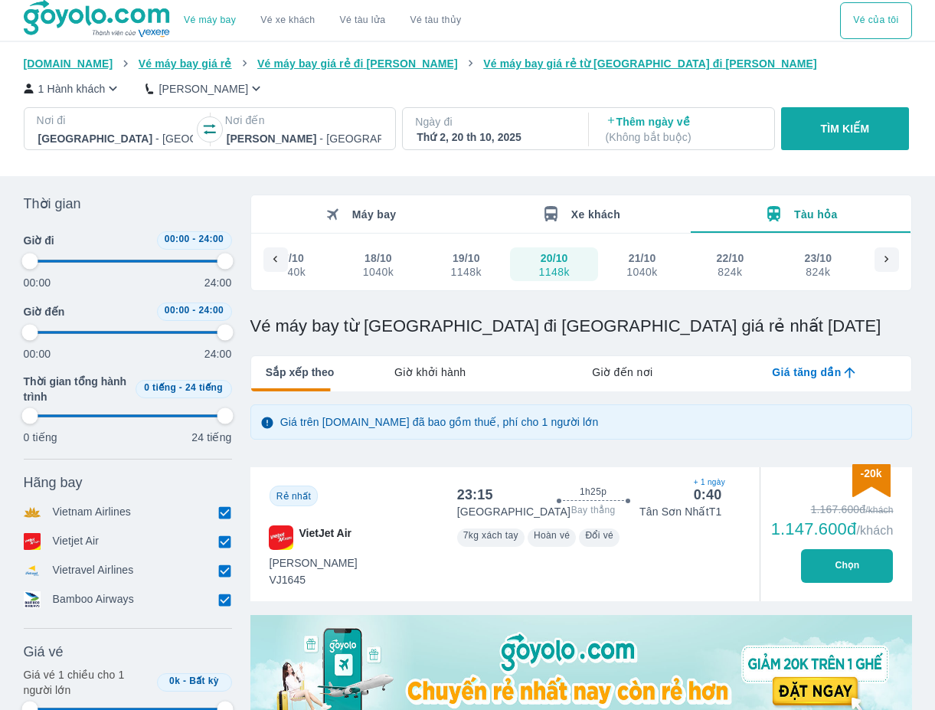
type input "97.9166666666667"
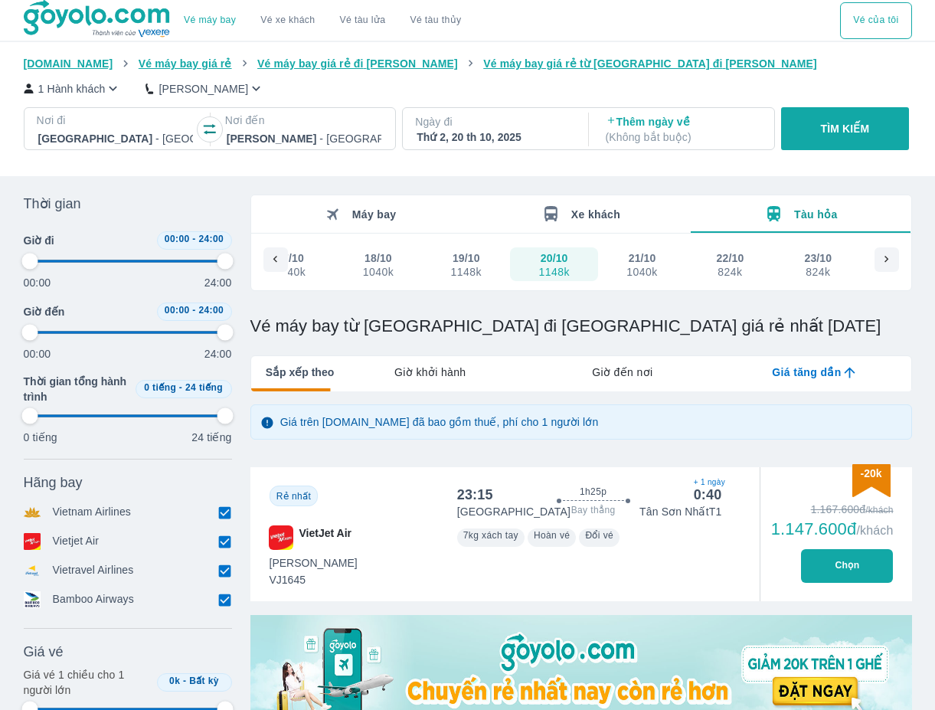
type input "97.9166666666667"
click at [579, 224] on div "Xe khách" at bounding box center [580, 213] width 79 height 19
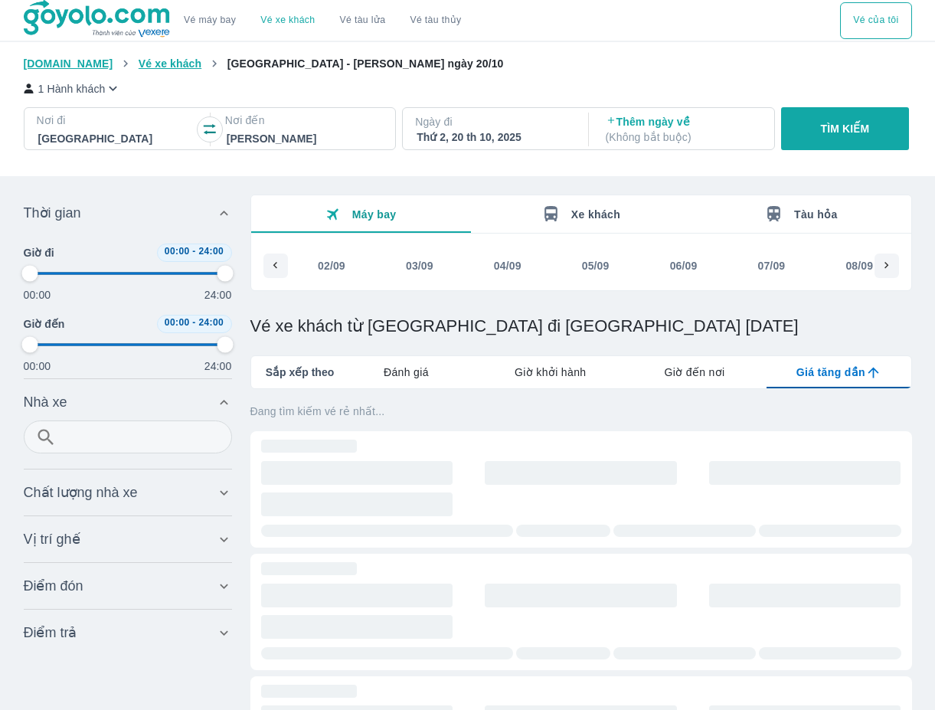
type input "97.9166666666667"
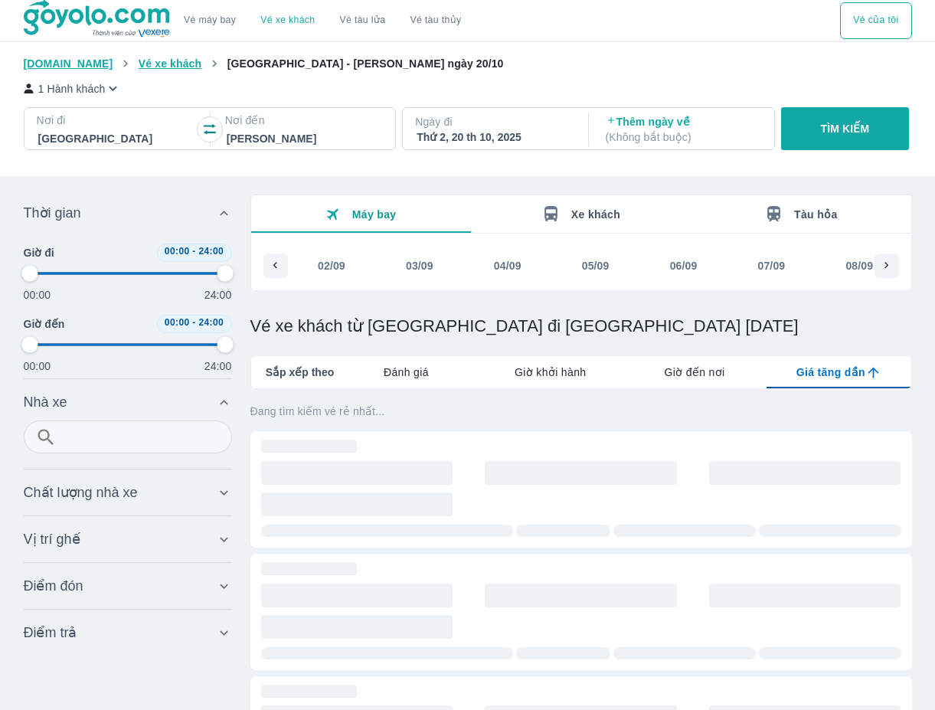
type input "97.9166666666667"
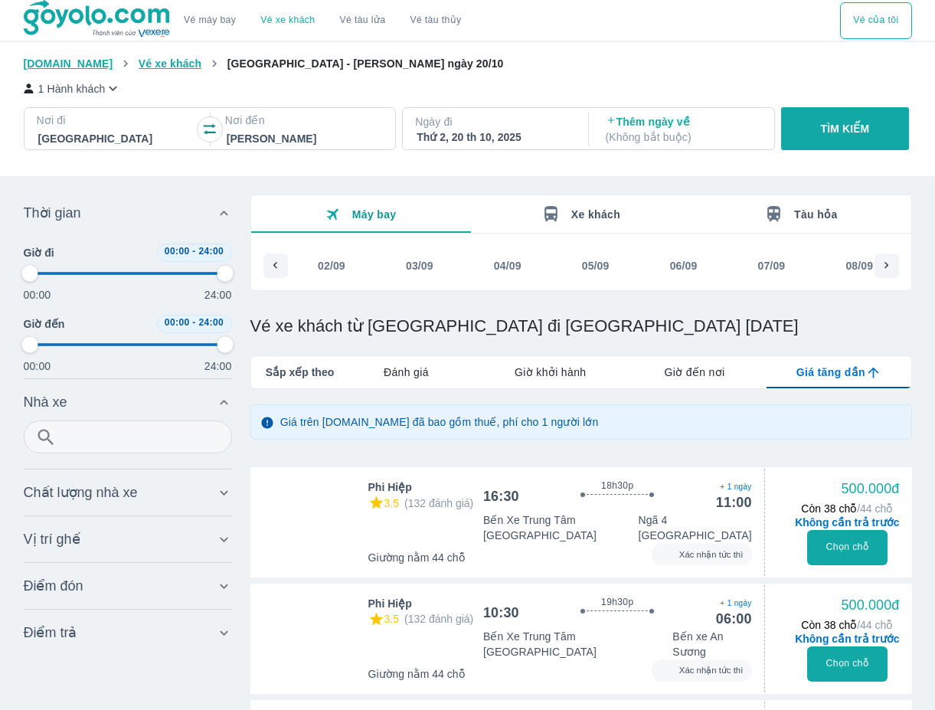
scroll to position [0, 4035]
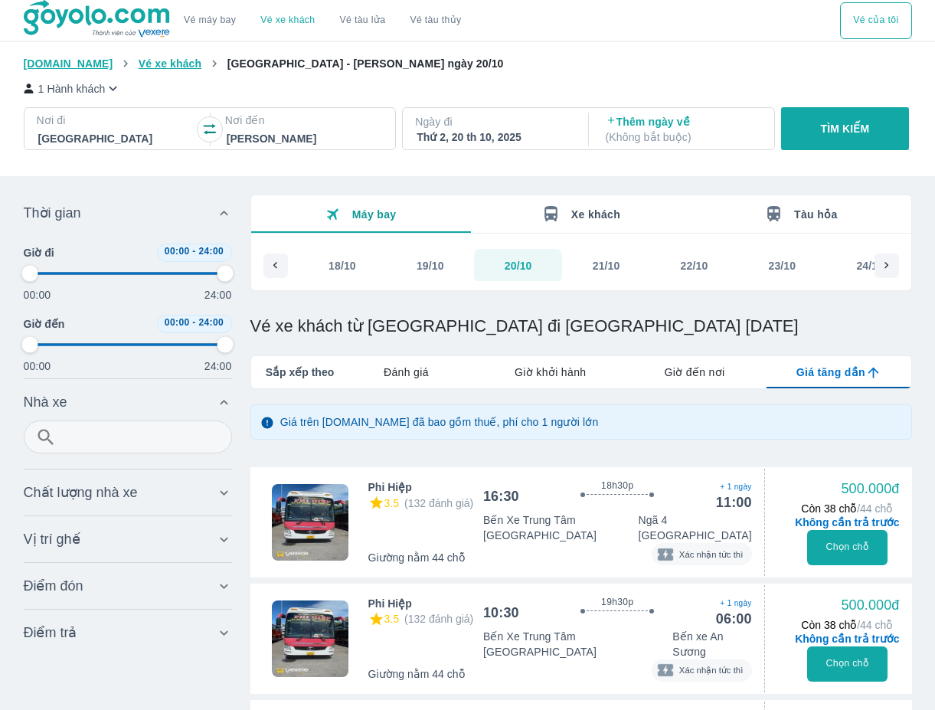
type input "97.9166666666667"
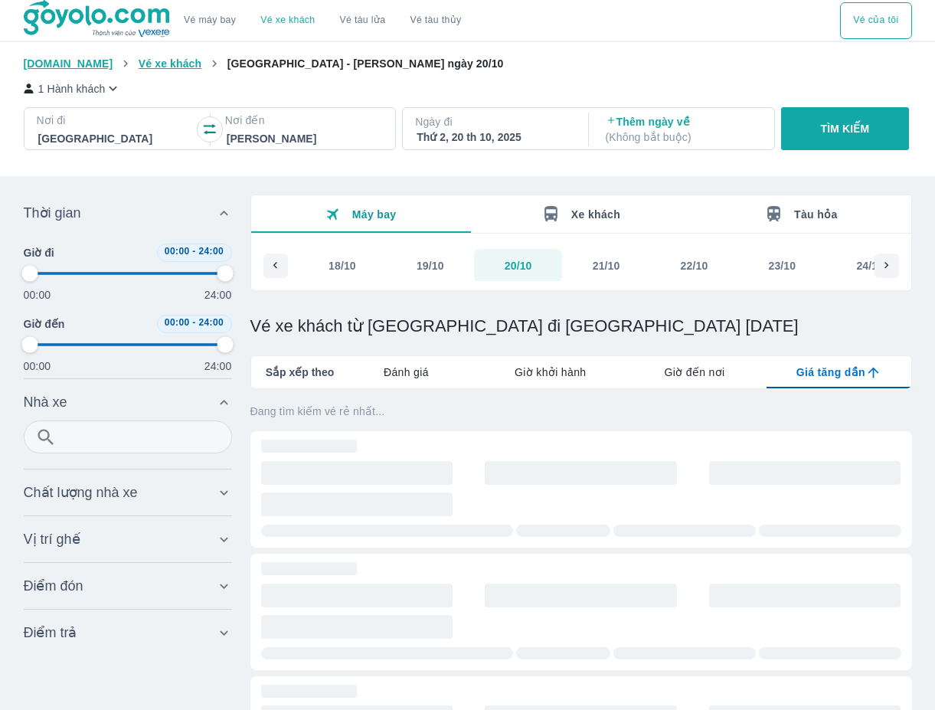
type input "97.9166666666667"
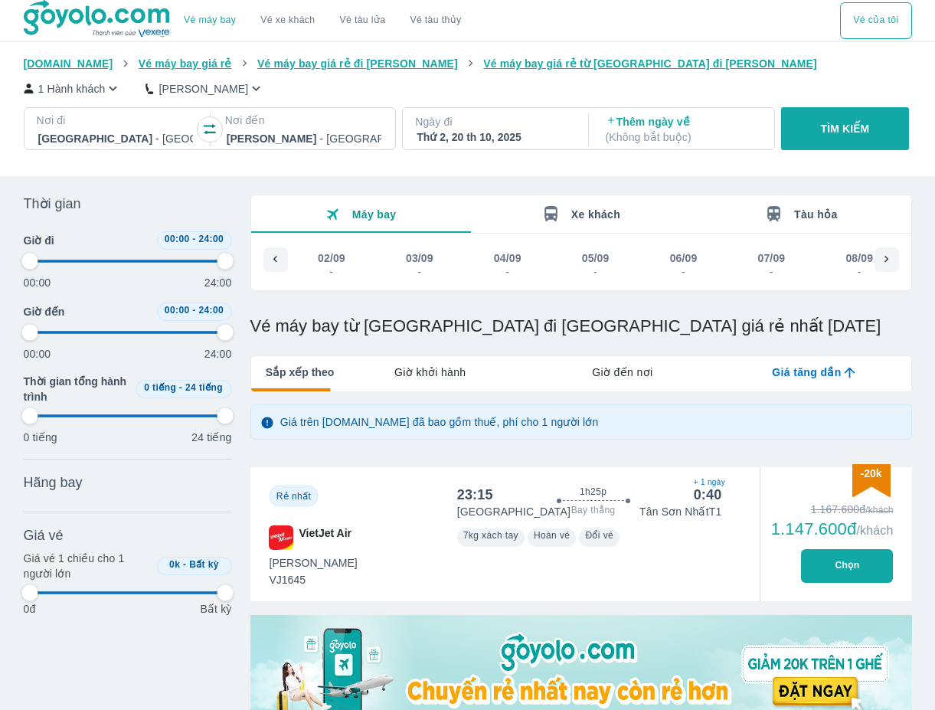
type input "97.9166666666667"
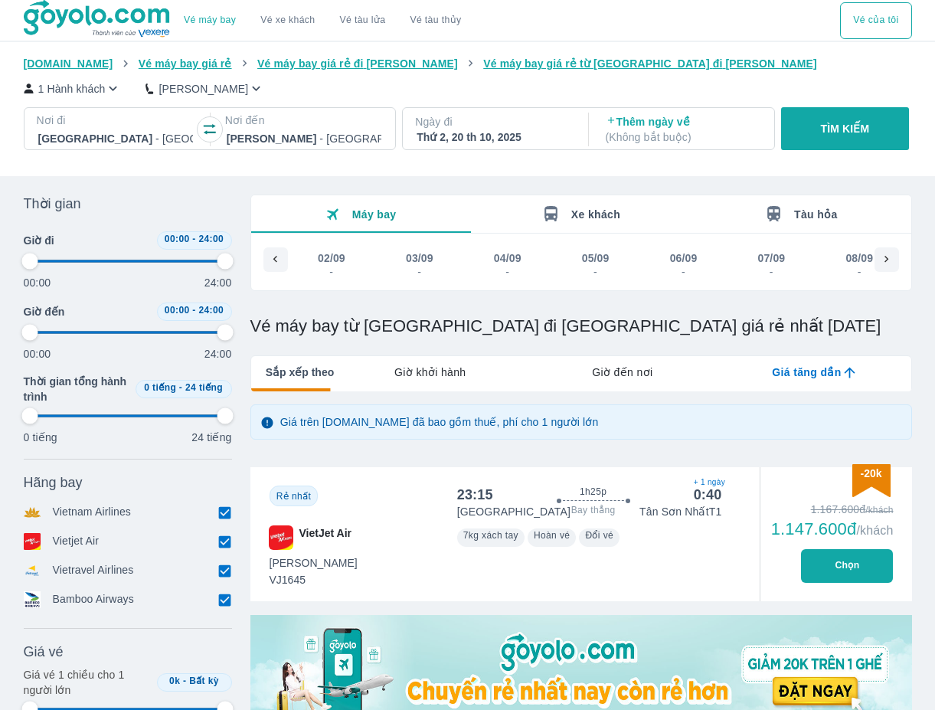
scroll to position [0, 4035]
type input "97.9166666666667"
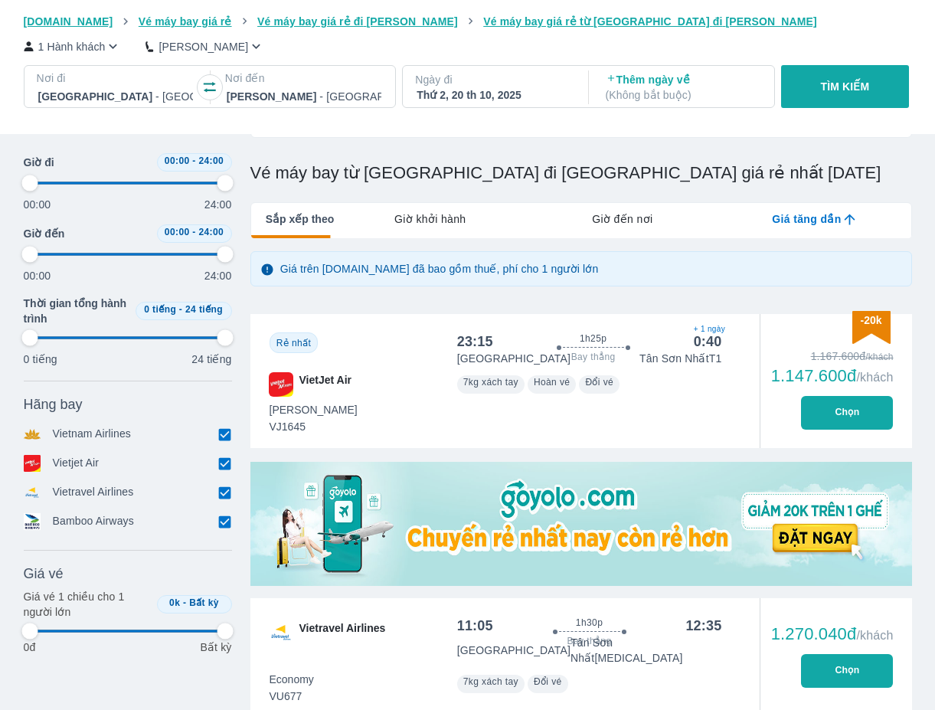
type input "97.9166666666667"
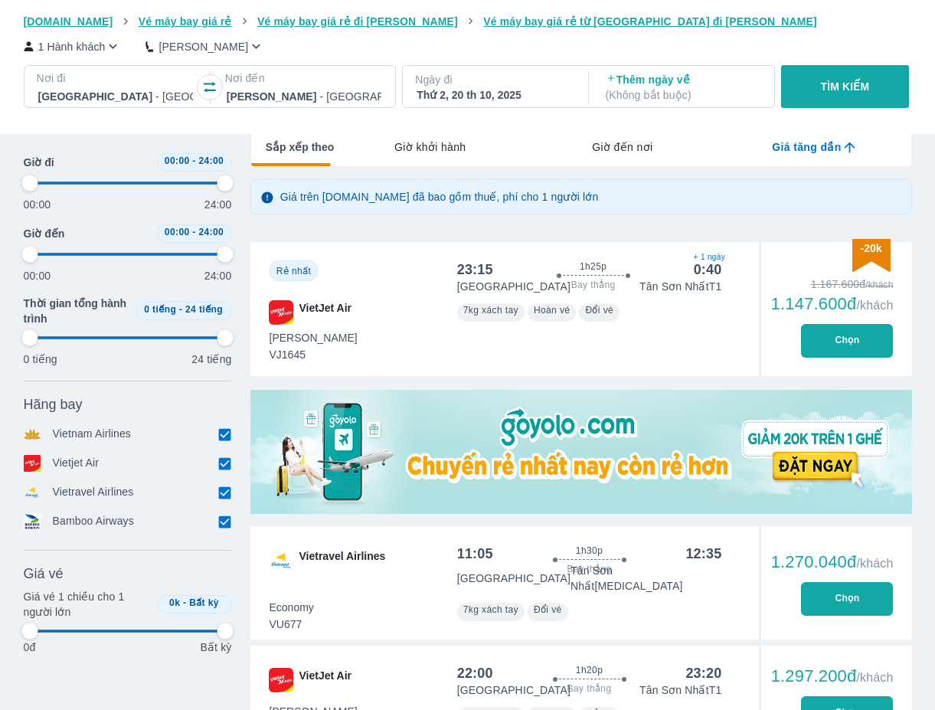
type input "97.9166666666667"
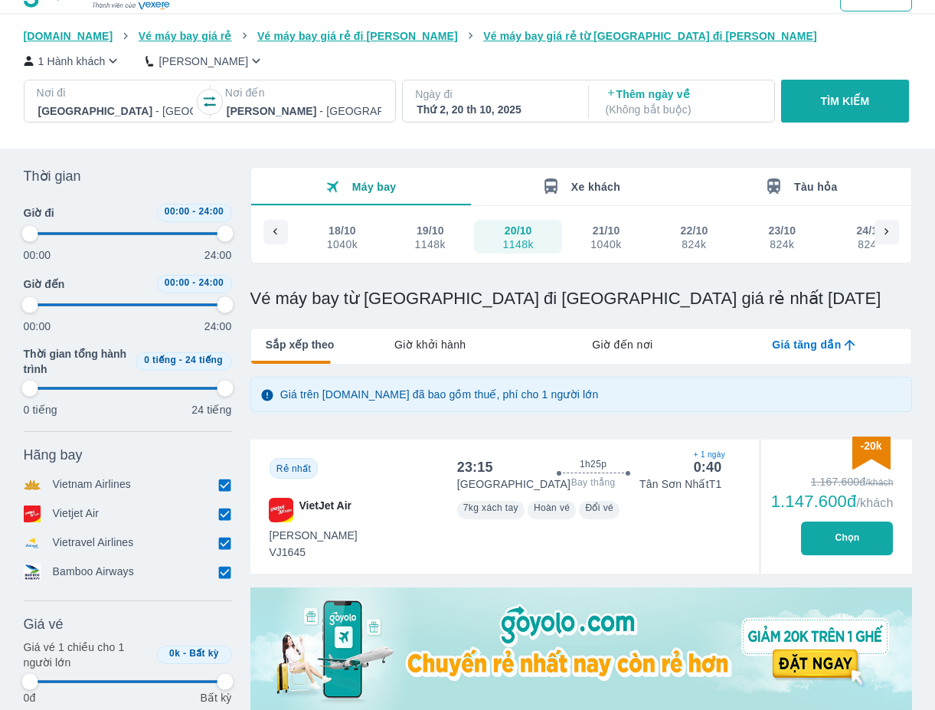
scroll to position [0, 0]
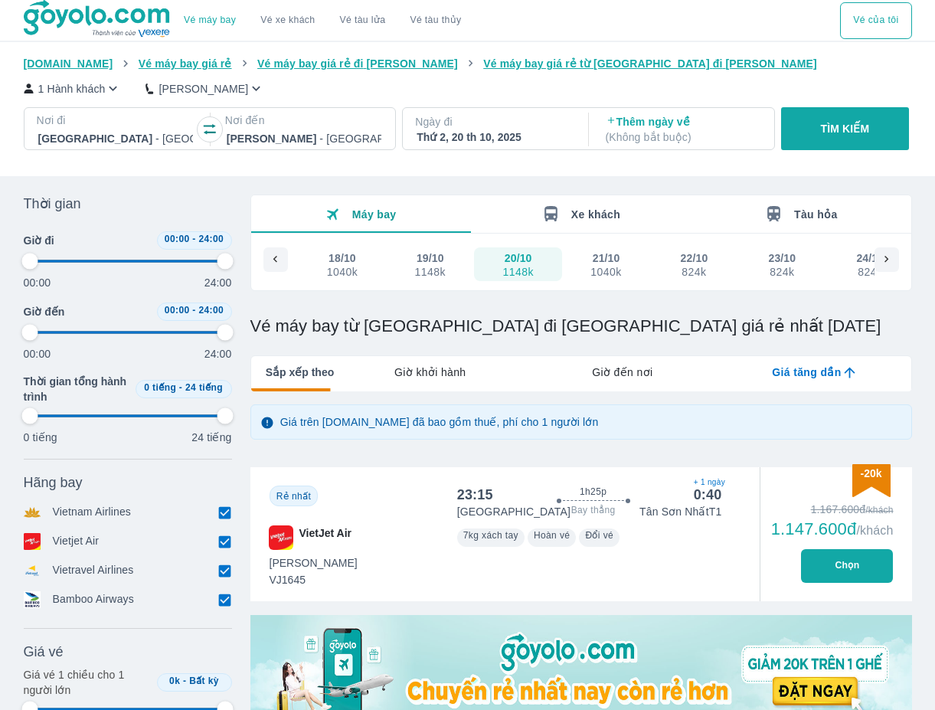
type input "97.9166666666667"
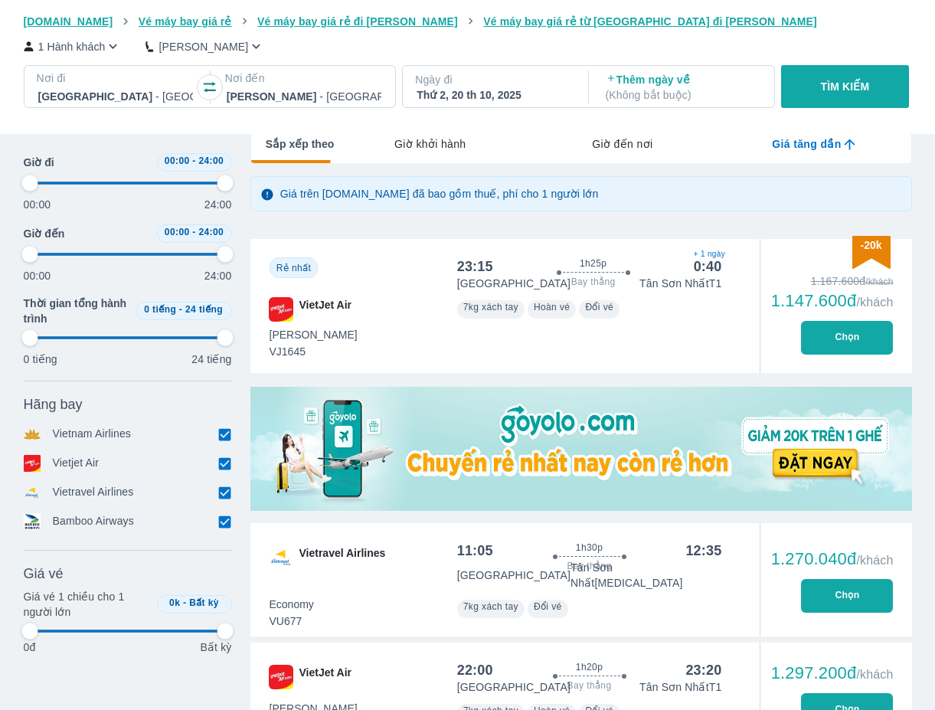
scroll to position [230, 0]
